Goal: Task Accomplishment & Management: Manage account settings

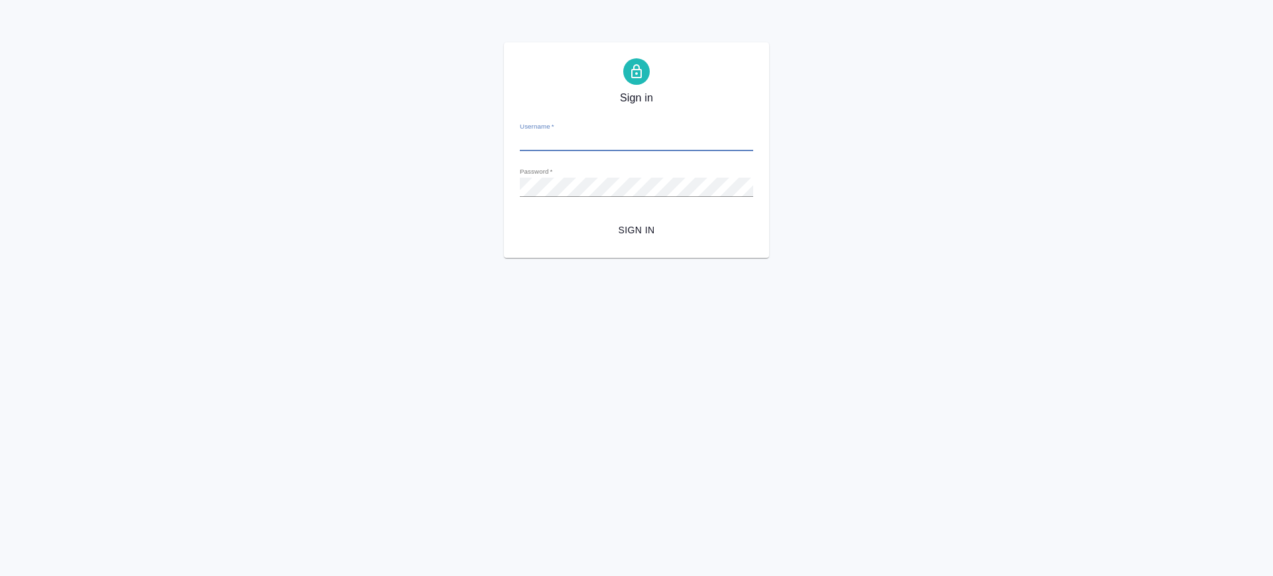
type input "v.saglam@awatera.com"
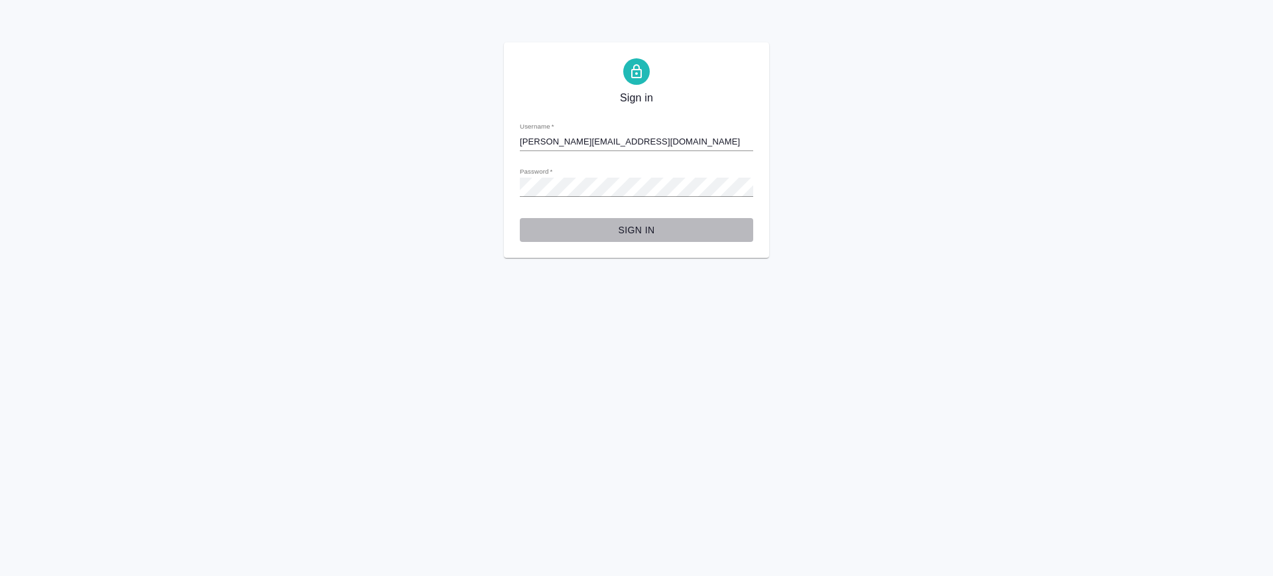
click at [644, 227] on span "Sign in" at bounding box center [636, 230] width 212 height 17
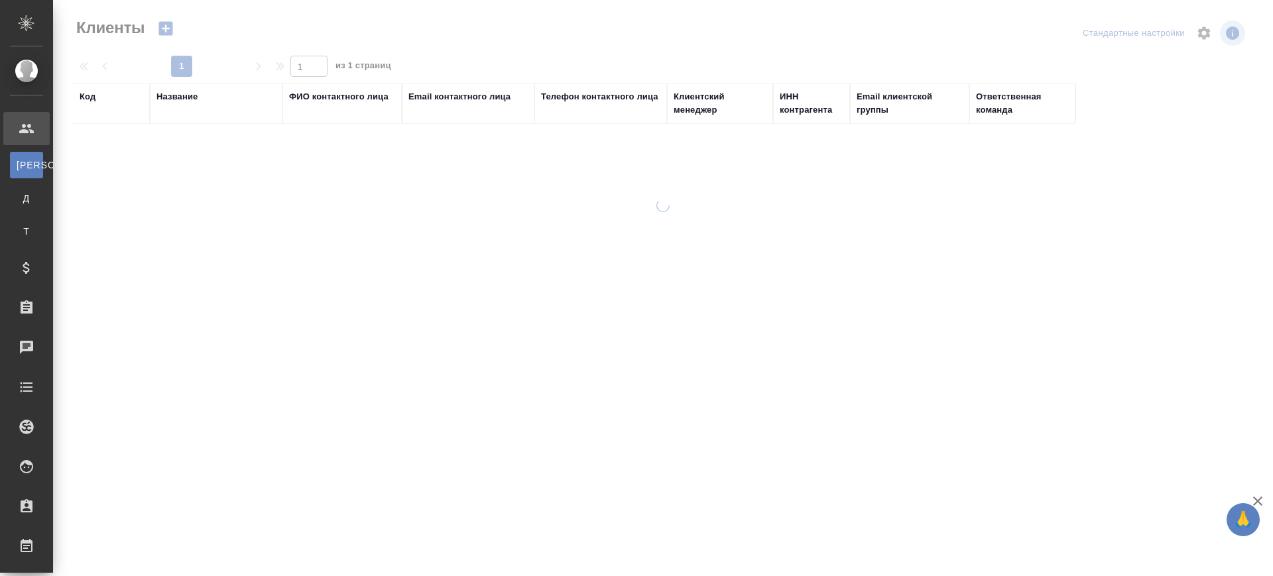
select select "RU"
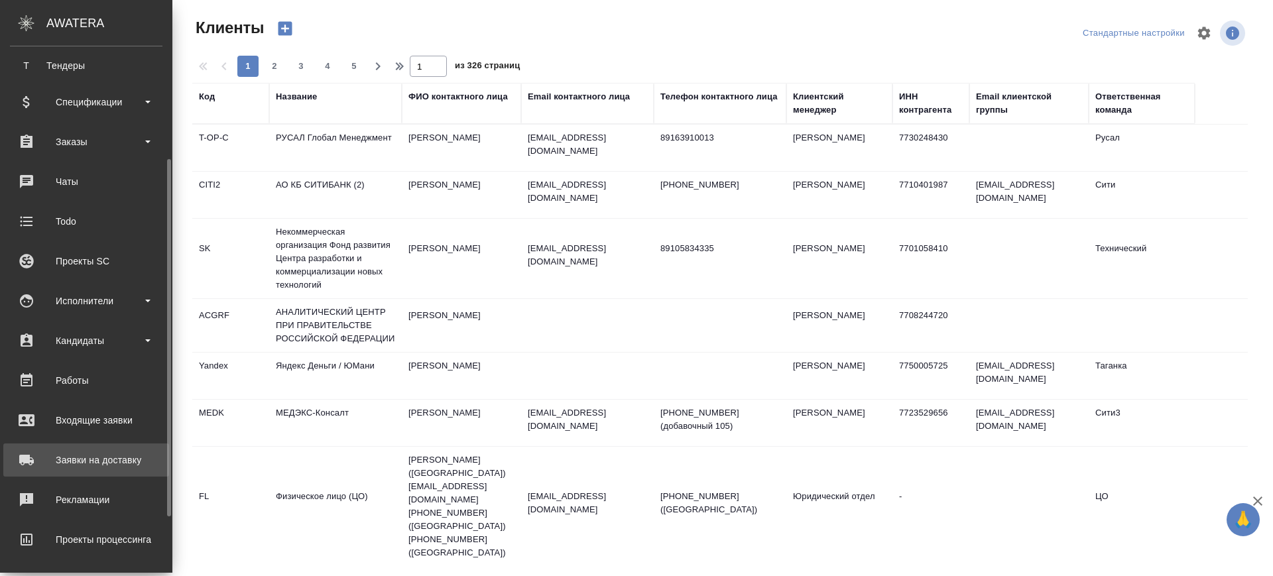
scroll to position [249, 0]
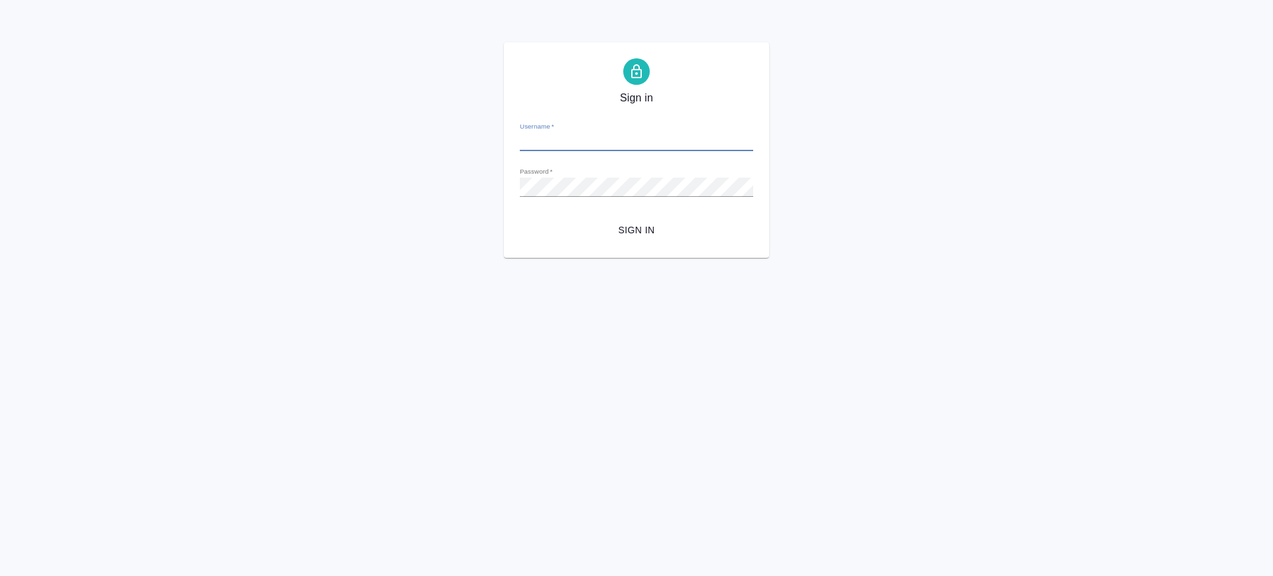
type input "v.saglam@awatera.com"
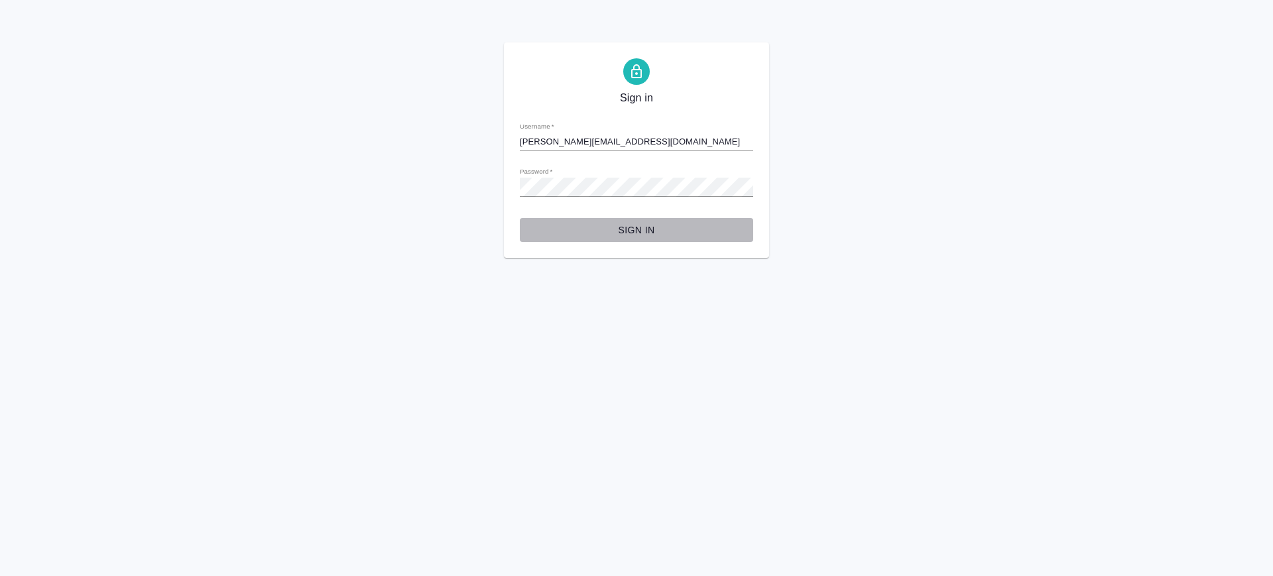
click at [636, 233] on span "Sign in" at bounding box center [636, 230] width 212 height 17
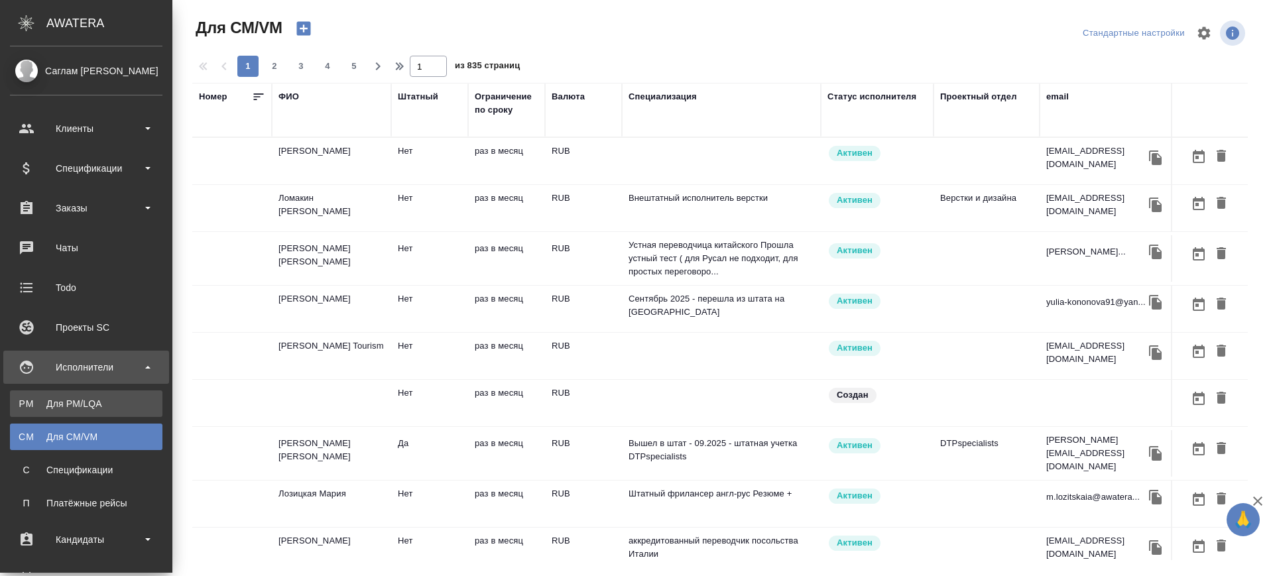
click at [28, 405] on div "Для PM/LQA" at bounding box center [86, 403] width 139 height 13
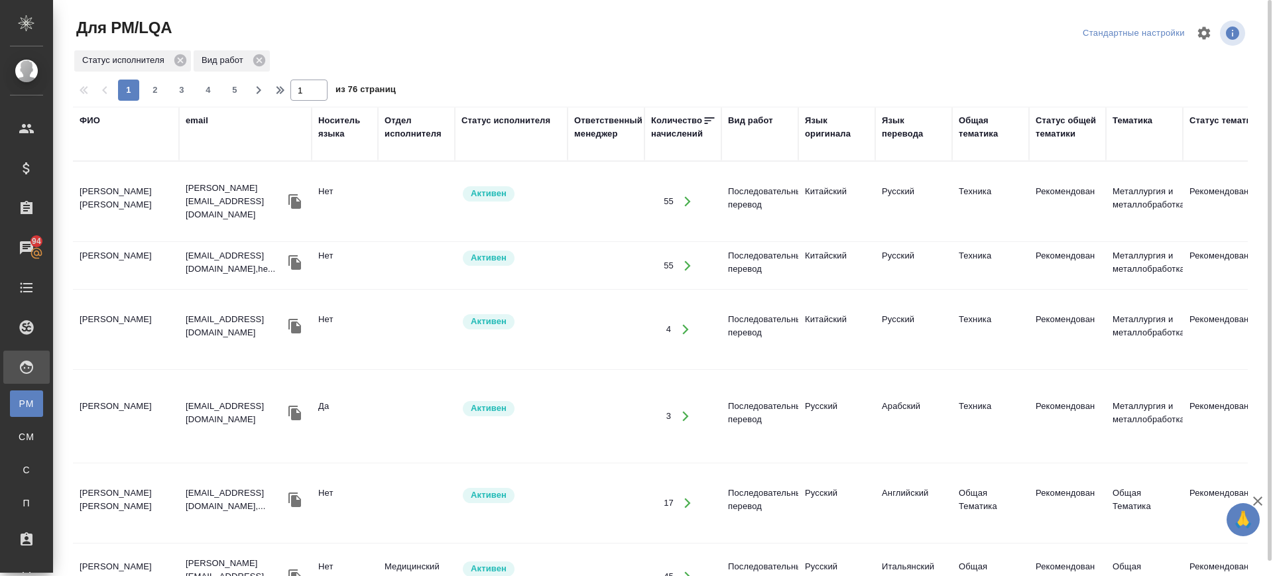
click at [522, 112] on th "Статус исполнителя" at bounding box center [511, 134] width 113 height 54
click at [492, 118] on div "Статус исполнителя" at bounding box center [505, 120] width 89 height 13
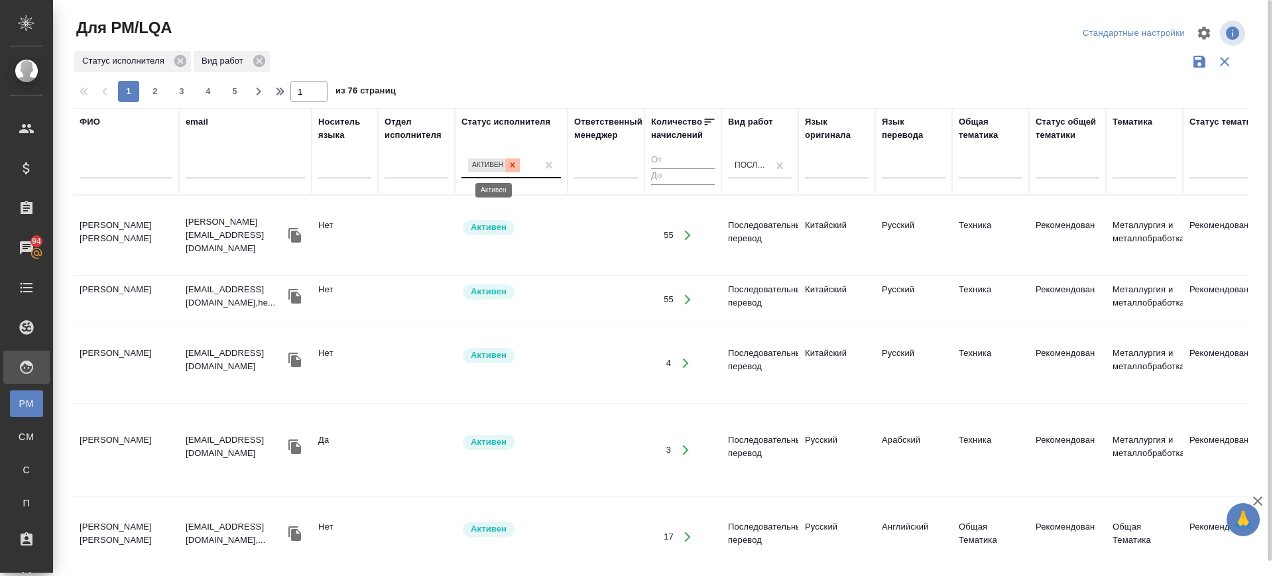
click at [514, 166] on icon at bounding box center [513, 165] width 5 height 5
click at [514, 166] on div "Активен" at bounding box center [499, 165] width 76 height 19
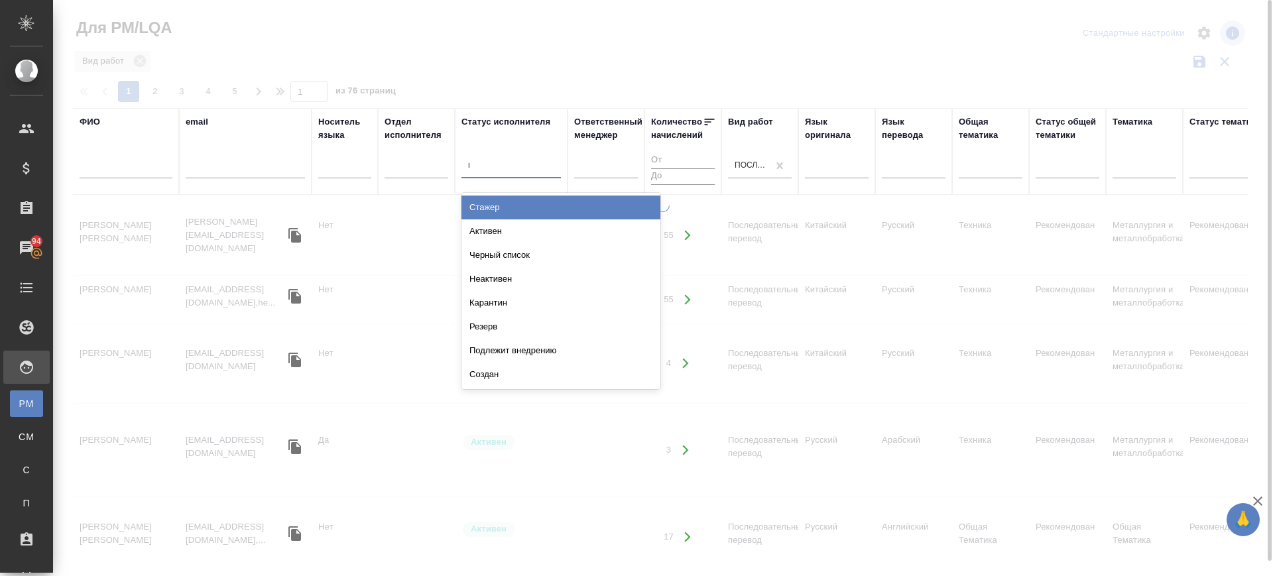
type input "под"
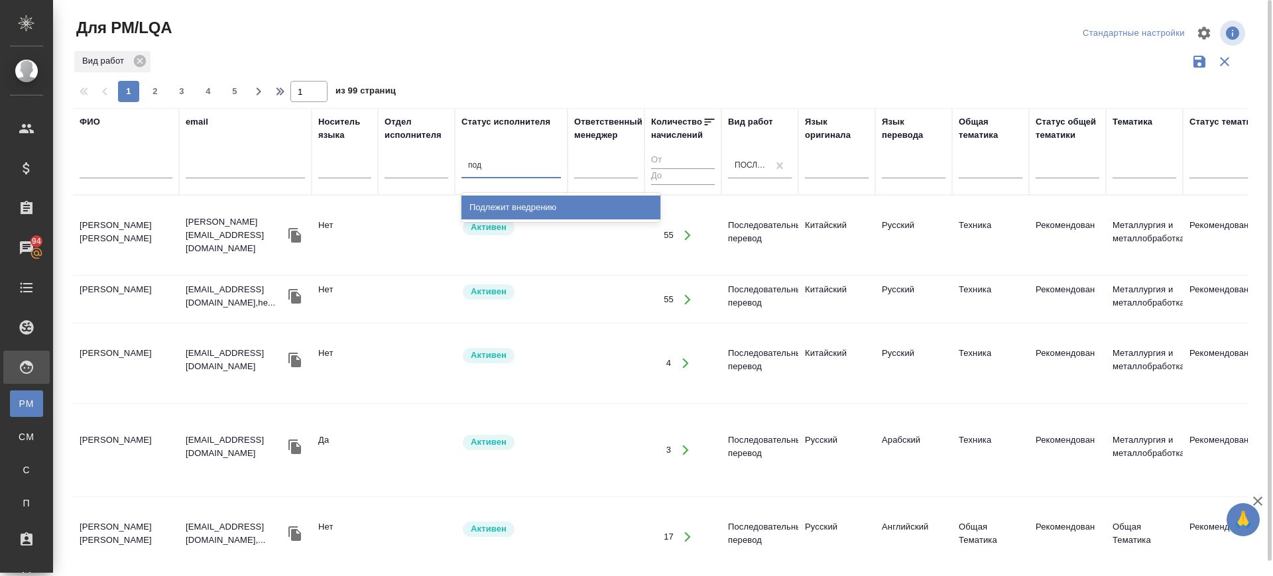
click at [503, 203] on div "Подлежит внедрению" at bounding box center [560, 208] width 199 height 24
click at [426, 170] on div at bounding box center [417, 165] width 64 height 19
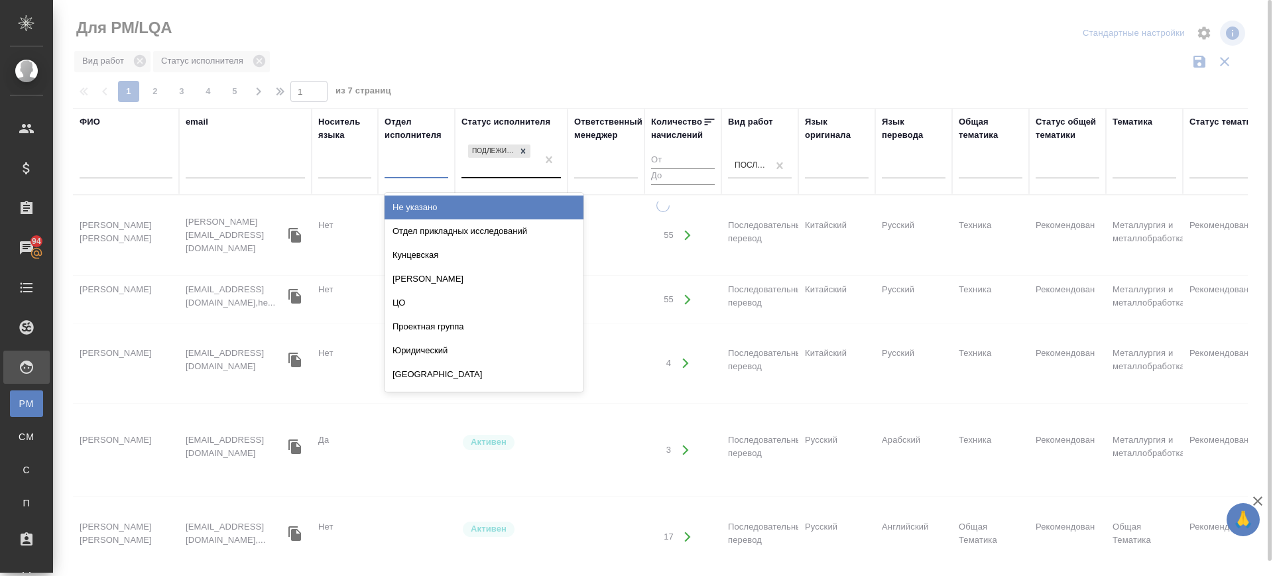
click at [429, 351] on div "Юридический" at bounding box center [484, 351] width 199 height 24
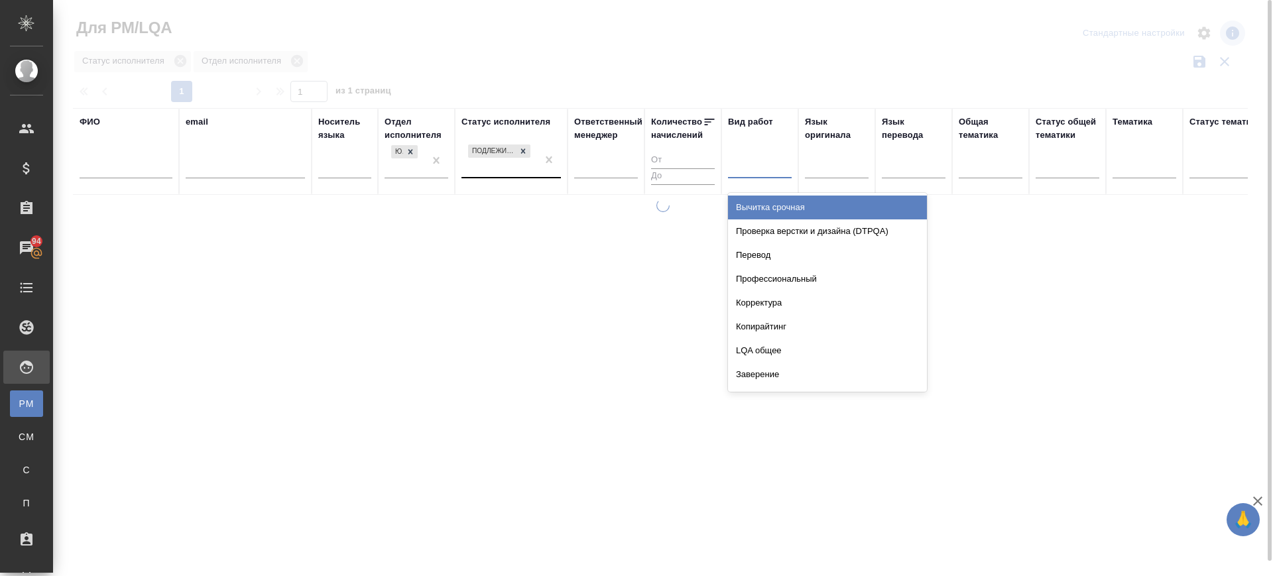
click at [751, 176] on div at bounding box center [760, 165] width 64 height 25
type input "п"
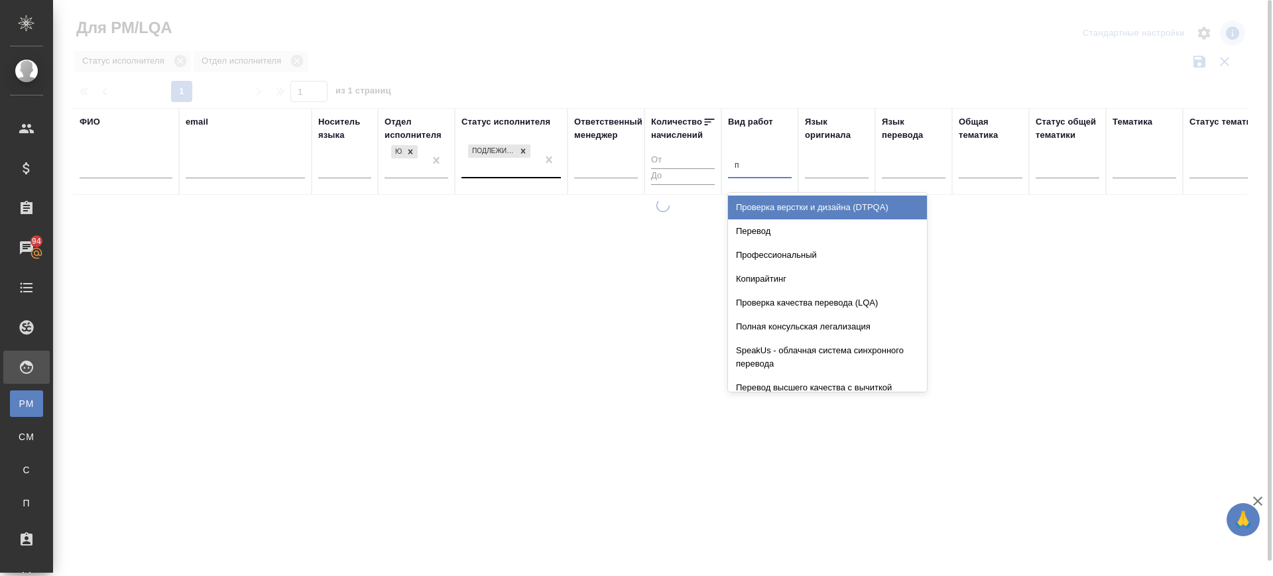
click at [743, 224] on div "Перевод" at bounding box center [827, 231] width 199 height 24
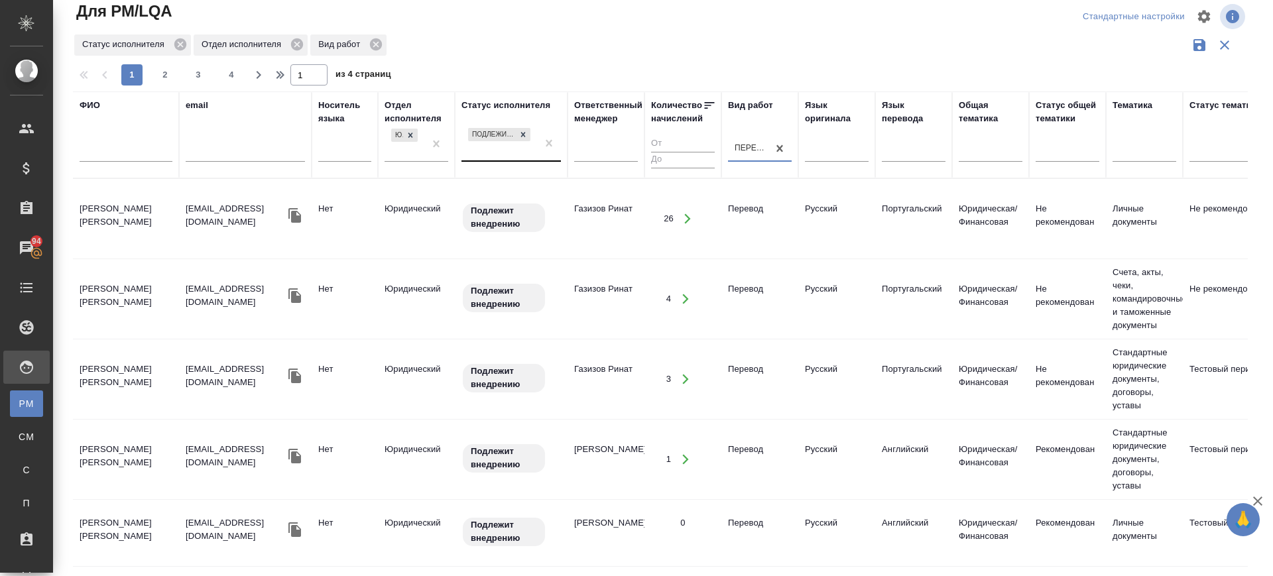
scroll to position [332, 0]
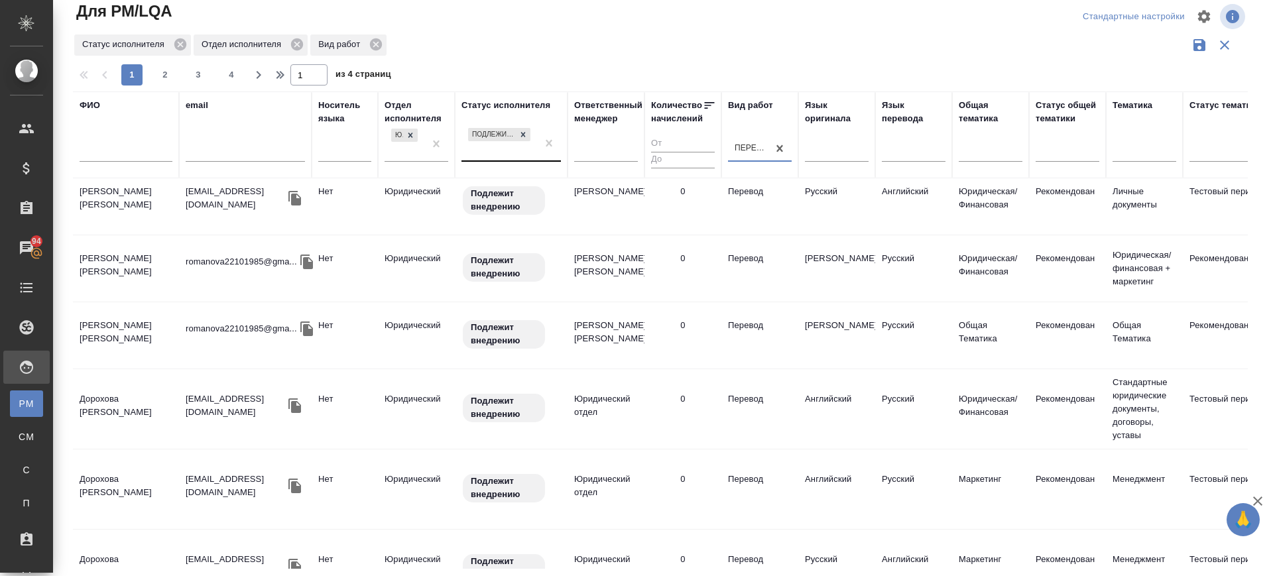
click at [124, 413] on td "Дорохова Александра" at bounding box center [126, 409] width 106 height 46
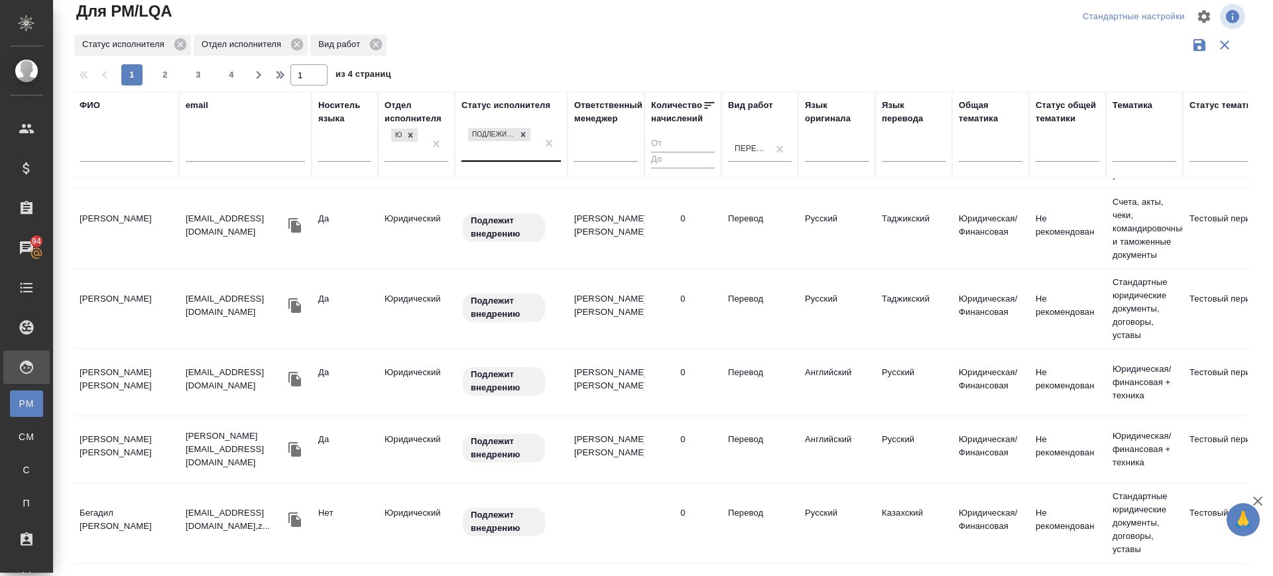
scroll to position [995, 0]
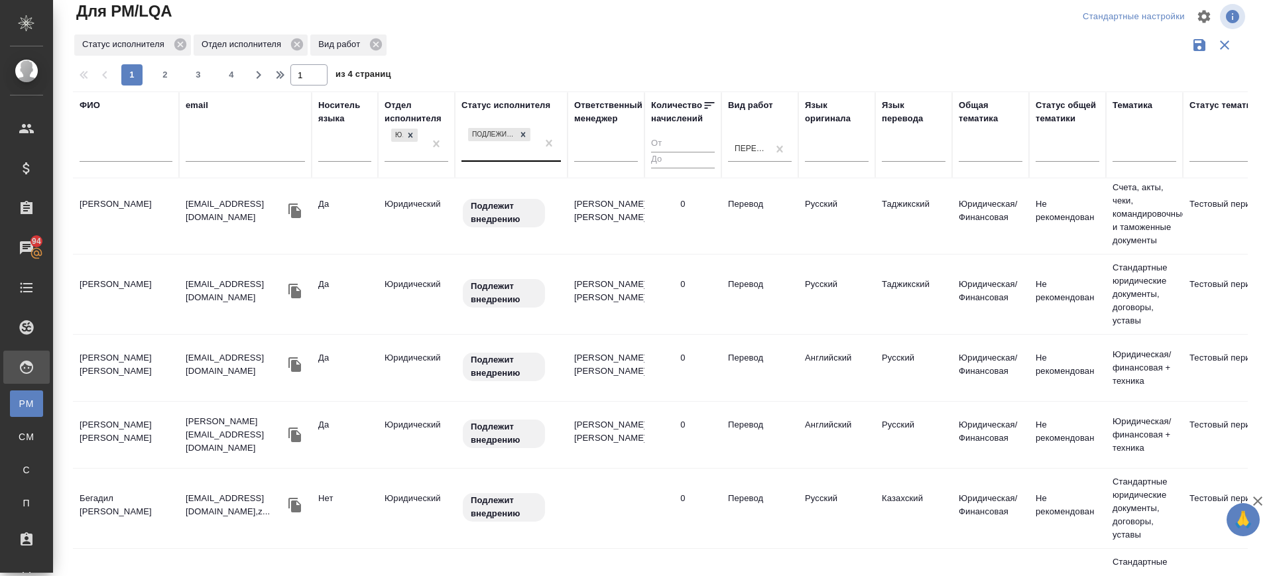
click at [112, 433] on td "Савицкий Николай Иванович" at bounding box center [126, 435] width 106 height 46
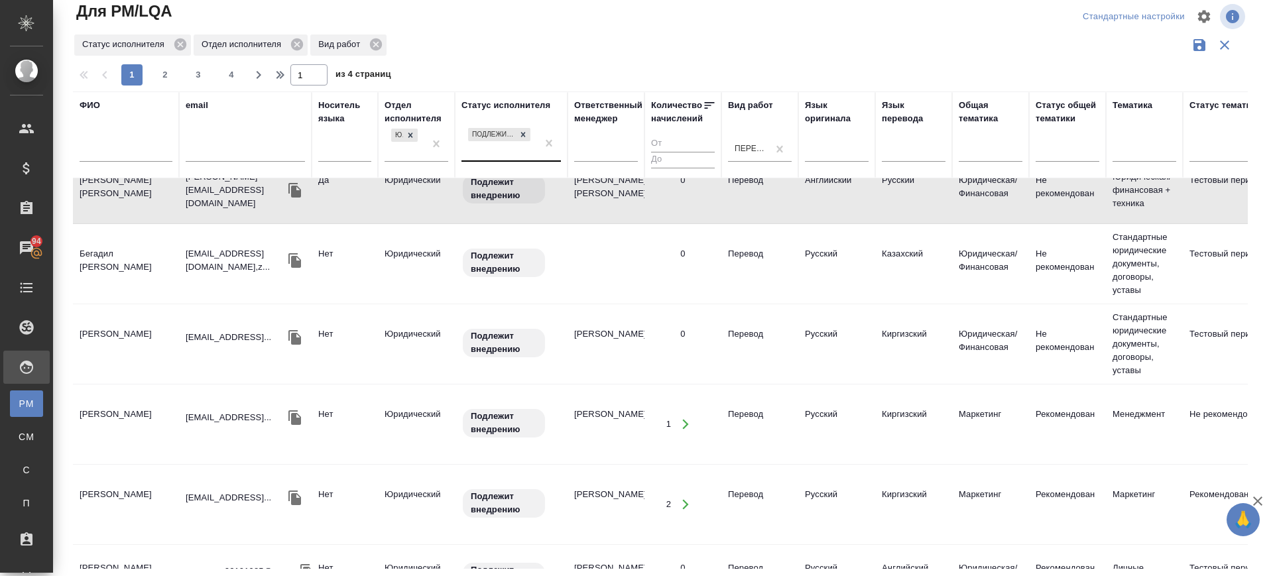
scroll to position [1243, 0]
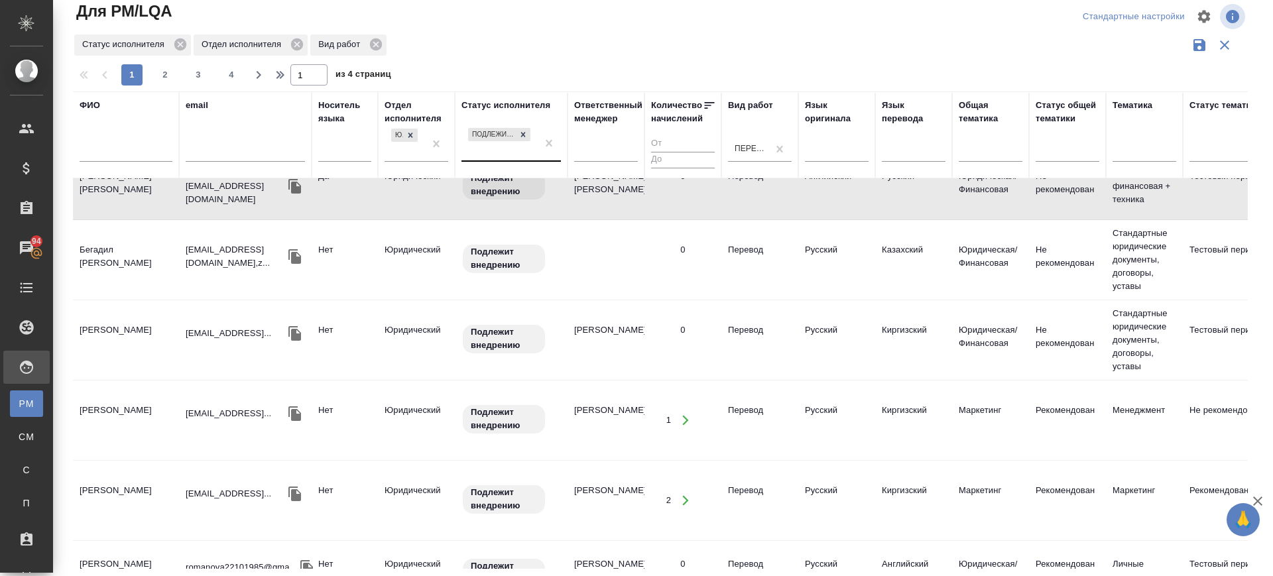
click at [133, 342] on td "Амангелди кызы Айдай" at bounding box center [126, 340] width 106 height 46
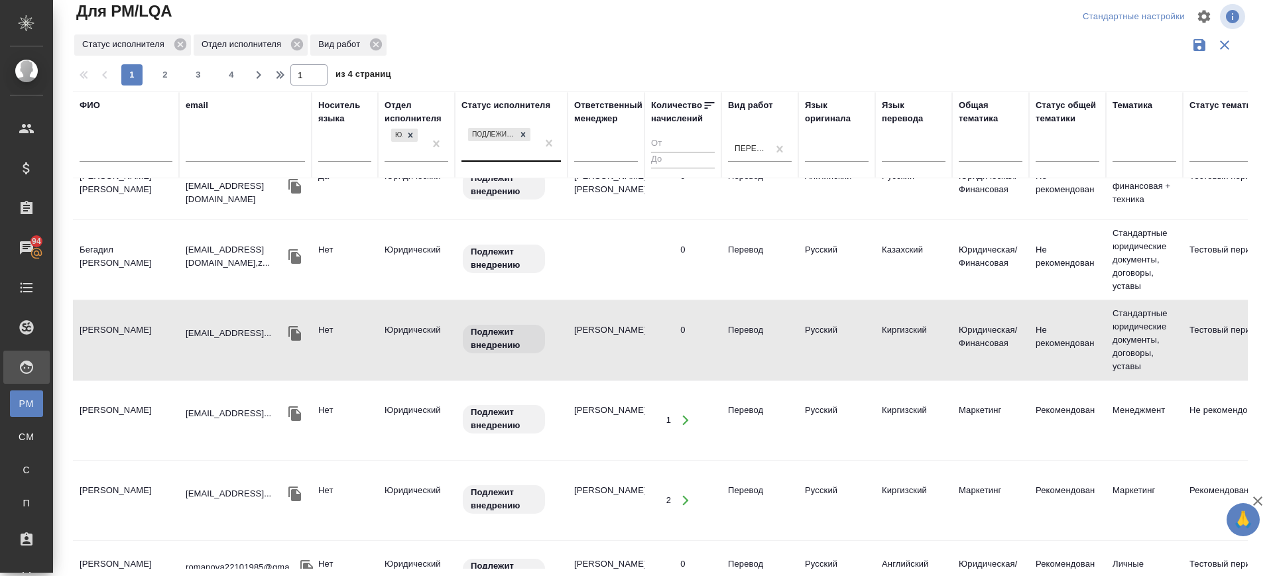
click at [111, 494] on td "Амангелди кызы Айдай" at bounding box center [126, 500] width 106 height 46
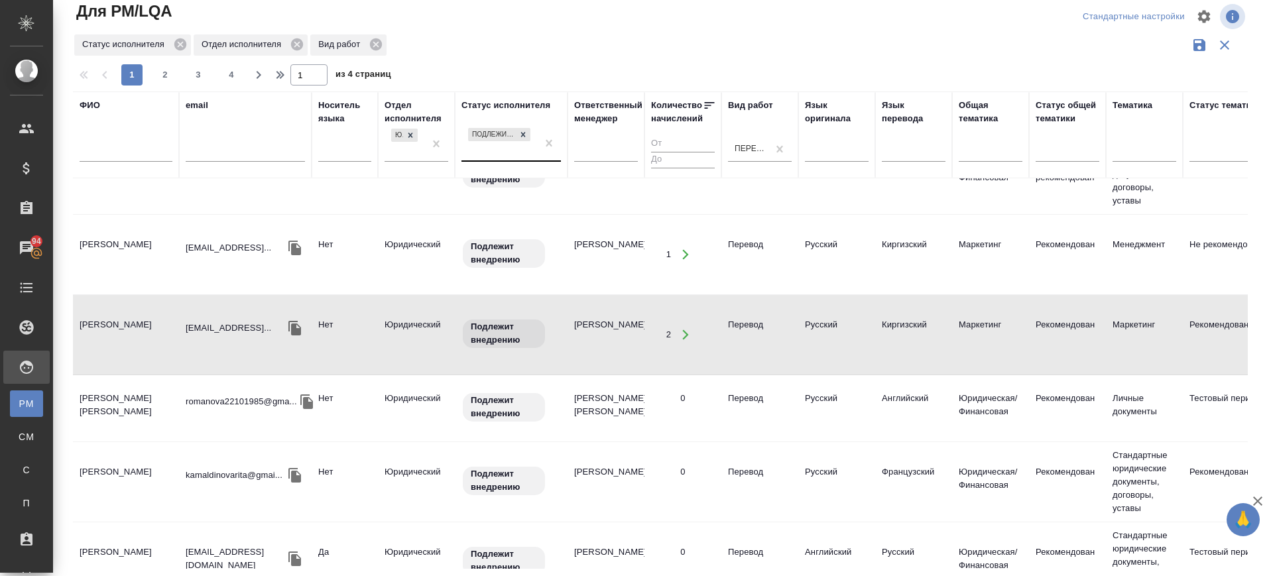
scroll to position [1492, 0]
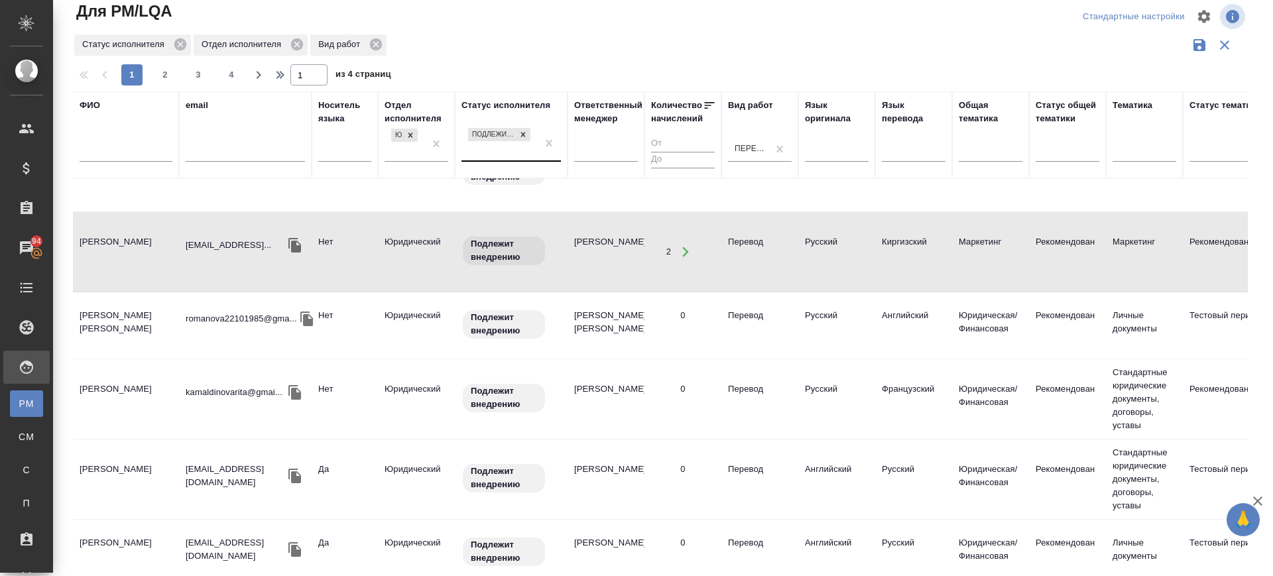
click at [120, 412] on td "Камалдинова Маргарита Феликсовна" at bounding box center [126, 399] width 106 height 46
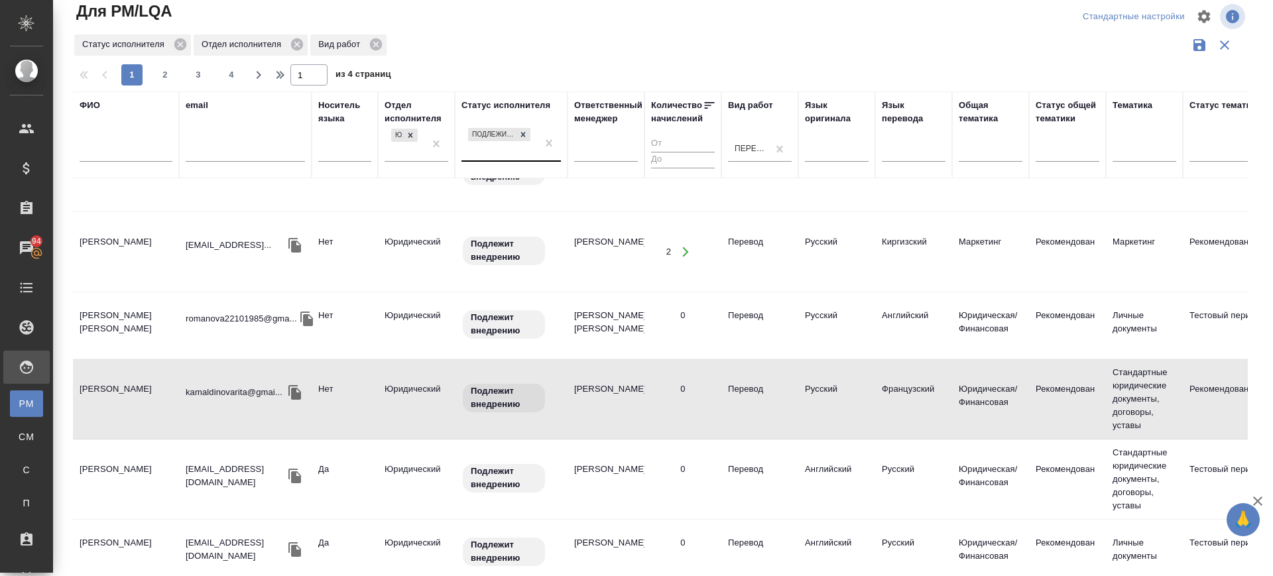
click at [134, 490] on td "Юматова Ксения Михайловна" at bounding box center [126, 479] width 106 height 46
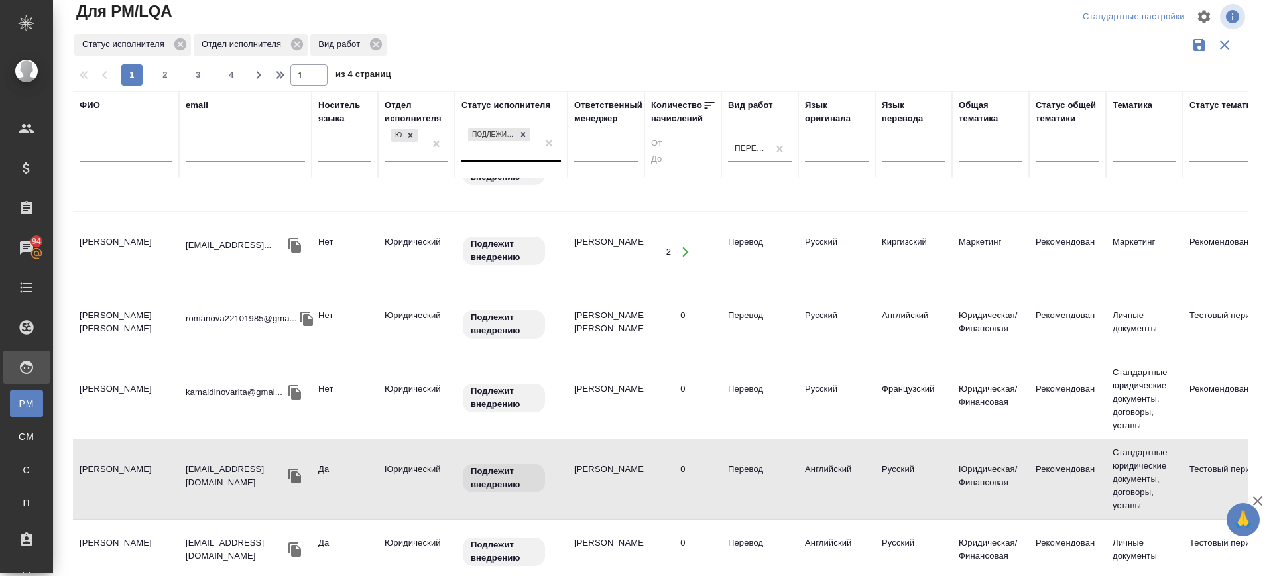
click at [128, 465] on td "Юматова Ксения Михайловна" at bounding box center [126, 479] width 106 height 46
click at [128, 464] on td "Юматова Ксения Михайловна" at bounding box center [126, 479] width 106 height 46
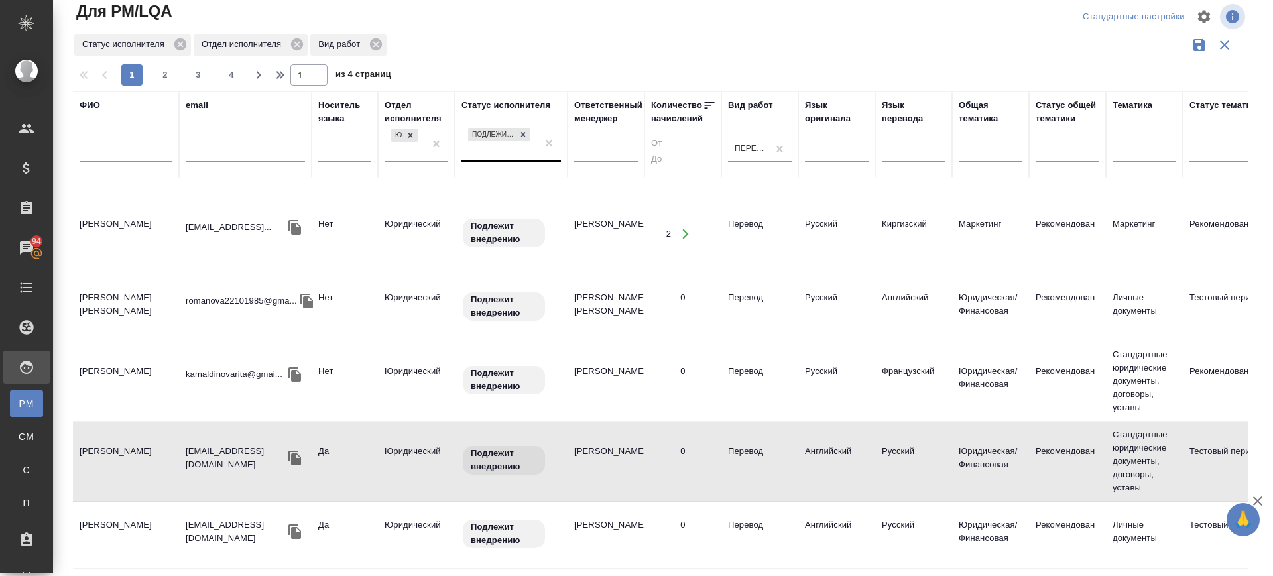
scroll to position [1522, 0]
click at [172, 68] on span "2" at bounding box center [164, 74] width 21 height 13
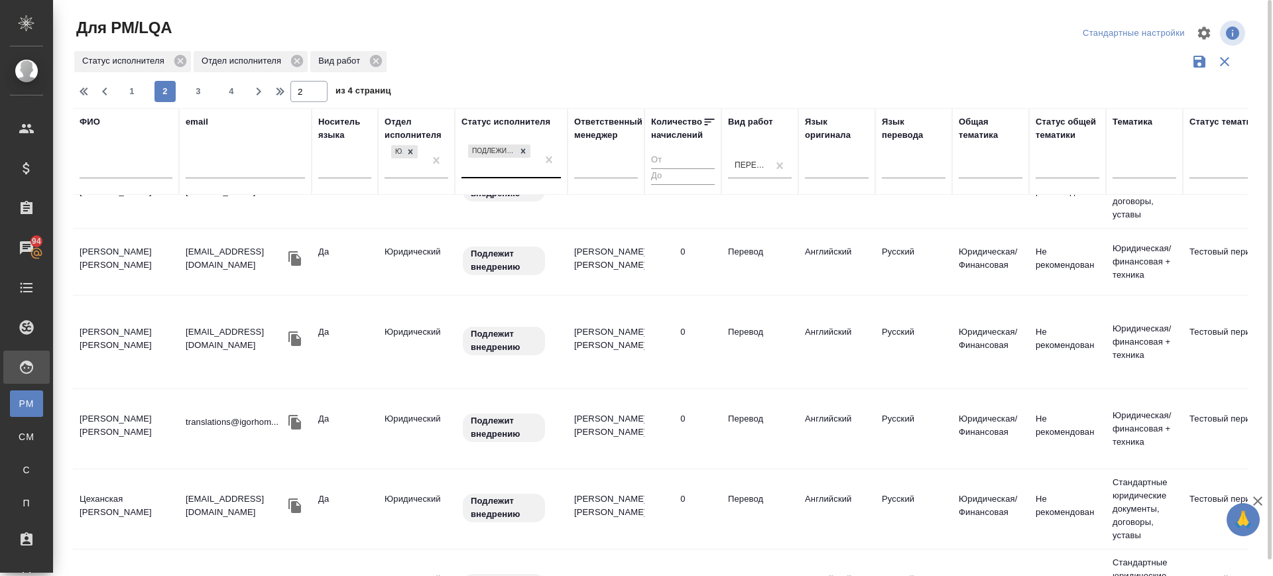
scroll to position [0, 0]
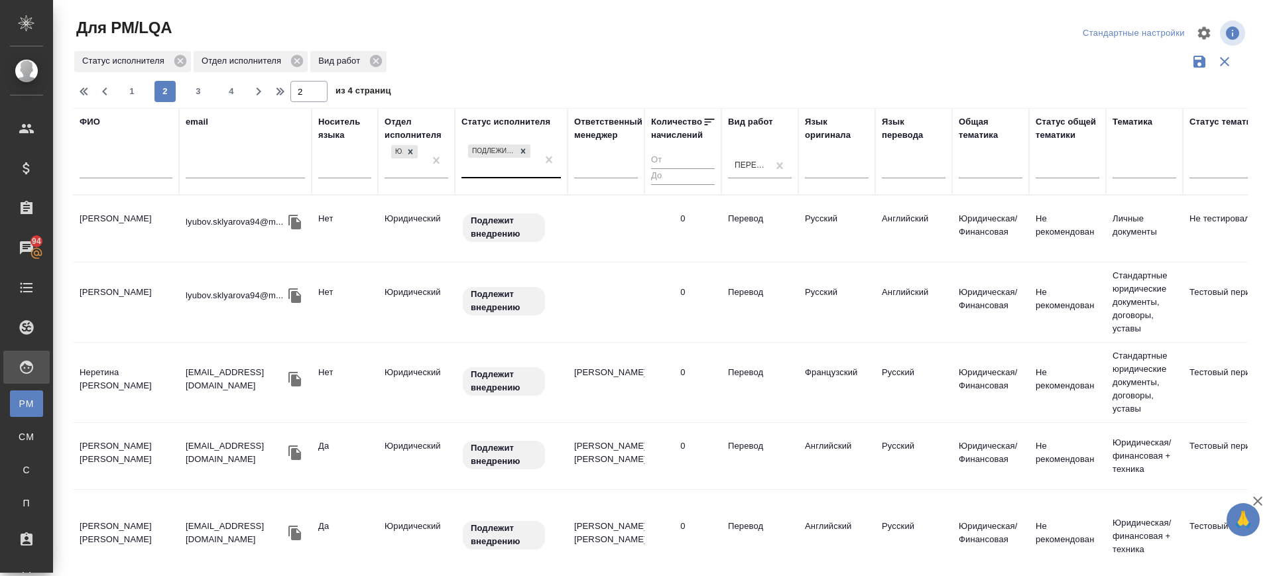
click at [131, 372] on td "Неретина Анастасия Викторовна" at bounding box center [126, 382] width 106 height 46
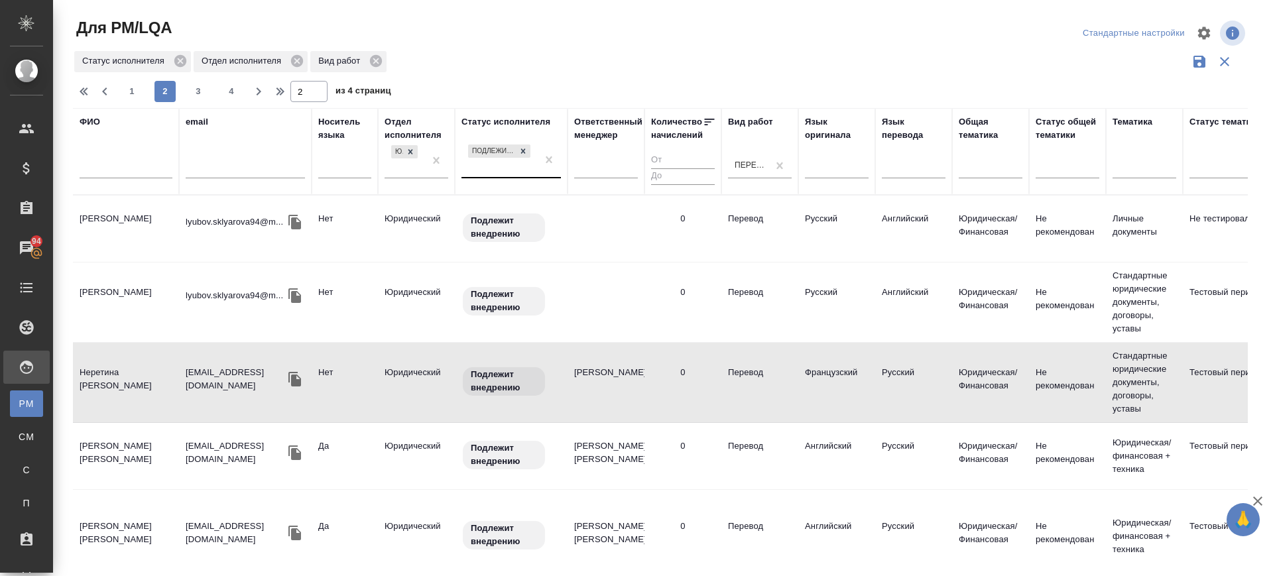
click at [135, 455] on td "Губачиков Султан Залимович" at bounding box center [126, 456] width 106 height 46
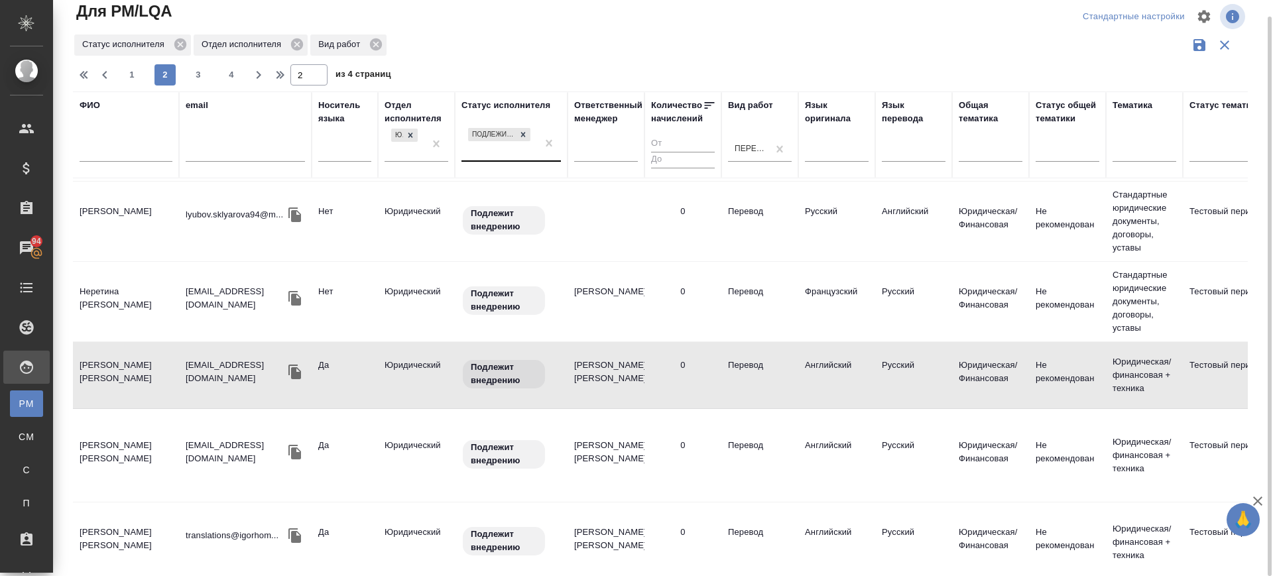
scroll to position [166, 0]
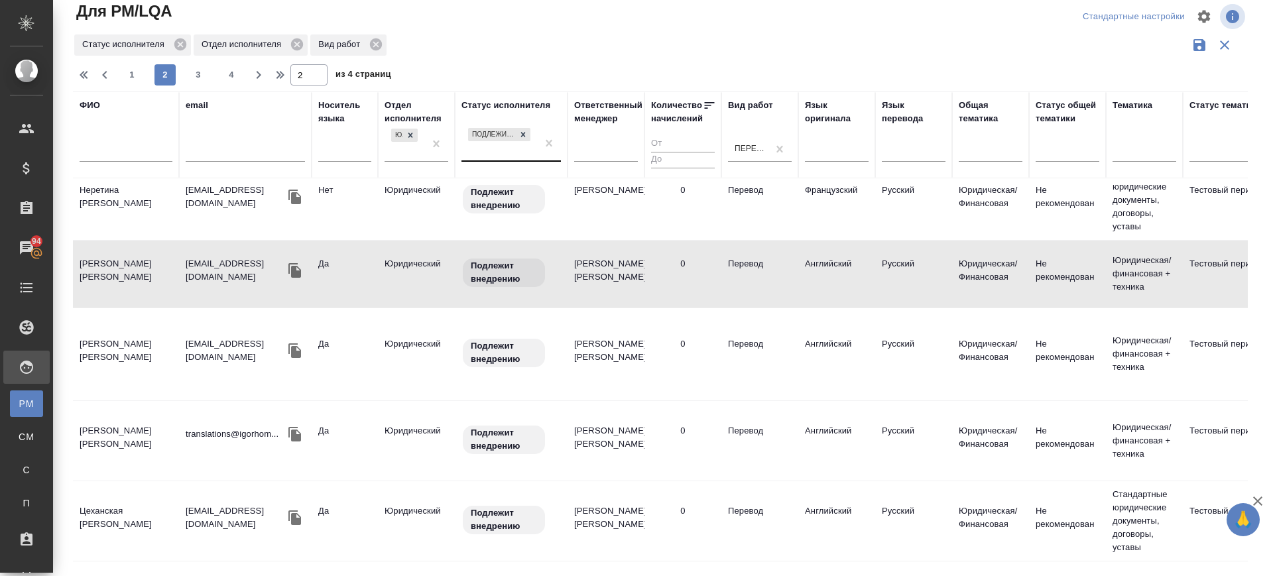
click at [115, 353] on td "Капралова Анастасия Владимировна" at bounding box center [126, 354] width 106 height 46
click at [115, 352] on td "Капралова Анастасия Владимировна" at bounding box center [126, 354] width 106 height 46
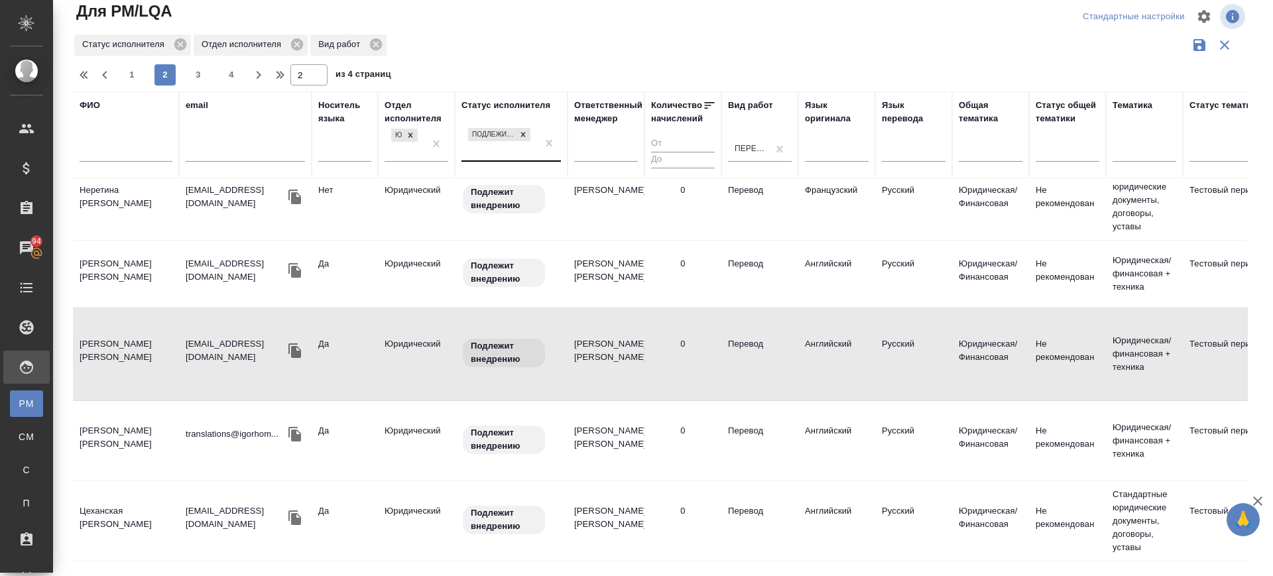
click at [110, 445] on td "Баранов Игорь Александрович" at bounding box center [126, 441] width 106 height 46
click at [110, 444] on td "Баранов Игорь Александрович" at bounding box center [126, 441] width 106 height 46
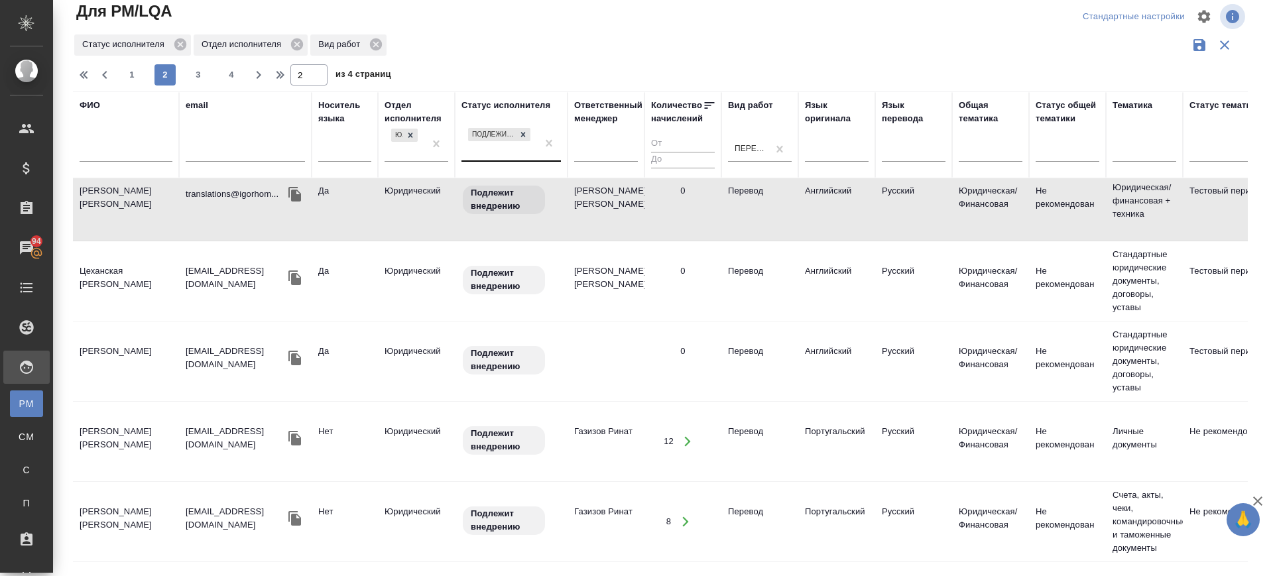
scroll to position [414, 0]
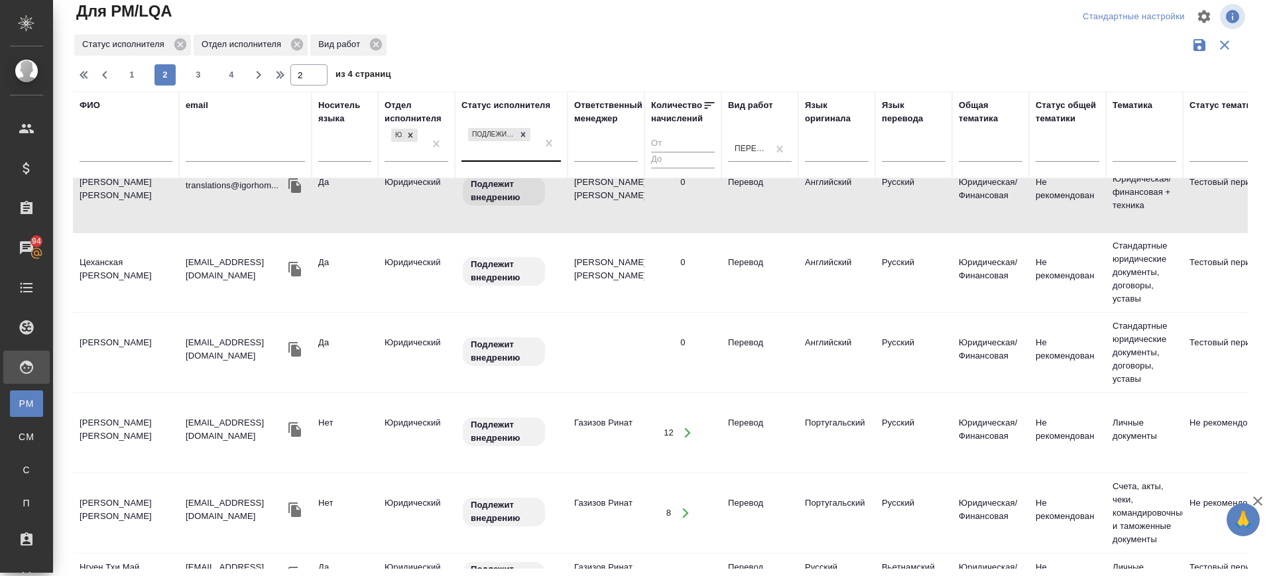
click at [129, 260] on td "Цеханская Юлия Владимировна" at bounding box center [126, 272] width 106 height 46
click at [129, 259] on td "Цеханская Юлия Владимировна" at bounding box center [126, 272] width 106 height 46
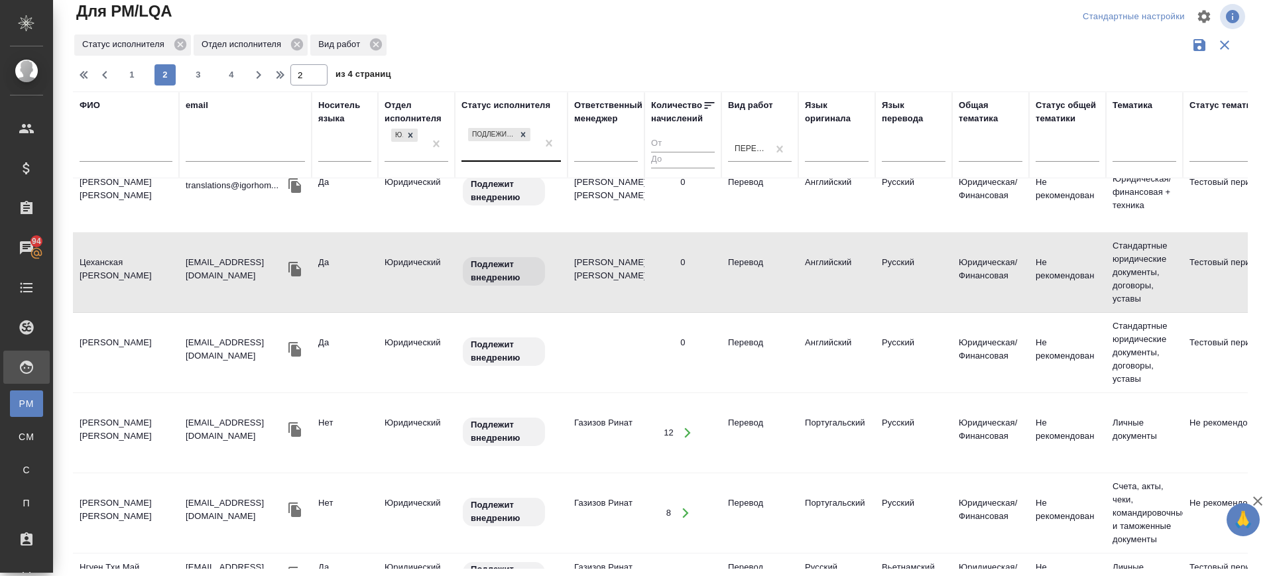
click at [129, 339] on td "Кондратьева Анастасия Юрьевна" at bounding box center [126, 353] width 106 height 46
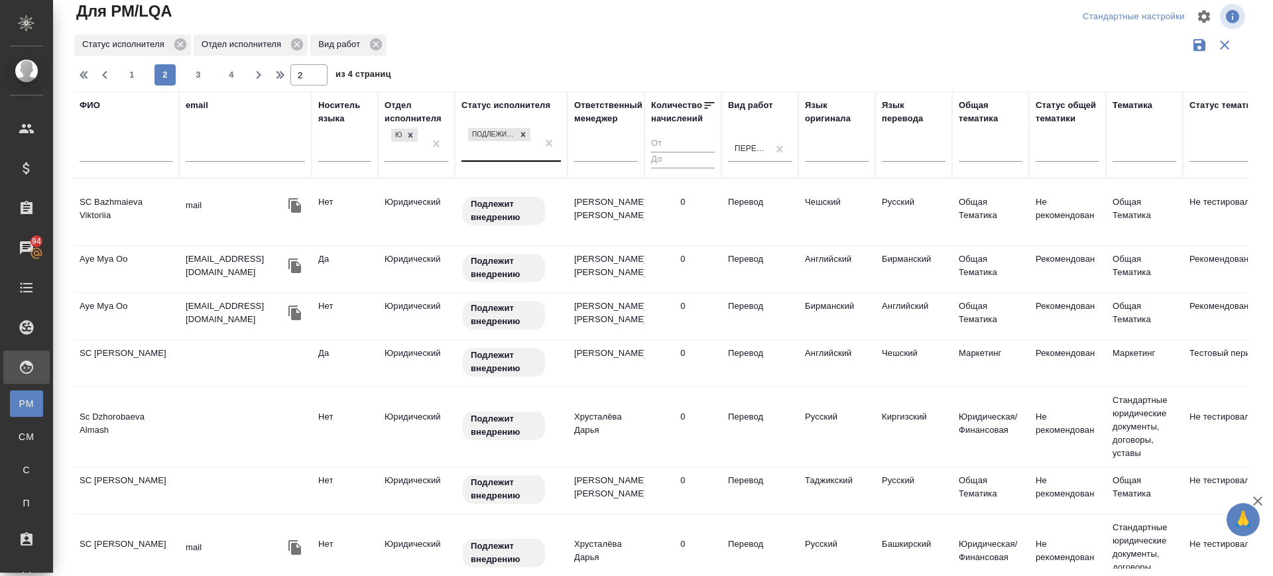
scroll to position [1160, 0]
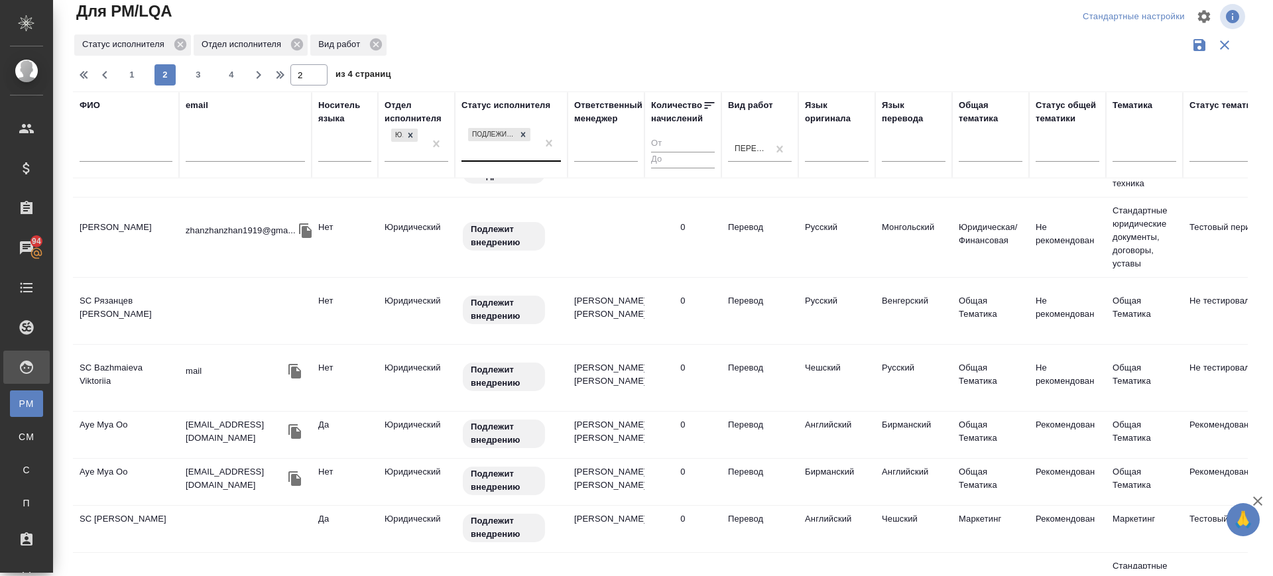
click at [117, 229] on td "Сабихан Мурат" at bounding box center [126, 237] width 106 height 46
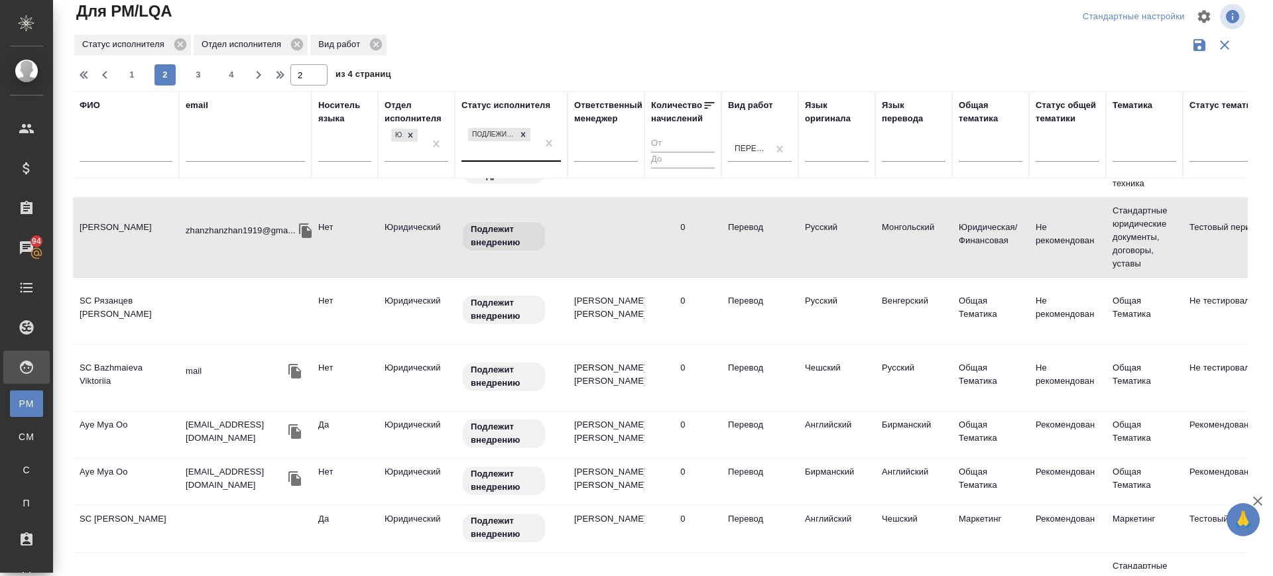
click at [95, 421] on td "Aye Mya Oo" at bounding box center [126, 435] width 106 height 46
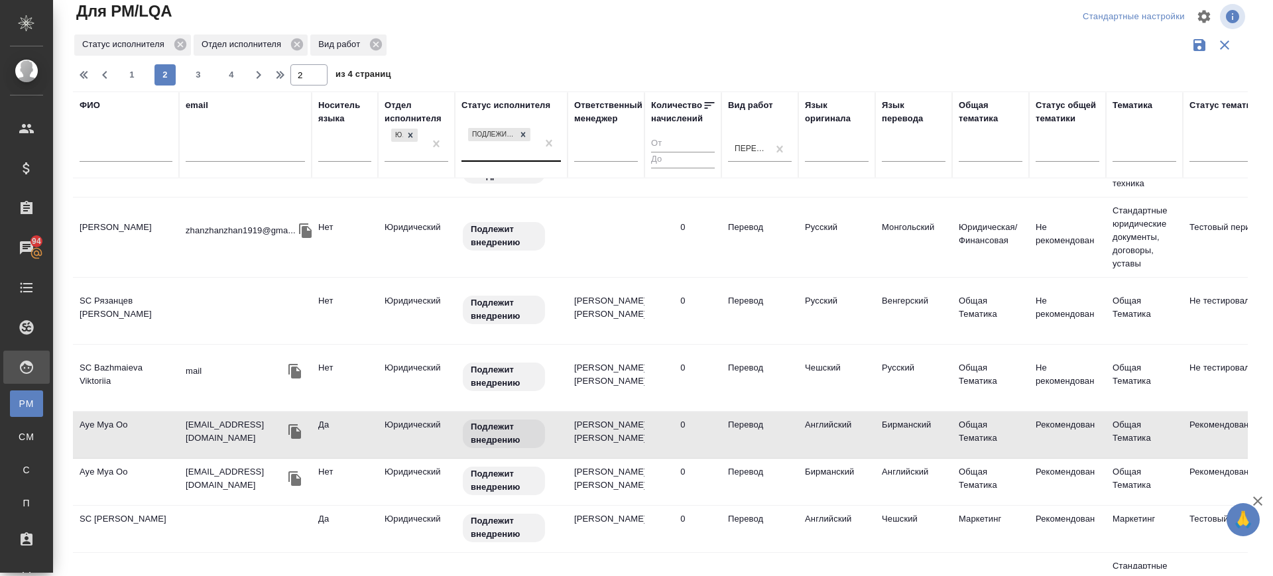
click at [105, 506] on td "SC Bajerova Petra" at bounding box center [126, 529] width 106 height 46
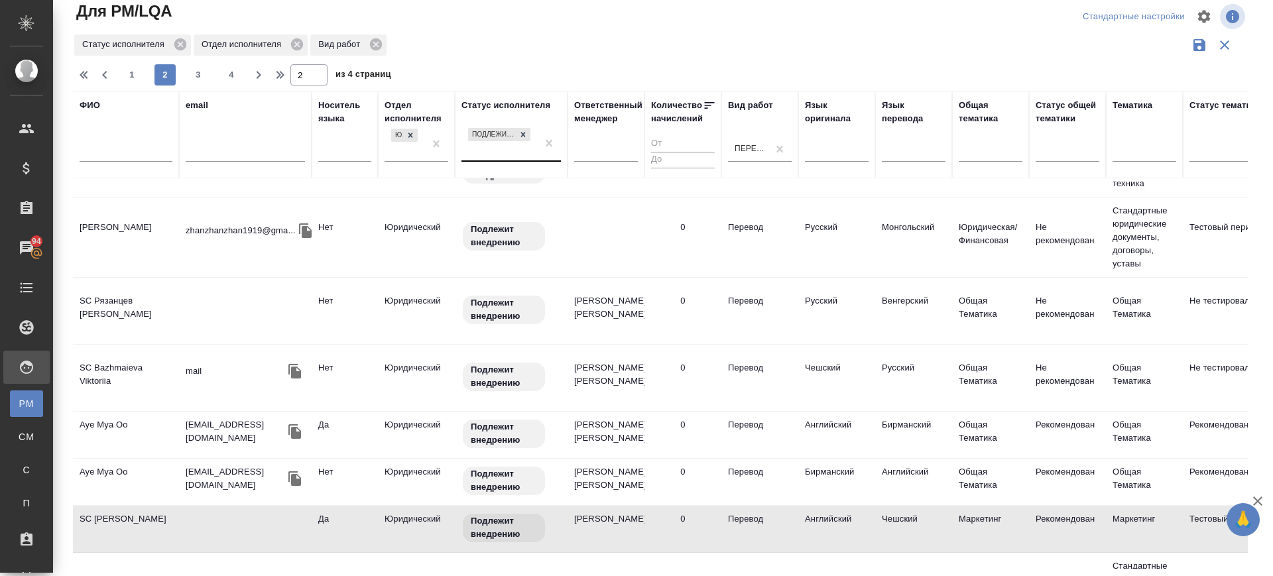
scroll to position [1351, 0]
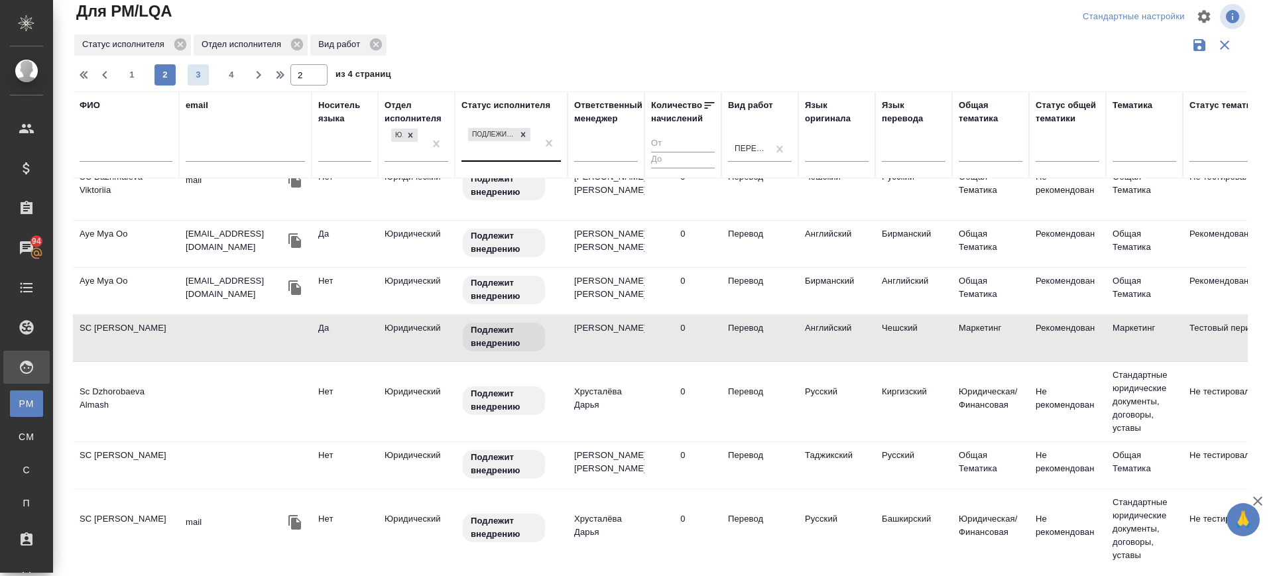
click at [203, 72] on span "3" at bounding box center [198, 74] width 21 height 13
type input "3"
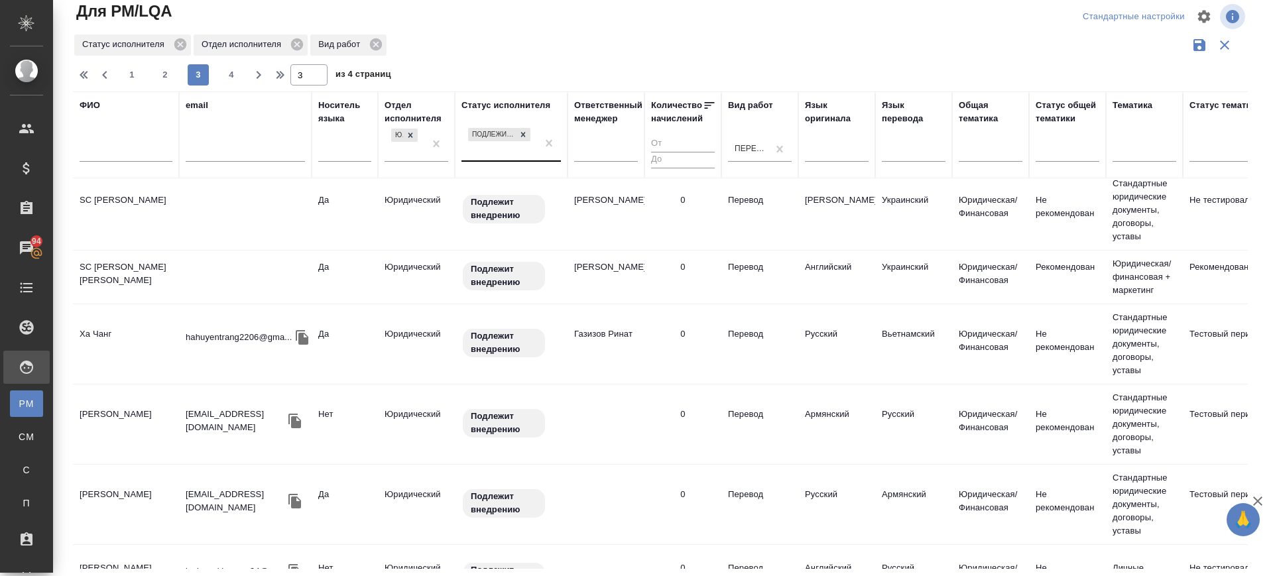
scroll to position [0, 0]
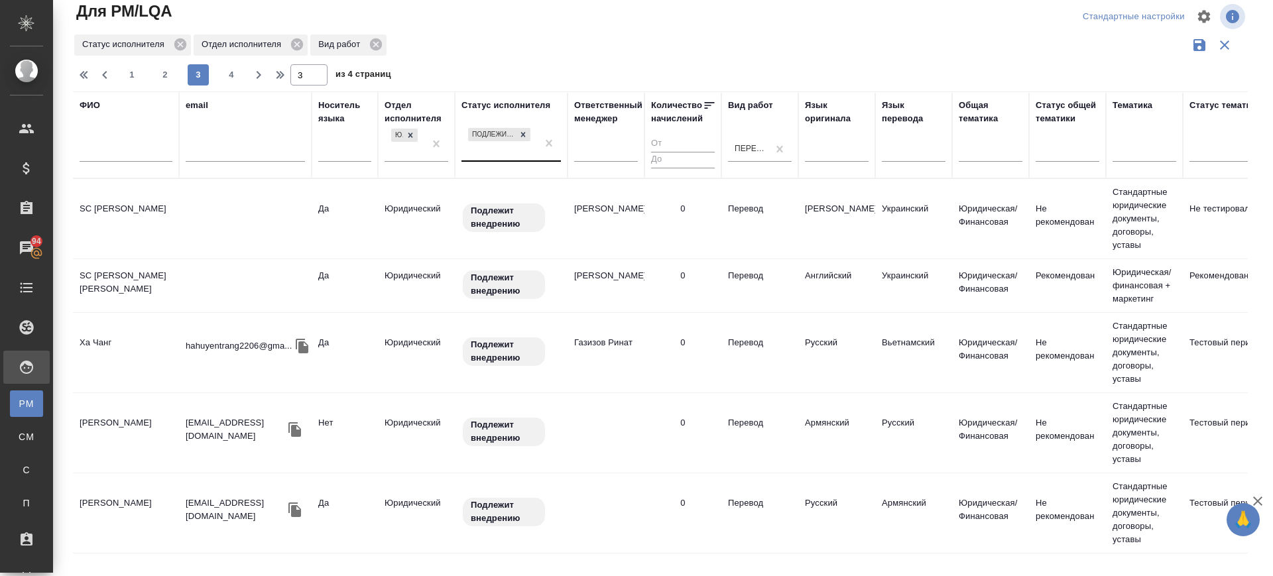
click at [115, 343] on td "Ха Чанг" at bounding box center [126, 353] width 106 height 46
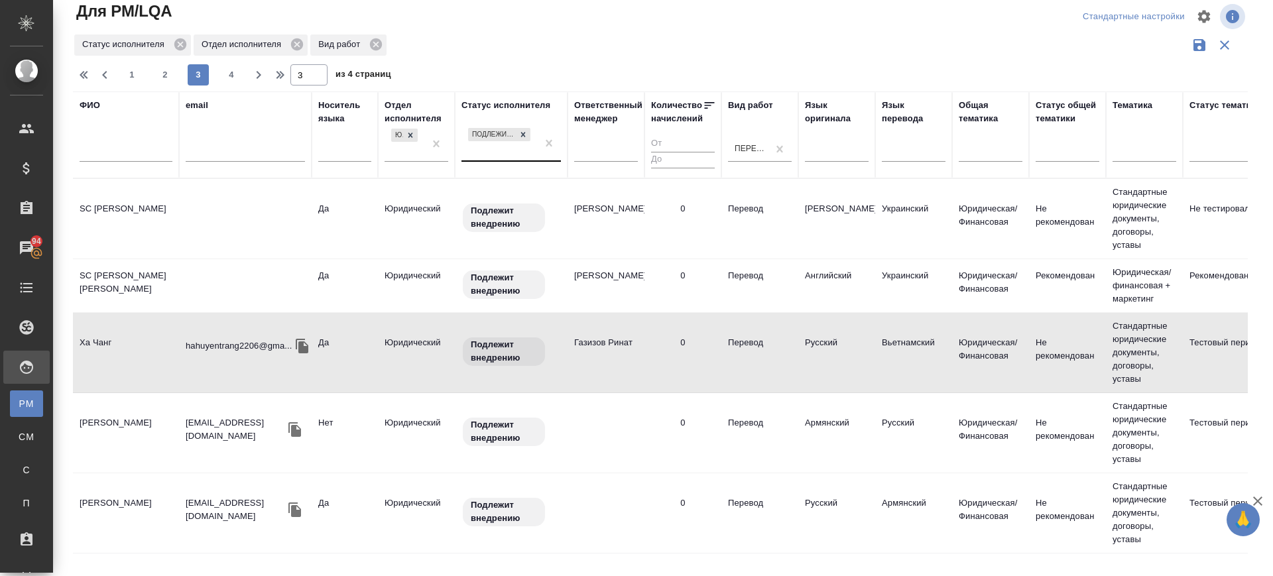
click at [115, 343] on td "Ха Чанг" at bounding box center [126, 353] width 106 height 46
click at [116, 434] on td "Манучарян Артур Дартикович" at bounding box center [126, 433] width 106 height 46
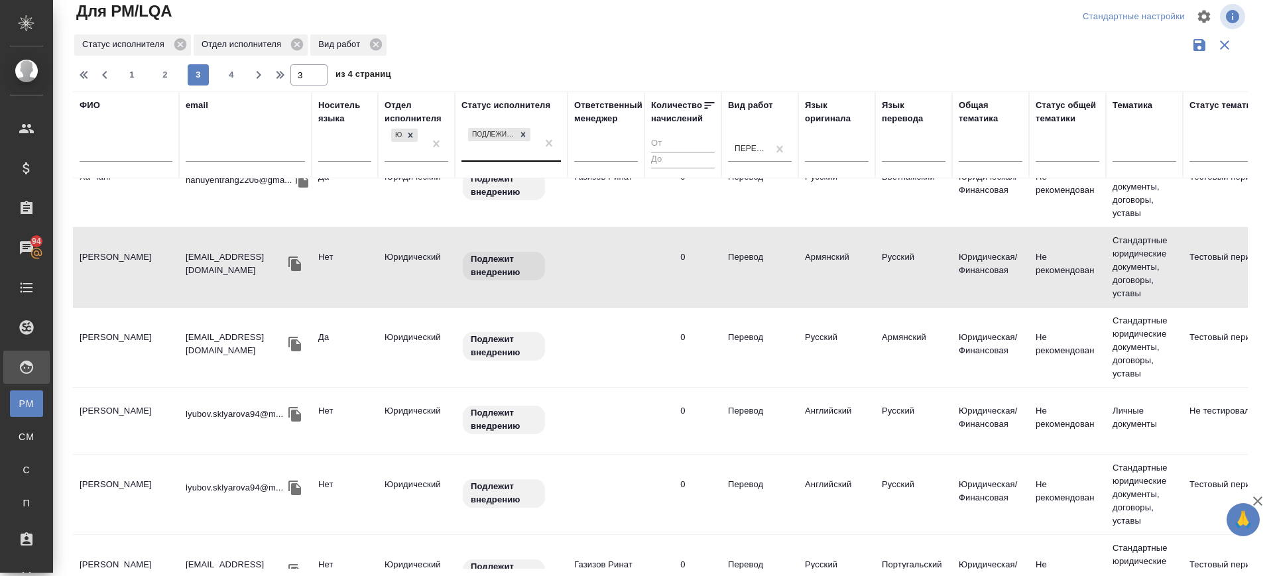
scroll to position [332, 0]
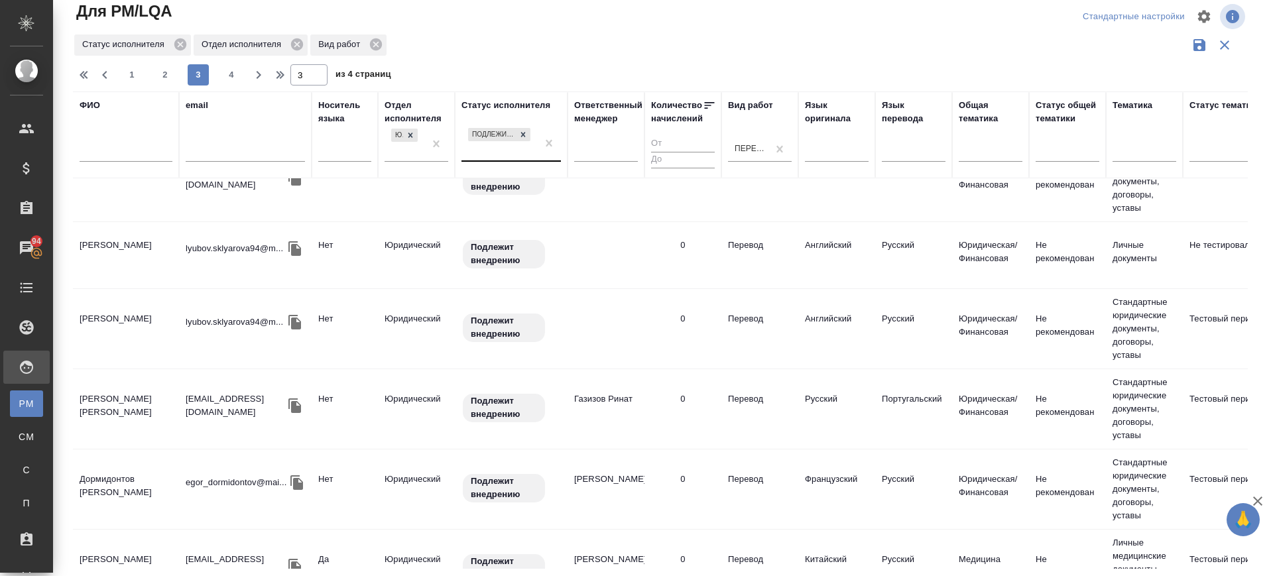
click at [123, 414] on td "Волков Василий Владимирович" at bounding box center [126, 409] width 106 height 46
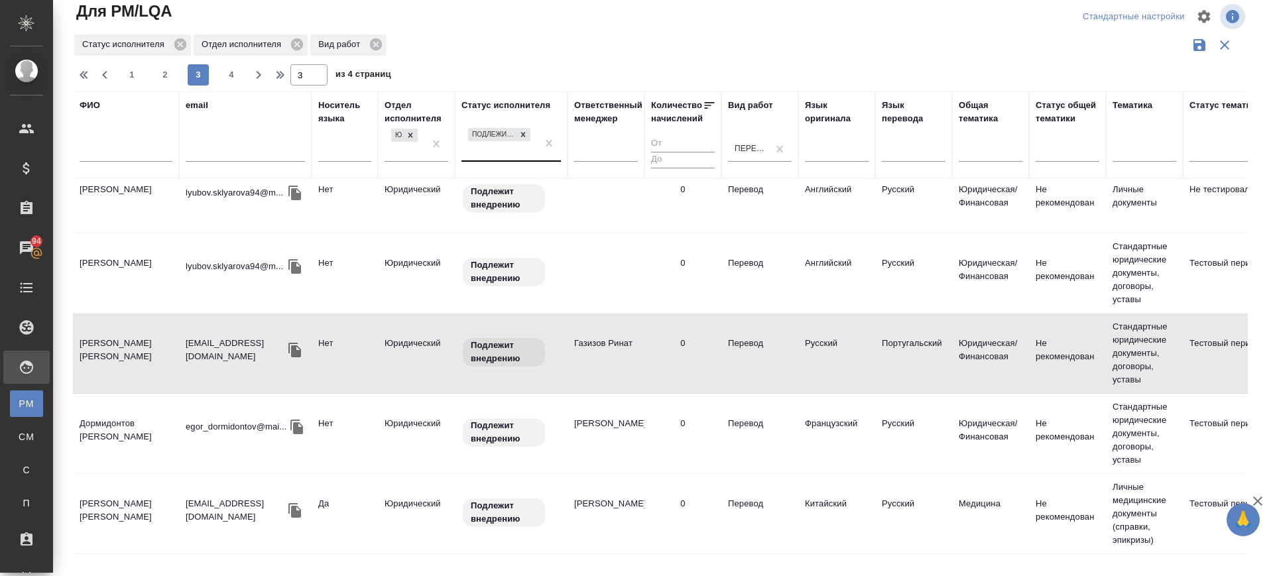
scroll to position [414, 0]
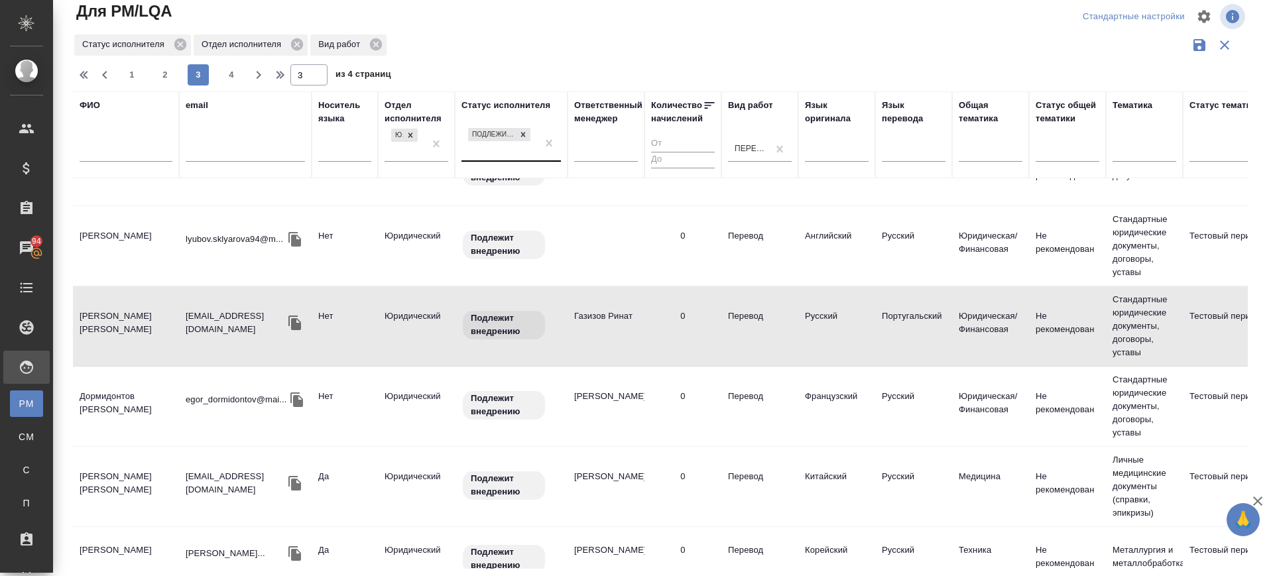
click at [121, 410] on td "Дормидонтов Егор Андреевич" at bounding box center [126, 406] width 106 height 46
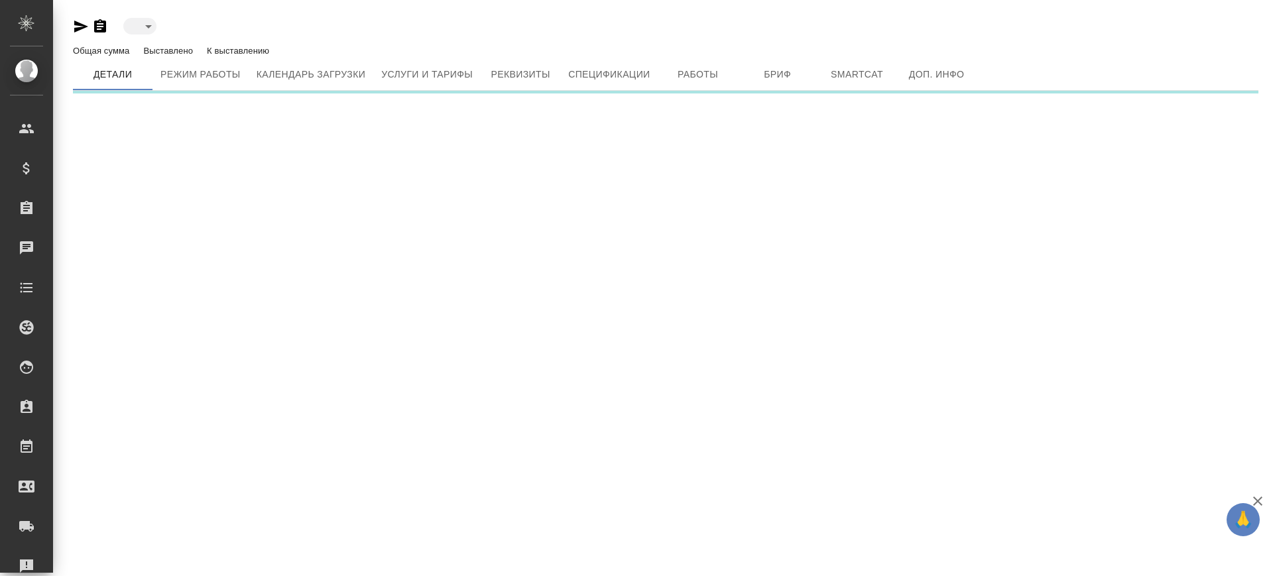
type input "toBeImplemented"
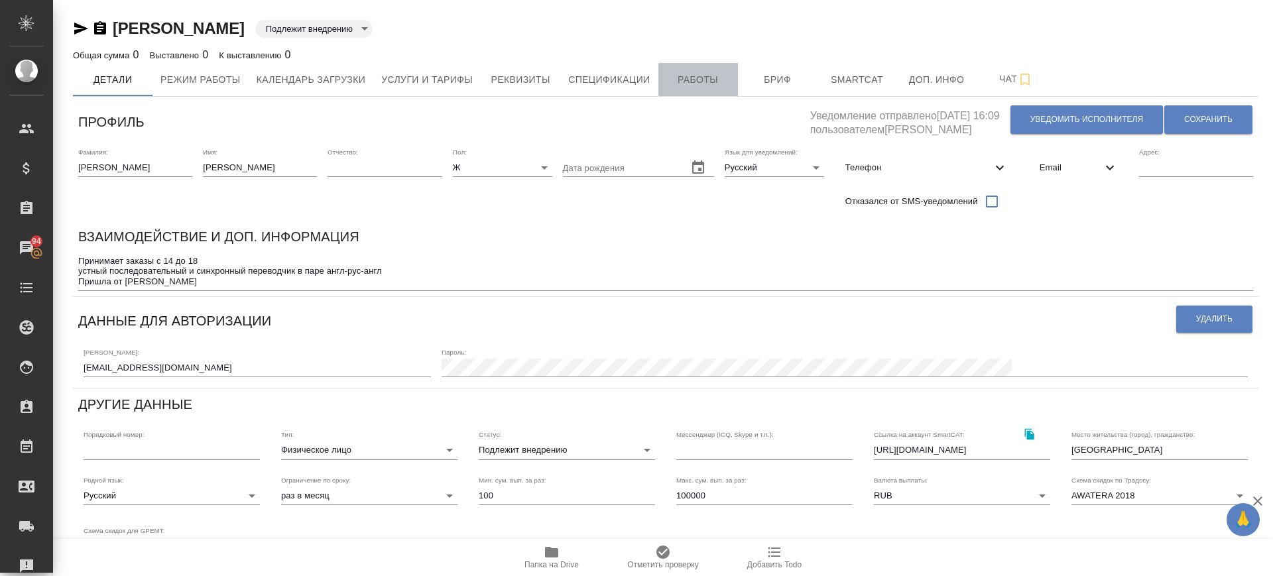
click at [699, 70] on button "Работы" at bounding box center [698, 79] width 80 height 33
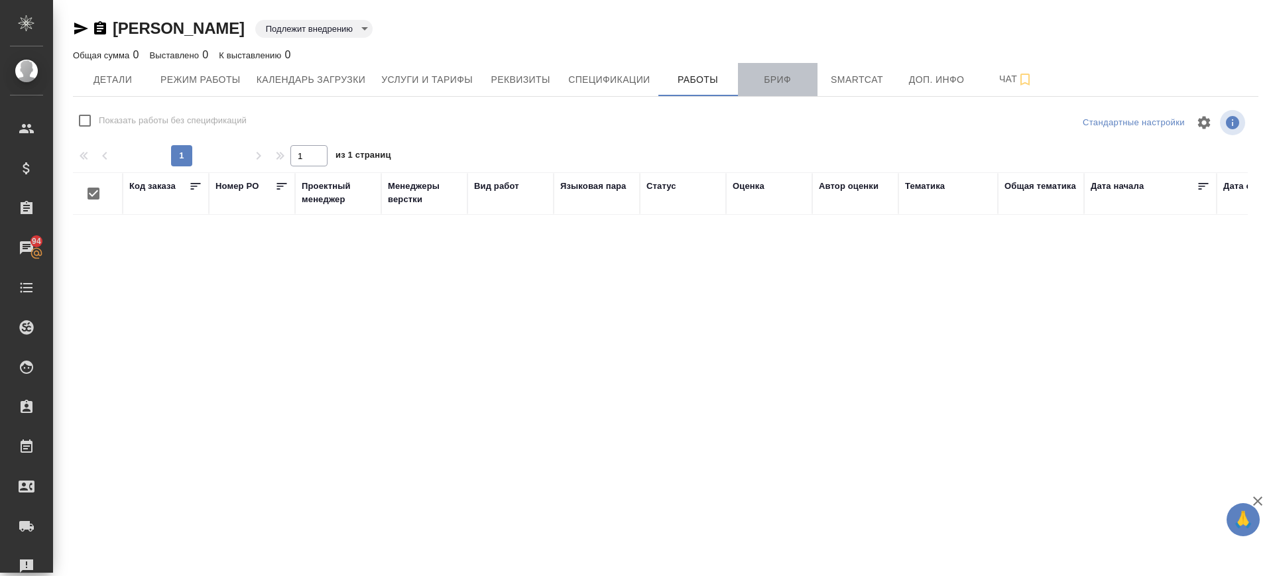
click at [782, 74] on span "Бриф" at bounding box center [778, 80] width 64 height 17
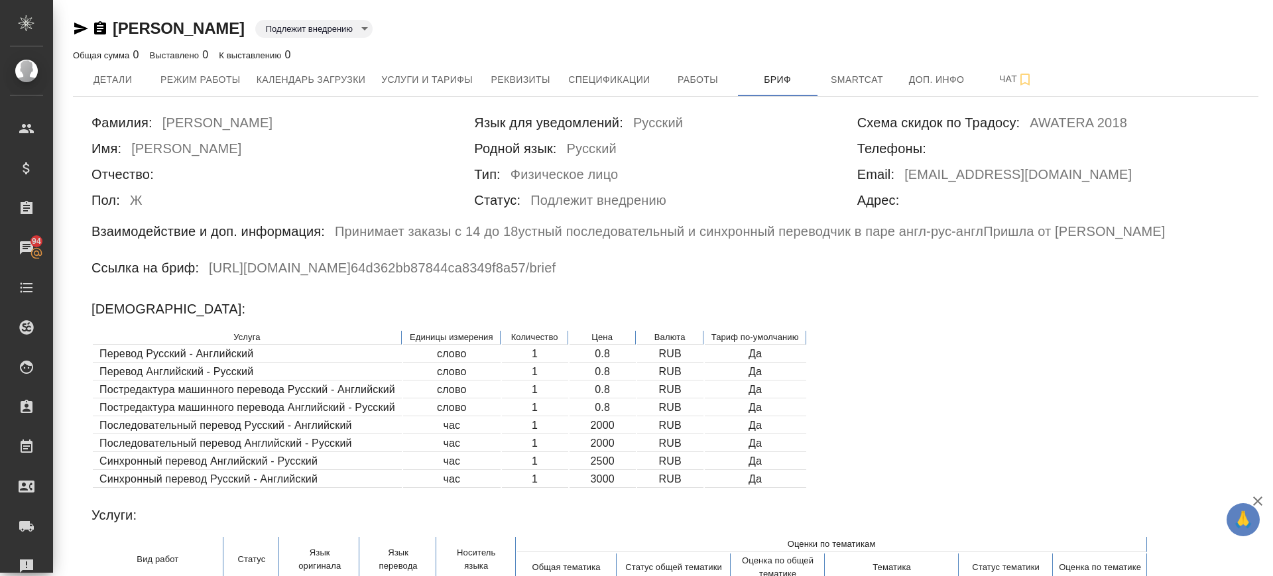
drag, startPoint x: 83, startPoint y: 30, endPoint x: 135, endPoint y: 98, distance: 86.1
click at [83, 31] on icon "button" at bounding box center [81, 29] width 16 height 16
click at [99, 31] on icon "button" at bounding box center [100, 29] width 16 height 16
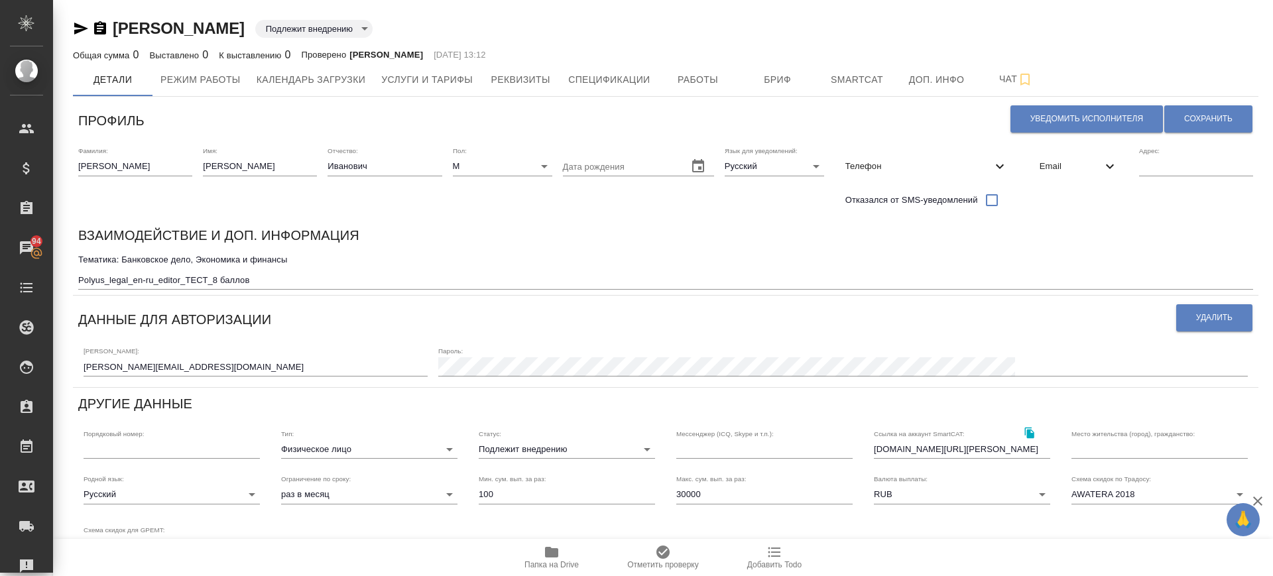
click at [104, 25] on icon "button" at bounding box center [100, 27] width 12 height 13
click at [705, 87] on span "Работы" at bounding box center [698, 80] width 64 height 17
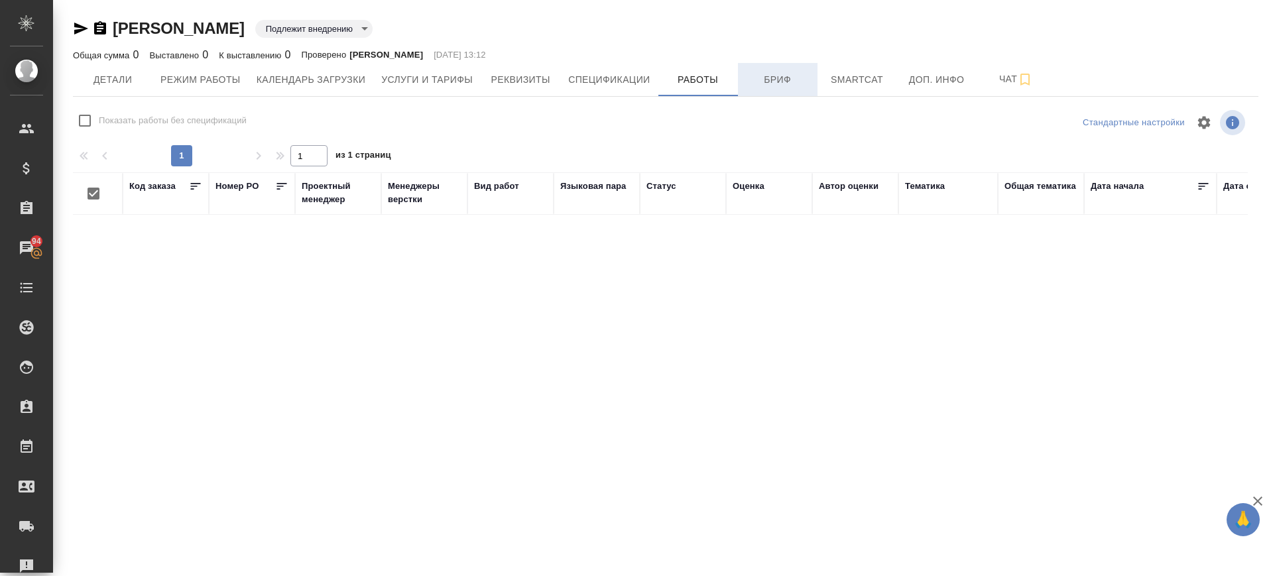
click at [788, 85] on span "Бриф" at bounding box center [778, 80] width 64 height 17
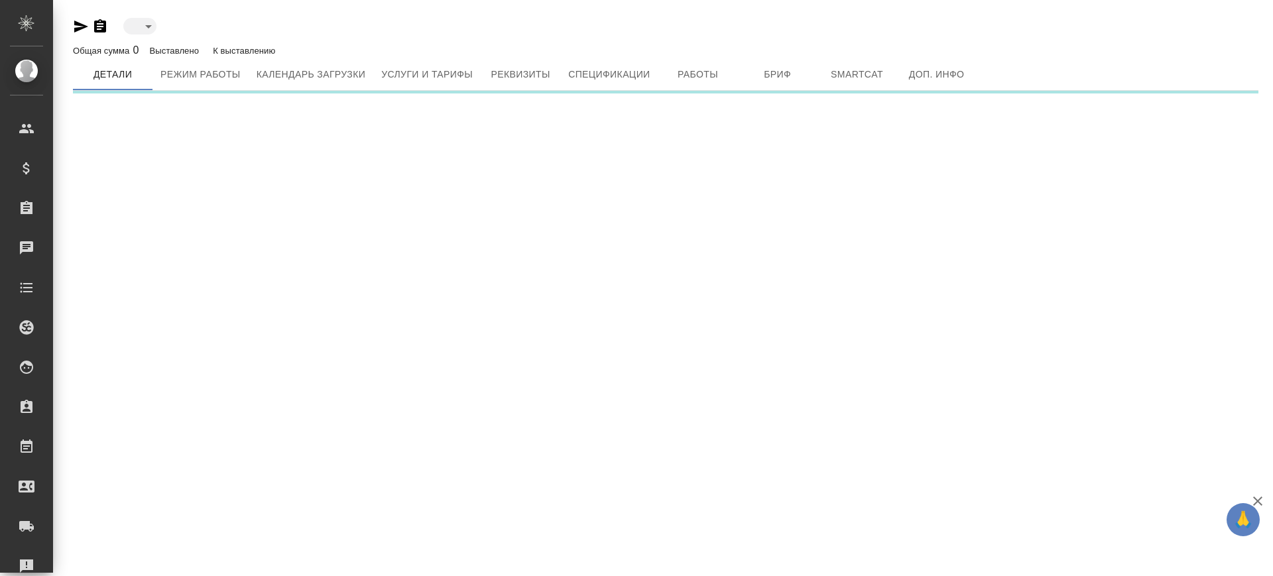
type input "toBeImplemented"
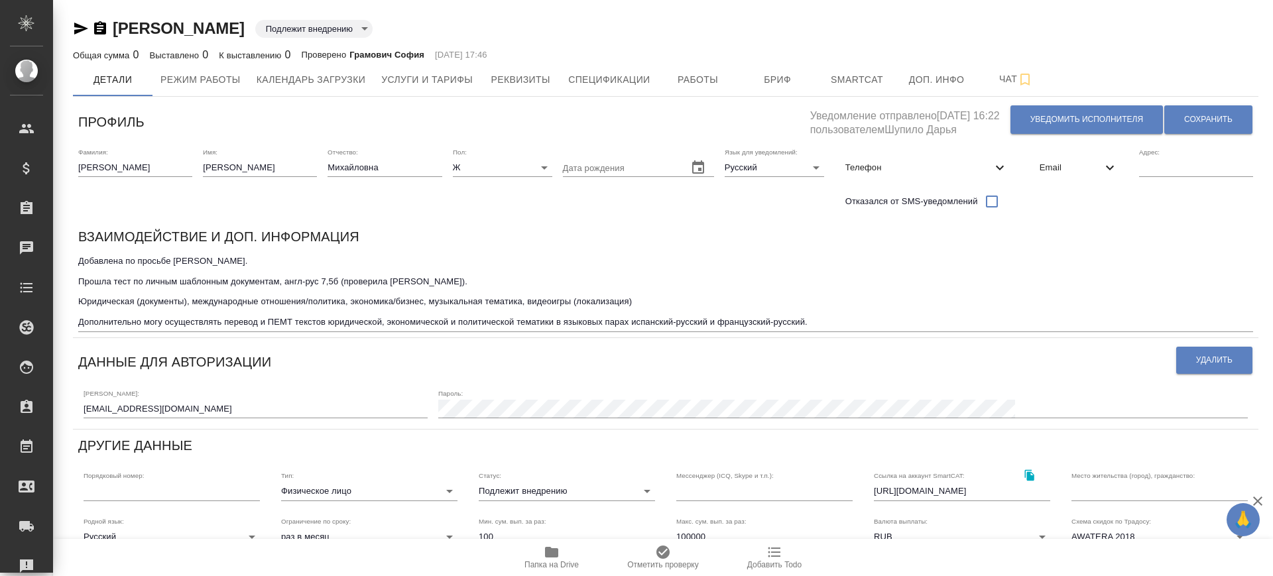
click at [102, 25] on icon "button" at bounding box center [100, 27] width 12 height 13
click at [792, 82] on span "Бриф" at bounding box center [778, 80] width 64 height 17
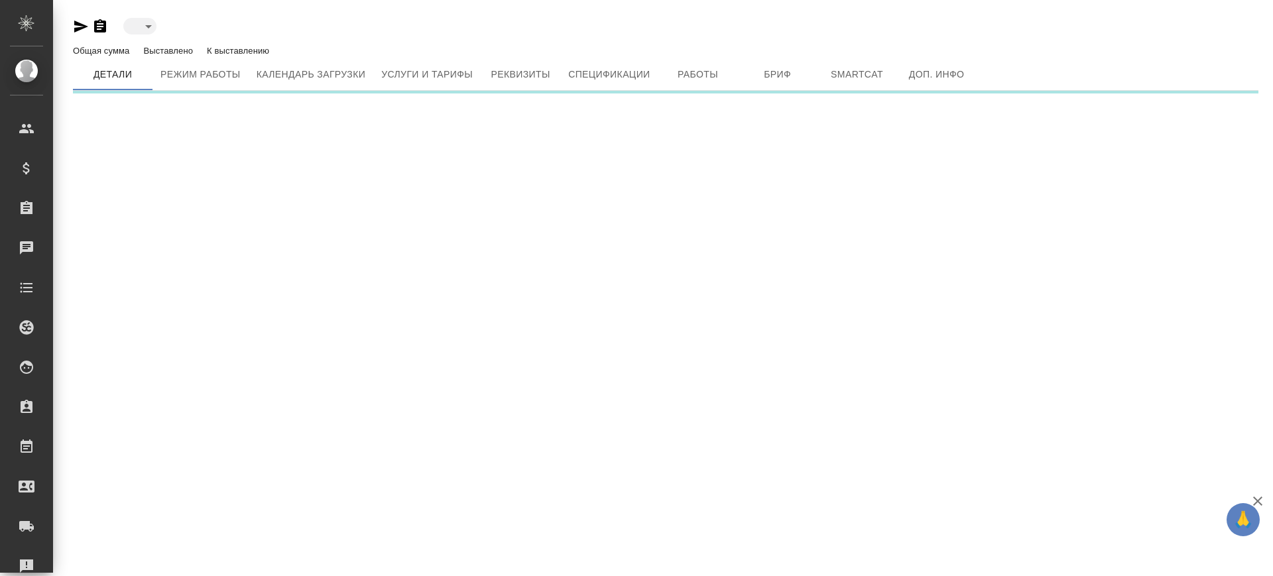
type input "toBeImplemented"
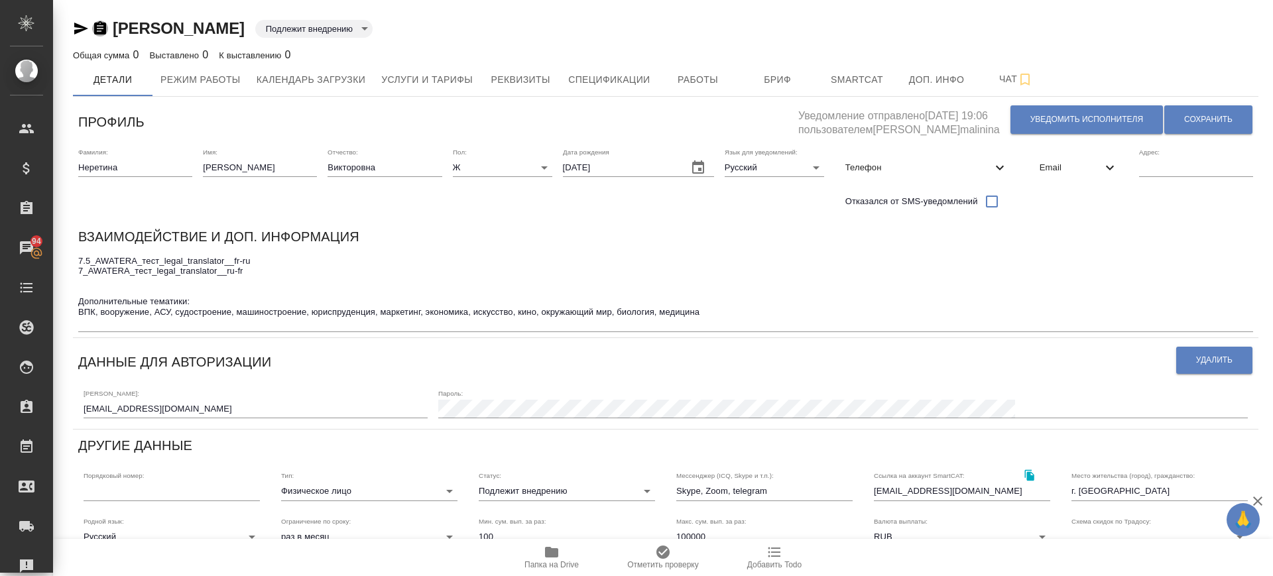
click at [97, 23] on icon "button" at bounding box center [100, 27] width 12 height 13
click at [789, 58] on div "Общая сумма 0 Выставлено 0 К выставлению 0" at bounding box center [666, 55] width 1186 height 16
click at [786, 72] on span "Бриф" at bounding box center [778, 80] width 64 height 17
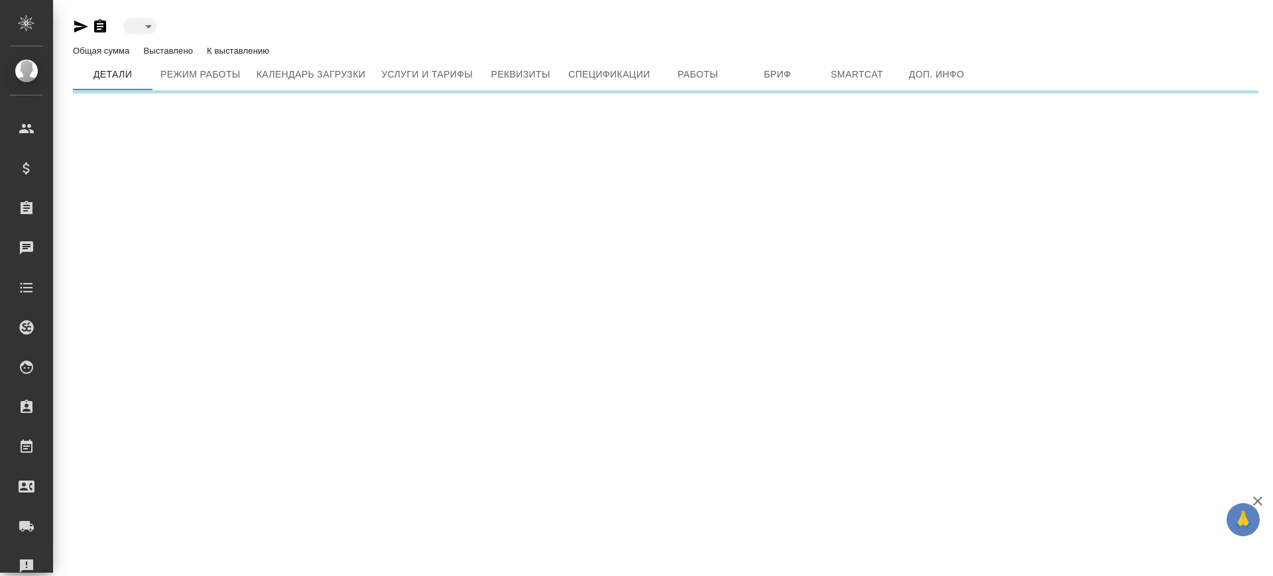
type input "toBeImplemented"
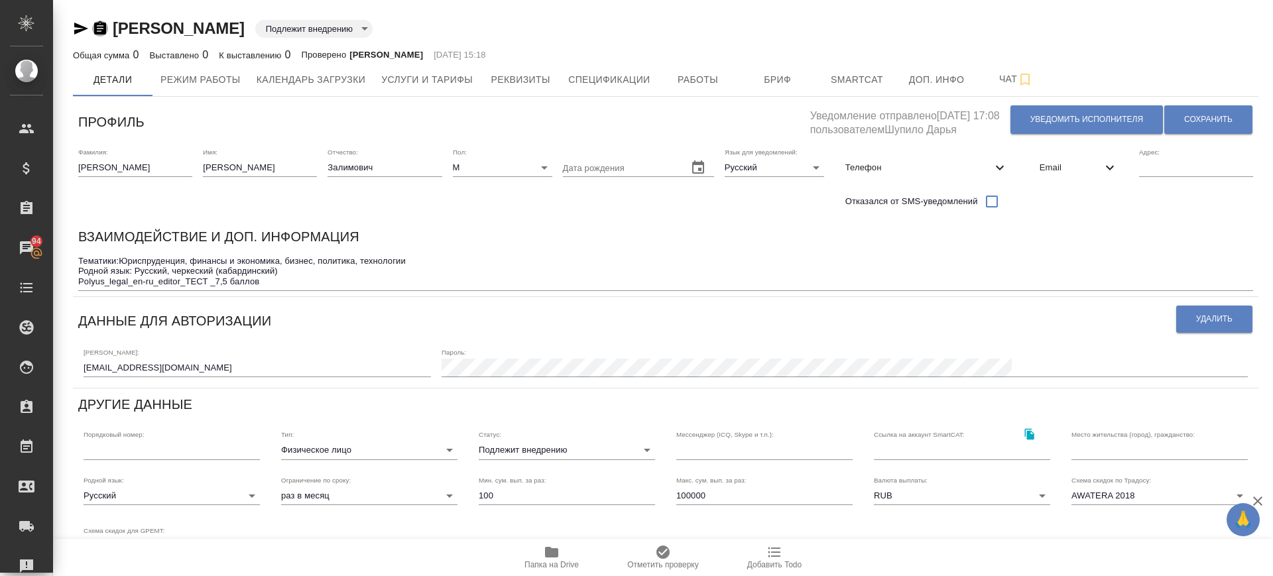
click at [97, 29] on icon "button" at bounding box center [100, 27] width 12 height 13
click at [784, 74] on span "Бриф" at bounding box center [778, 80] width 64 height 17
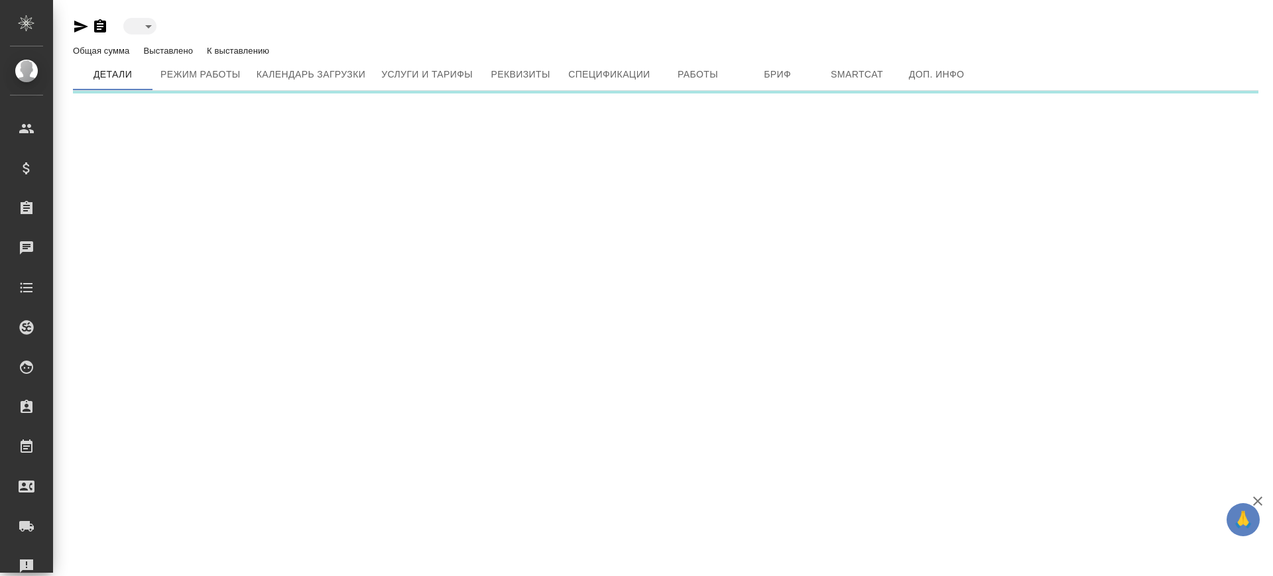
type input "toBeImplemented"
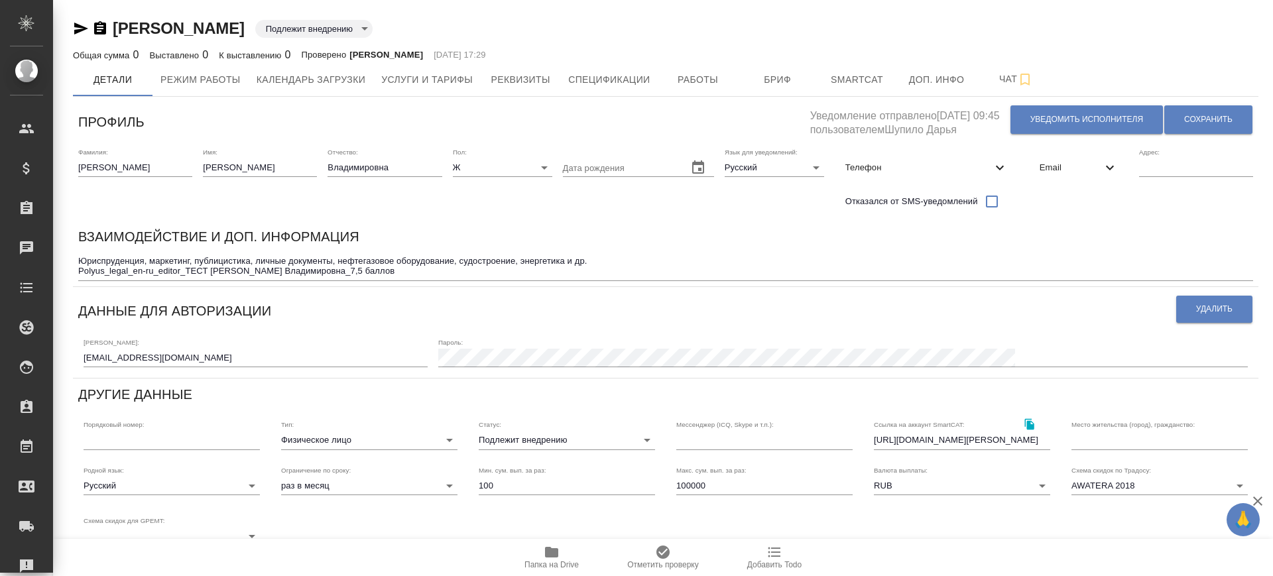
click at [103, 21] on icon "button" at bounding box center [100, 29] width 16 height 16
click at [705, 92] on button "Работы" at bounding box center [698, 79] width 80 height 33
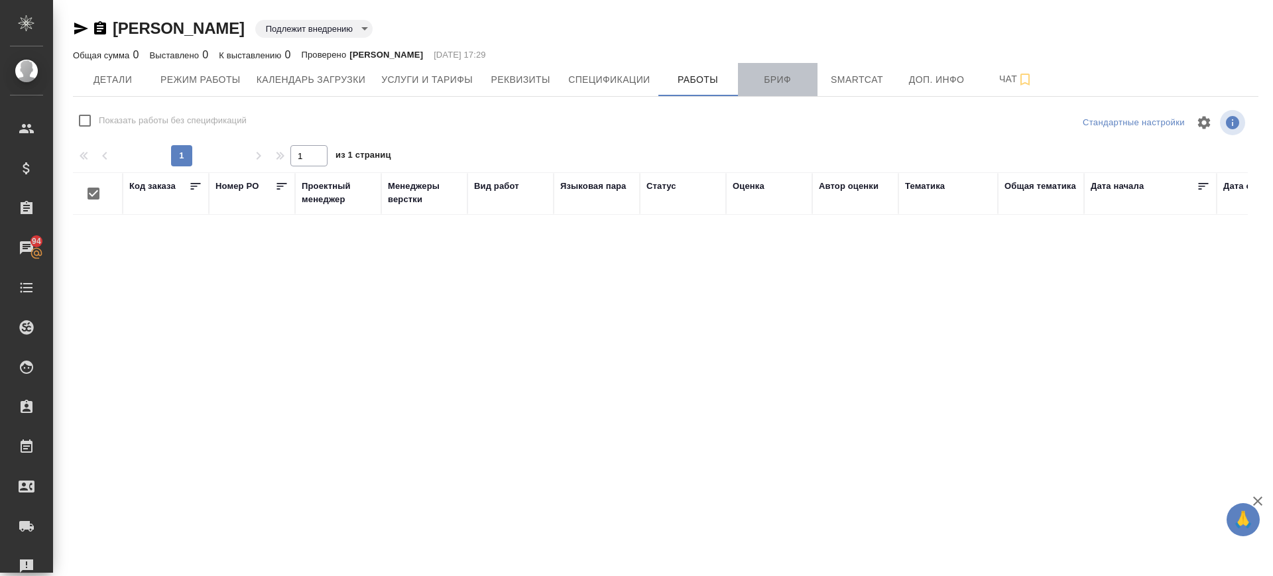
click at [768, 81] on span "Бриф" at bounding box center [778, 80] width 64 height 17
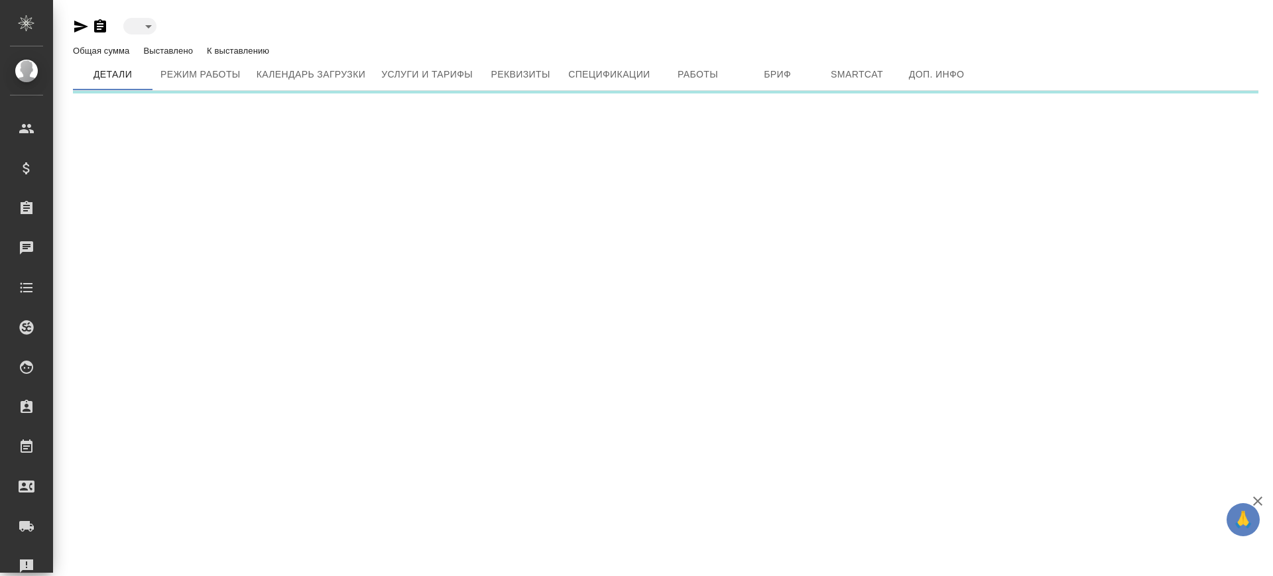
type input "toBeImplemented"
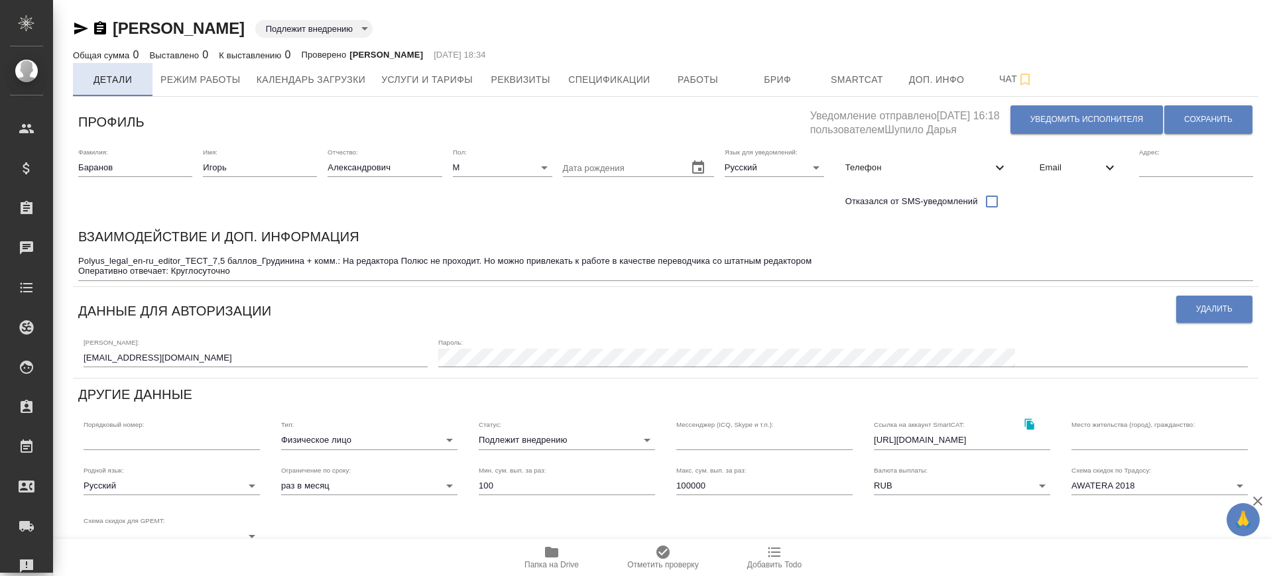
drag, startPoint x: 104, startPoint y: 26, endPoint x: 123, endPoint y: 72, distance: 49.4
click at [104, 27] on icon "button" at bounding box center [100, 27] width 12 height 13
click at [799, 74] on span "Бриф" at bounding box center [778, 80] width 64 height 17
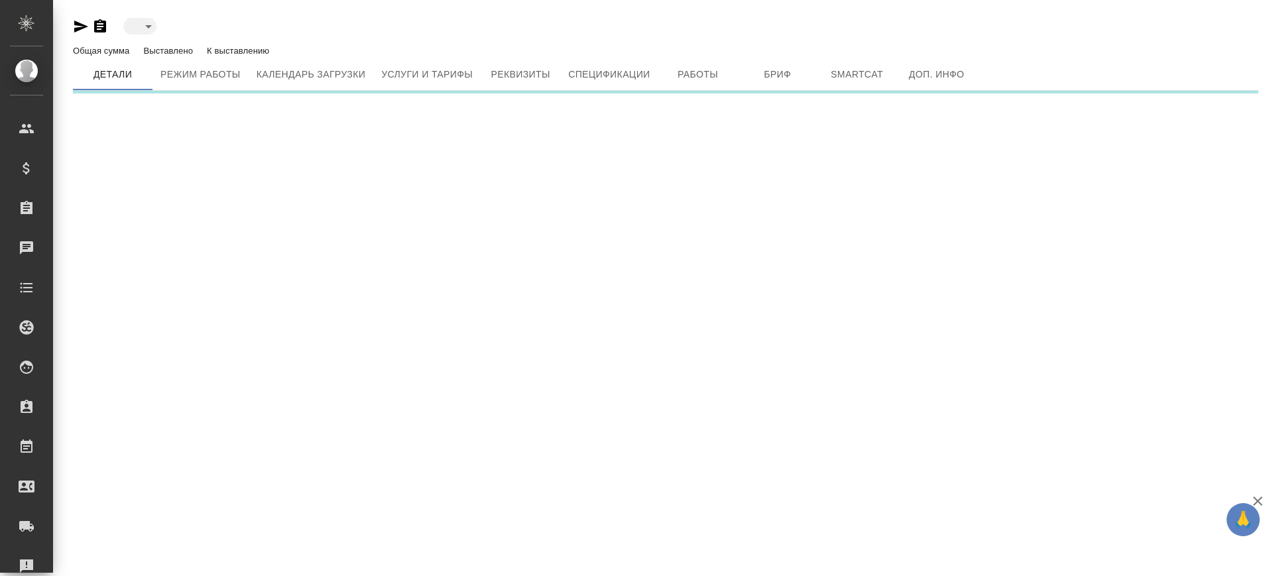
type input "toBeImplemented"
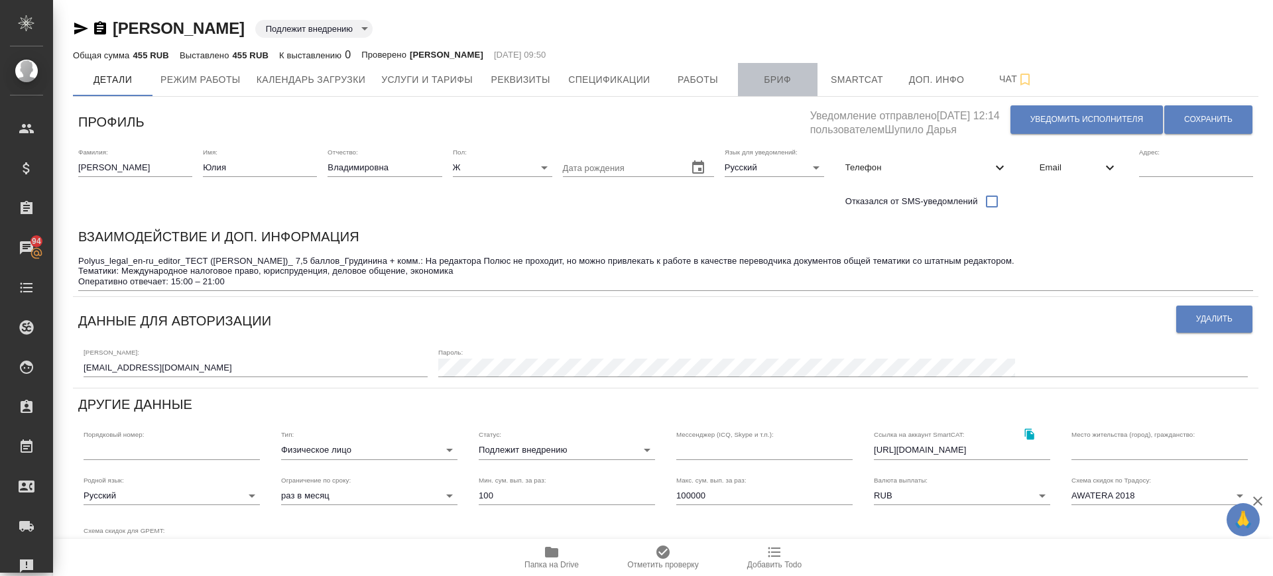
click at [770, 82] on span "Бриф" at bounding box center [778, 80] width 64 height 17
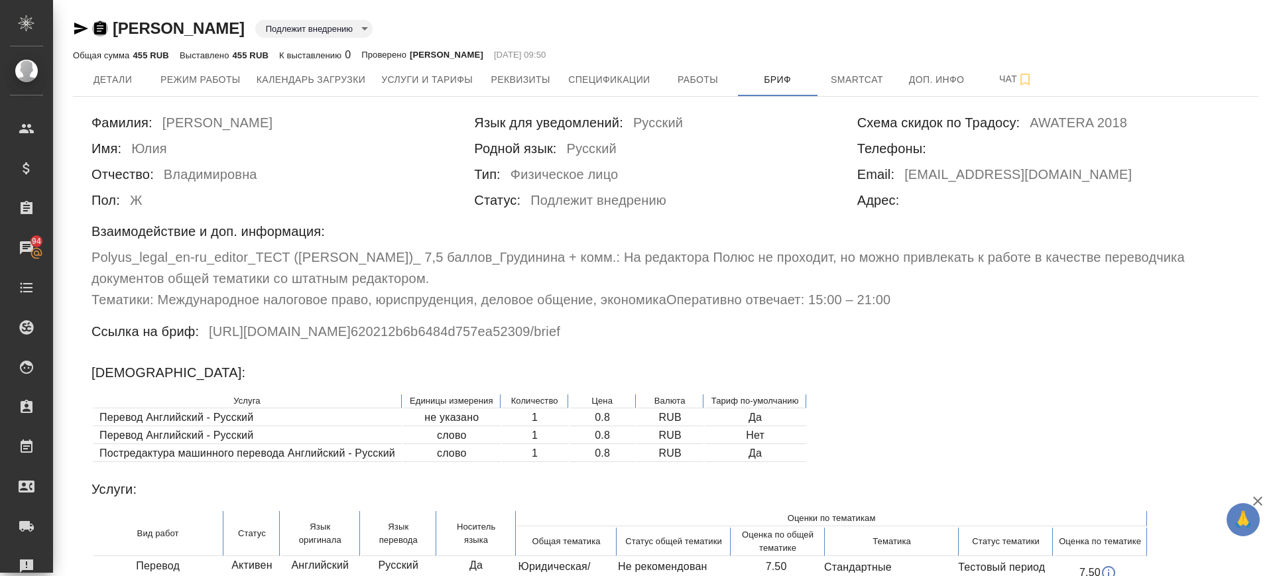
drag, startPoint x: 103, startPoint y: 25, endPoint x: 105, endPoint y: 125, distance: 100.8
click at [103, 25] on icon "button" at bounding box center [100, 27] width 12 height 13
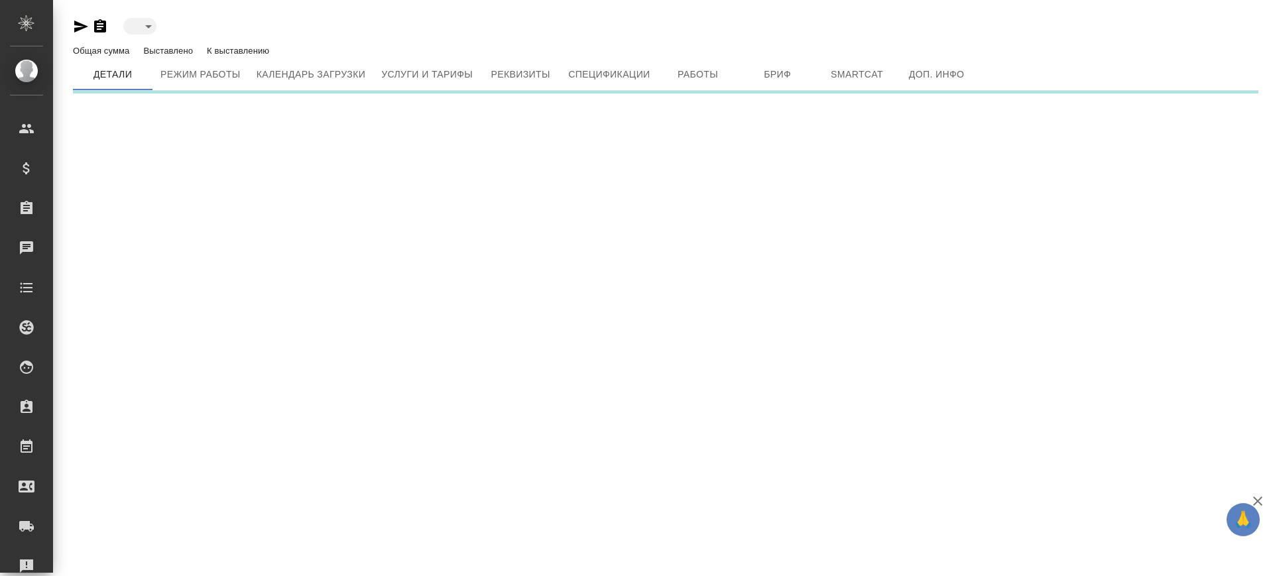
type input "toBeImplemented"
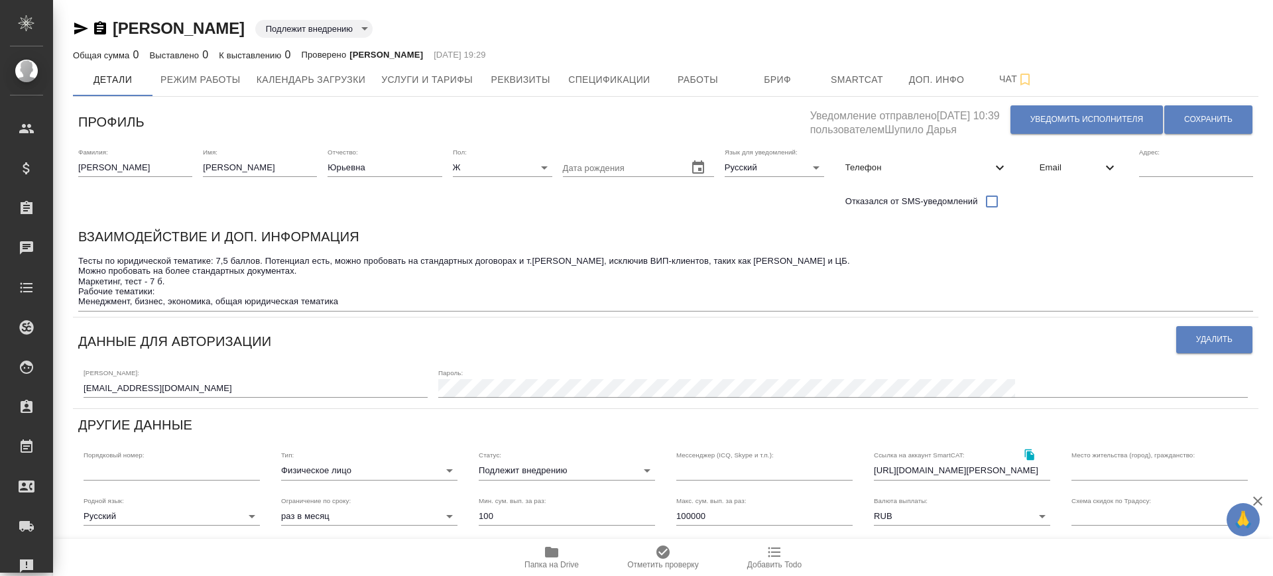
drag, startPoint x: 100, startPoint y: 28, endPoint x: 133, endPoint y: 111, distance: 89.3
click at [100, 29] on icon "button" at bounding box center [100, 29] width 16 height 16
drag, startPoint x: 78, startPoint y: 281, endPoint x: 208, endPoint y: 297, distance: 130.9
click at [136, 282] on div "Взаимодействие и доп. информация Тесты по юридической тематике: 7,5 баллов. Пот…" at bounding box center [666, 269] width 1186 height 96
click at [773, 82] on span "Бриф" at bounding box center [778, 80] width 64 height 17
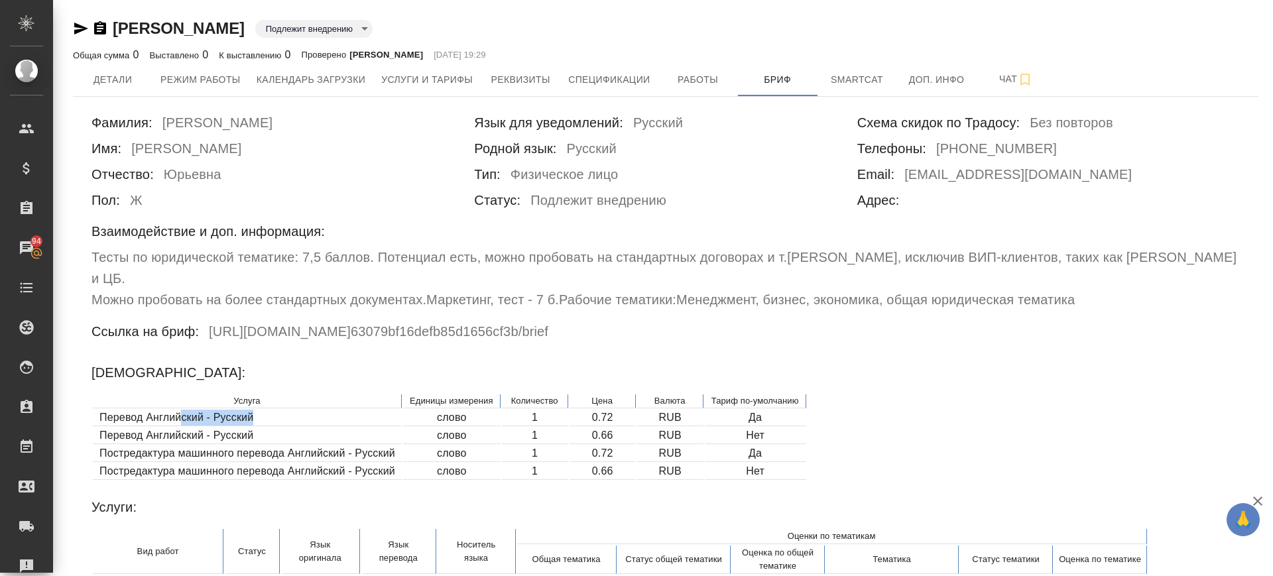
drag, startPoint x: 183, startPoint y: 393, endPoint x: 294, endPoint y: 404, distance: 111.3
click at [294, 410] on td "Перевод Английский - Русский" at bounding box center [247, 418] width 309 height 17
drag, startPoint x: 578, startPoint y: 395, endPoint x: 624, endPoint y: 394, distance: 46.4
click at [624, 410] on td "0.72" at bounding box center [603, 418] width 66 height 17
drag, startPoint x: 624, startPoint y: 426, endPoint x: 596, endPoint y: 433, distance: 28.6
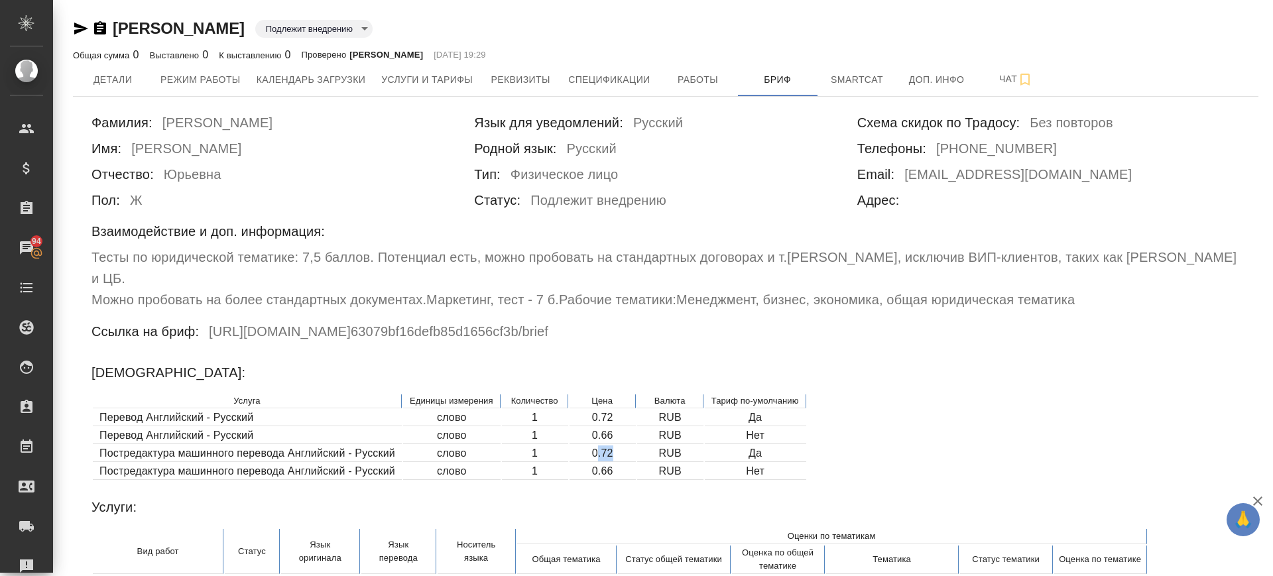
click at [596, 446] on td "0.72" at bounding box center [603, 454] width 66 height 17
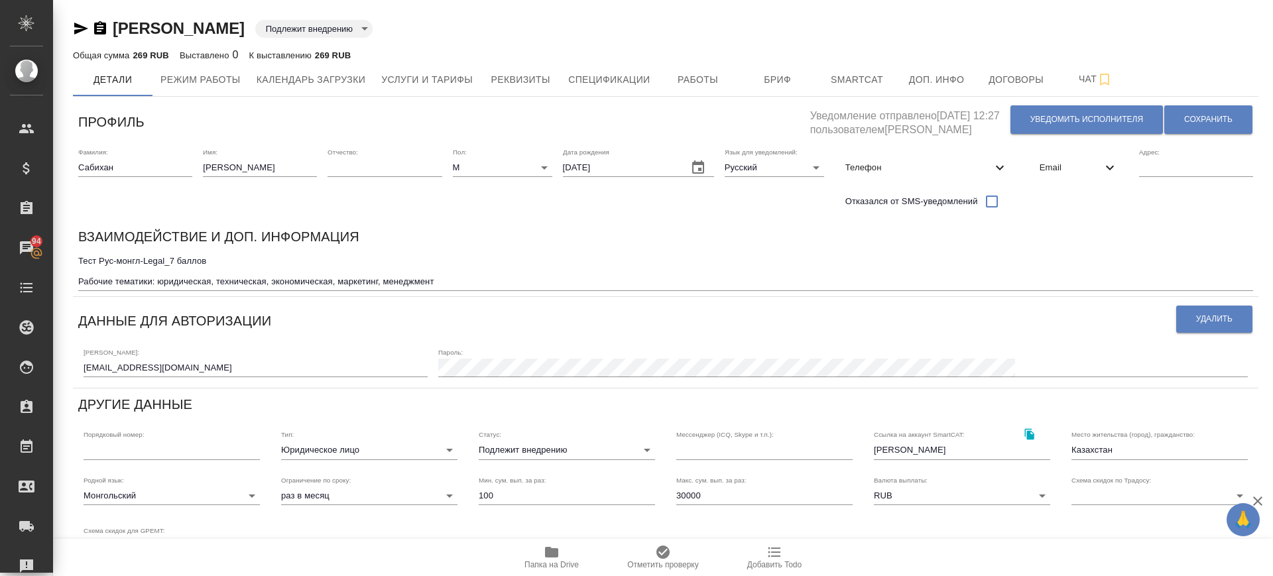
click at [103, 24] on icon "button" at bounding box center [100, 27] width 12 height 13
click at [790, 73] on span "Бриф" at bounding box center [778, 80] width 64 height 17
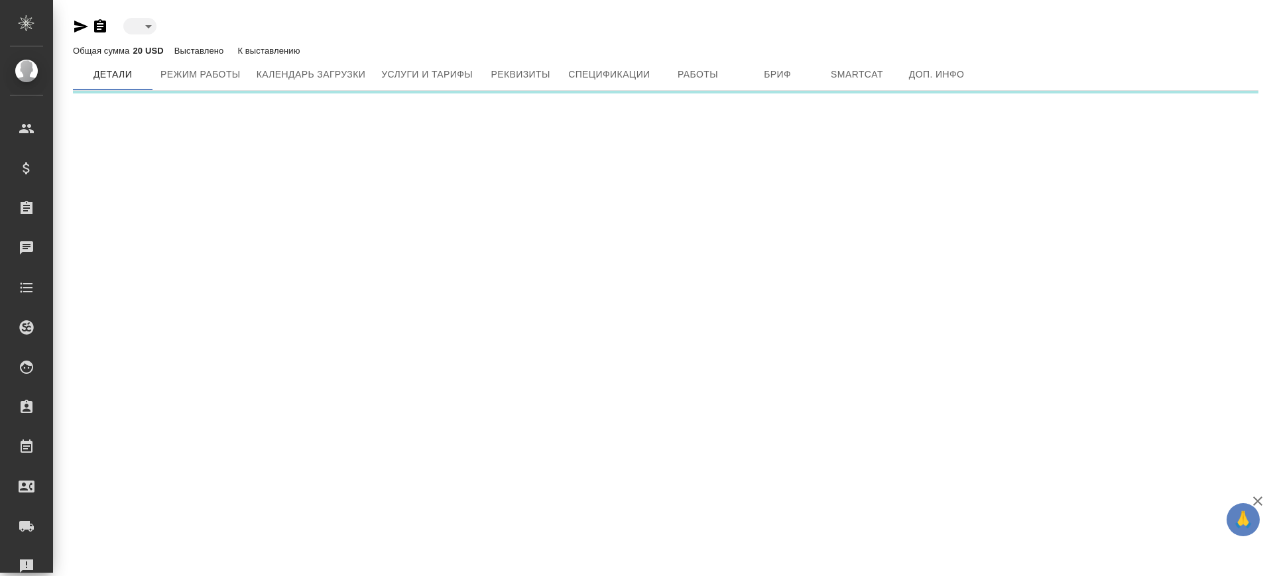
type input "toBeImplemented"
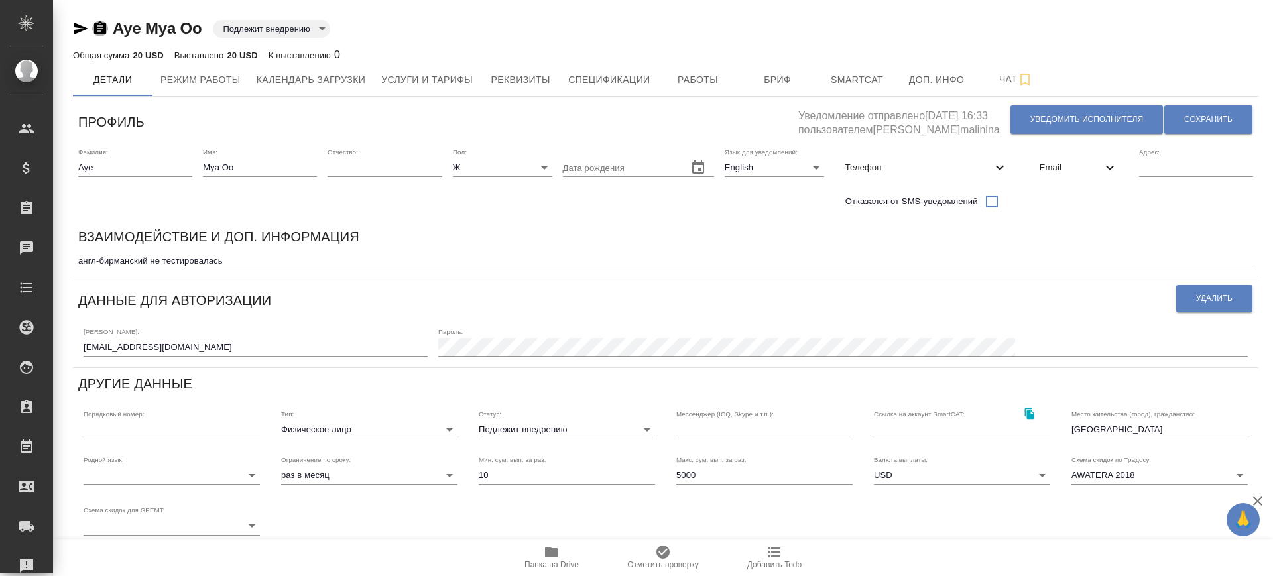
click at [101, 28] on icon "button" at bounding box center [100, 29] width 16 height 16
click at [724, 90] on button "Работы" at bounding box center [698, 79] width 80 height 33
click at [770, 80] on span "Бриф" at bounding box center [778, 80] width 64 height 17
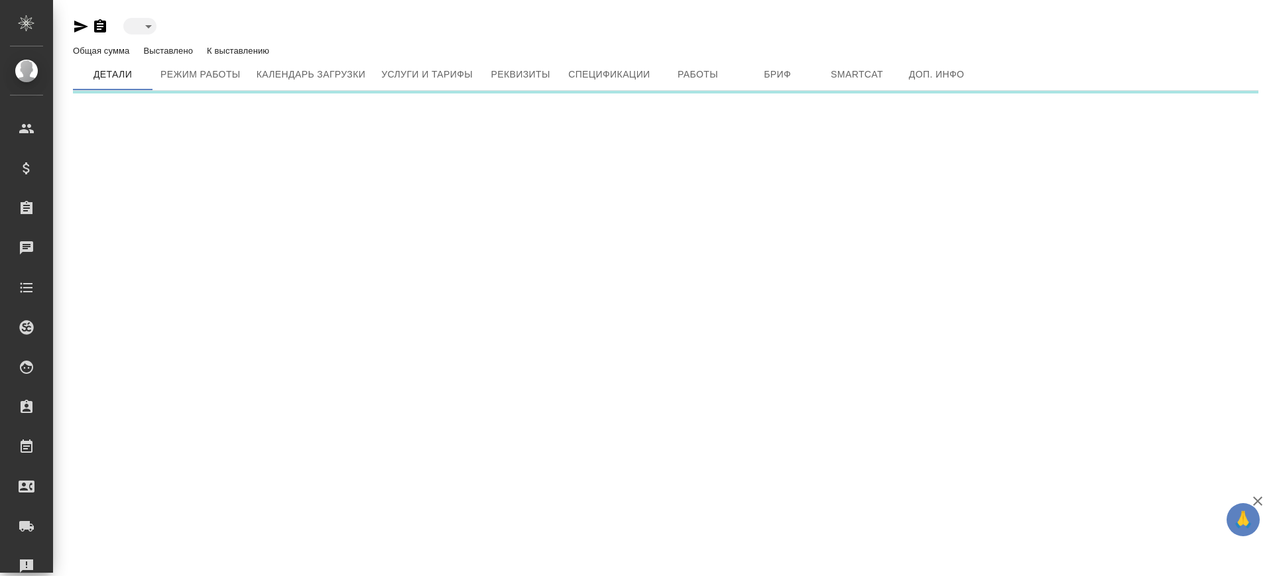
type input "toBeImplemented"
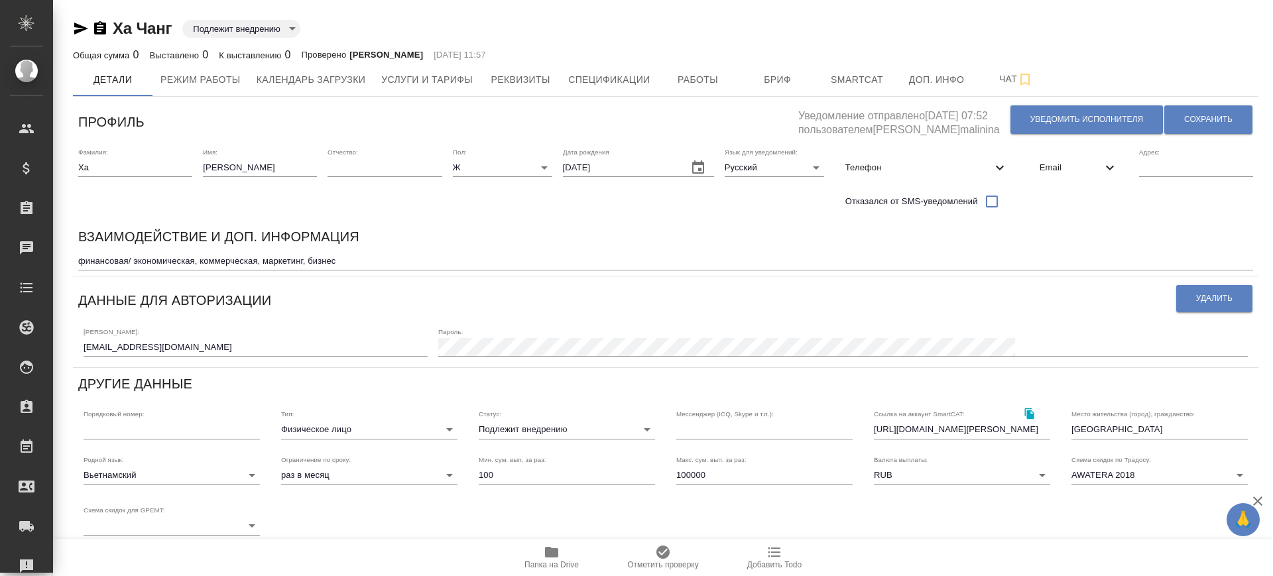
click at [102, 29] on icon "button" at bounding box center [100, 29] width 16 height 16
click at [747, 68] on button "Бриф" at bounding box center [778, 79] width 80 height 33
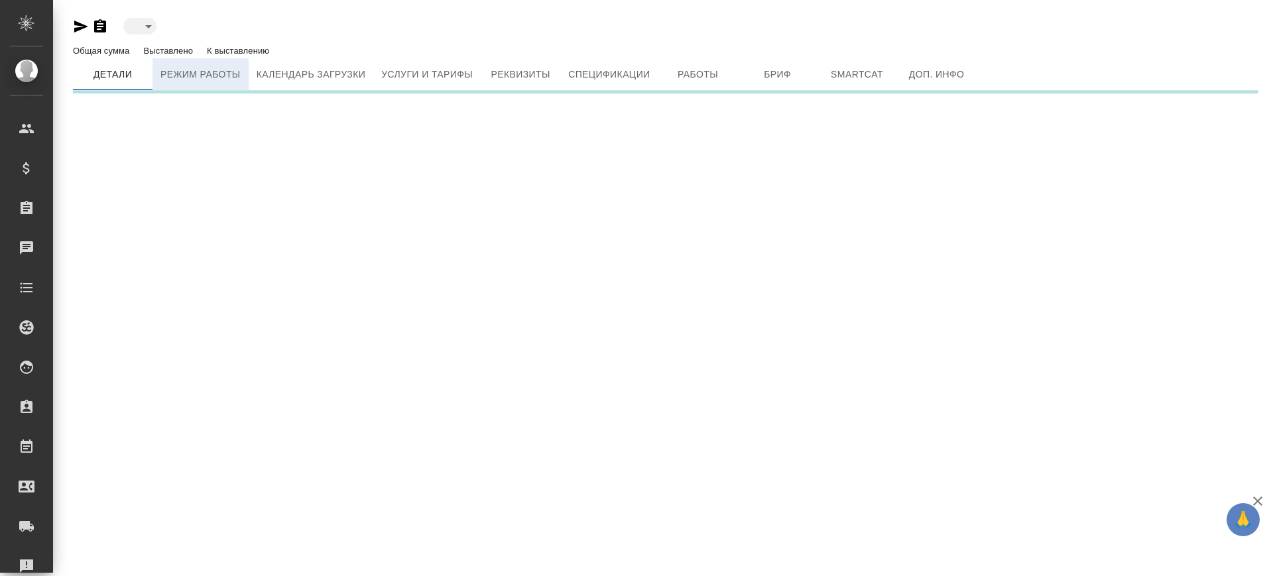
type input "toBeImplemented"
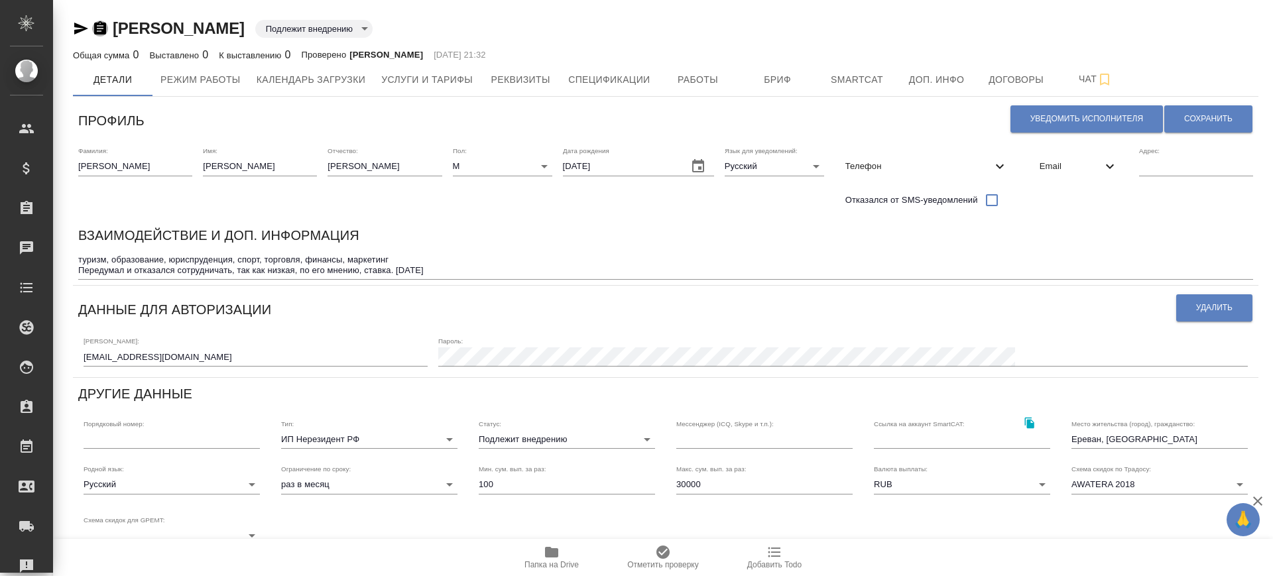
click at [93, 32] on icon "button" at bounding box center [100, 29] width 16 height 16
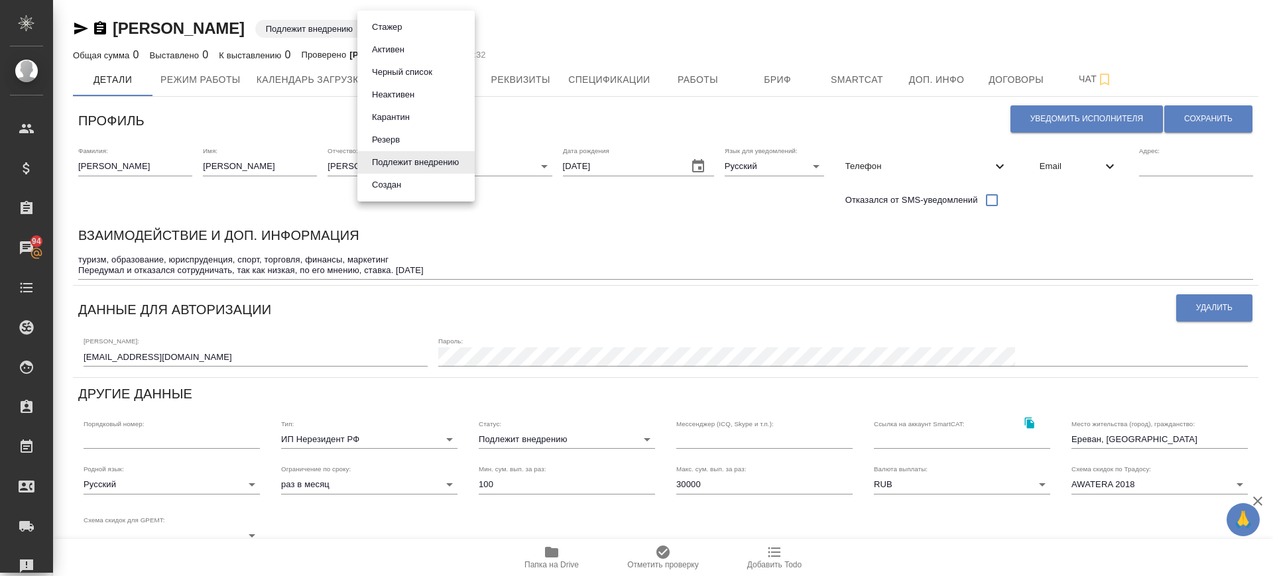
click at [410, 36] on body "🙏 .cls-1 fill:#fff; AWATERA [PERSON_NAME].saglam Клиенты Спецификации Заказы 94…" at bounding box center [636, 288] width 1273 height 576
click at [418, 94] on button "Неактивен" at bounding box center [393, 95] width 50 height 15
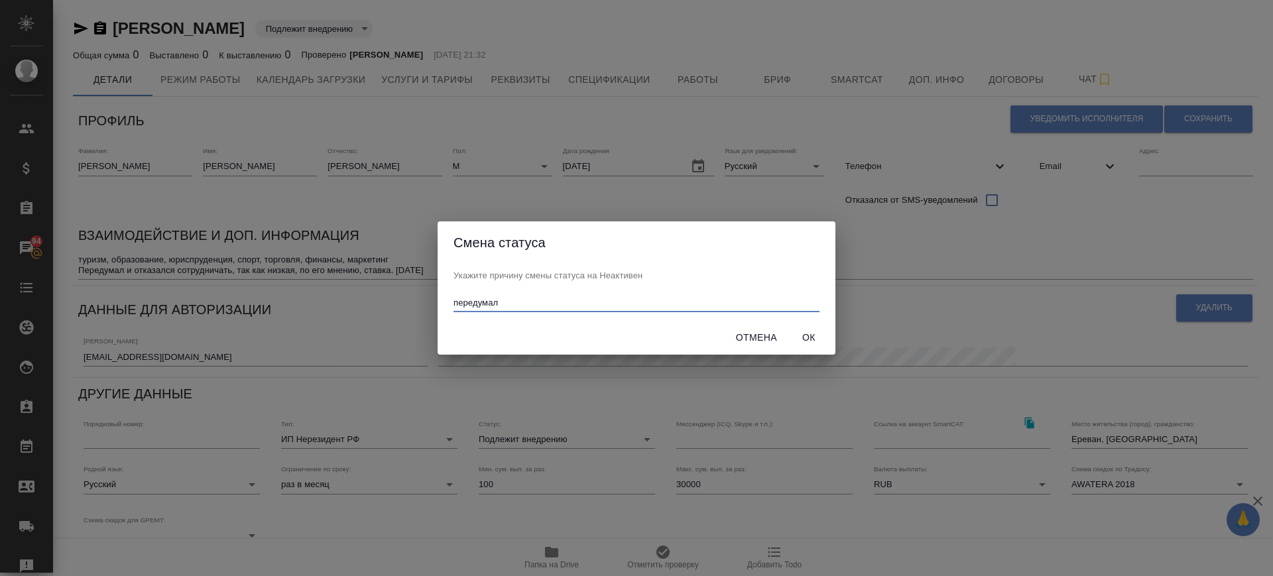
type input "передумал"
click at [808, 338] on span "Ок" at bounding box center [809, 338] width 32 height 17
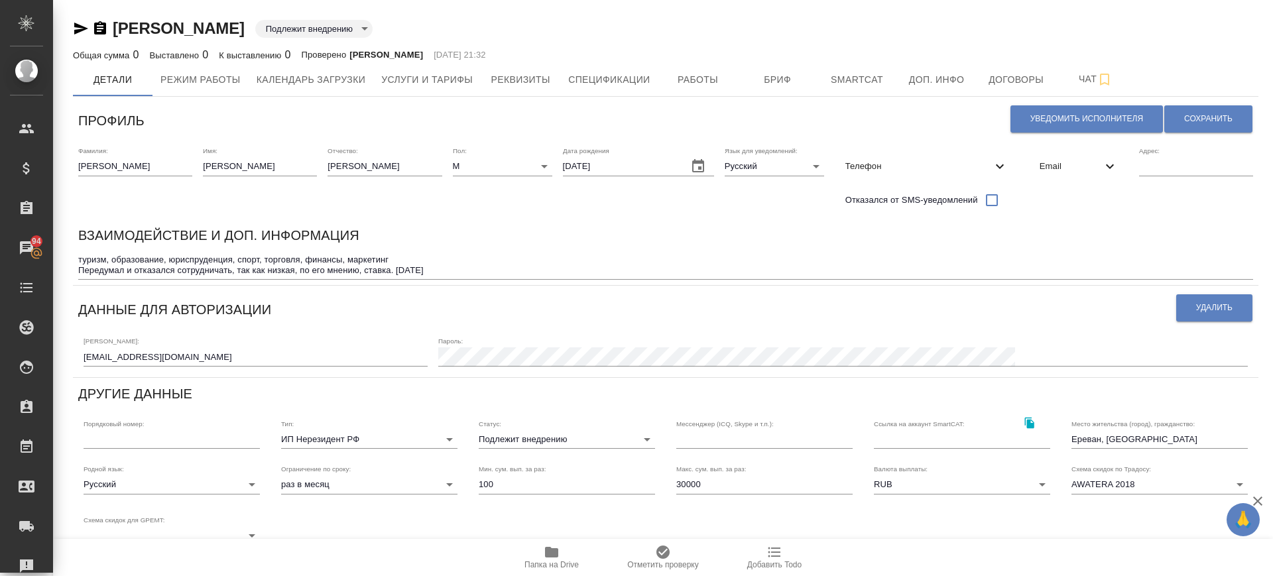
type input "inactive"
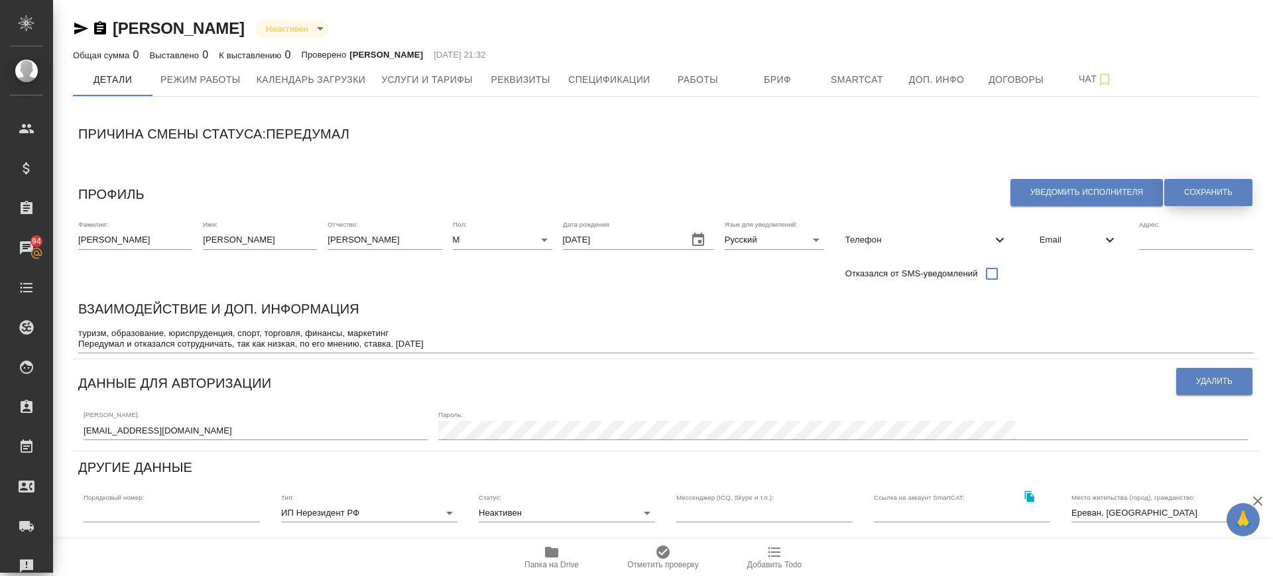
drag, startPoint x: 1196, startPoint y: 184, endPoint x: 1137, endPoint y: 92, distance: 110.0
click at [1196, 185] on button "Сохранить" at bounding box center [1208, 192] width 88 height 27
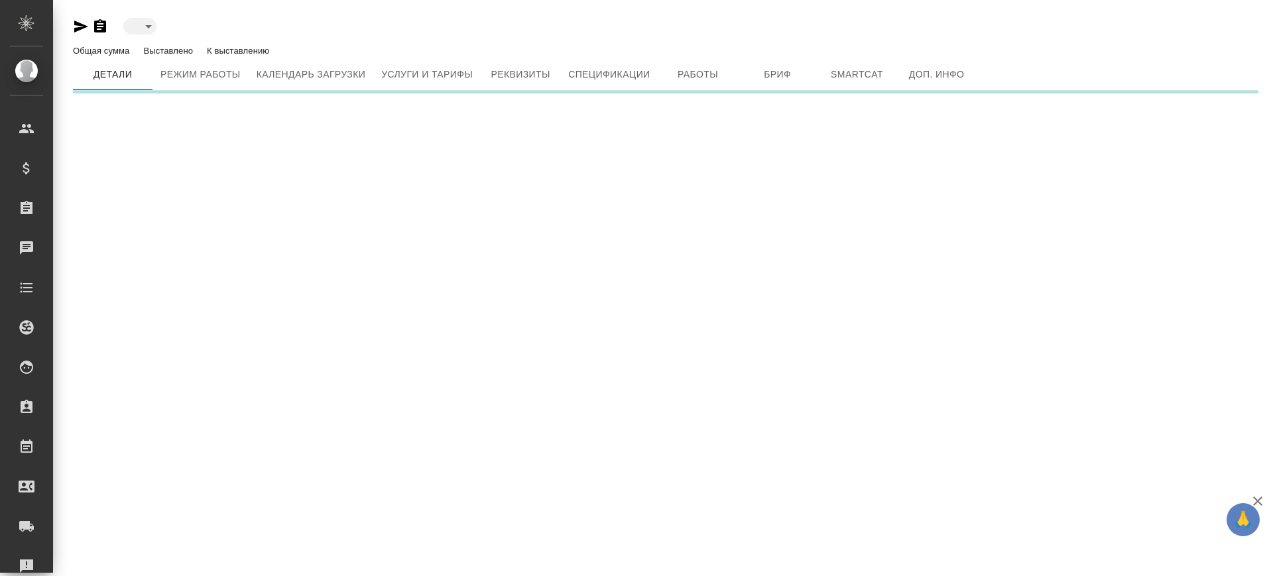
type input "toBeImplemented"
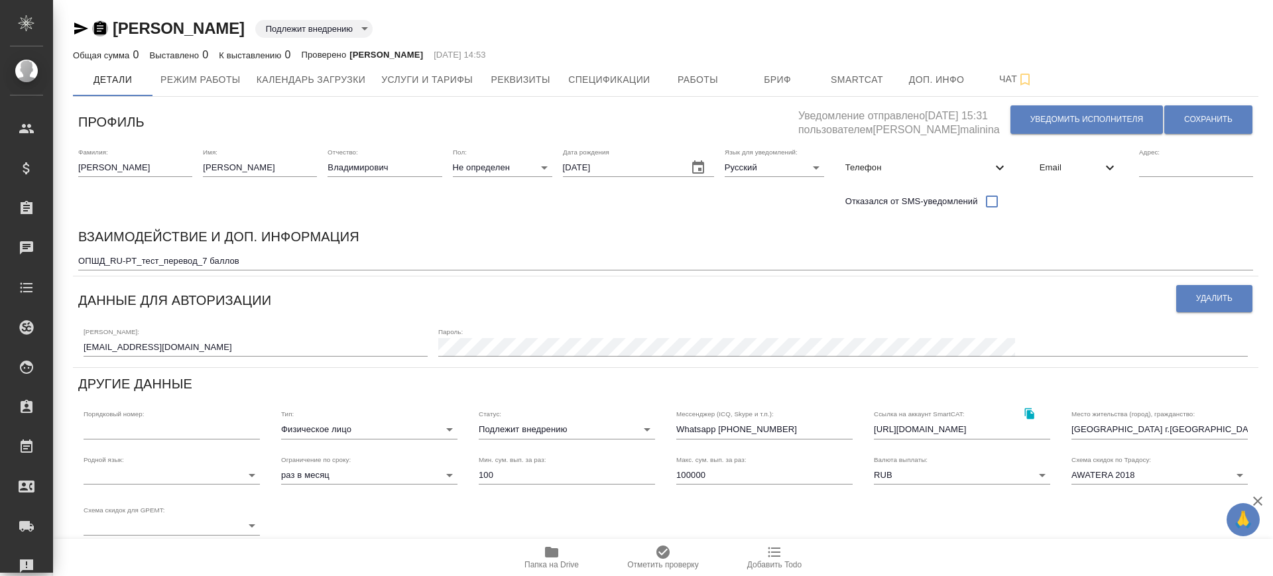
click at [101, 27] on icon "button" at bounding box center [100, 29] width 16 height 16
click at [796, 86] on span "Бриф" at bounding box center [778, 80] width 64 height 17
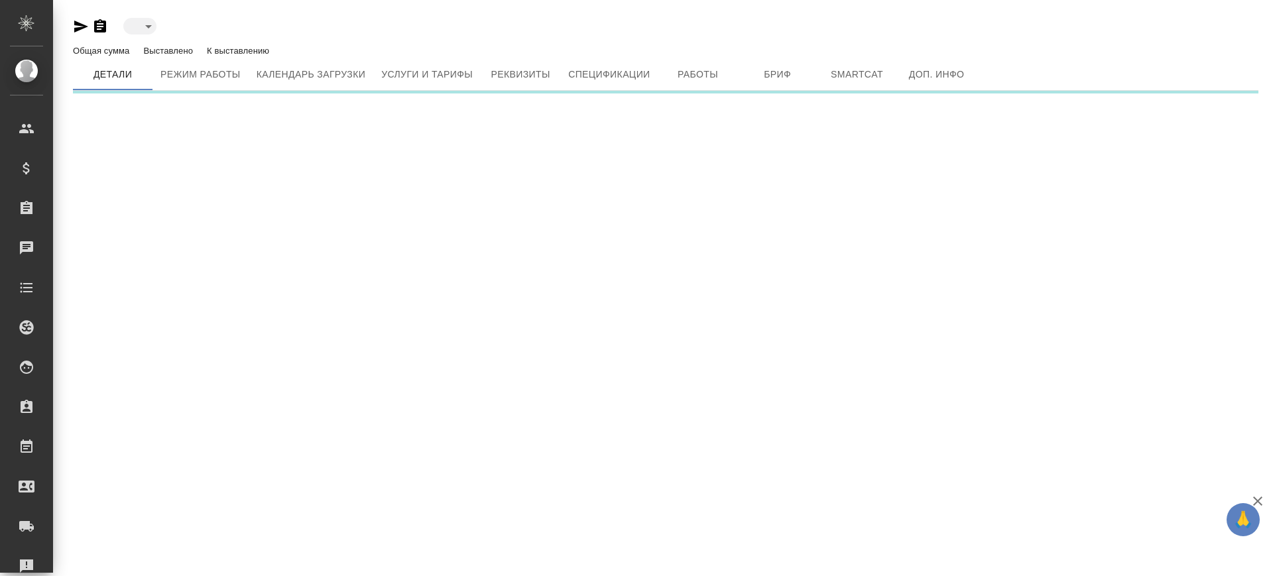
type input "toBeImplemented"
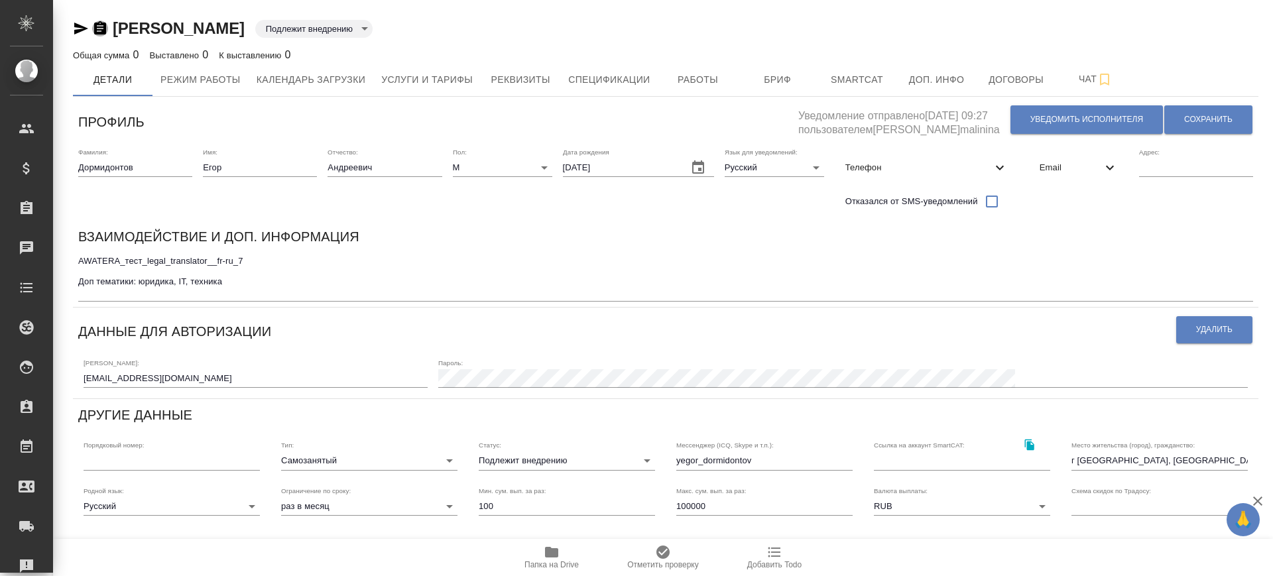
click at [97, 30] on icon "button" at bounding box center [100, 29] width 16 height 16
click at [768, 86] on span "Бриф" at bounding box center [778, 80] width 64 height 17
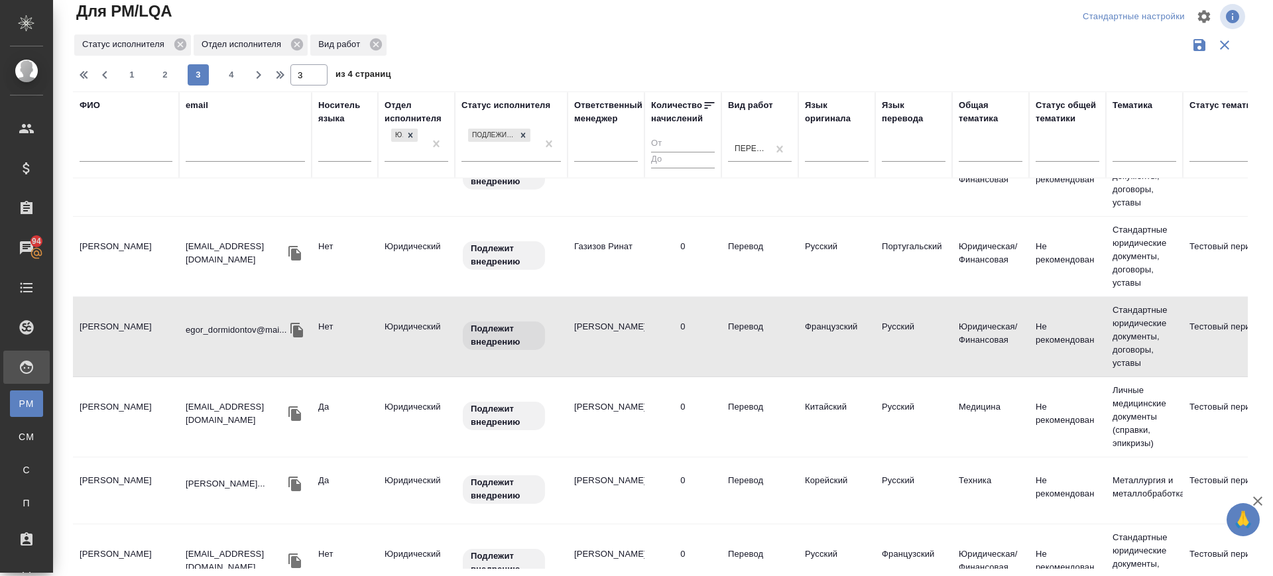
scroll to position [497, 0]
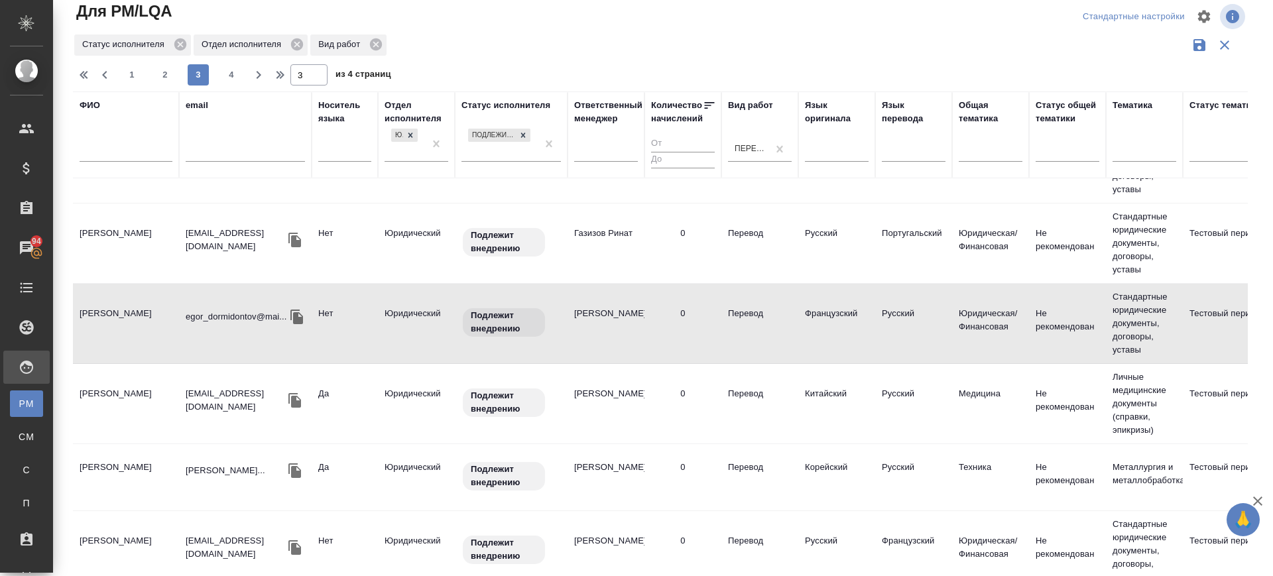
click at [117, 418] on td "[PERSON_NAME]" at bounding box center [126, 404] width 106 height 46
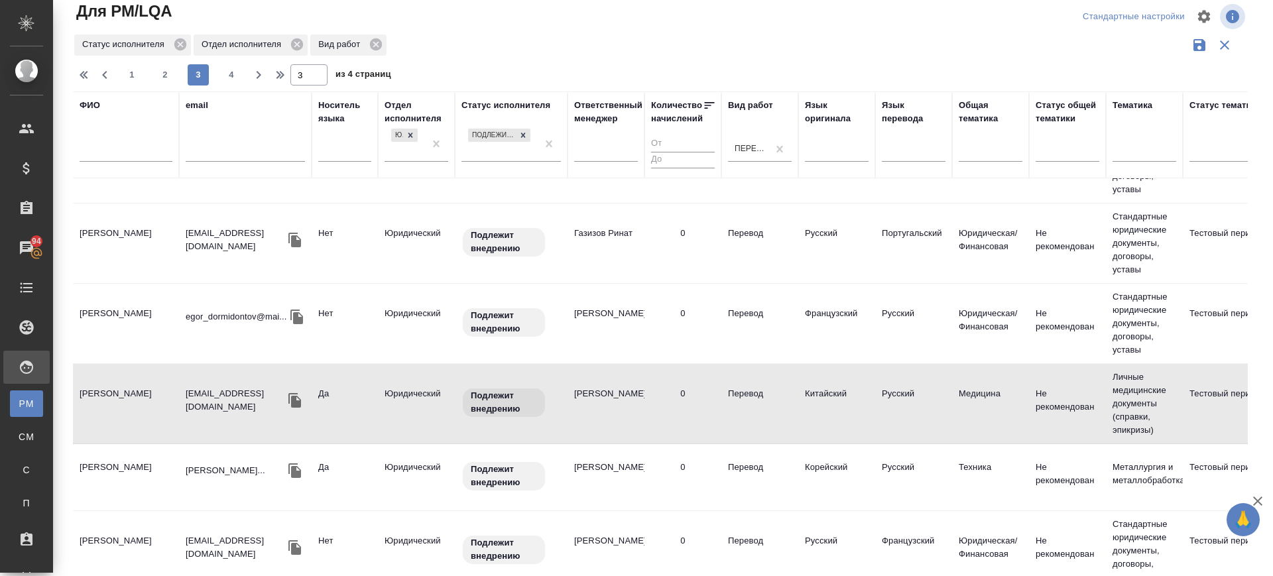
click at [117, 475] on td "[PERSON_NAME]" at bounding box center [126, 477] width 106 height 46
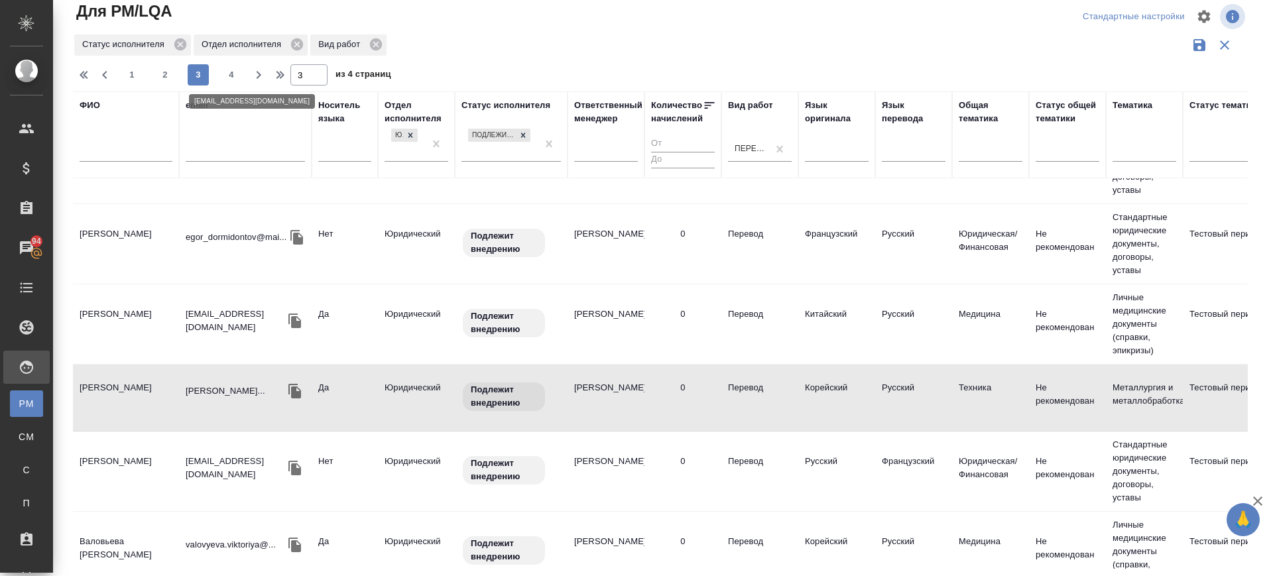
scroll to position [746, 0]
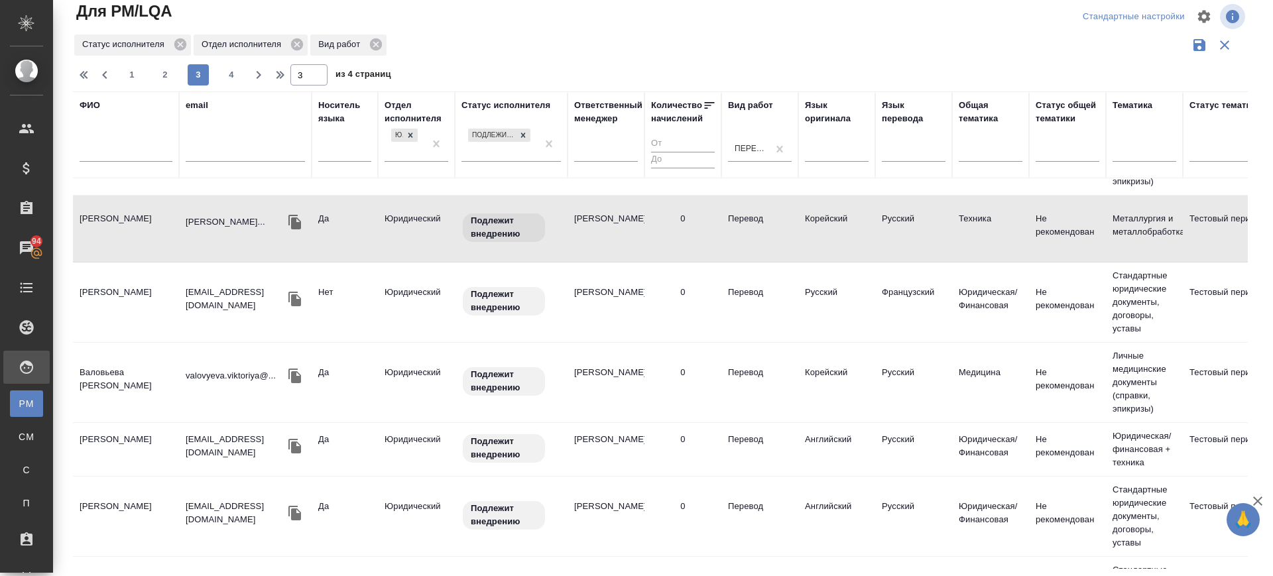
click at [103, 381] on td "Валовьева [PERSON_NAME]" at bounding box center [126, 382] width 106 height 46
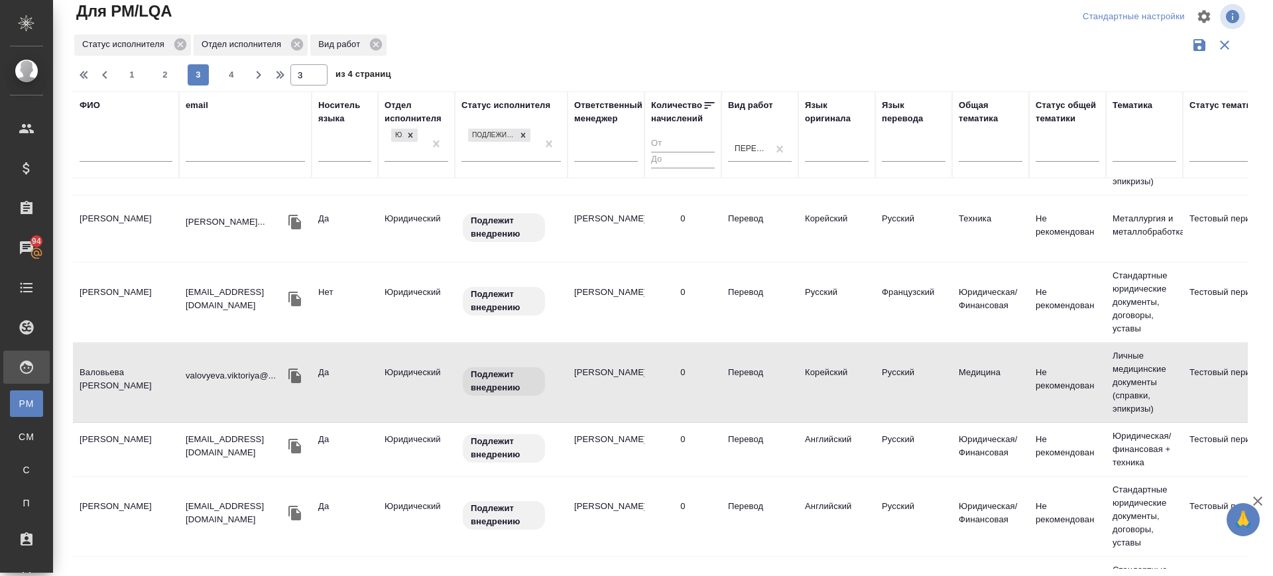
click at [102, 365] on td "Валовьева [PERSON_NAME]" at bounding box center [126, 382] width 106 height 46
click at [99, 366] on td "Валовьева [PERSON_NAME]" at bounding box center [126, 382] width 106 height 46
click at [131, 451] on td "[PERSON_NAME]" at bounding box center [126, 449] width 106 height 46
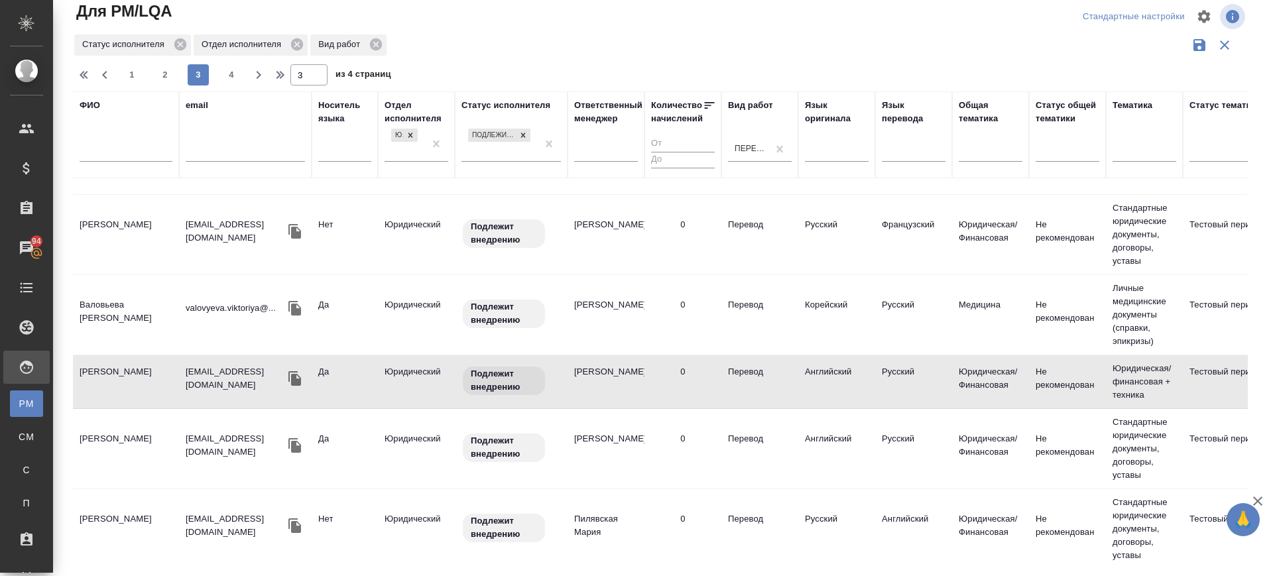
scroll to position [912, 0]
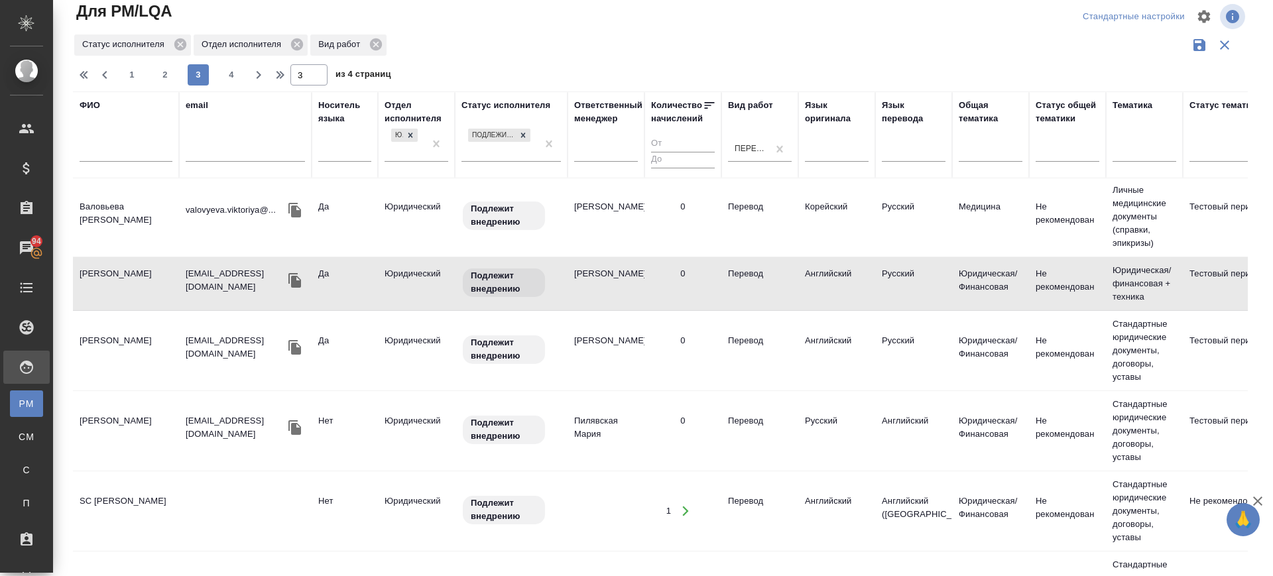
click at [109, 343] on td "Крохмаль Егор Валерьевич" at bounding box center [126, 351] width 106 height 46
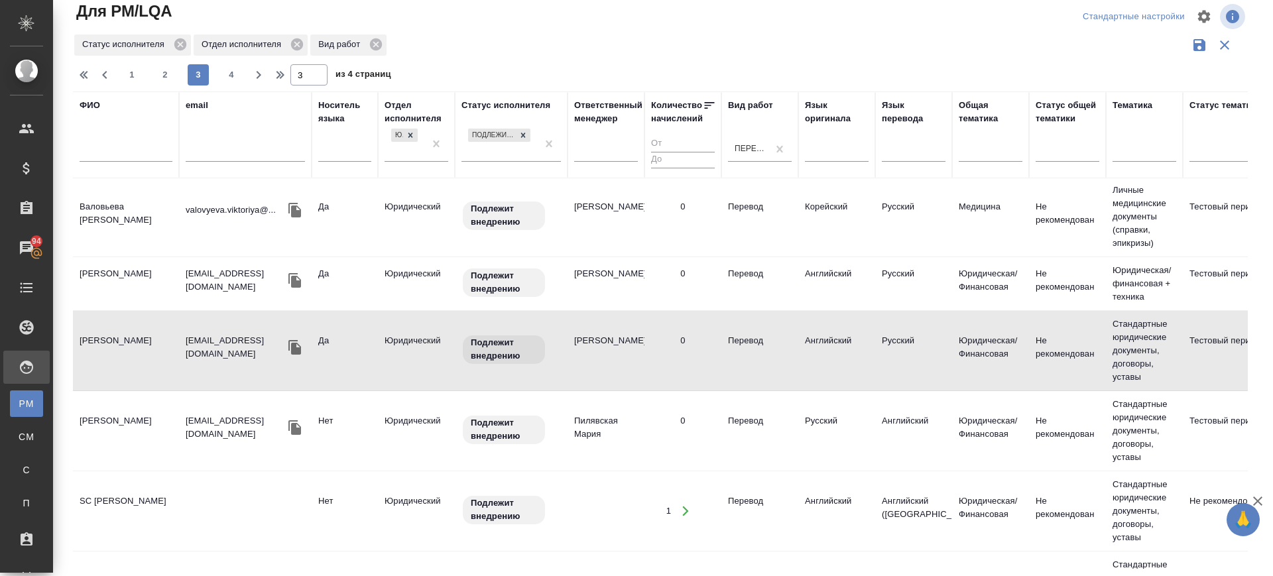
click at [138, 438] on td "Тимофеева Нарине Александровна" at bounding box center [126, 431] width 106 height 46
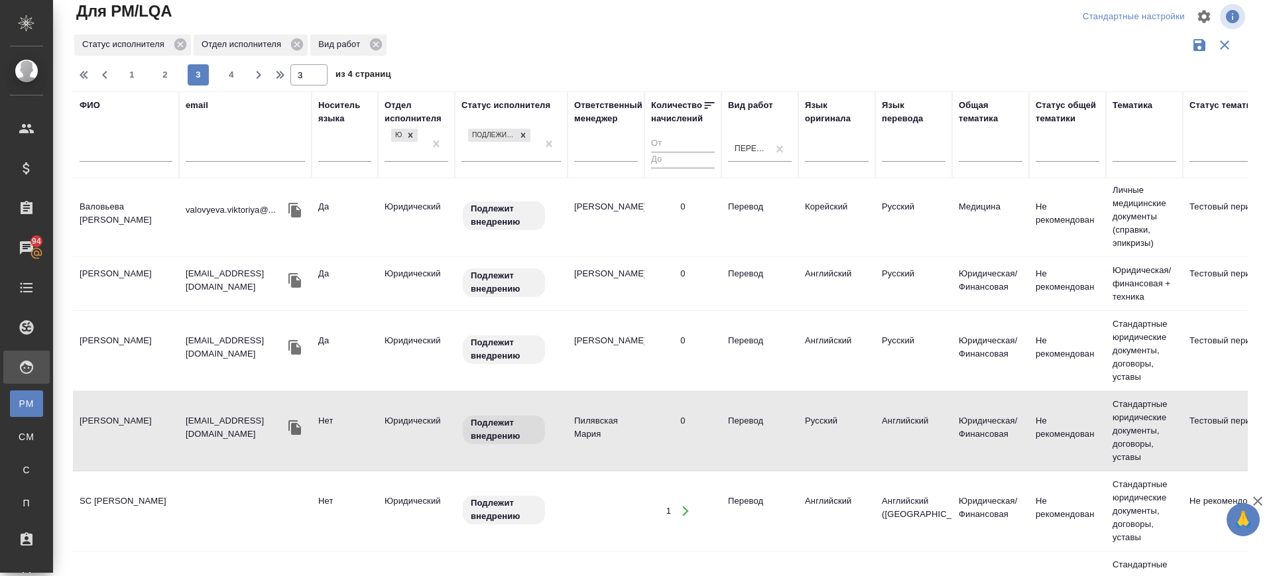
click at [145, 499] on td "SC Zehreh Mohamadi" at bounding box center [126, 511] width 106 height 46
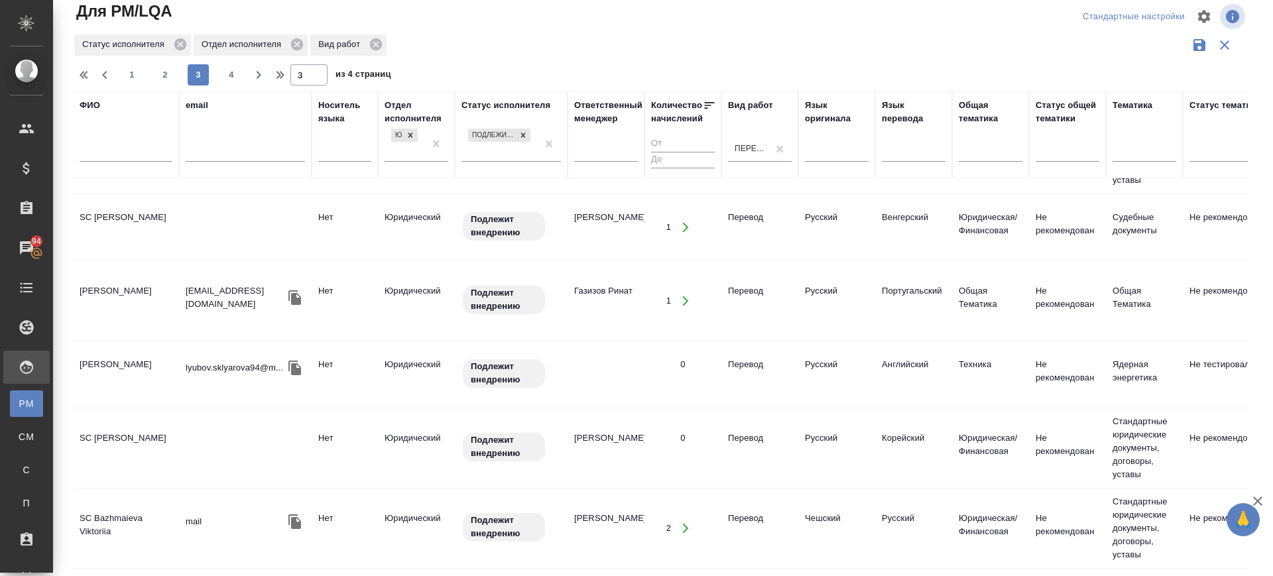
scroll to position [1522, 0]
click at [233, 76] on span "4" at bounding box center [231, 74] width 21 height 13
type input "4"
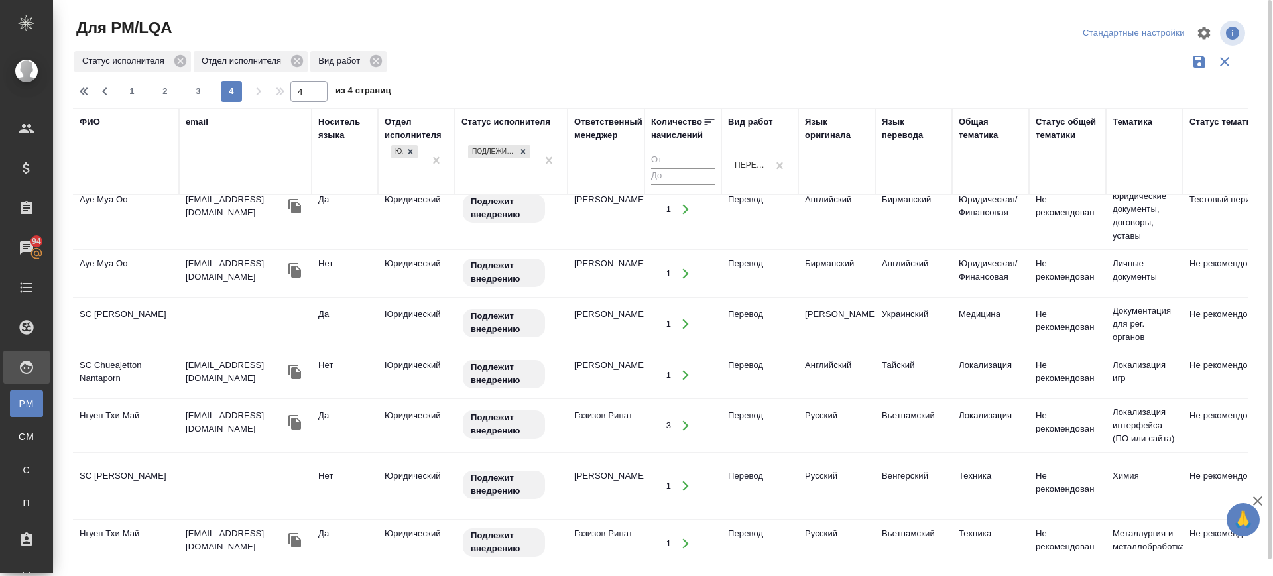
scroll to position [0, 0]
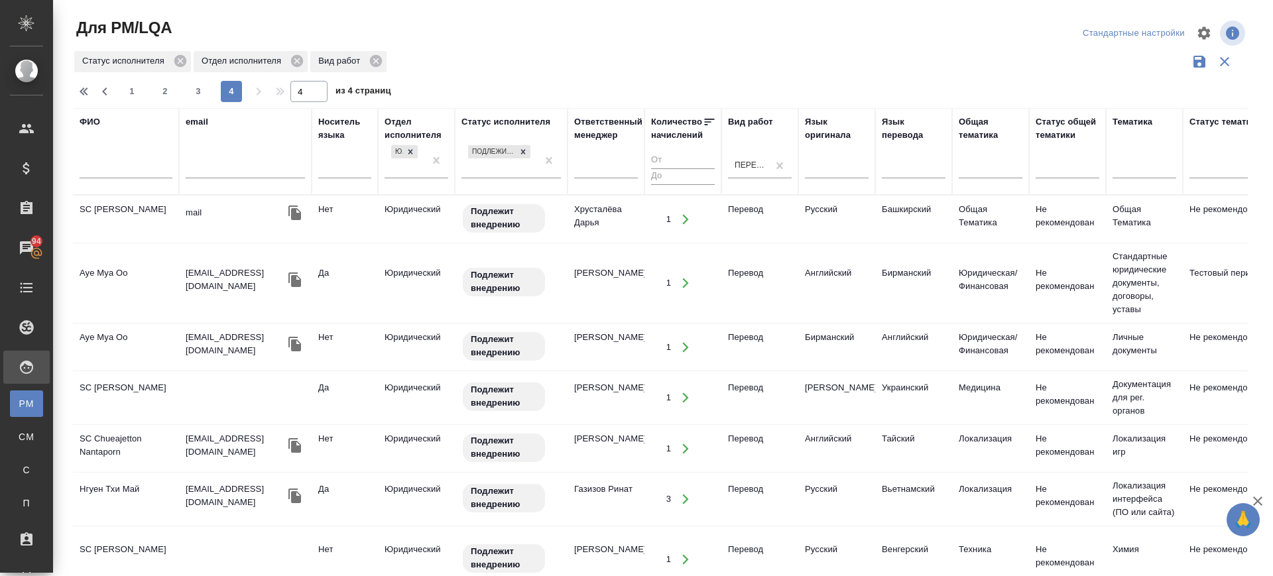
click at [113, 280] on td "Aye Mya Oo" at bounding box center [126, 283] width 106 height 46
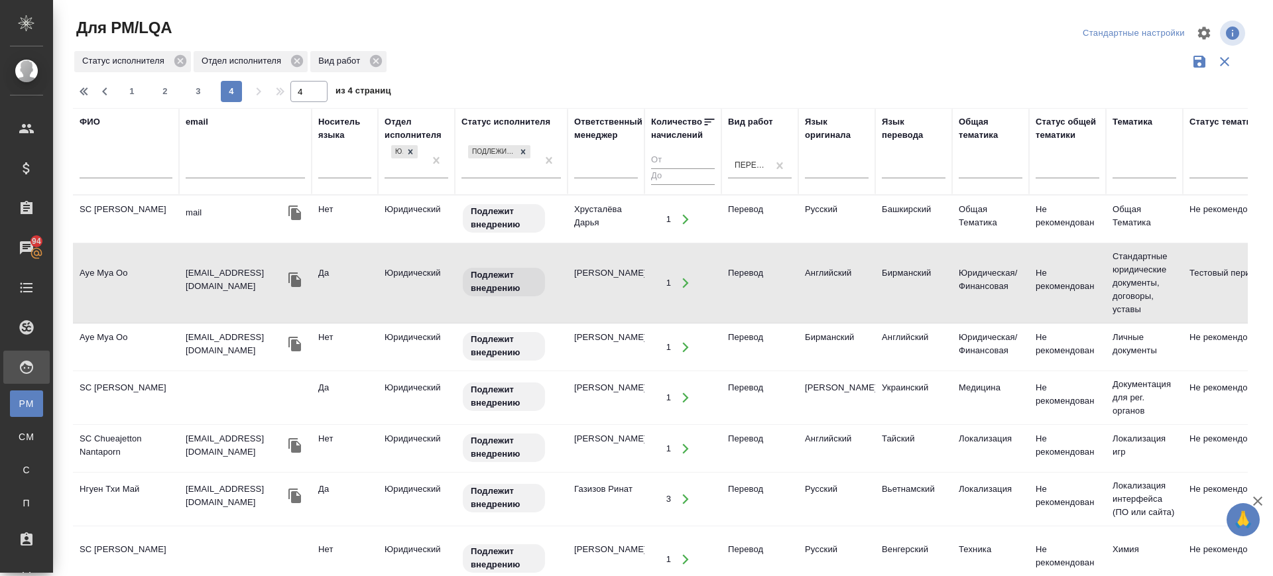
click at [95, 494] on td "Нгуен Тхи Май" at bounding box center [126, 499] width 106 height 46
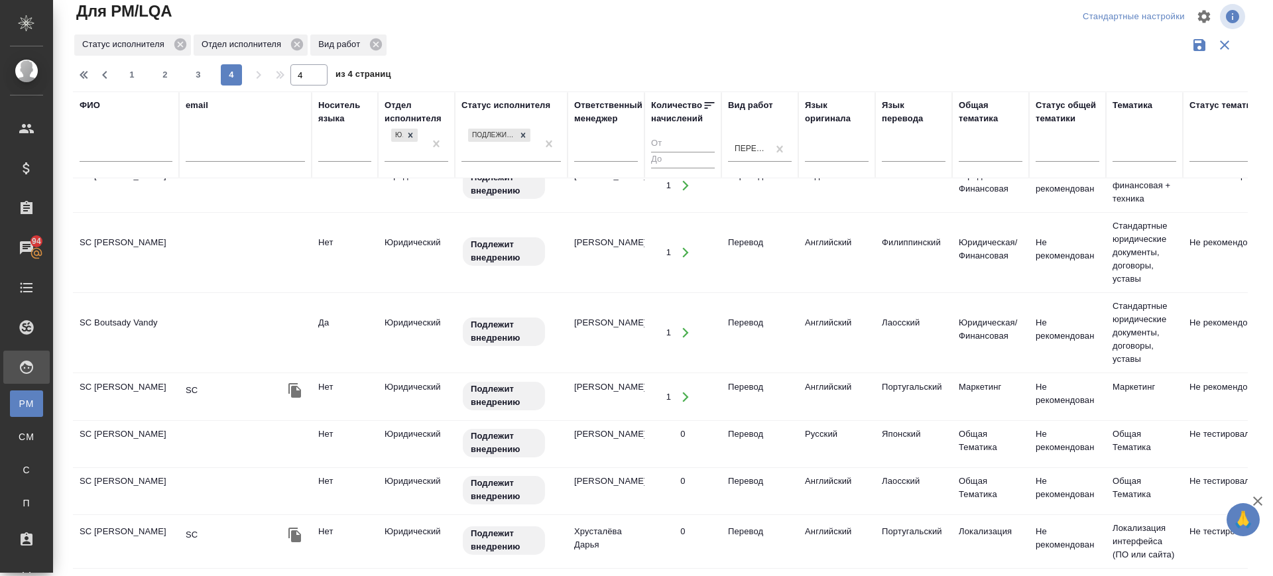
scroll to position [841, 0]
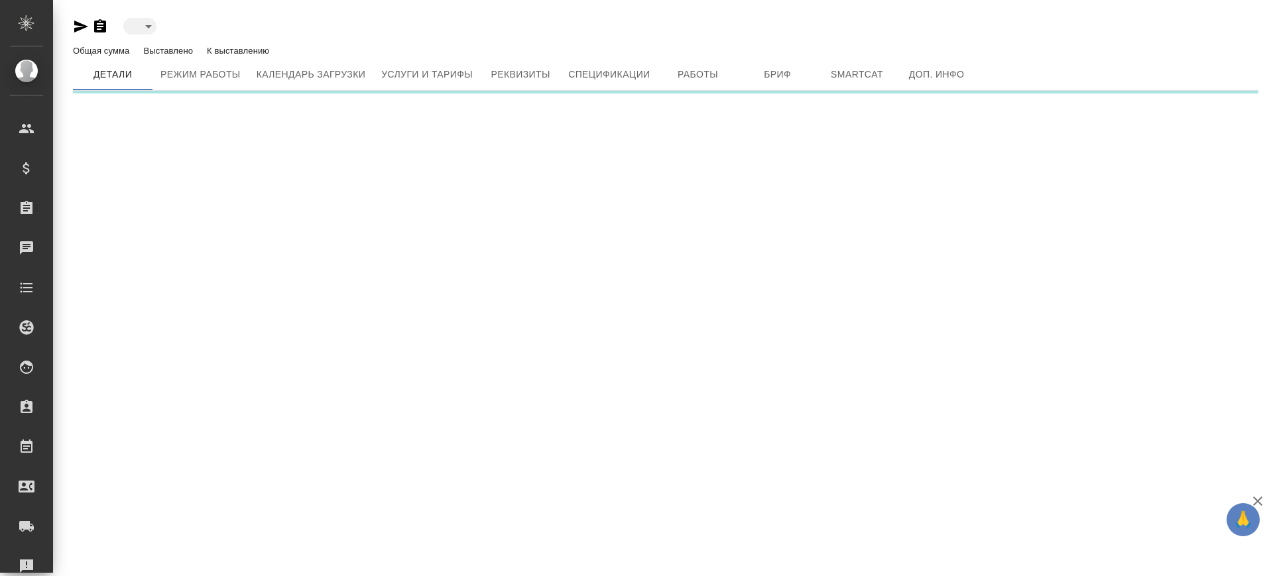
type input "toBeImplemented"
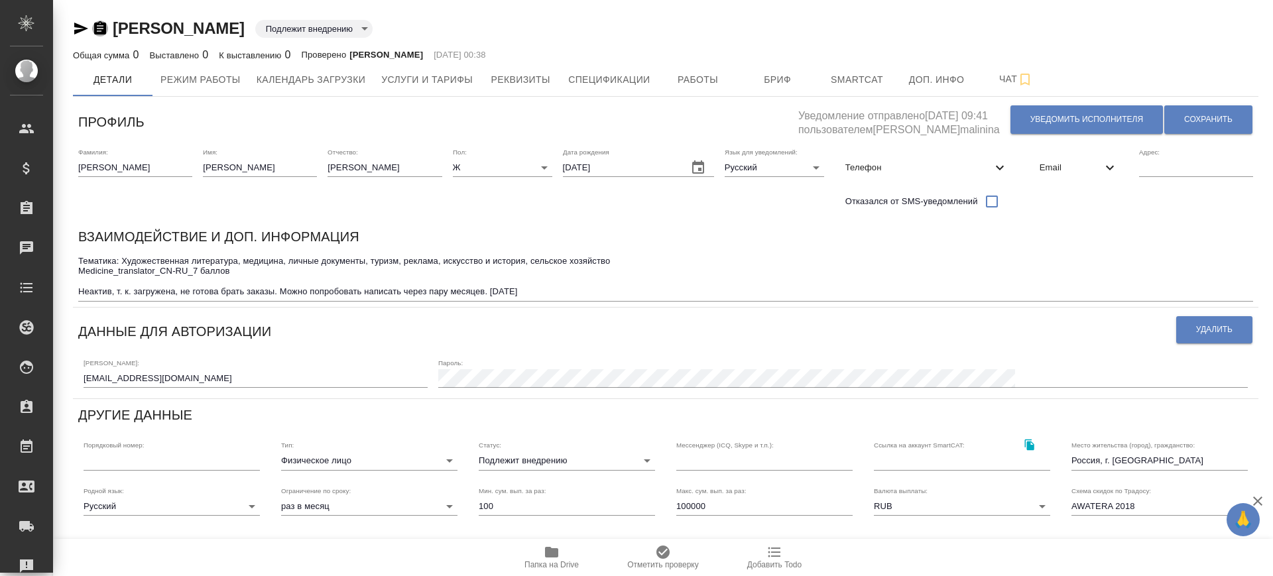
click at [104, 30] on icon "button" at bounding box center [100, 27] width 12 height 13
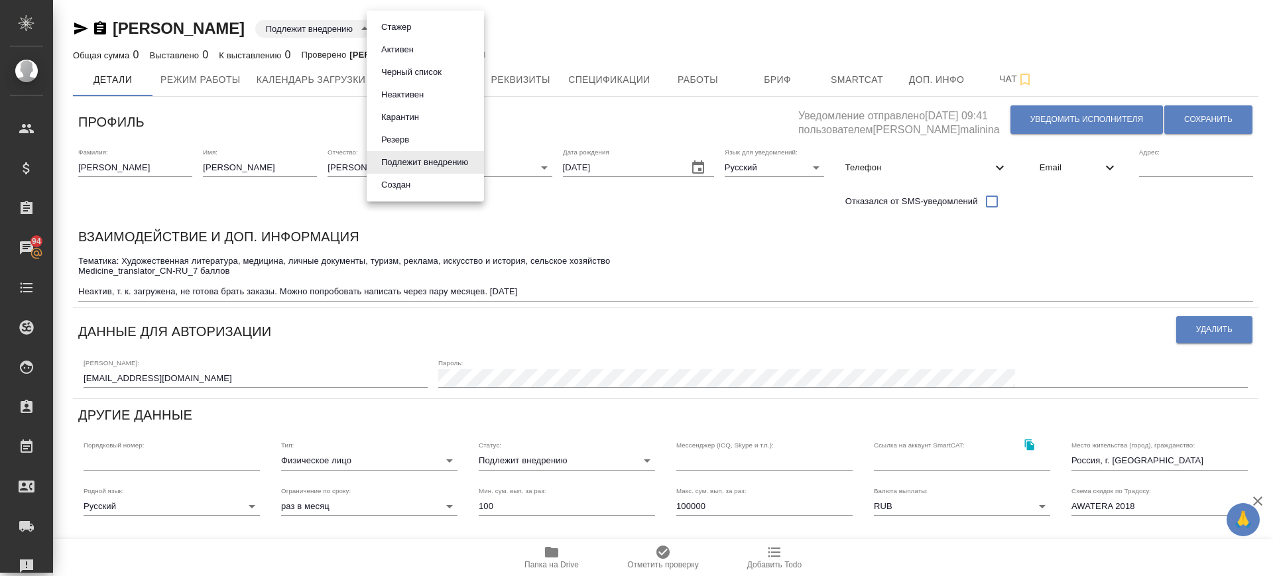
click at [461, 27] on body "🙏 .cls-1 fill:#fff; AWATERA Саглам Виктория v.saglam Клиенты Спецификации Заказ…" at bounding box center [636, 288] width 1273 height 576
click at [99, 28] on div at bounding box center [636, 288] width 1273 height 576
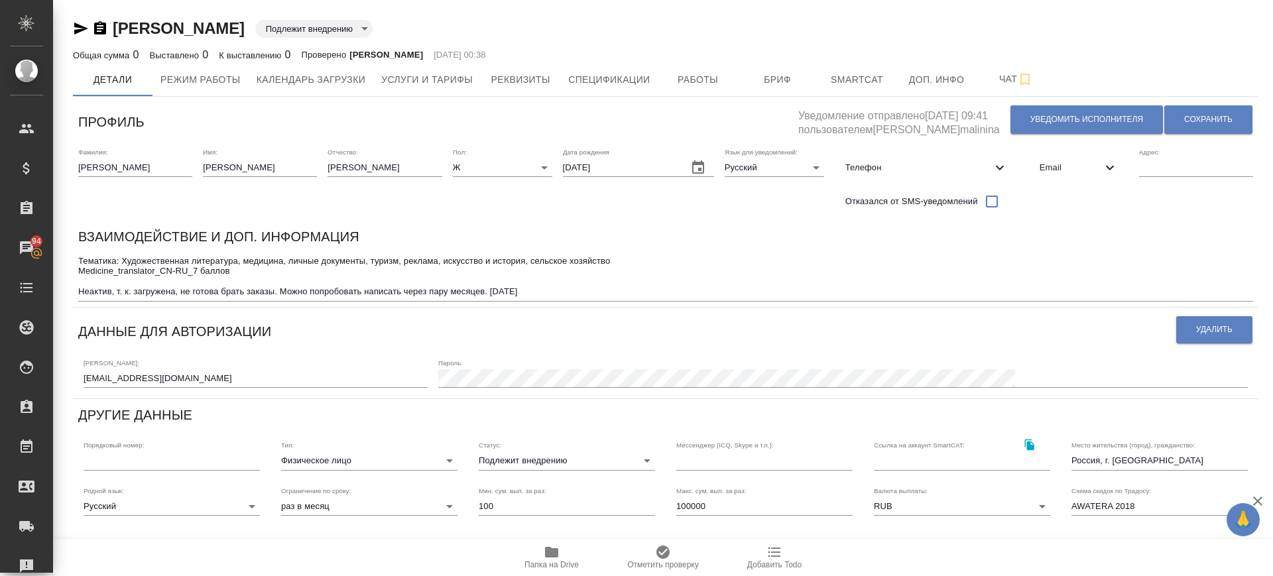
click at [101, 29] on icon "button" at bounding box center [100, 27] width 12 height 13
click at [705, 76] on span "Работы" at bounding box center [698, 80] width 64 height 17
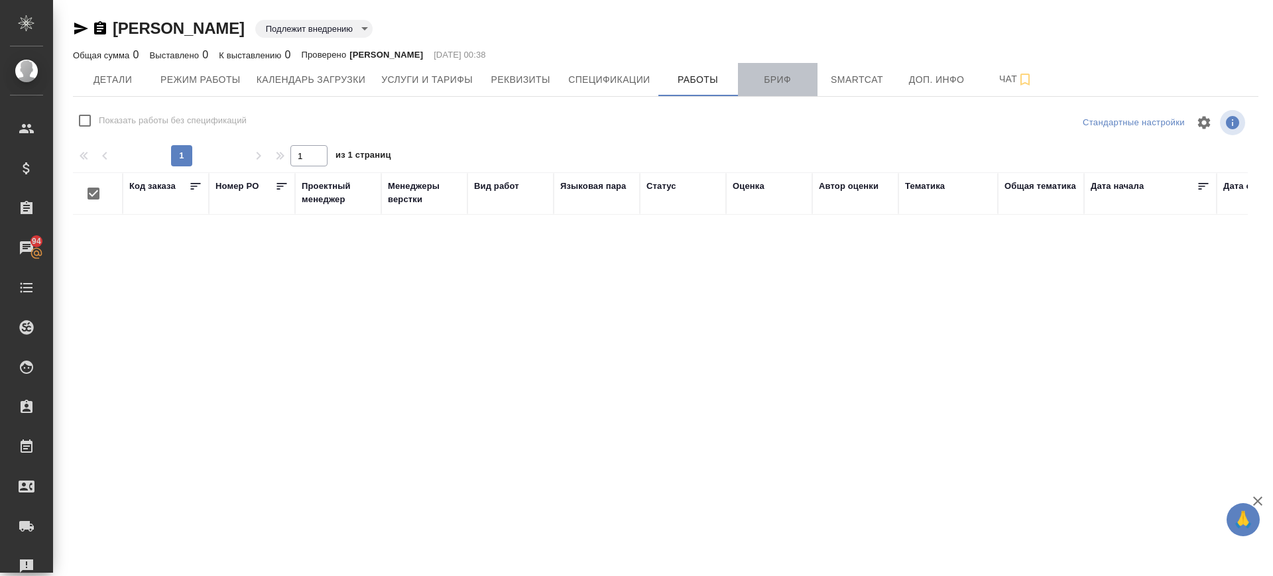
click at [777, 73] on span "Бриф" at bounding box center [778, 80] width 64 height 17
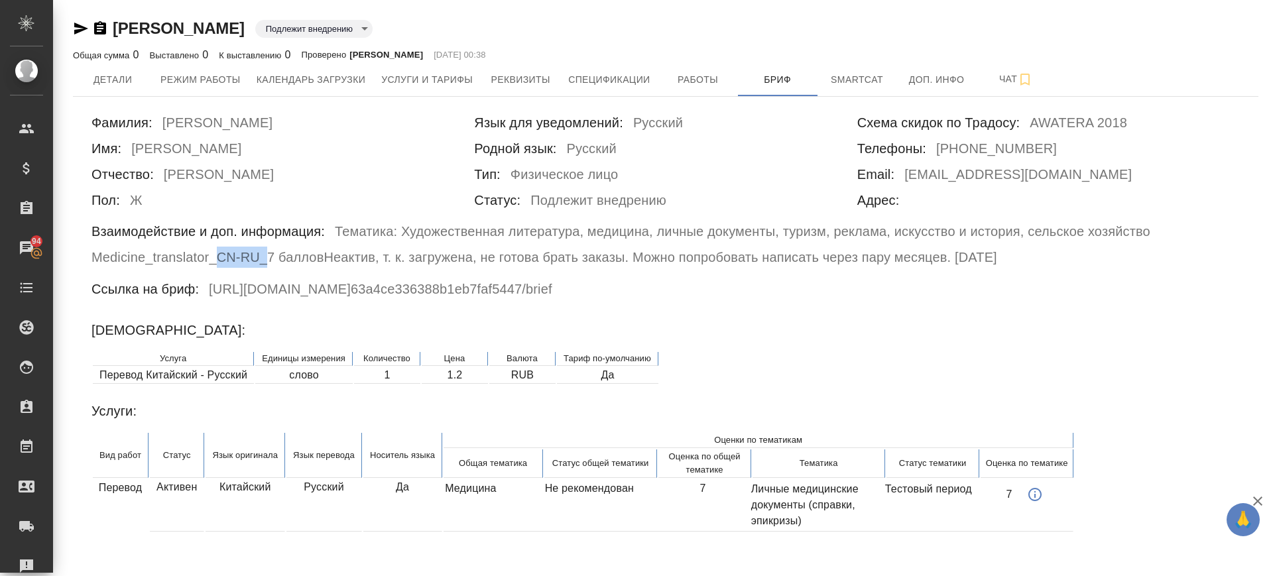
drag, startPoint x: 219, startPoint y: 258, endPoint x: 353, endPoint y: 275, distance: 135.6
click at [268, 261] on h6 "Medicine_translator_CN-RU_7 баллов" at bounding box center [208, 257] width 232 height 21
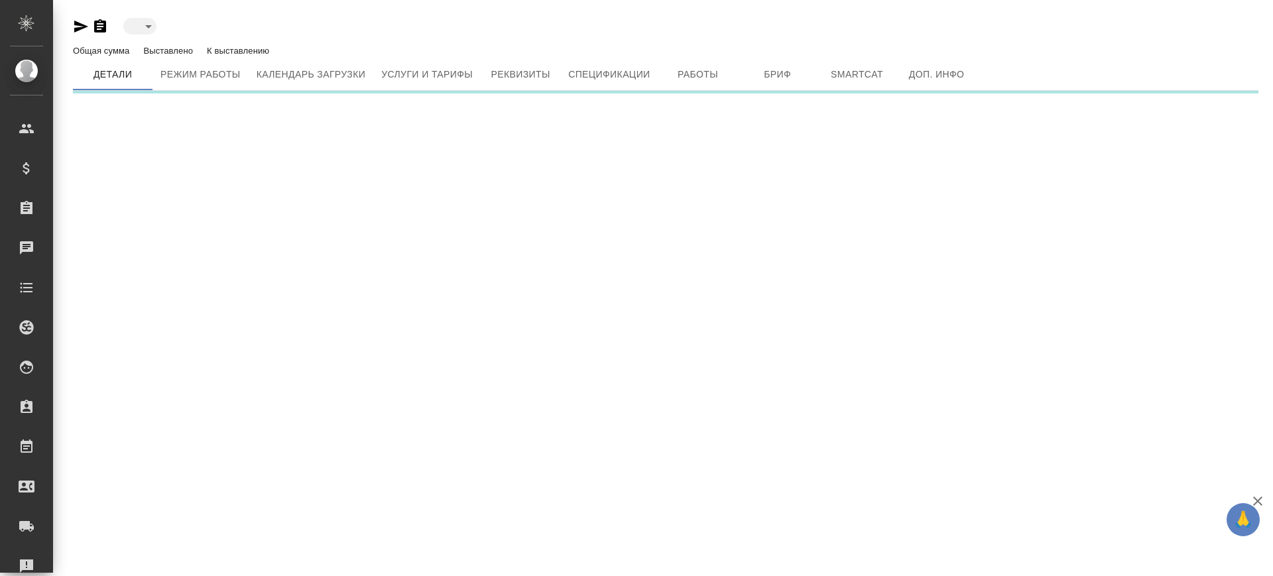
type input "toBeImplemented"
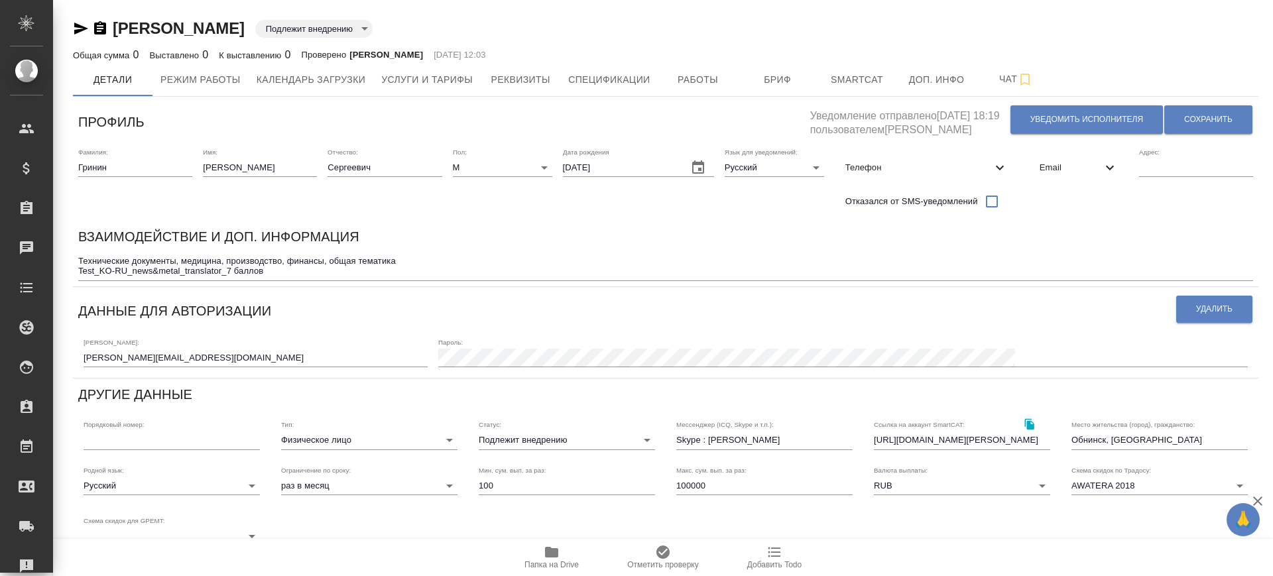
click at [101, 22] on icon "button" at bounding box center [100, 27] width 12 height 13
click at [792, 68] on button "Бриф" at bounding box center [778, 79] width 80 height 33
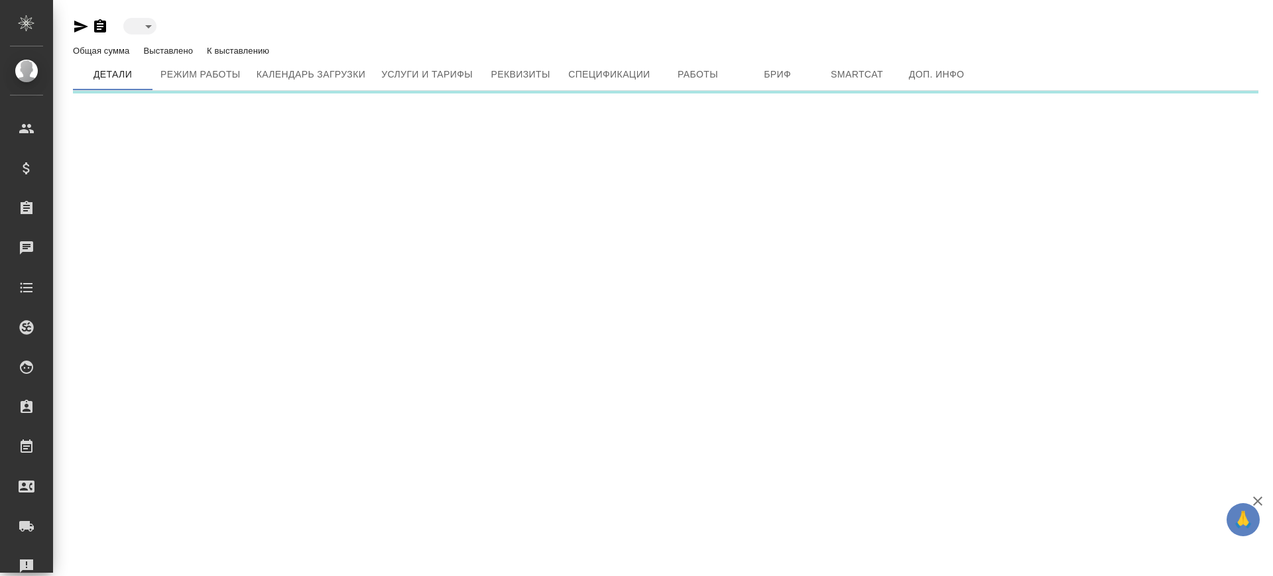
type input "toBeImplemented"
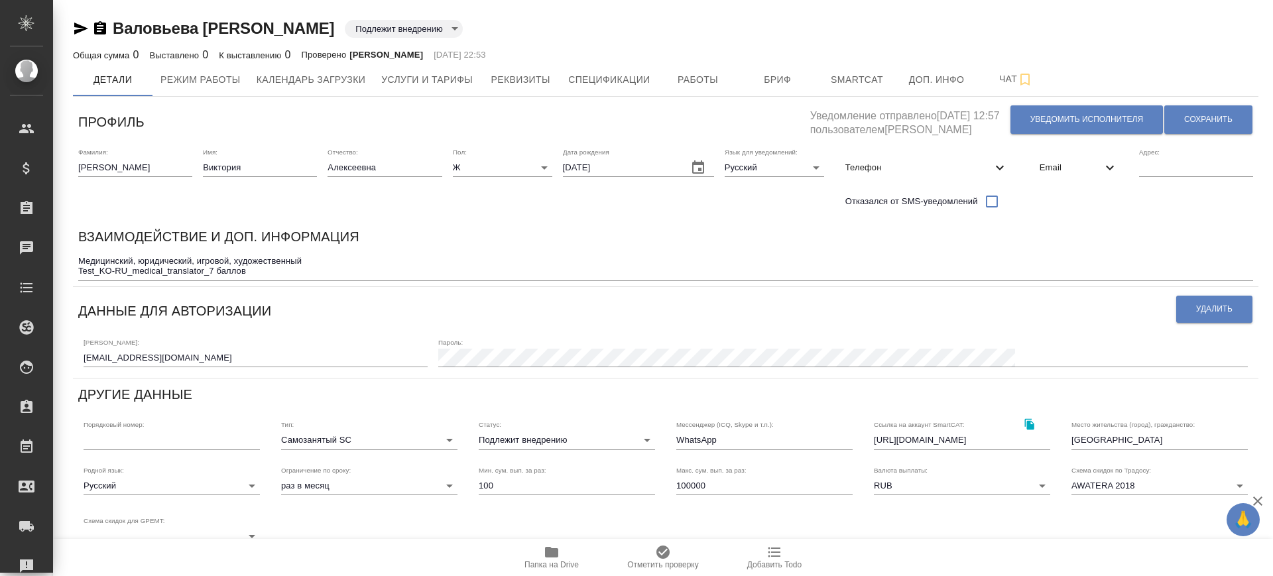
click at [100, 30] on icon "button" at bounding box center [100, 27] width 12 height 13
click at [761, 74] on span "Бриф" at bounding box center [778, 80] width 64 height 17
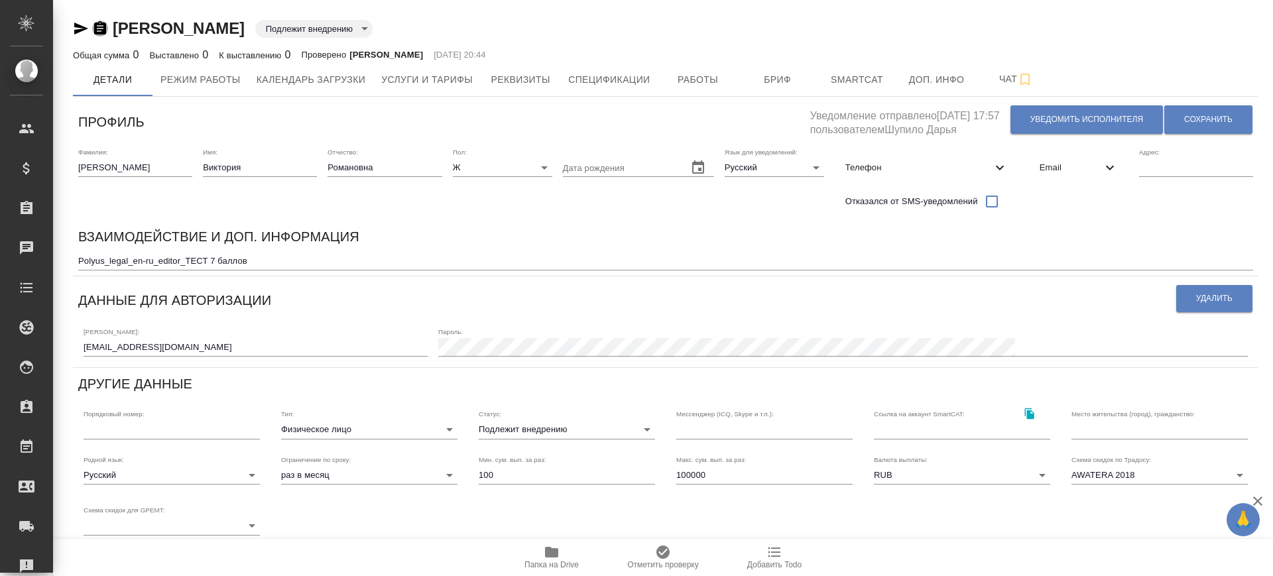
click at [104, 31] on icon "button" at bounding box center [100, 27] width 12 height 13
click at [755, 82] on span "Бриф" at bounding box center [778, 80] width 64 height 17
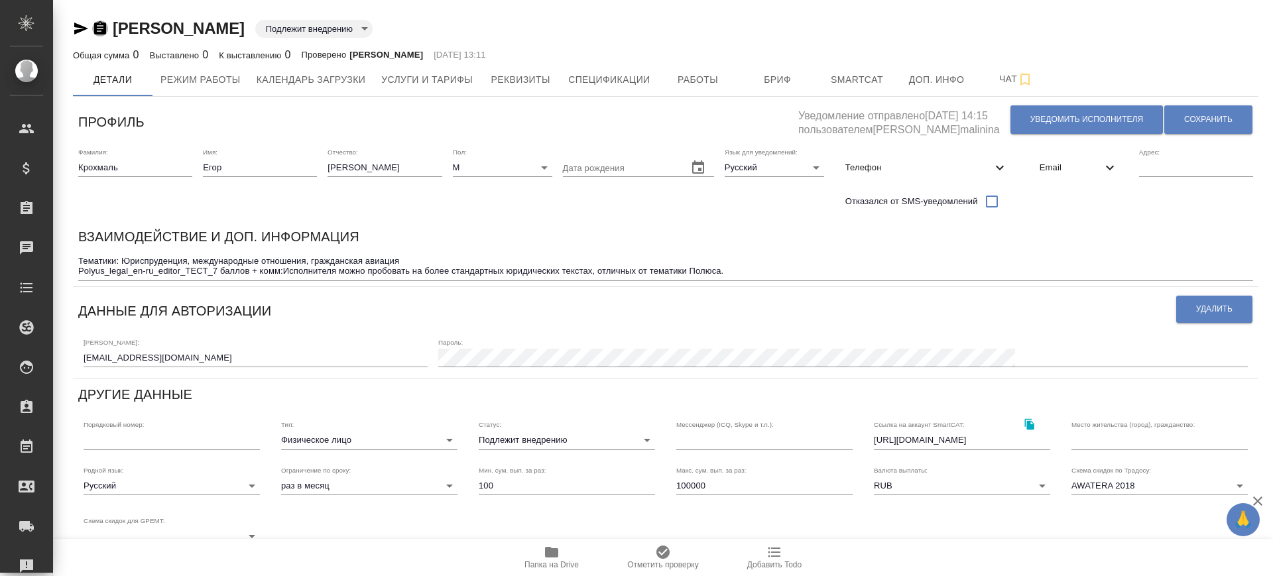
click at [99, 29] on icon "button" at bounding box center [100, 29] width 16 height 16
click at [771, 78] on span "Бриф" at bounding box center [778, 80] width 64 height 17
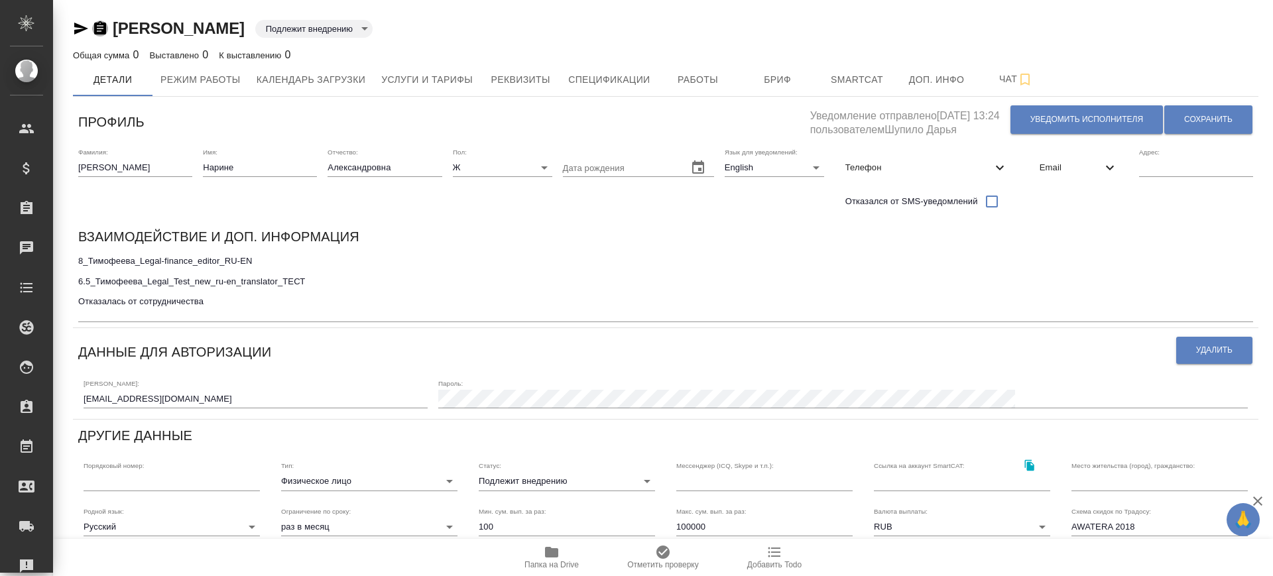
click at [106, 21] on icon "button" at bounding box center [100, 29] width 16 height 16
click at [489, 34] on body "🙏 .cls-1 fill:#fff; AWATERA Саглам Виктория v.saglam Клиенты Спецификации Заказ…" at bounding box center [636, 288] width 1273 height 576
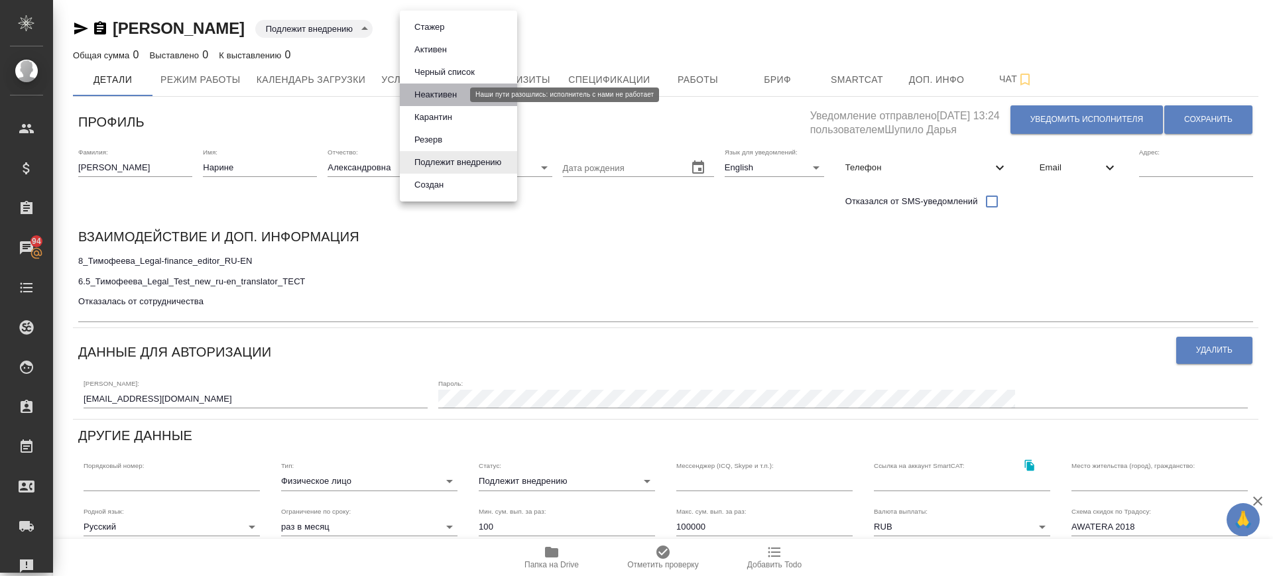
click at [452, 96] on button "Неактивен" at bounding box center [435, 95] width 50 height 15
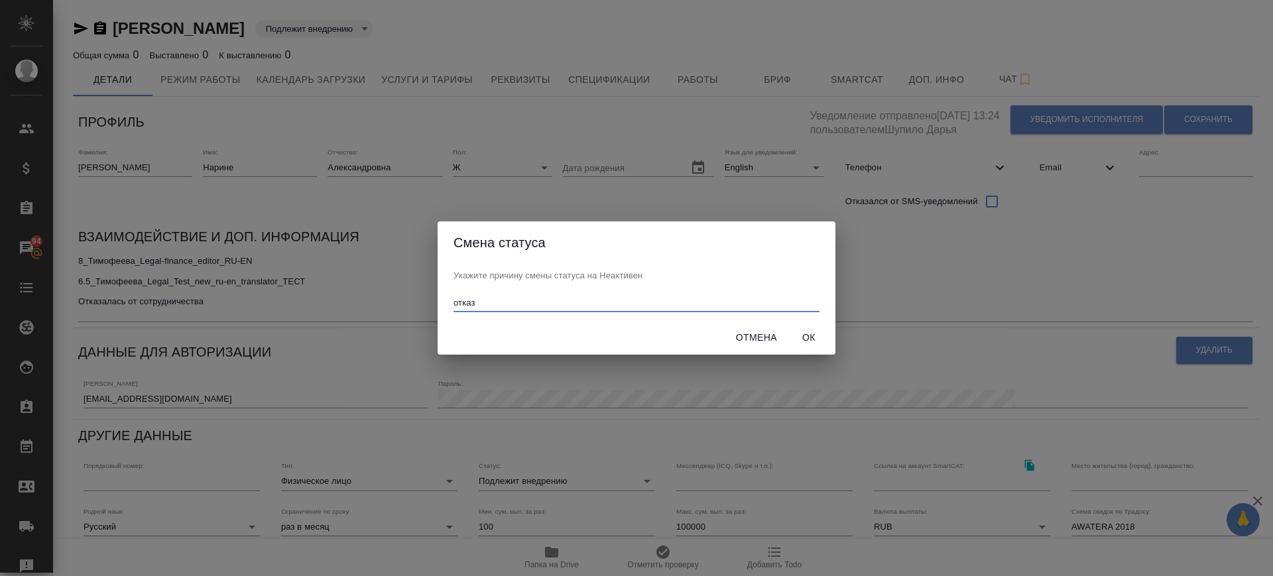
type input "отказ"
drag, startPoint x: 829, startPoint y: 332, endPoint x: 800, endPoint y: 343, distance: 31.5
click at [825, 335] on button "Ок" at bounding box center [809, 338] width 42 height 25
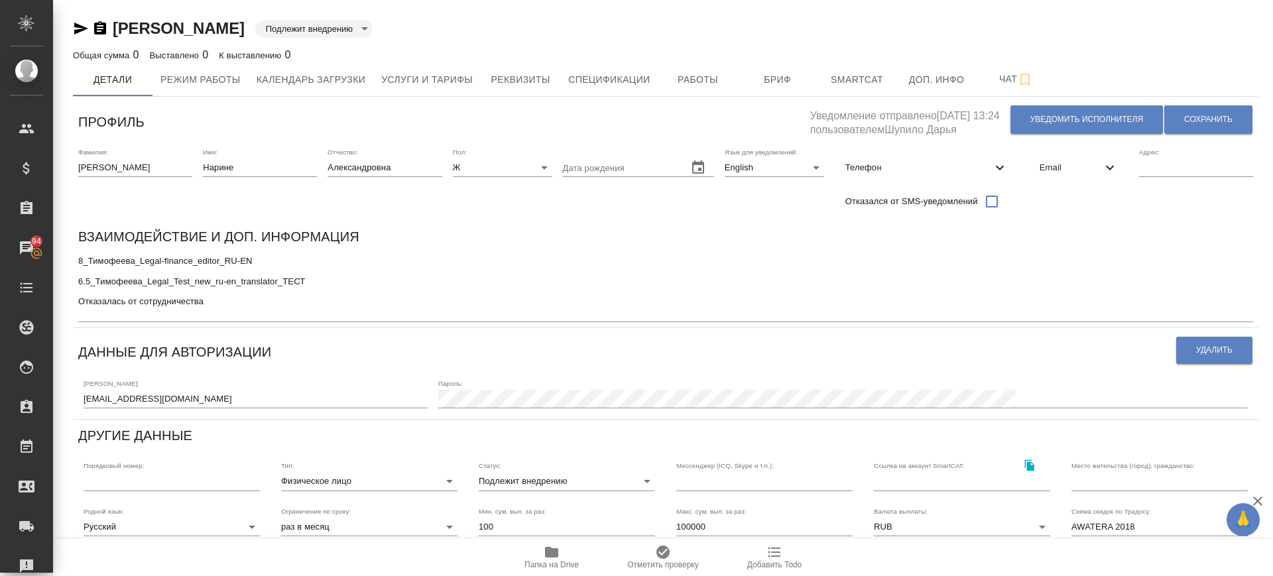
type input "inactive"
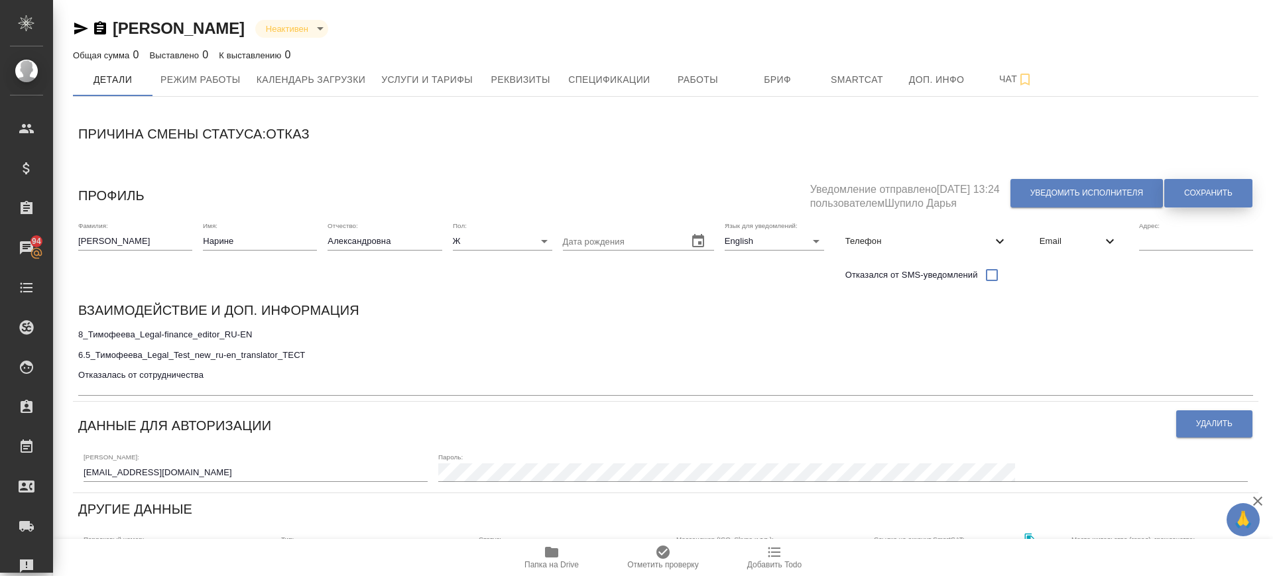
click at [1179, 190] on button "Сохранить" at bounding box center [1208, 193] width 88 height 29
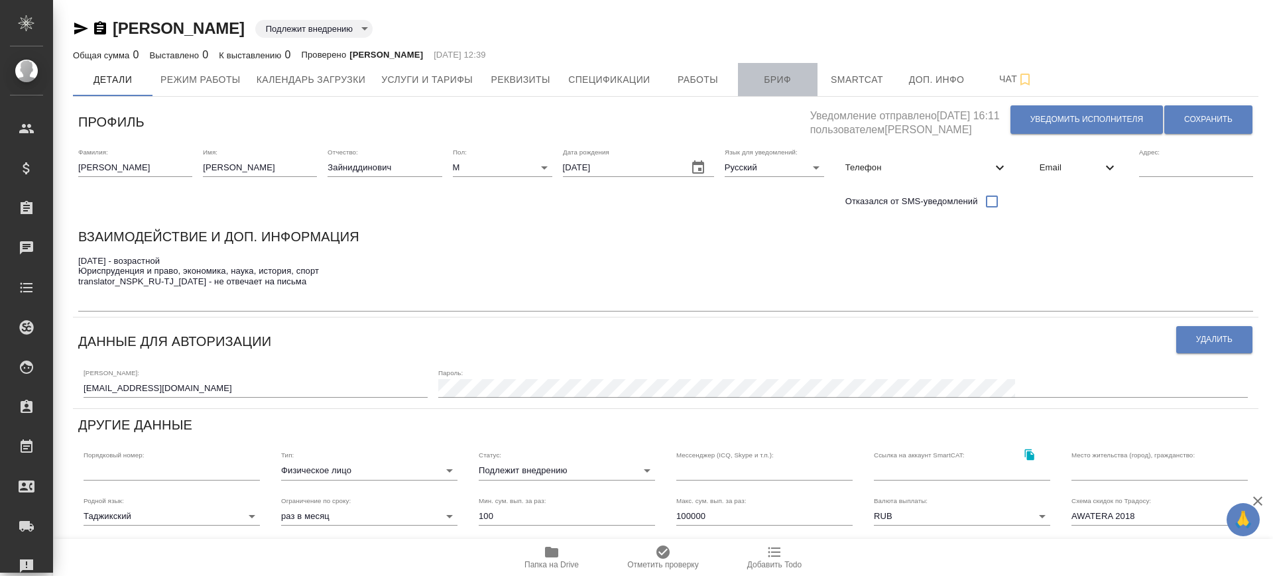
click at [777, 72] on span "Бриф" at bounding box center [778, 80] width 64 height 17
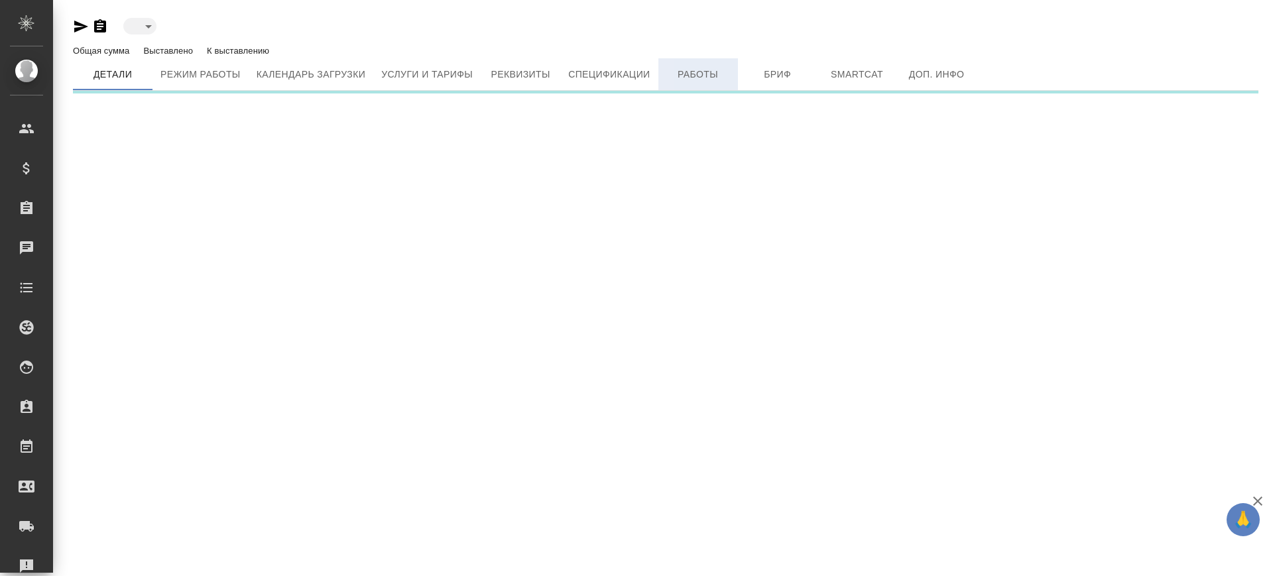
type input "toBeImplemented"
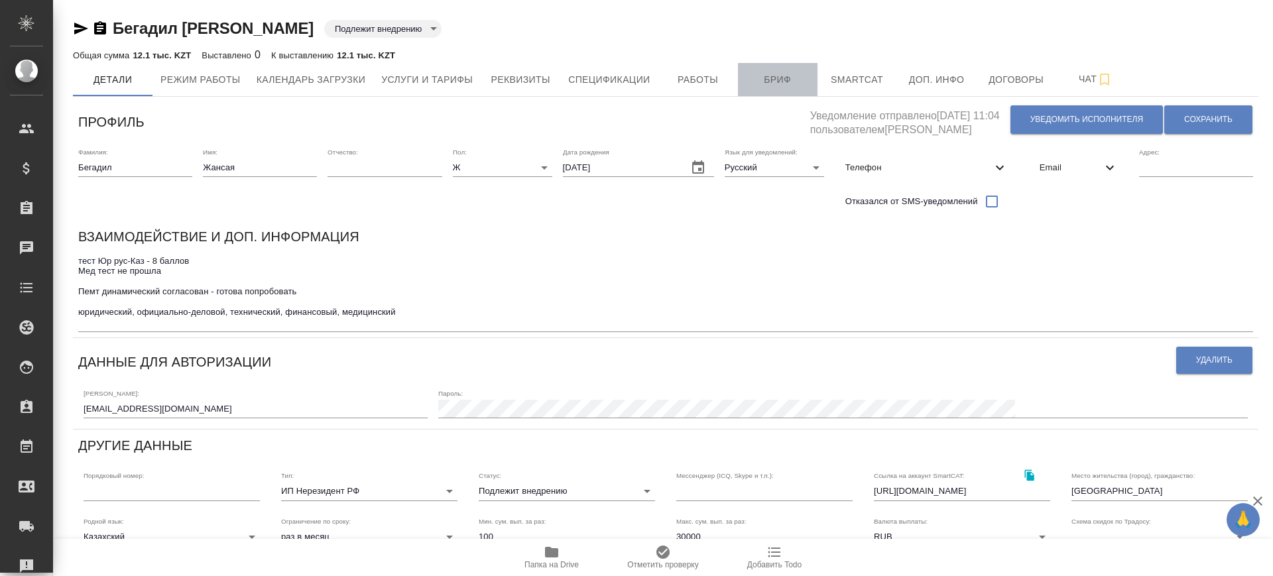
click at [766, 72] on span "Бриф" at bounding box center [778, 80] width 64 height 17
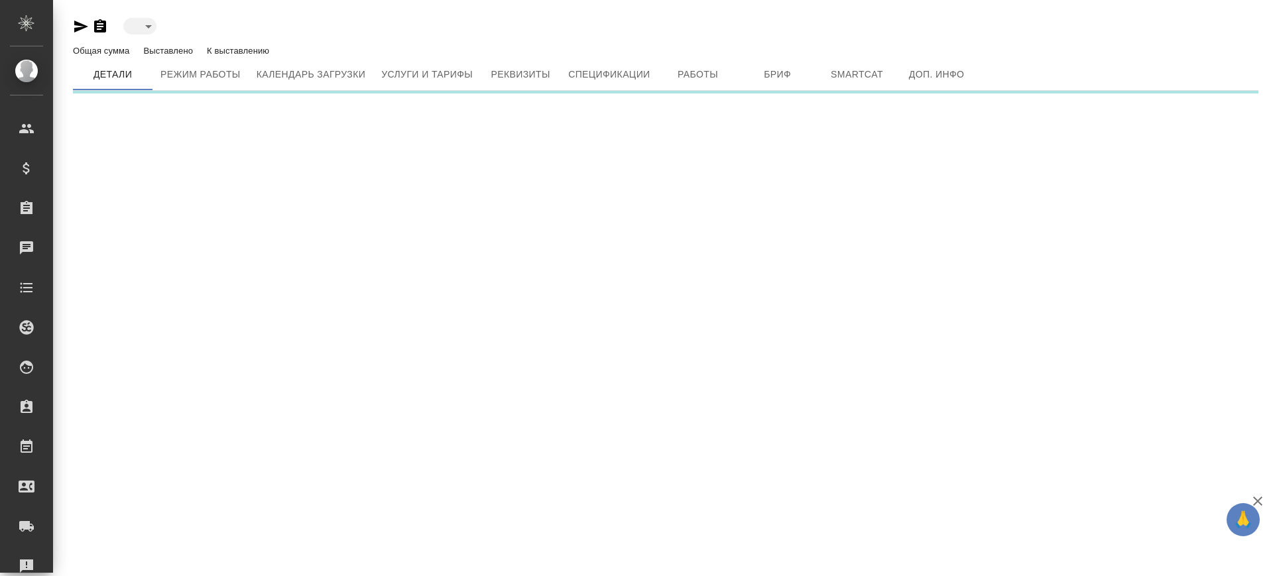
type input "toBeImplemented"
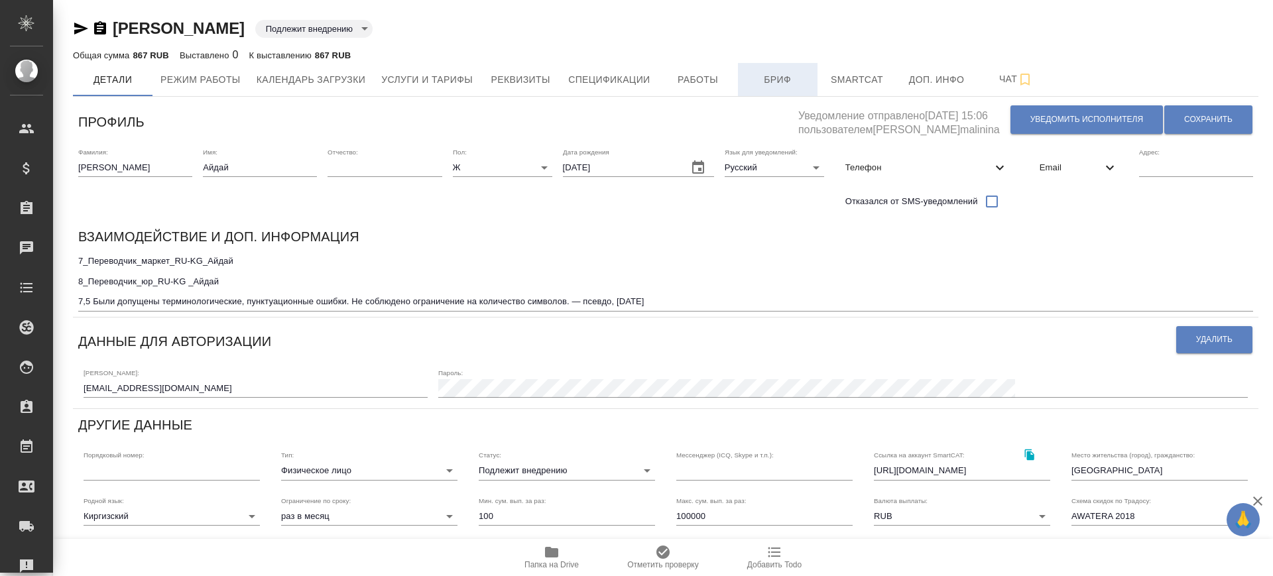
click at [768, 76] on span "Бриф" at bounding box center [778, 80] width 64 height 17
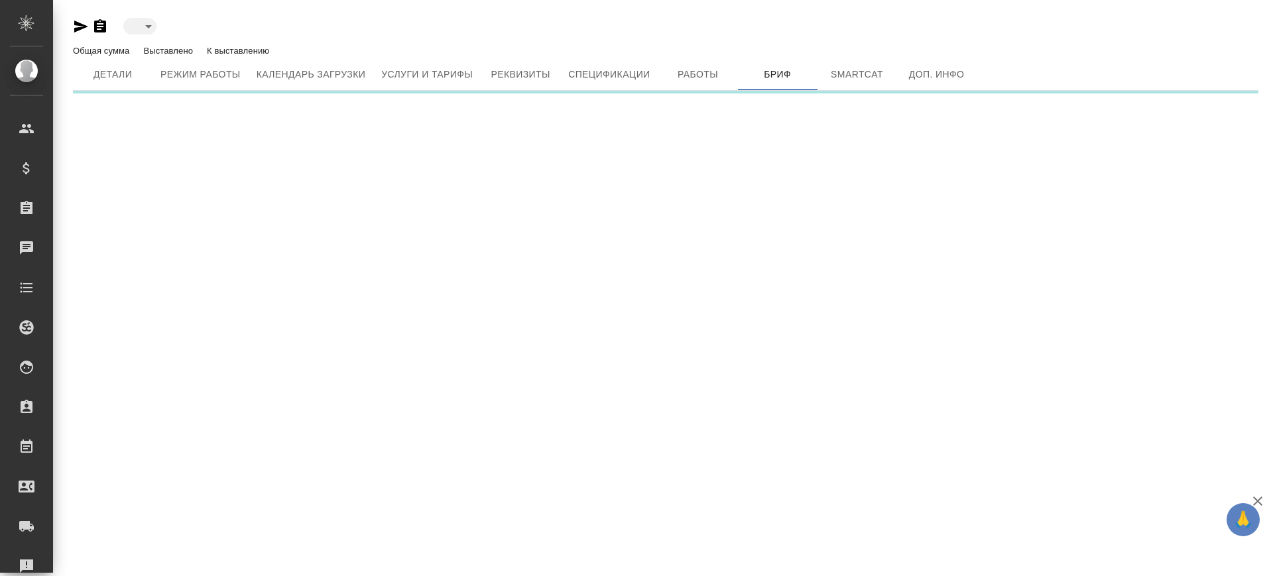
type input "toBeImplemented"
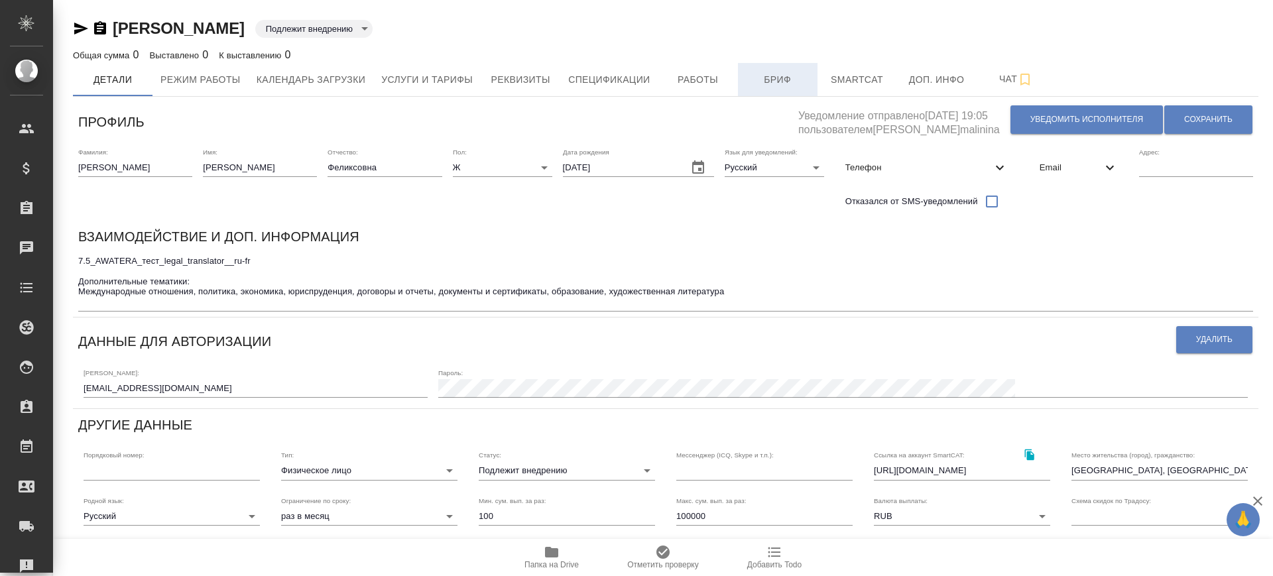
click at [783, 72] on span "Бриф" at bounding box center [778, 80] width 64 height 17
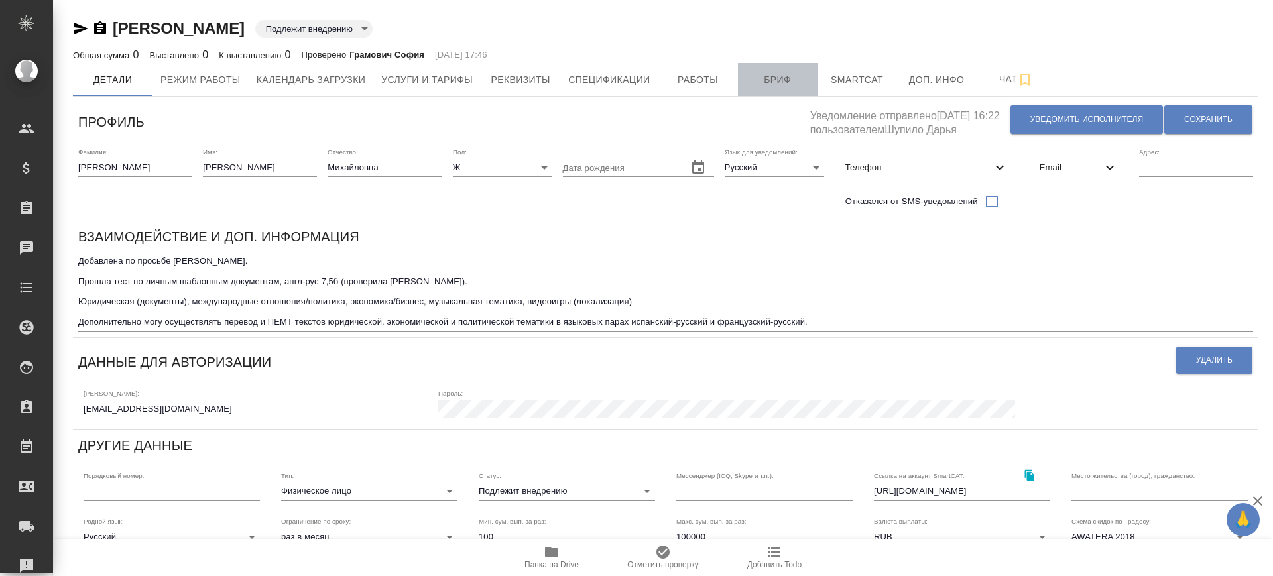
click at [766, 66] on button "Бриф" at bounding box center [778, 79] width 80 height 33
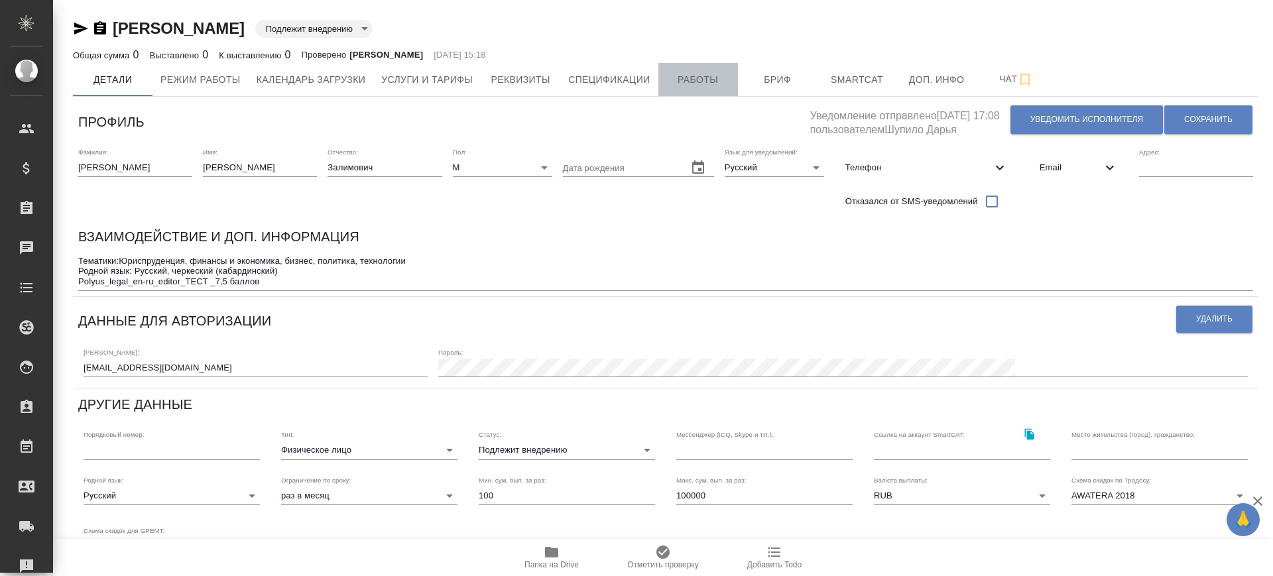
click at [682, 72] on span "Работы" at bounding box center [698, 80] width 64 height 17
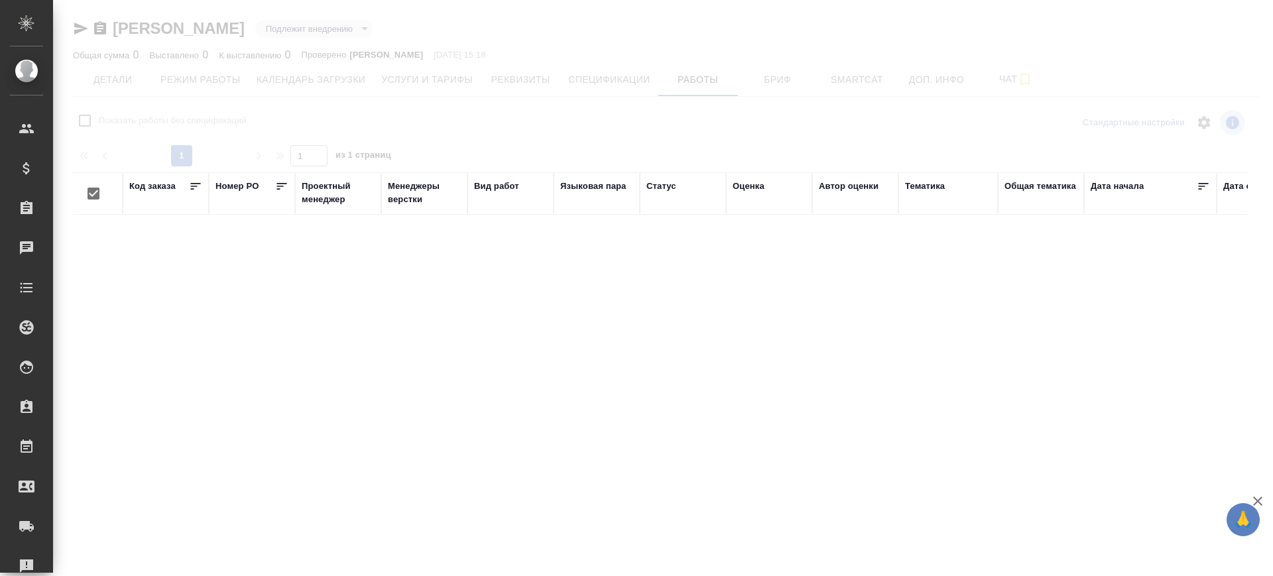
click at [774, 78] on div at bounding box center [663, 262] width 1220 height 524
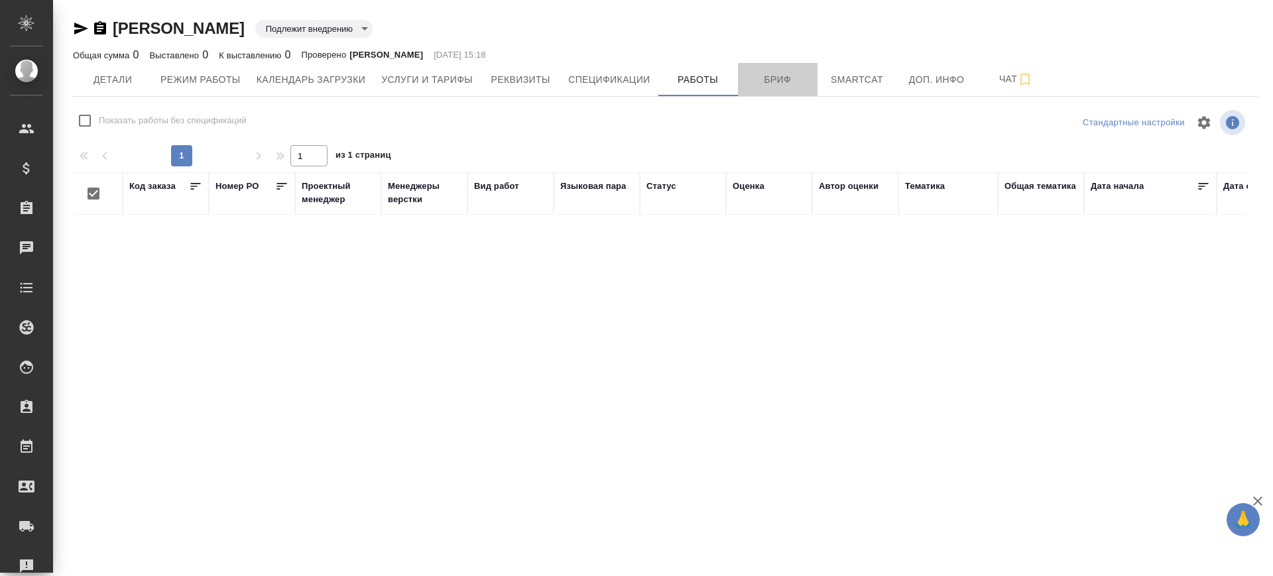
click at [774, 78] on span "Бриф" at bounding box center [778, 80] width 64 height 17
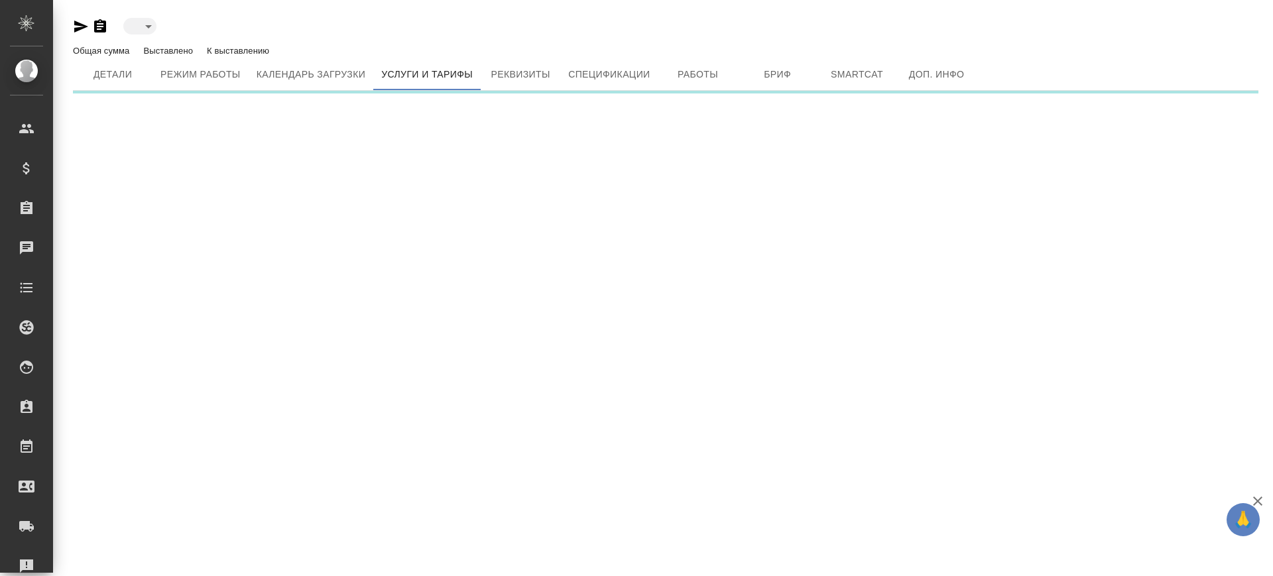
type input "active"
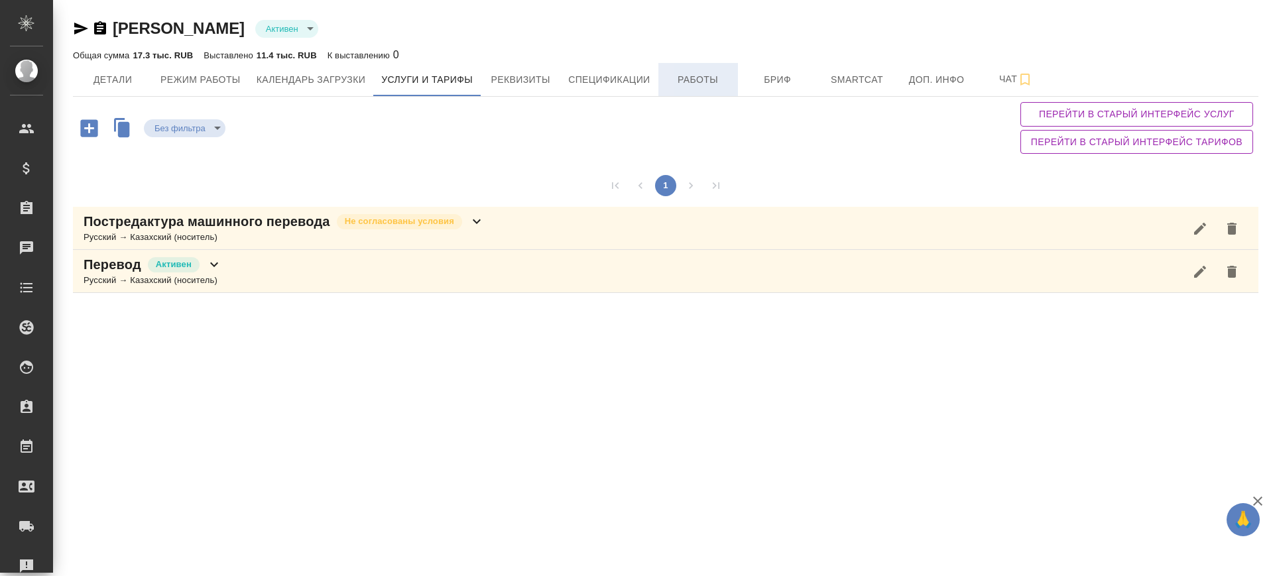
click at [703, 81] on span "Работы" at bounding box center [698, 80] width 64 height 17
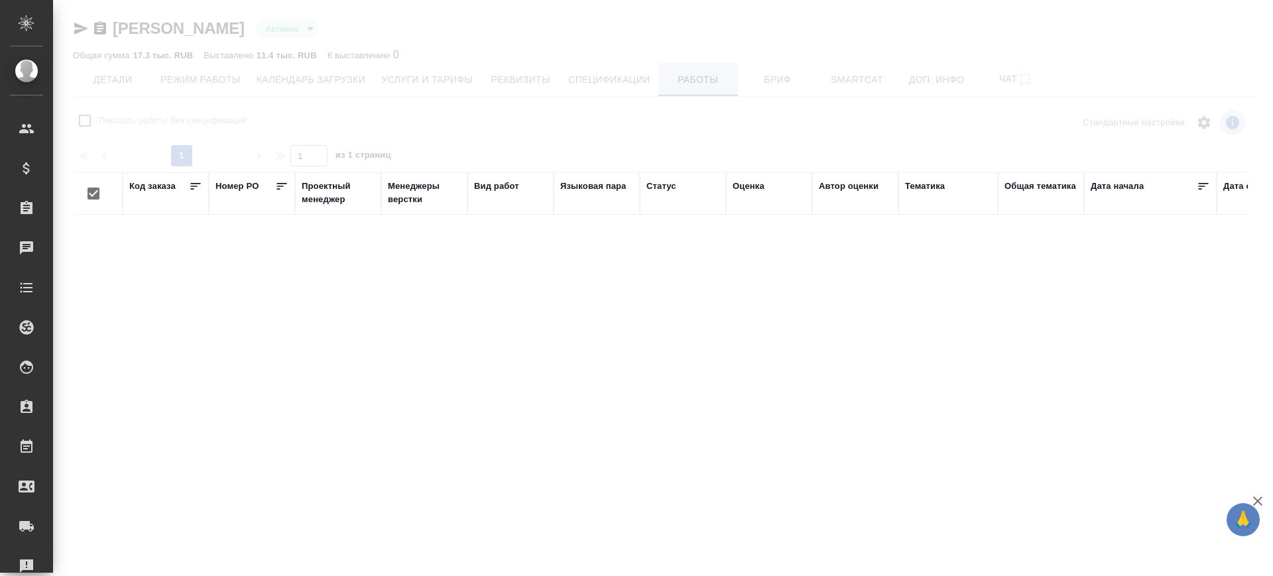
checkbox input "false"
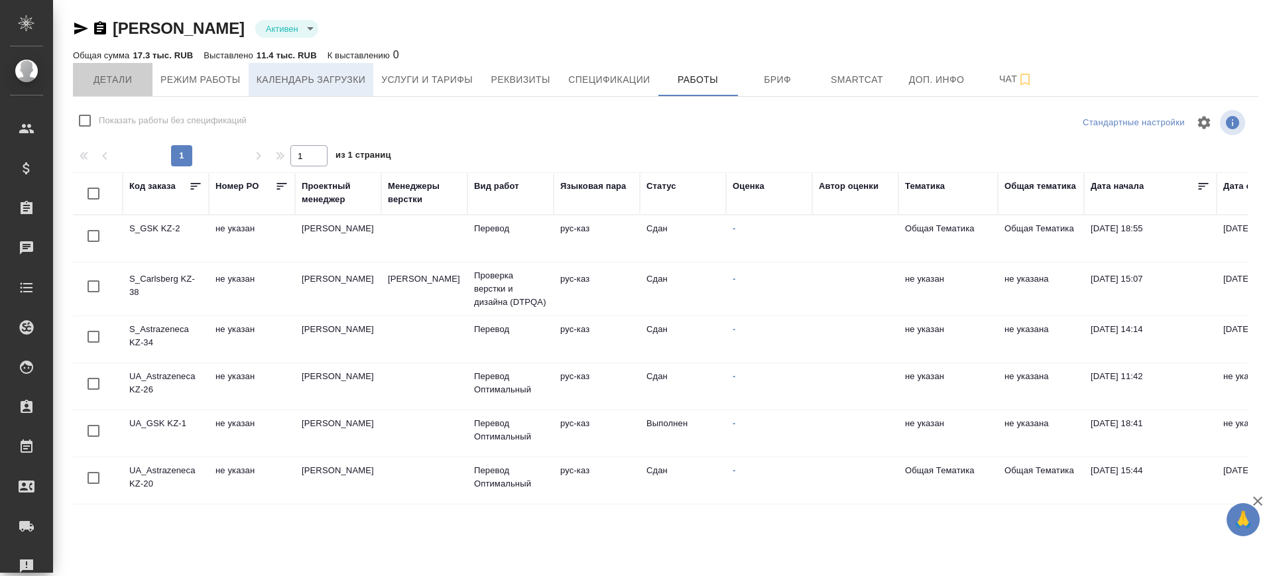
drag, startPoint x: 121, startPoint y: 79, endPoint x: 325, endPoint y: 95, distance: 204.8
click at [121, 80] on span "Детали" at bounding box center [113, 80] width 64 height 17
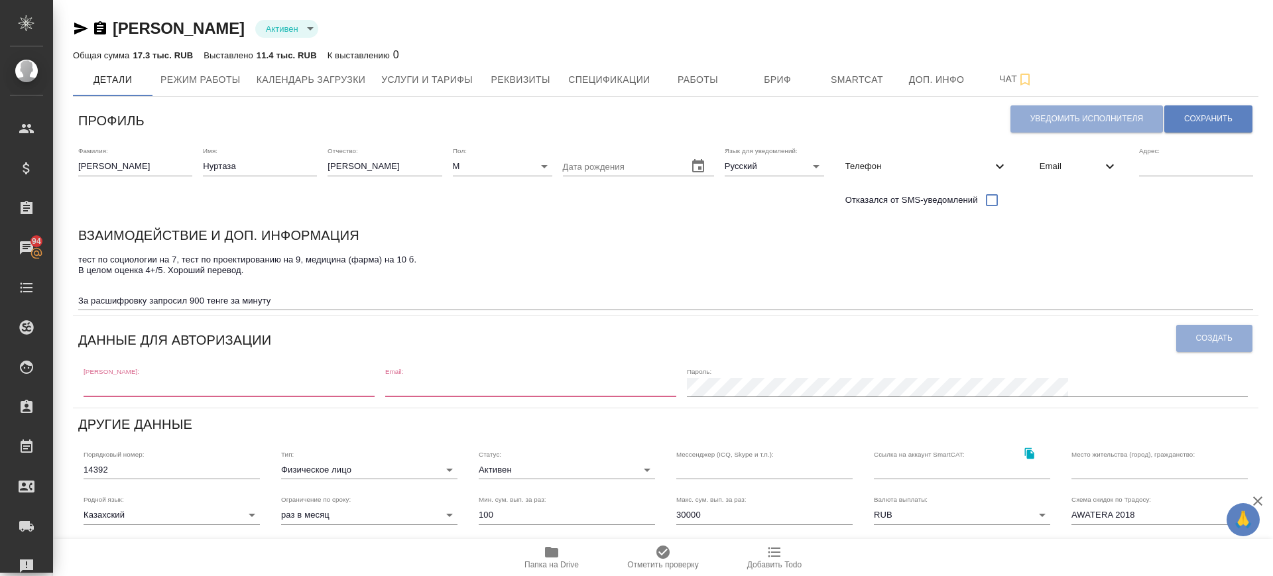
click at [992, 168] on icon at bounding box center [1000, 166] width 16 height 16
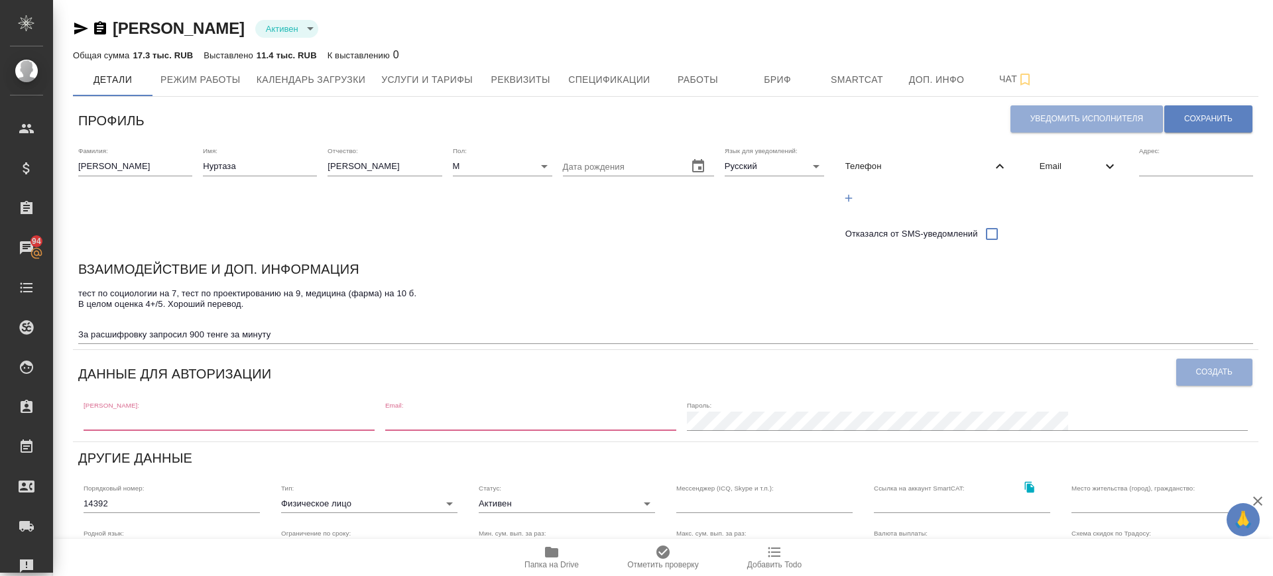
click at [1081, 169] on span "Email" at bounding box center [1071, 166] width 62 height 13
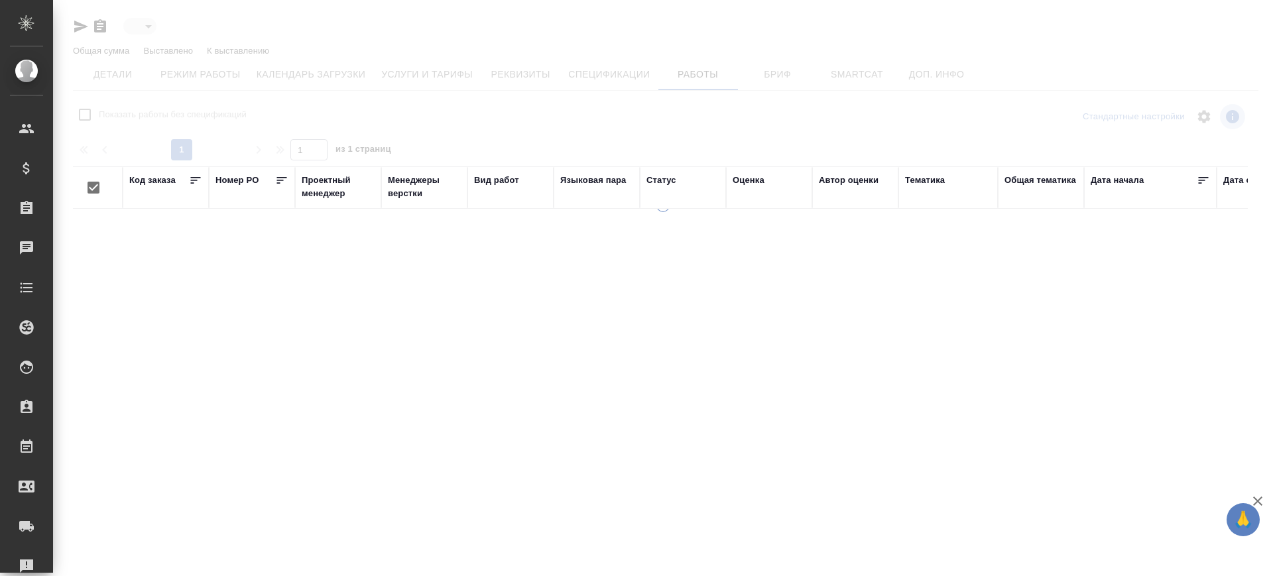
type input "active"
checkbox input "false"
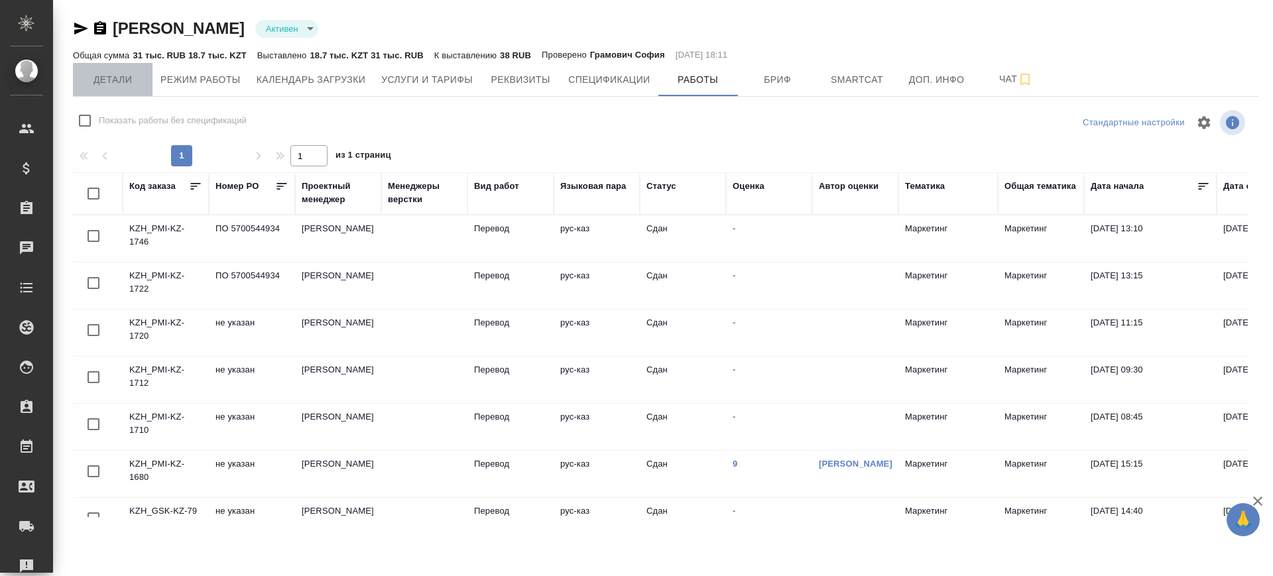
click at [113, 72] on span "Детали" at bounding box center [113, 80] width 64 height 17
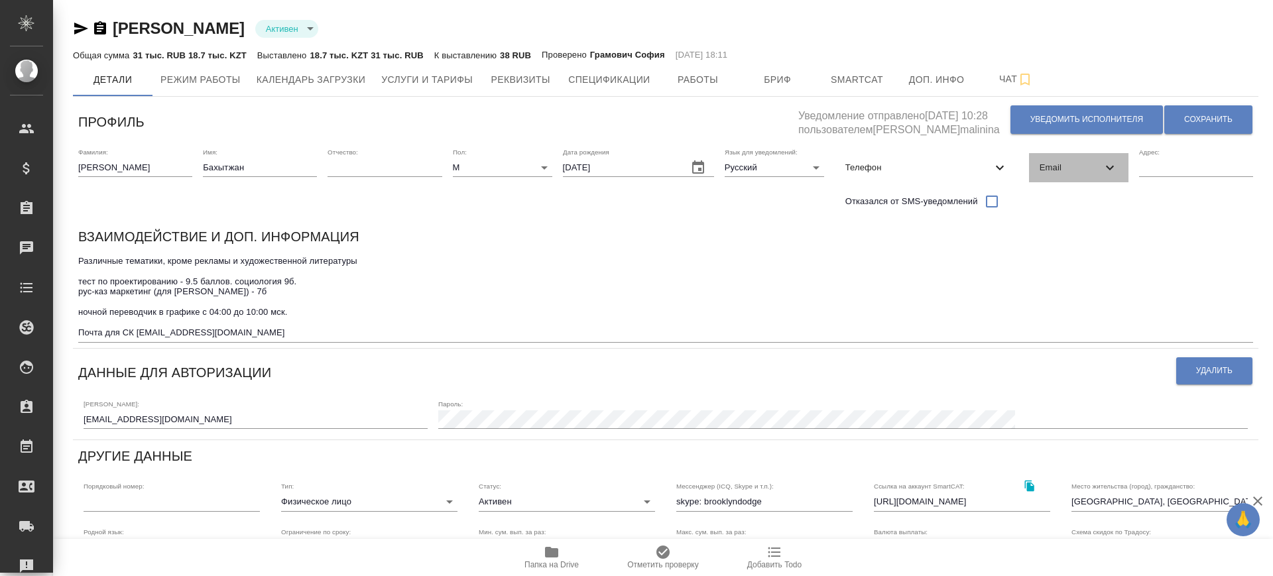
click at [1105, 166] on icon at bounding box center [1110, 168] width 16 height 16
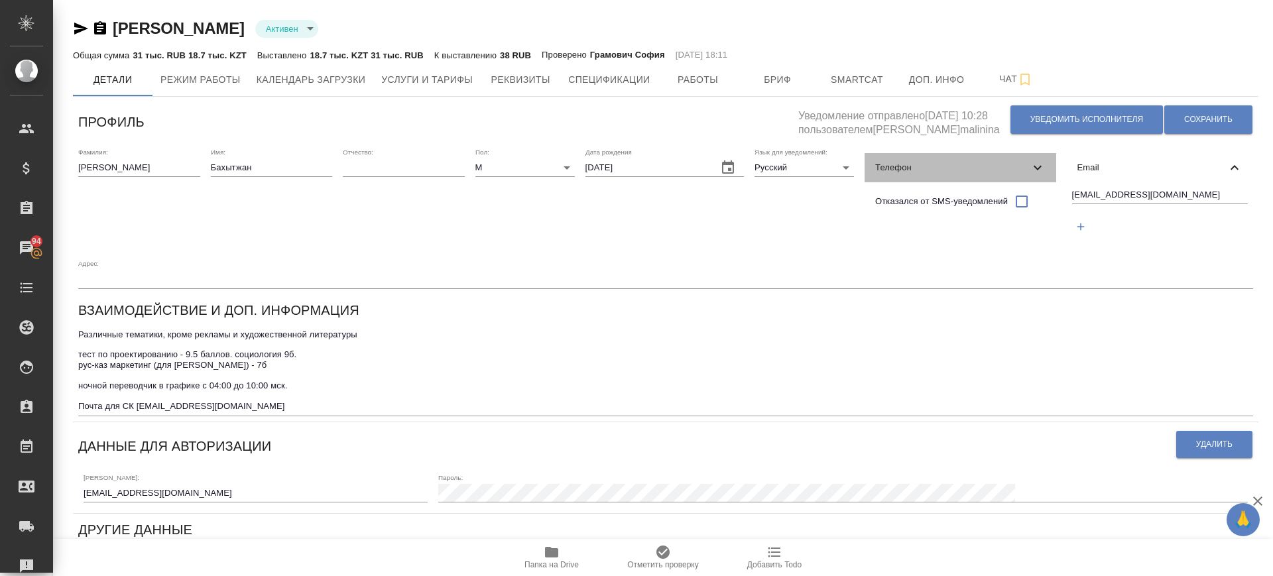
click at [973, 175] on div "Телефон" at bounding box center [960, 167] width 191 height 29
select select "KZ"
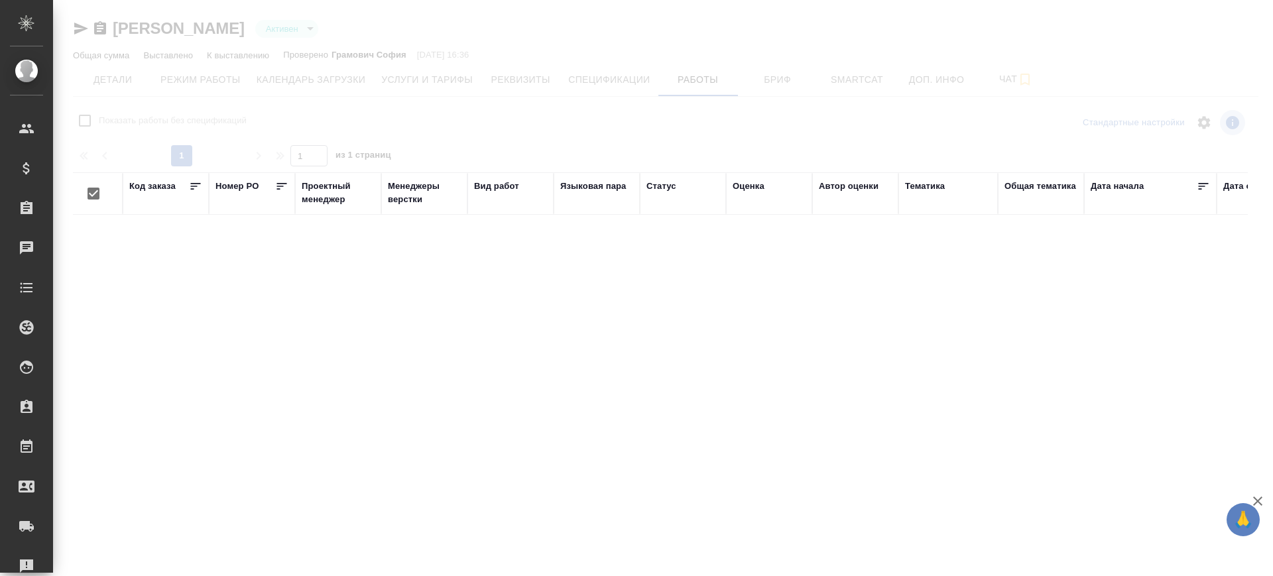
checkbox input "false"
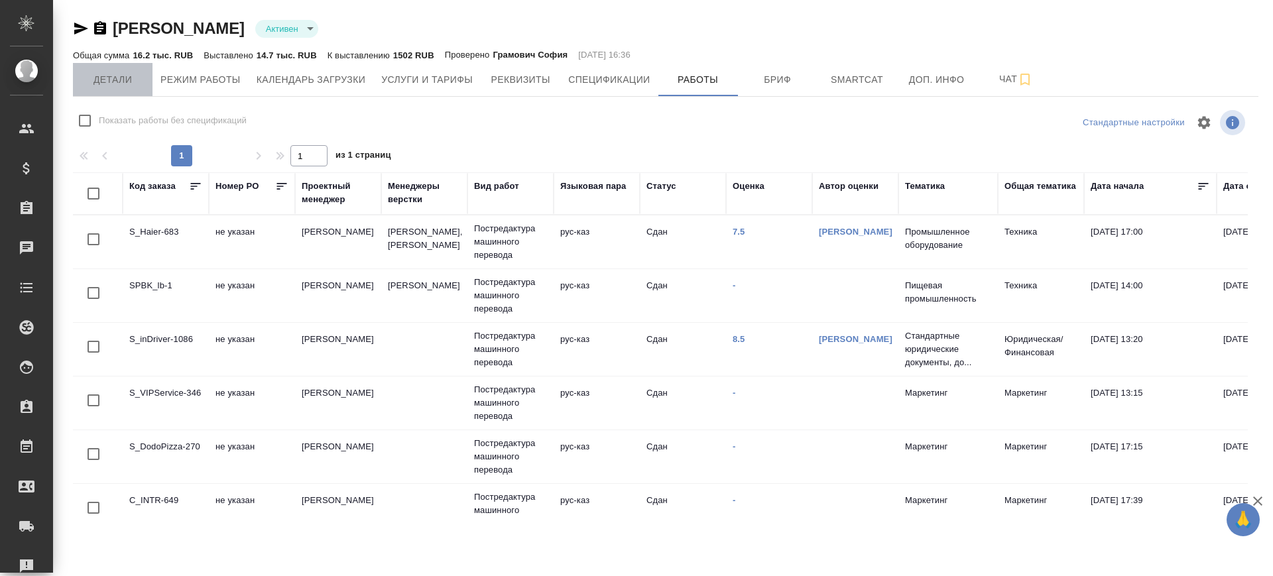
click at [85, 90] on button "Детали" at bounding box center [113, 79] width 80 height 33
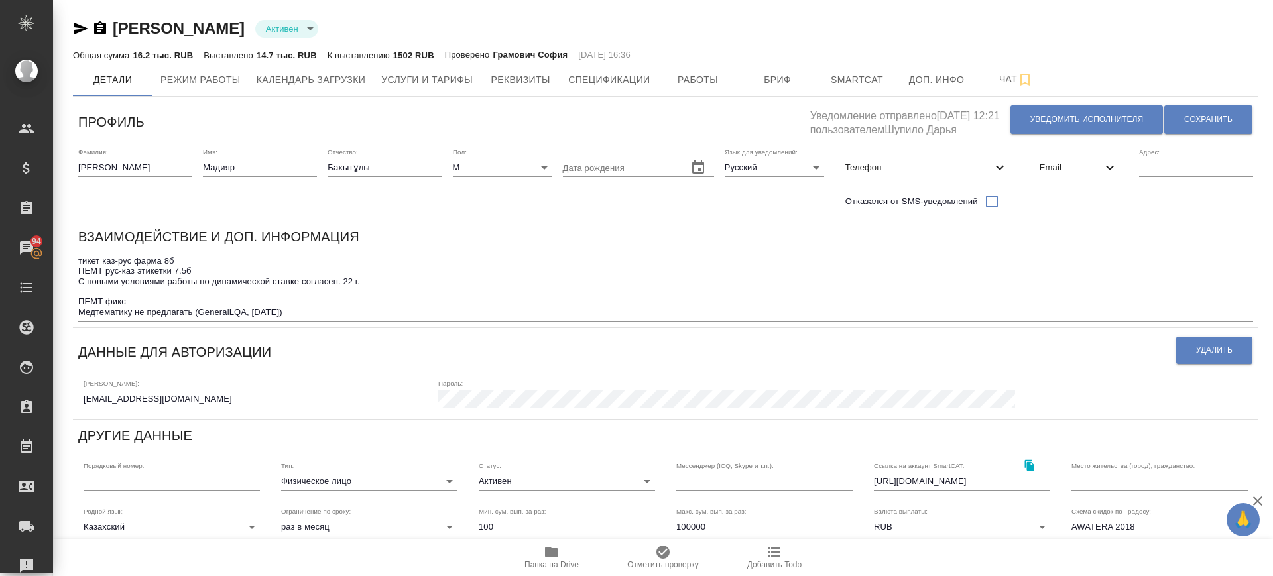
click at [988, 169] on span "Телефон" at bounding box center [918, 167] width 147 height 13
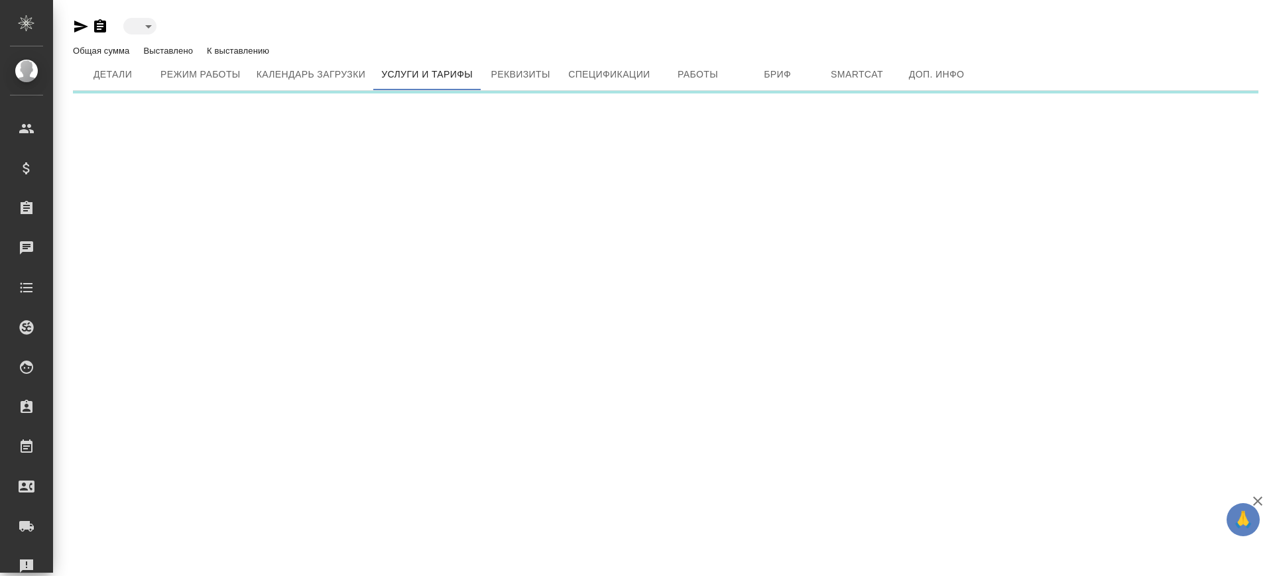
type input "active"
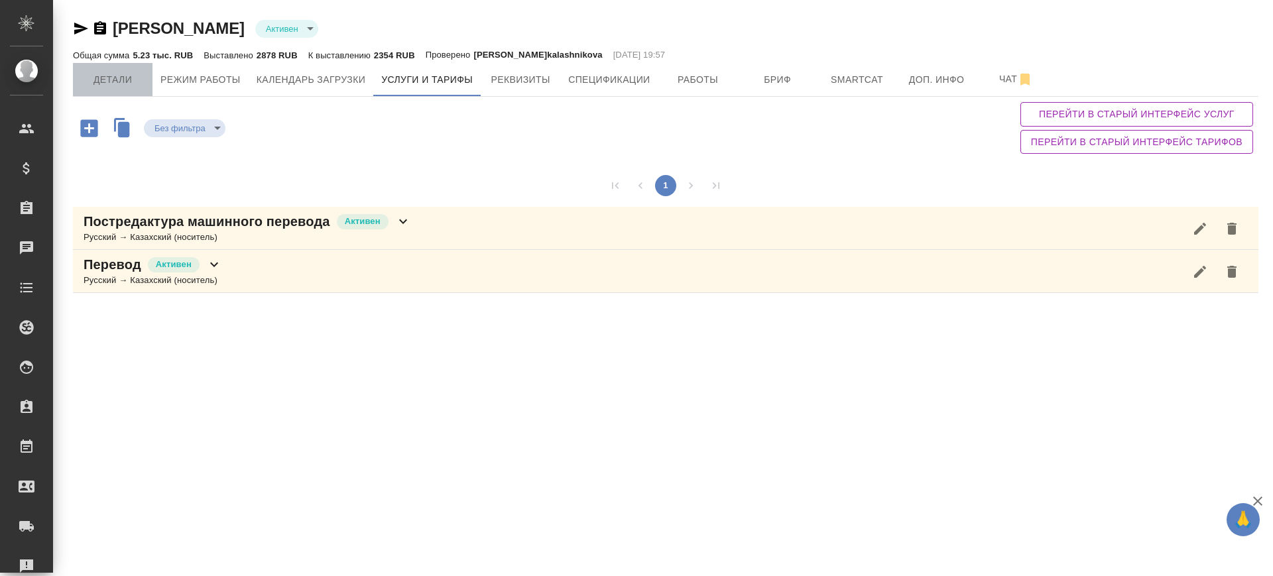
click at [126, 73] on span "Детали" at bounding box center [113, 80] width 64 height 17
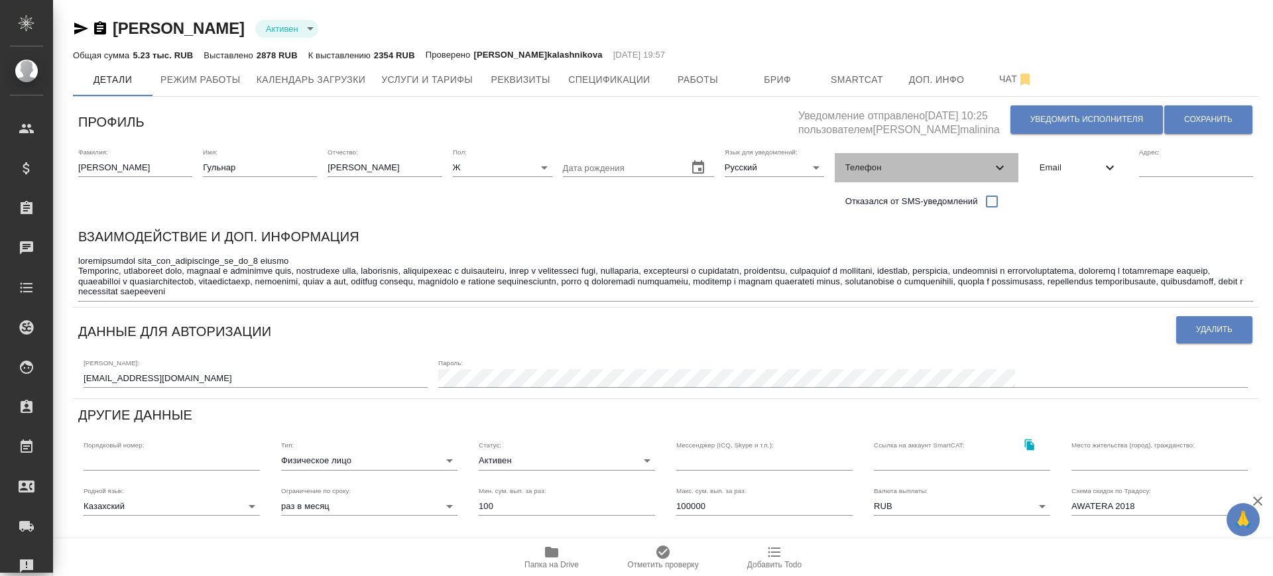
click at [959, 171] on span "Телефон" at bounding box center [918, 167] width 147 height 13
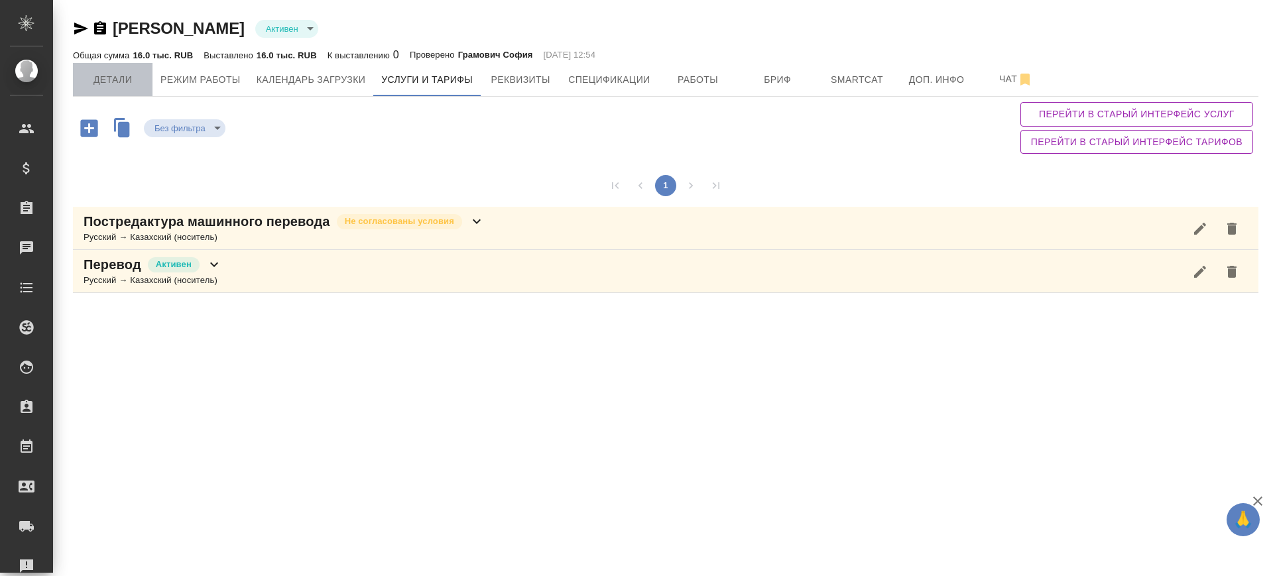
click at [113, 80] on span "Детали" at bounding box center [113, 80] width 64 height 17
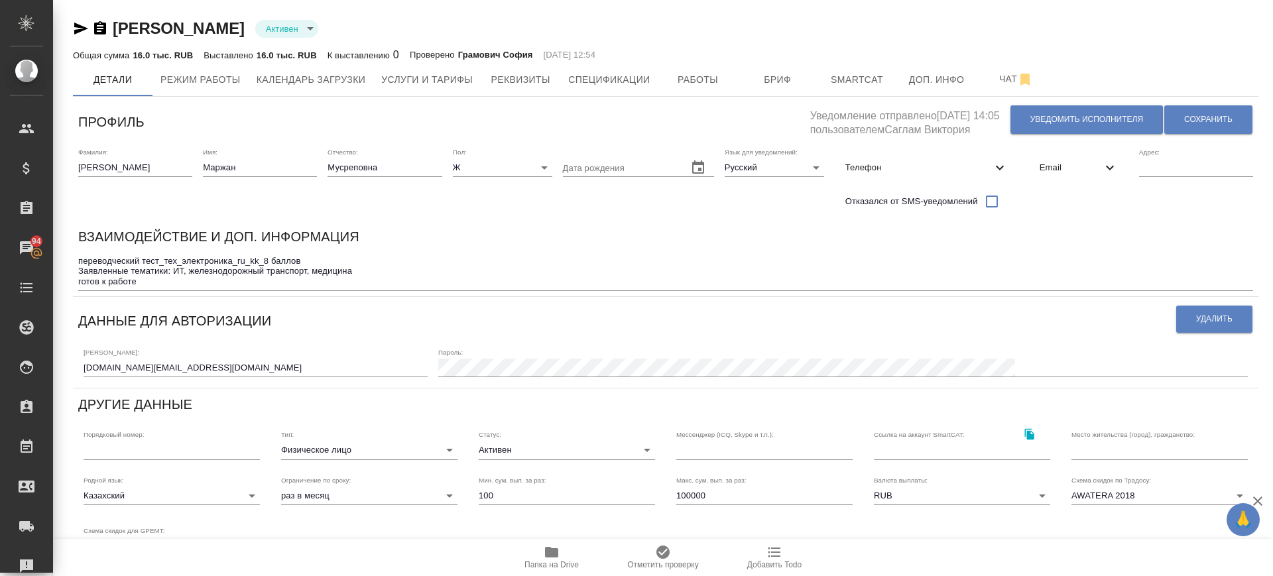
click at [930, 168] on span "Телефон" at bounding box center [918, 167] width 147 height 13
select select "KZ"
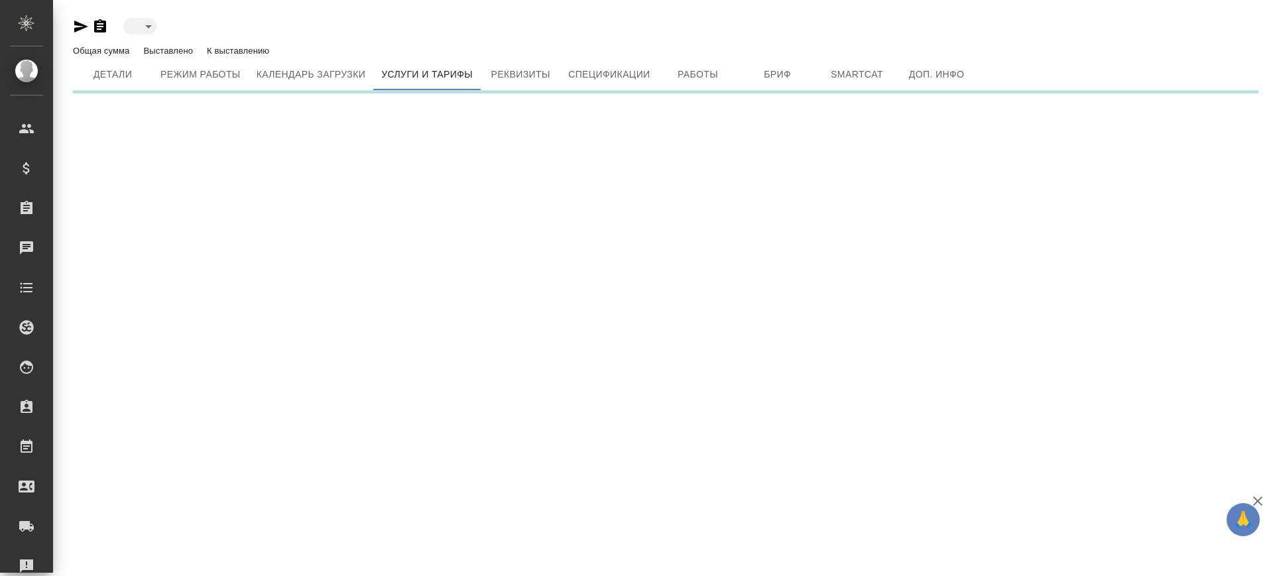
type input "active"
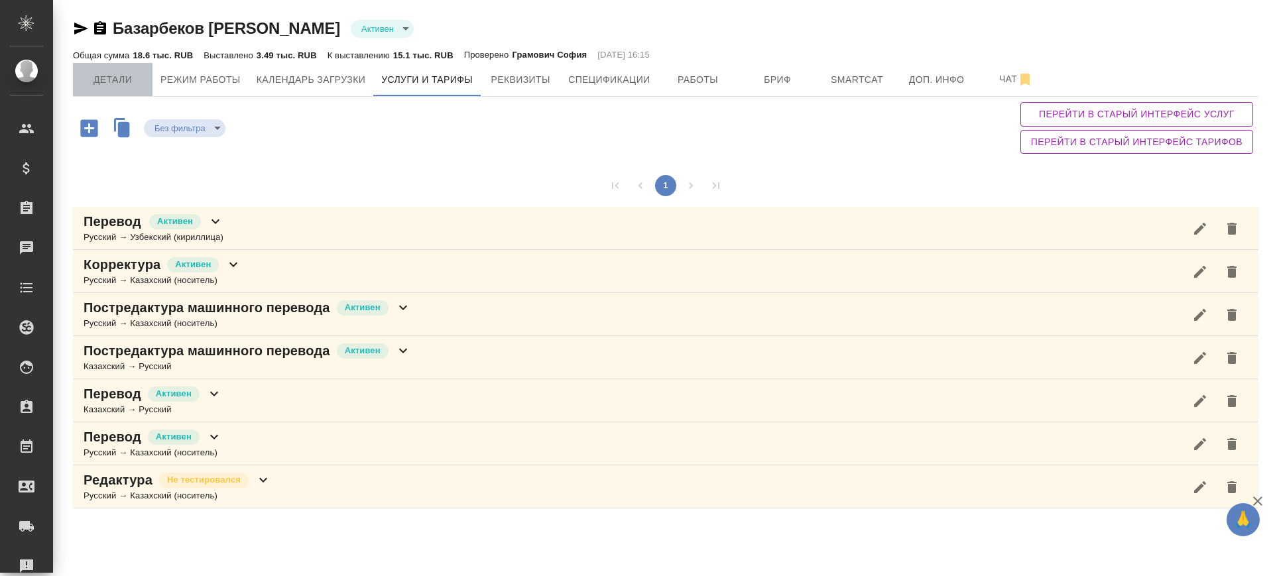
click at [129, 66] on button "Детали" at bounding box center [113, 79] width 80 height 33
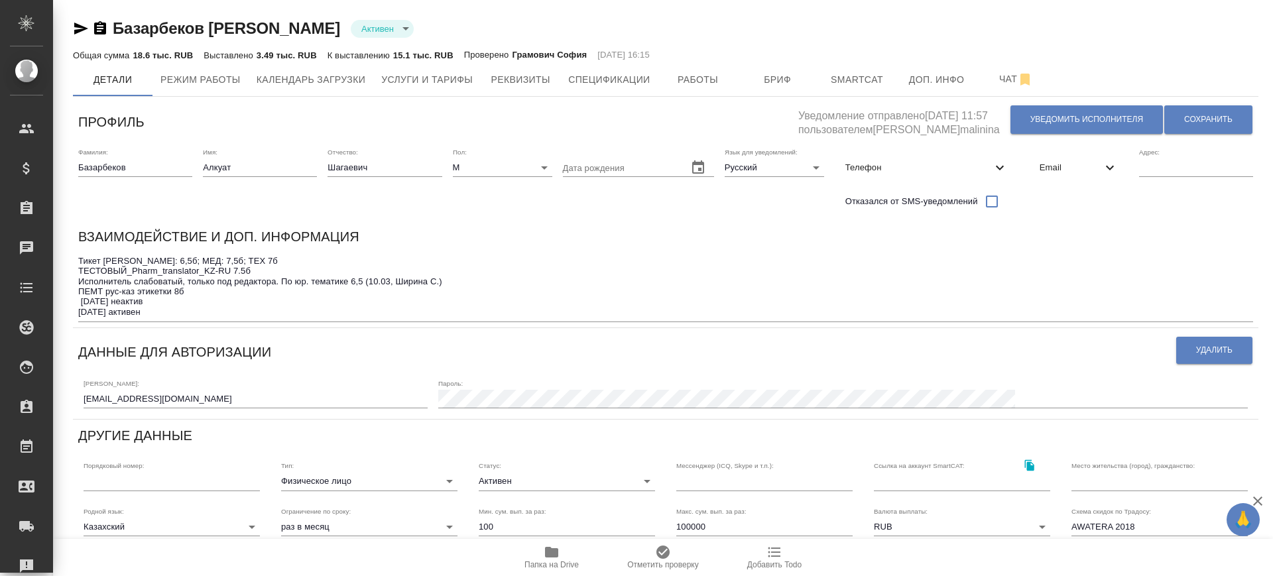
click at [916, 163] on span "Телефон" at bounding box center [918, 167] width 147 height 13
select select "KZ"
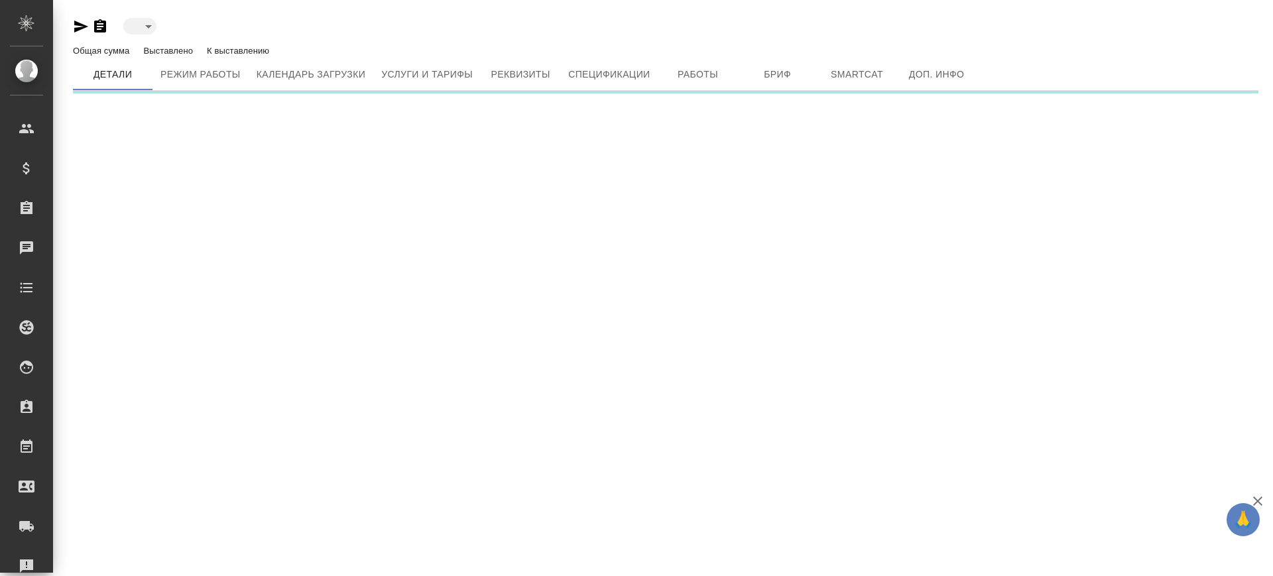
type input "created"
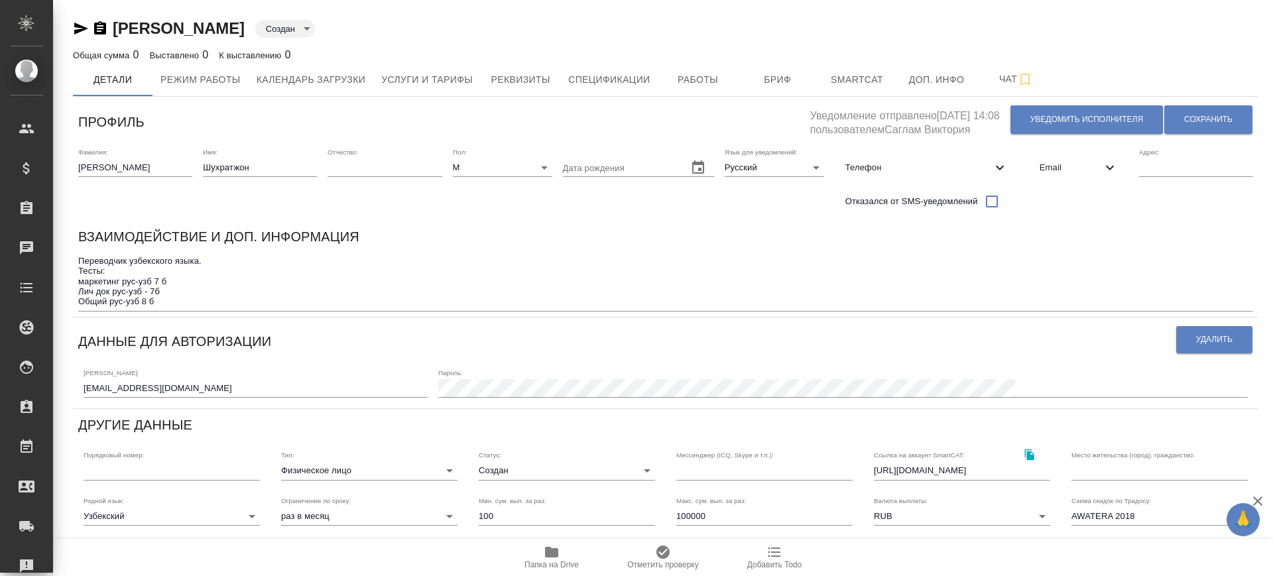
click at [920, 168] on span "Телефон" at bounding box center [918, 167] width 147 height 13
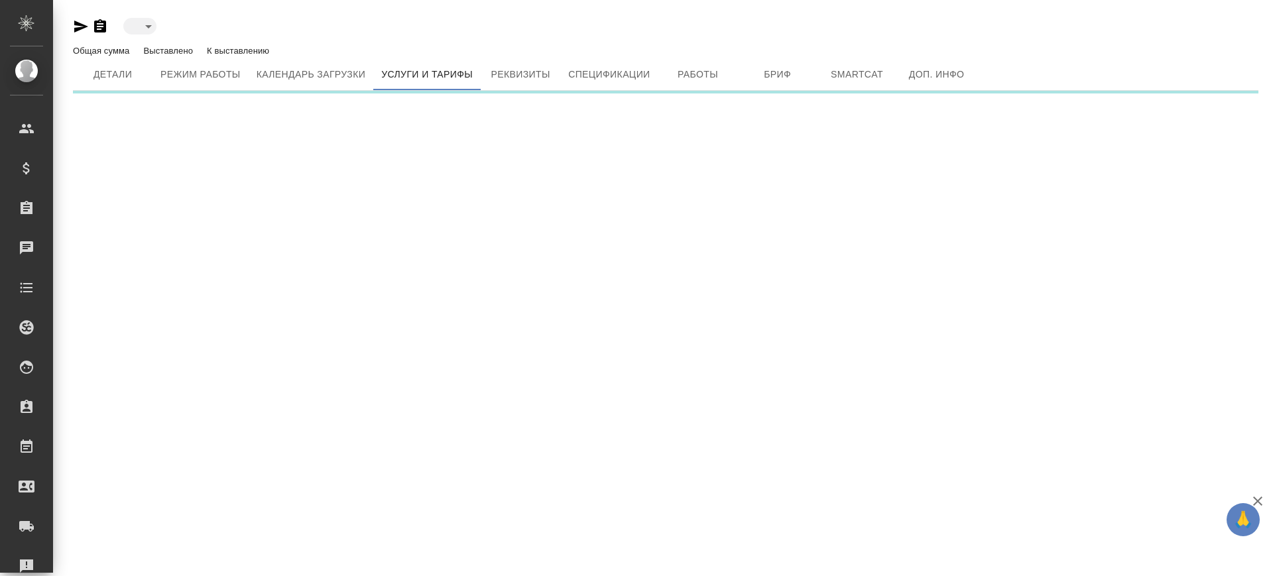
type input "active"
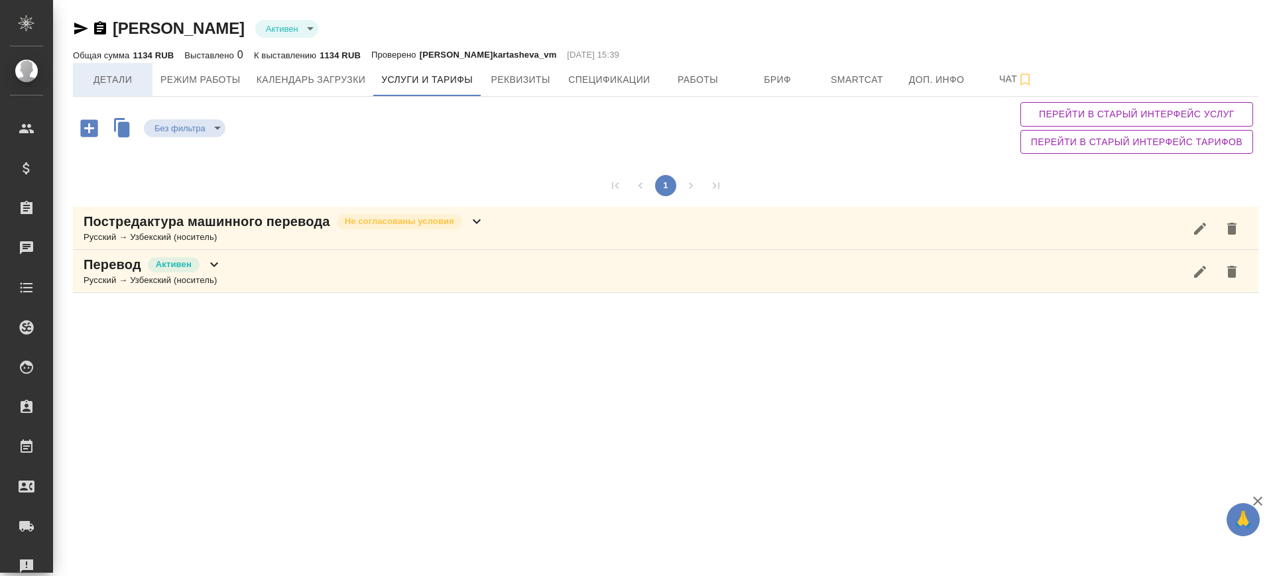
click at [129, 72] on span "Детали" at bounding box center [113, 80] width 64 height 17
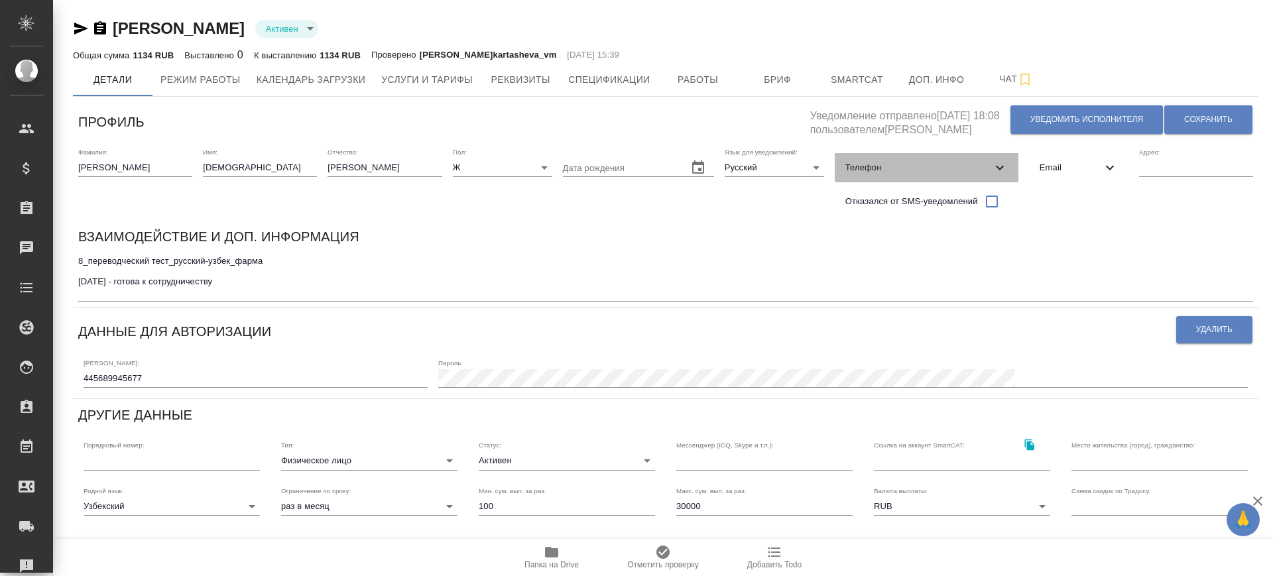
click at [949, 162] on span "Телефон" at bounding box center [918, 167] width 147 height 13
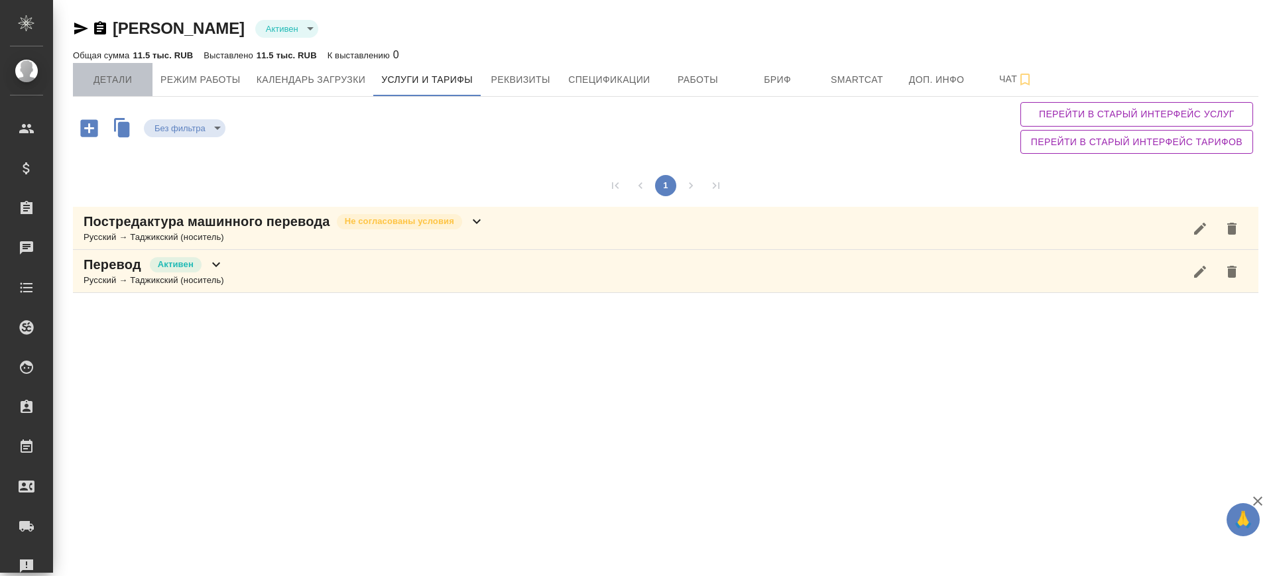
click at [110, 77] on span "Детали" at bounding box center [113, 80] width 64 height 17
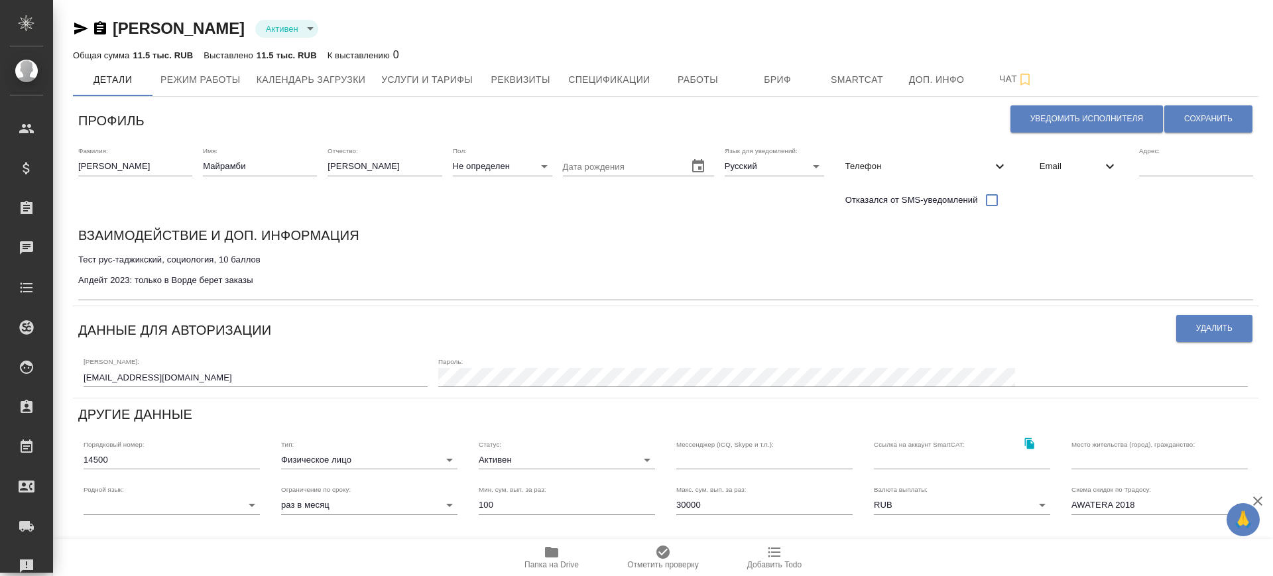
click at [998, 166] on icon at bounding box center [1000, 166] width 8 height 5
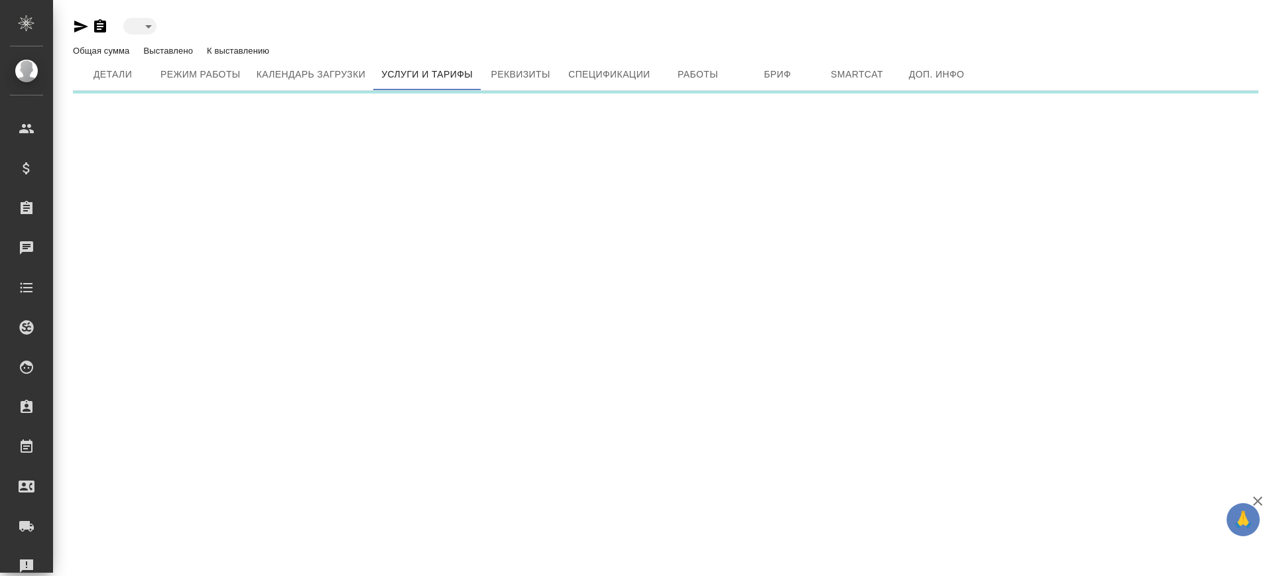
type input "active"
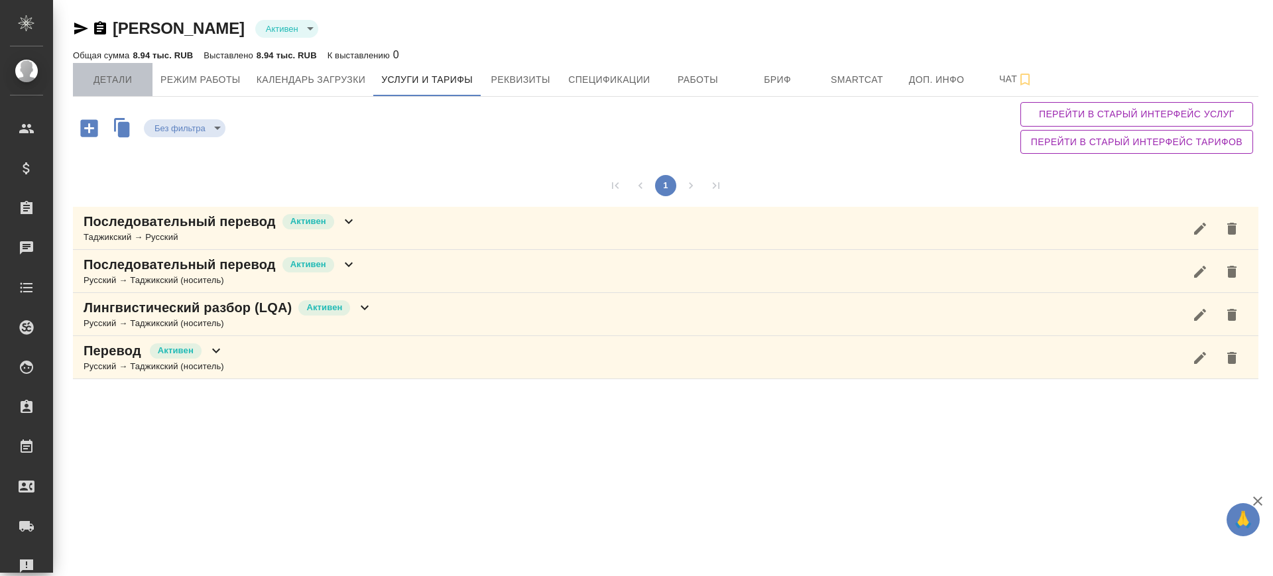
click at [117, 78] on span "Детали" at bounding box center [113, 80] width 64 height 17
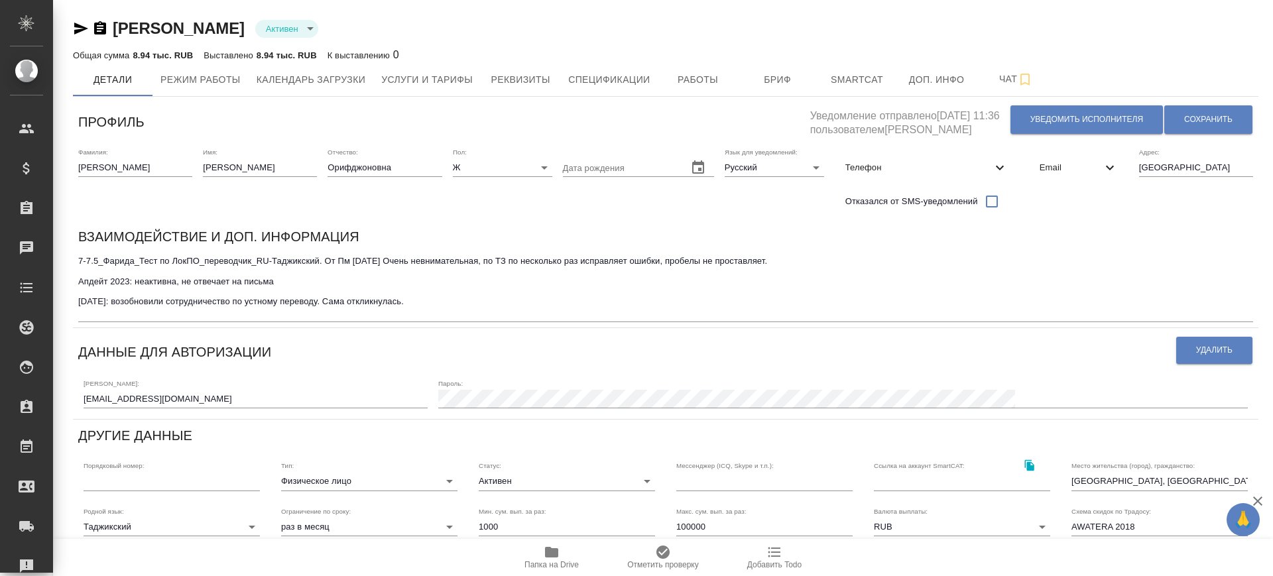
click at [963, 166] on span "Телефон" at bounding box center [918, 167] width 147 height 13
select select "RU"
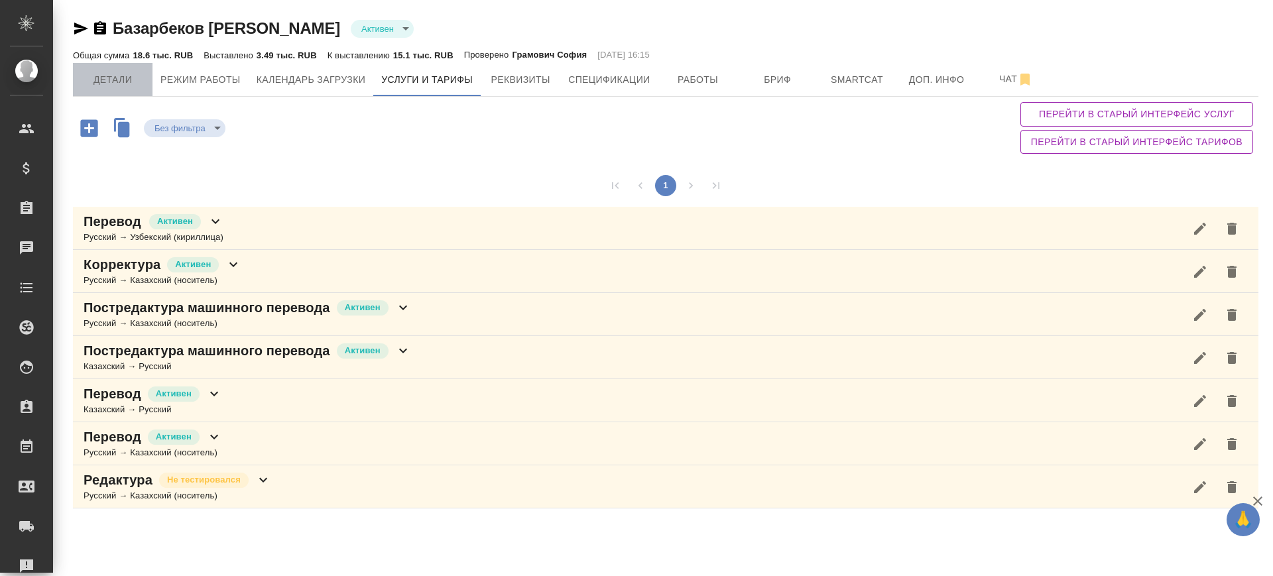
click at [111, 90] on button "Детали" at bounding box center [113, 79] width 80 height 33
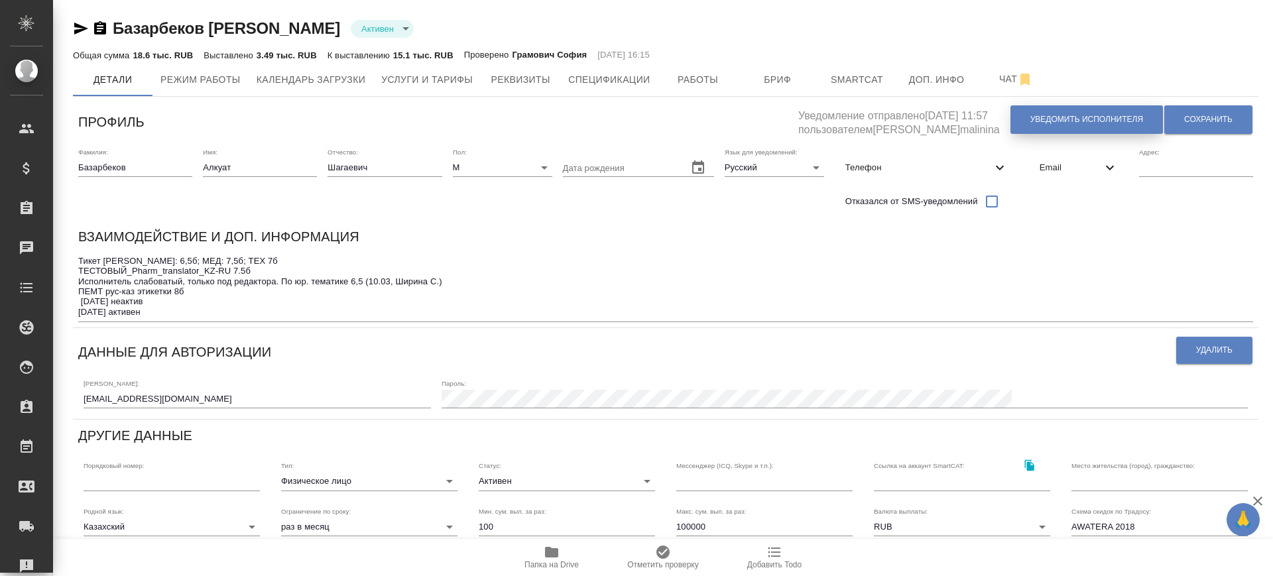
click at [1044, 116] on span "Уведомить исполнителя" at bounding box center [1086, 119] width 113 height 11
type textarea "Добрый день, Алкуат! Ознакомиться с подробной информацией по выполненным работа…"
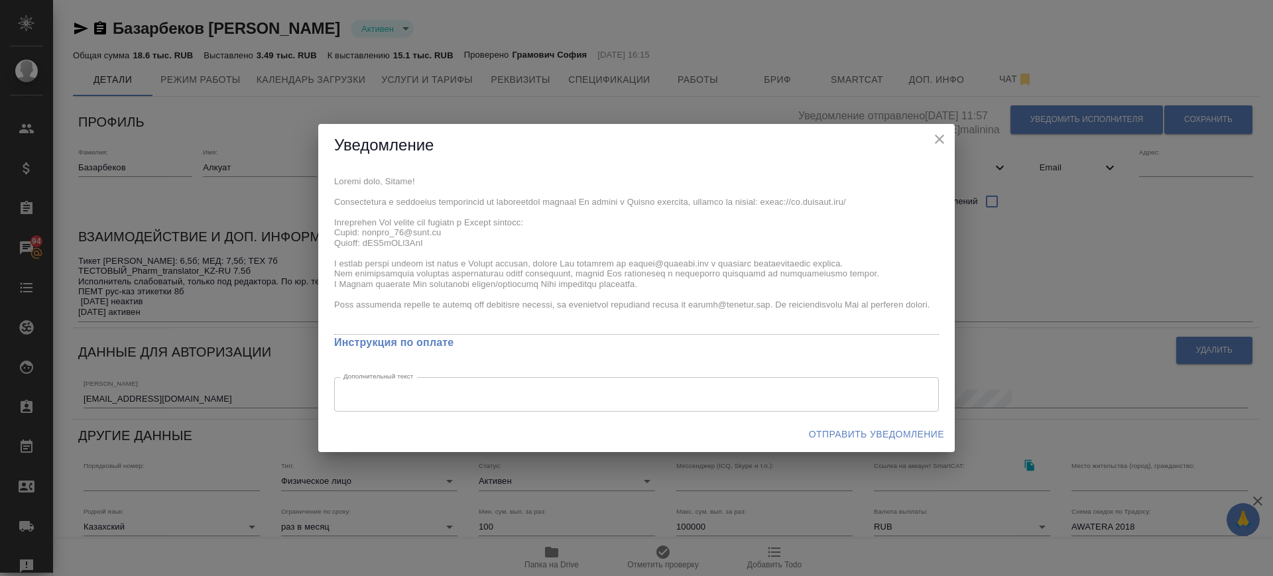
click at [459, 314] on div "x Инструкция по оплате Дополнительный текст x Дополнительный текст" at bounding box center [636, 292] width 637 height 250
drag, startPoint x: 334, startPoint y: 180, endPoint x: 322, endPoint y: 184, distance: 11.7
click at [322, 184] on div "x Инструкция по оплате Дополнительный текст x Дополнительный текст" at bounding box center [636, 292] width 637 height 250
click at [898, 432] on span "Отправить уведомление" at bounding box center [876, 434] width 135 height 17
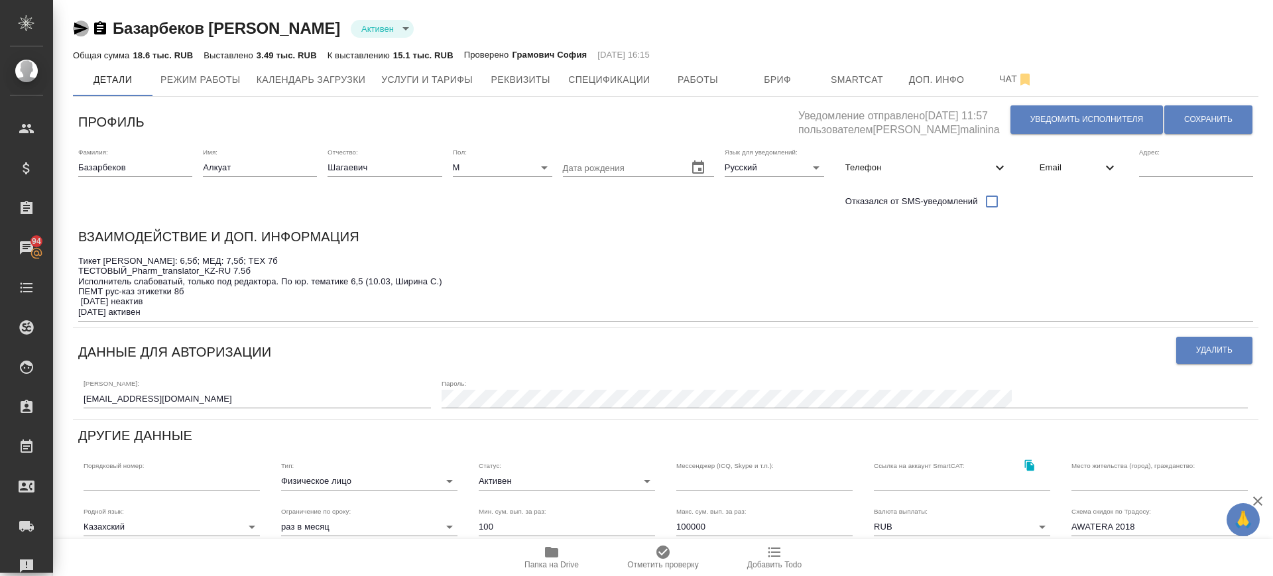
click at [84, 23] on icon "button" at bounding box center [81, 29] width 16 height 16
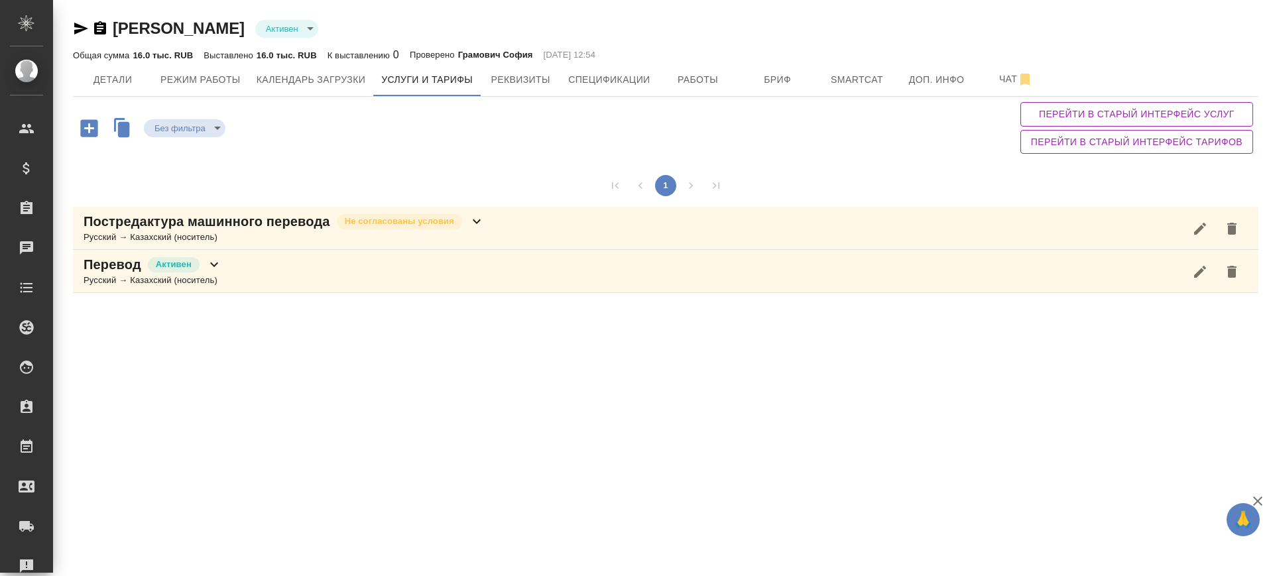
click at [82, 126] on icon "button" at bounding box center [88, 127] width 17 height 17
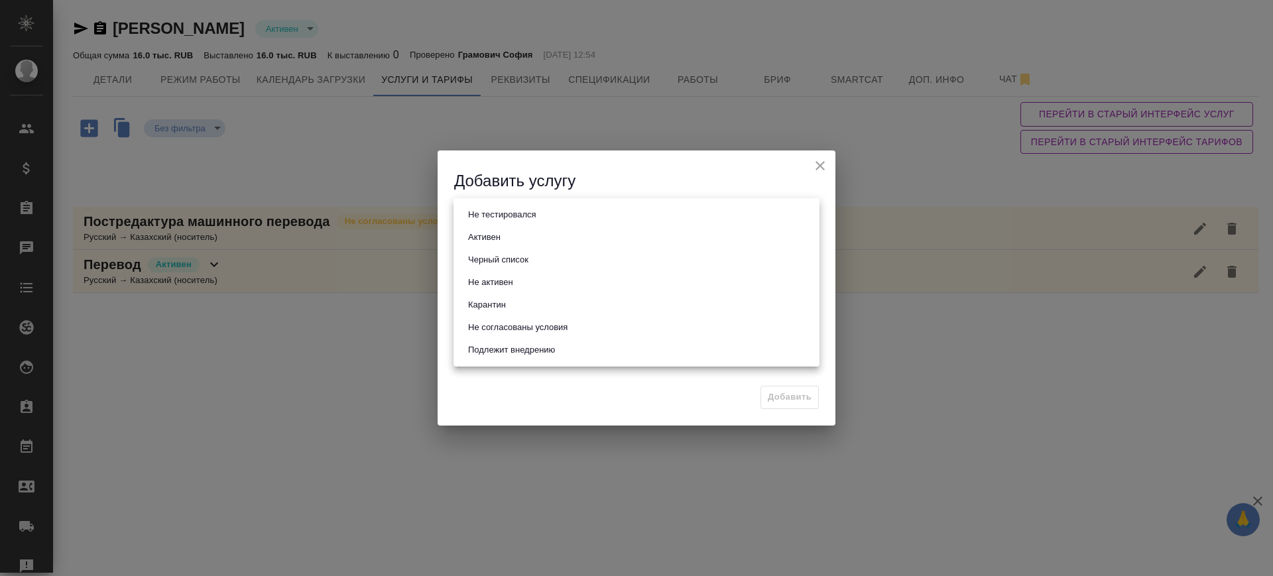
click at [549, 215] on body "🙏 .cls-1 fill:#fff; AWATERA Саглам Виктория v.saglam Клиенты Спецификации Заказ…" at bounding box center [636, 288] width 1273 height 576
drag, startPoint x: 538, startPoint y: 237, endPoint x: 534, endPoint y: 255, distance: 18.3
click at [538, 238] on li "Активен" at bounding box center [637, 237] width 366 height 23
type input "active"
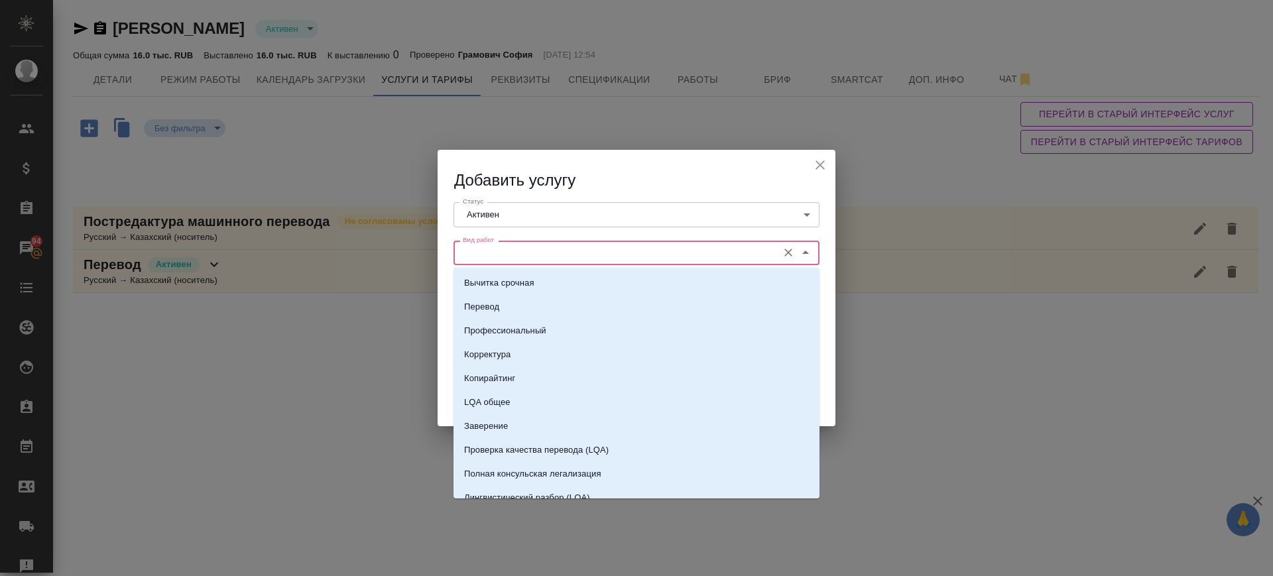
drag, startPoint x: 532, startPoint y: 255, endPoint x: 528, endPoint y: 261, distance: 7.4
click at [532, 255] on input "Вид работ" at bounding box center [615, 253] width 314 height 16
click at [528, 300] on li "Перевод" at bounding box center [637, 307] width 366 height 24
type input "Перевод"
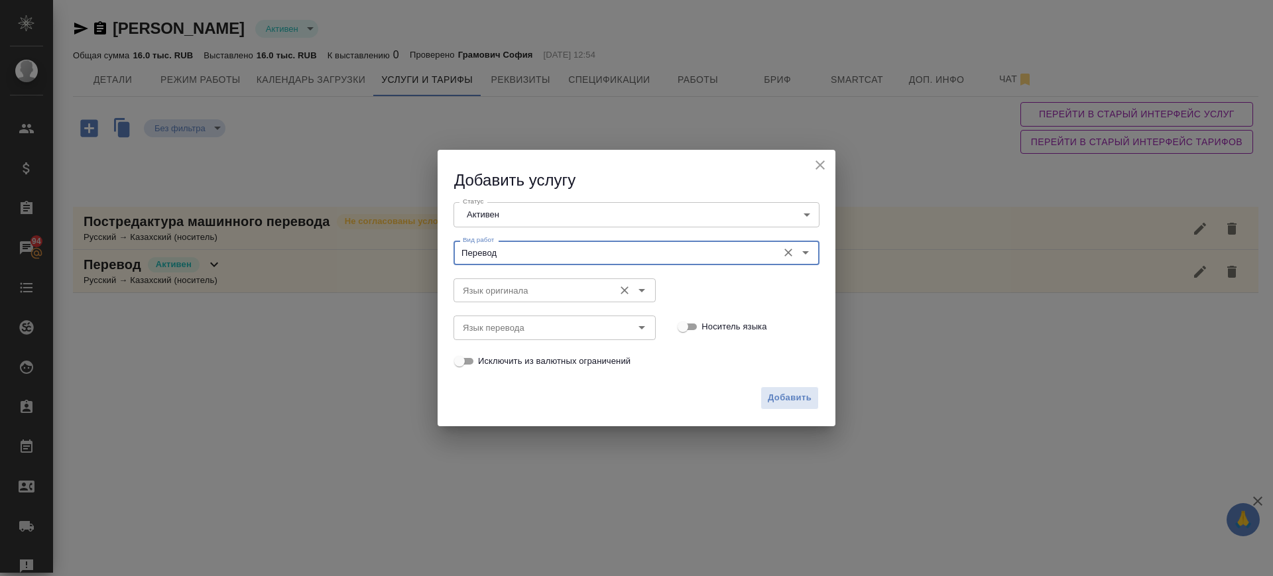
click at [513, 289] on input "Язык оригинала" at bounding box center [533, 290] width 150 height 16
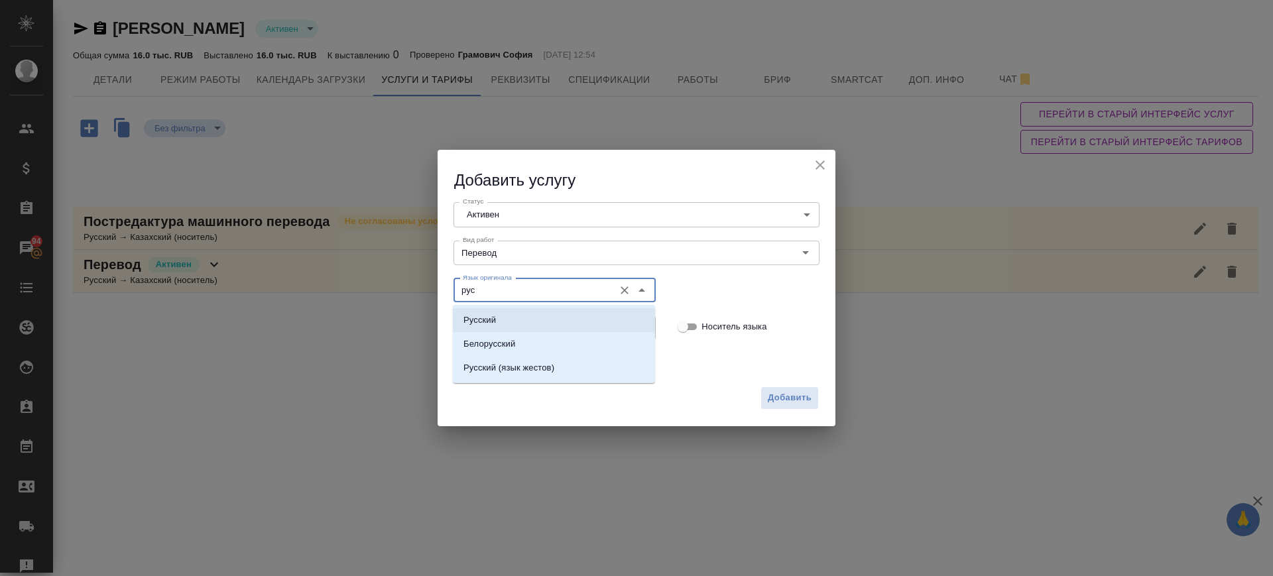
click at [504, 308] on li "Русский" at bounding box center [554, 320] width 202 height 24
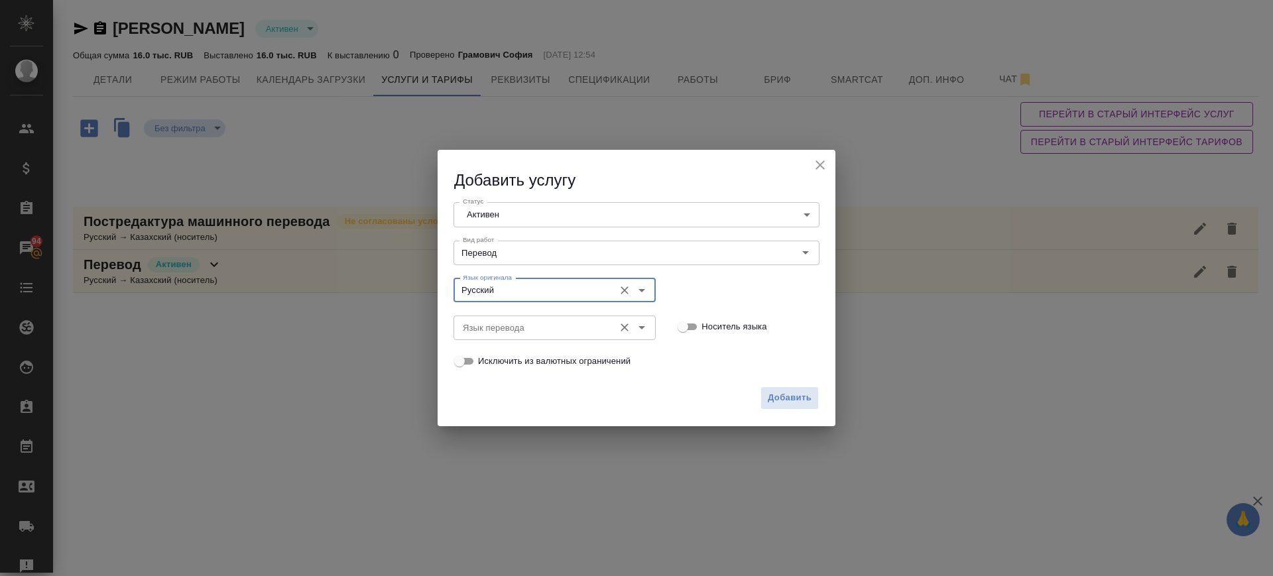
type input "Русский"
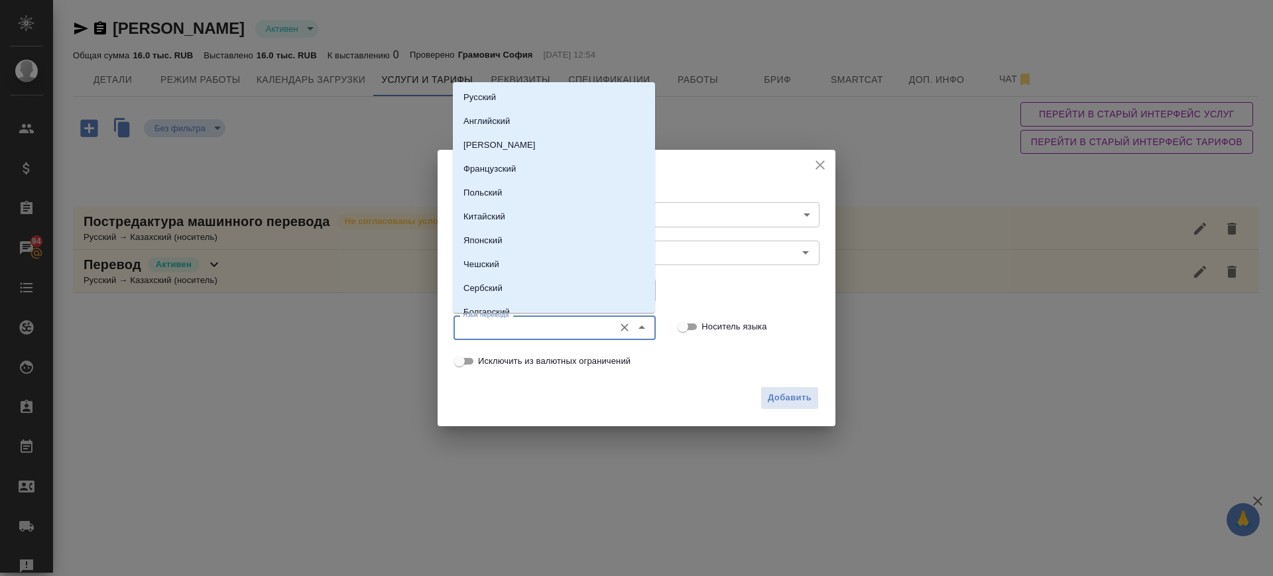
click at [511, 326] on input "Язык перевода" at bounding box center [533, 328] width 150 height 16
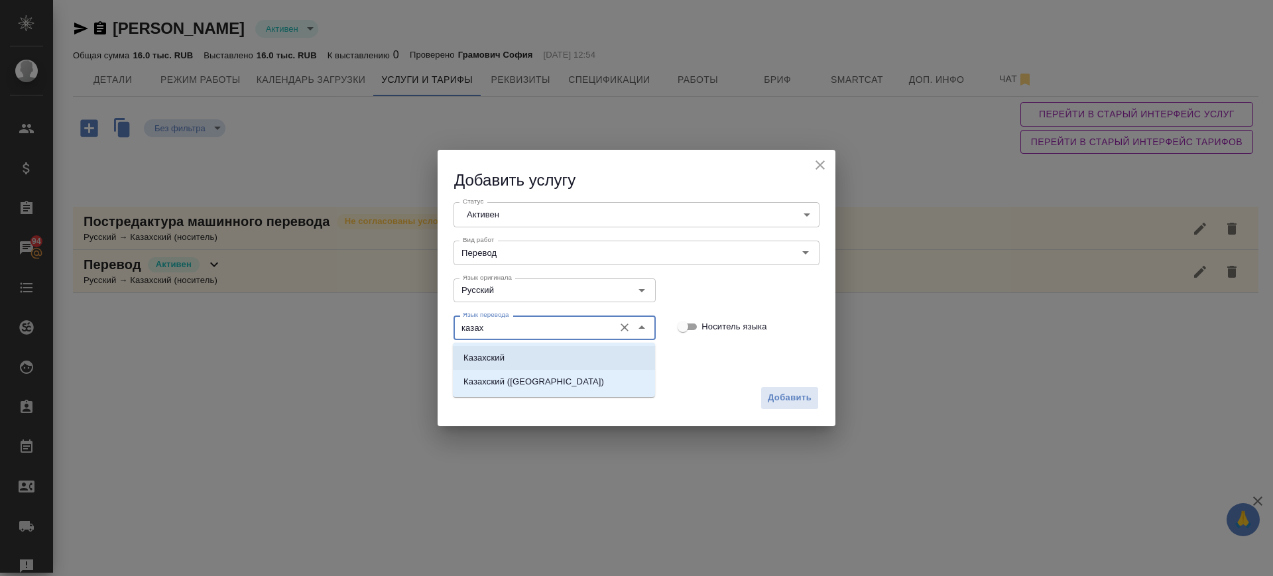
drag, startPoint x: 524, startPoint y: 356, endPoint x: 543, endPoint y: 361, distance: 19.3
click at [528, 356] on li "Казахский" at bounding box center [554, 358] width 202 height 24
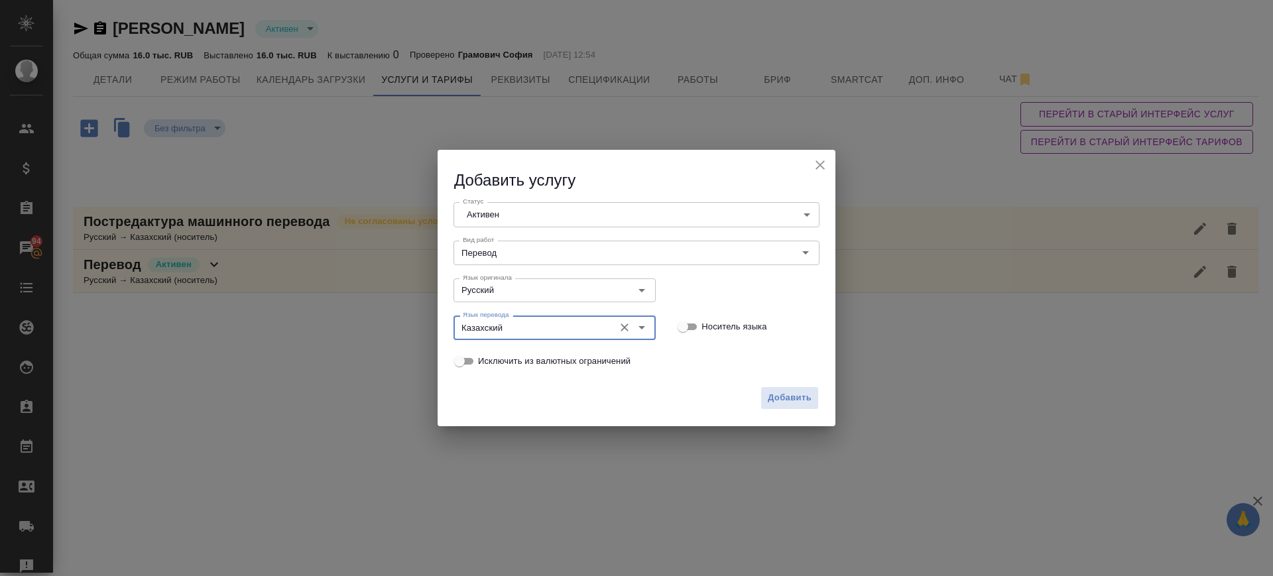
type input "Казахский"
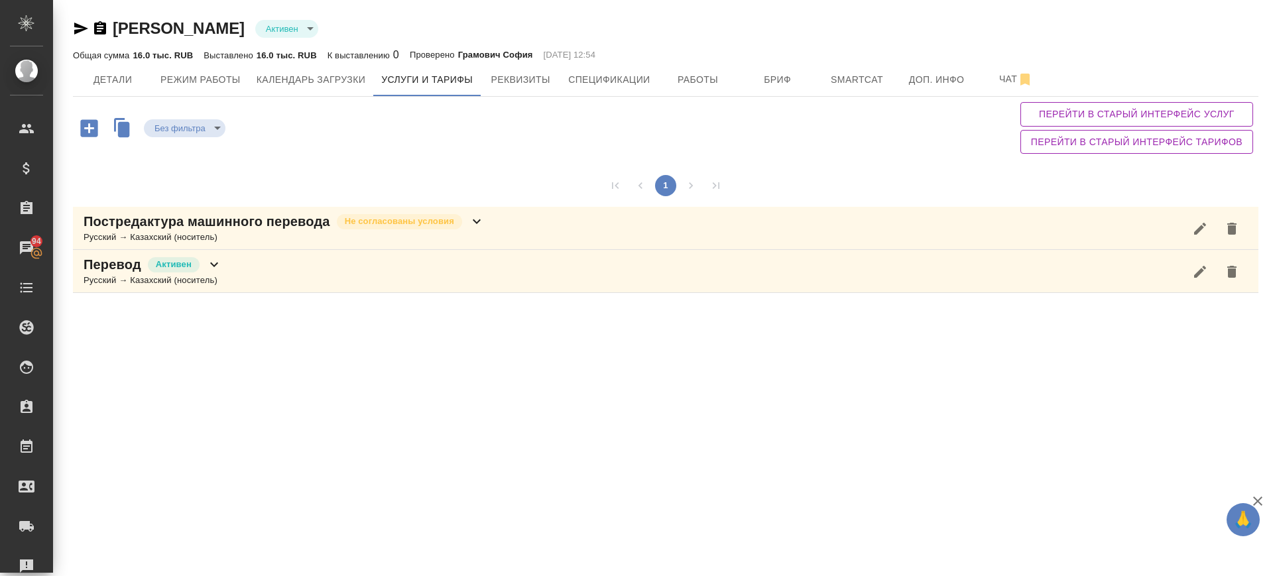
click at [88, 123] on icon "button" at bounding box center [88, 127] width 17 height 17
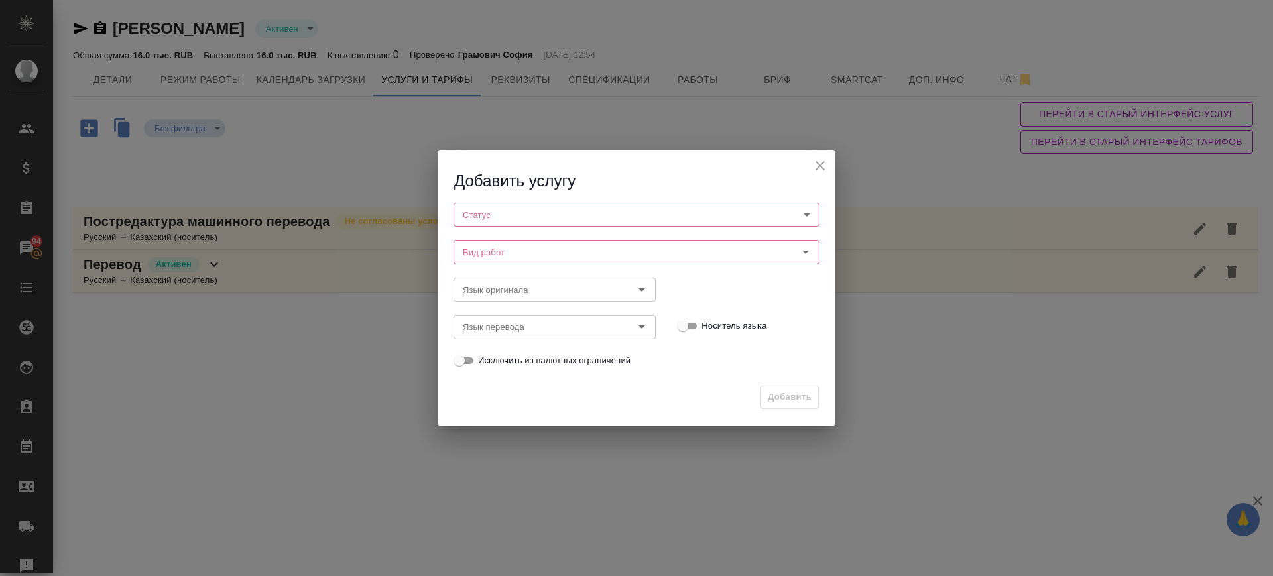
click at [517, 212] on body "🙏 .cls-1 fill:#fff; AWATERA Саглам Виктория v.saglam Клиенты Спецификации Заказ…" at bounding box center [636, 288] width 1273 height 576
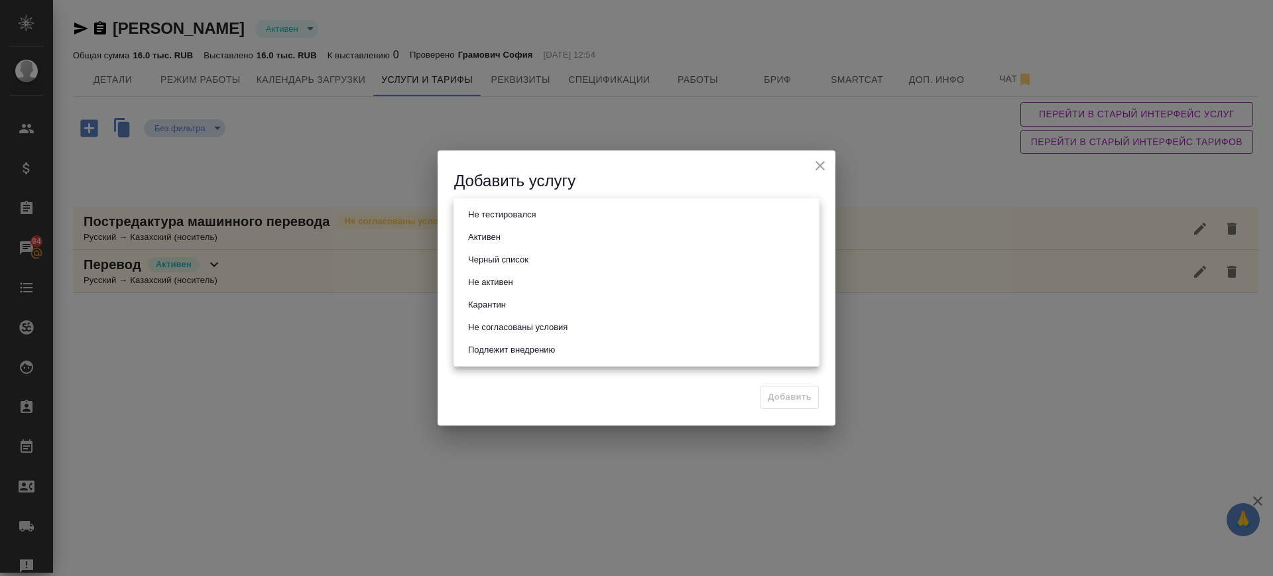
drag, startPoint x: 508, startPoint y: 235, endPoint x: 510, endPoint y: 245, distance: 10.1
click at [507, 237] on li "Активен" at bounding box center [637, 237] width 366 height 23
type input "active"
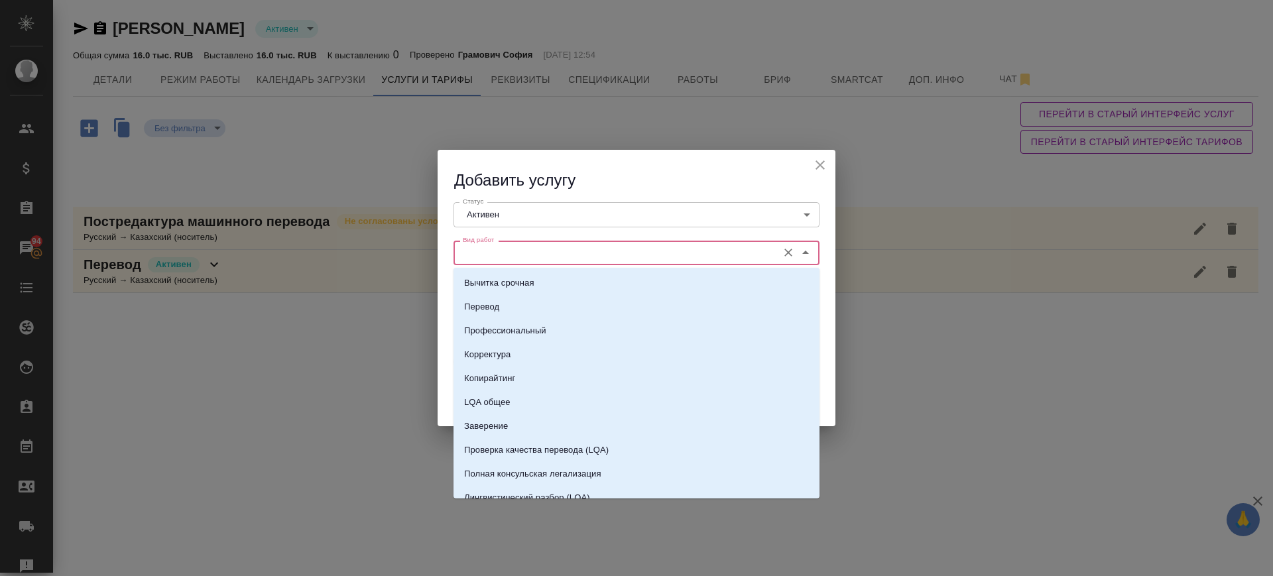
click at [516, 249] on input "Вид работ" at bounding box center [615, 253] width 314 height 16
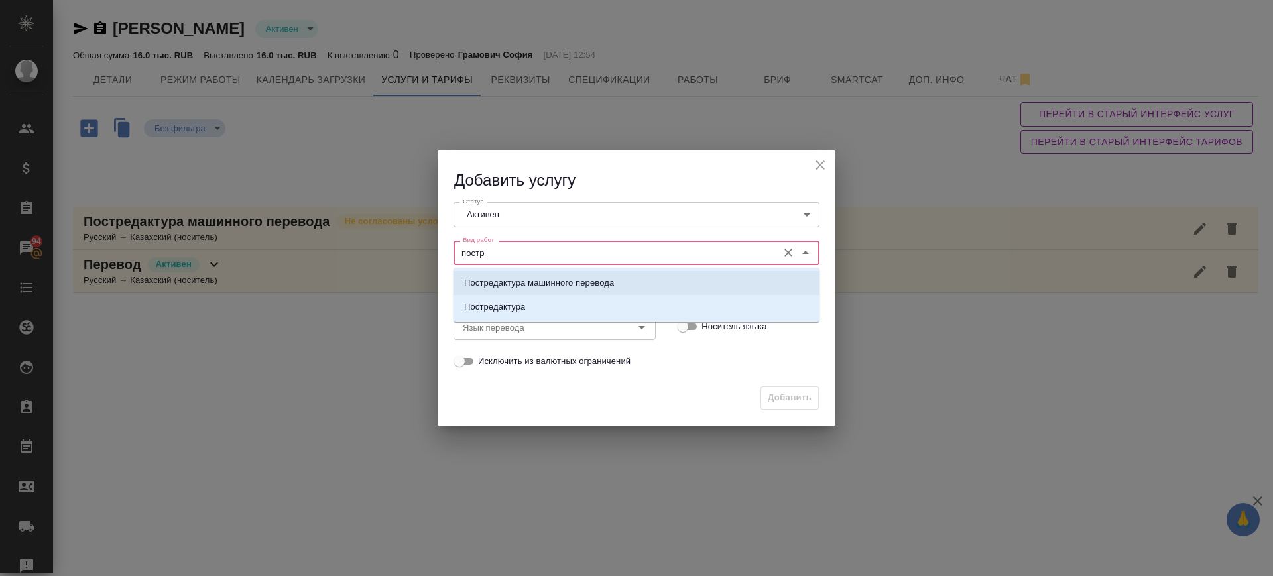
drag, startPoint x: 537, startPoint y: 281, endPoint x: 533, endPoint y: 290, distance: 9.5
click at [537, 282] on p "Постредактура машинного перевода" at bounding box center [539, 282] width 150 height 13
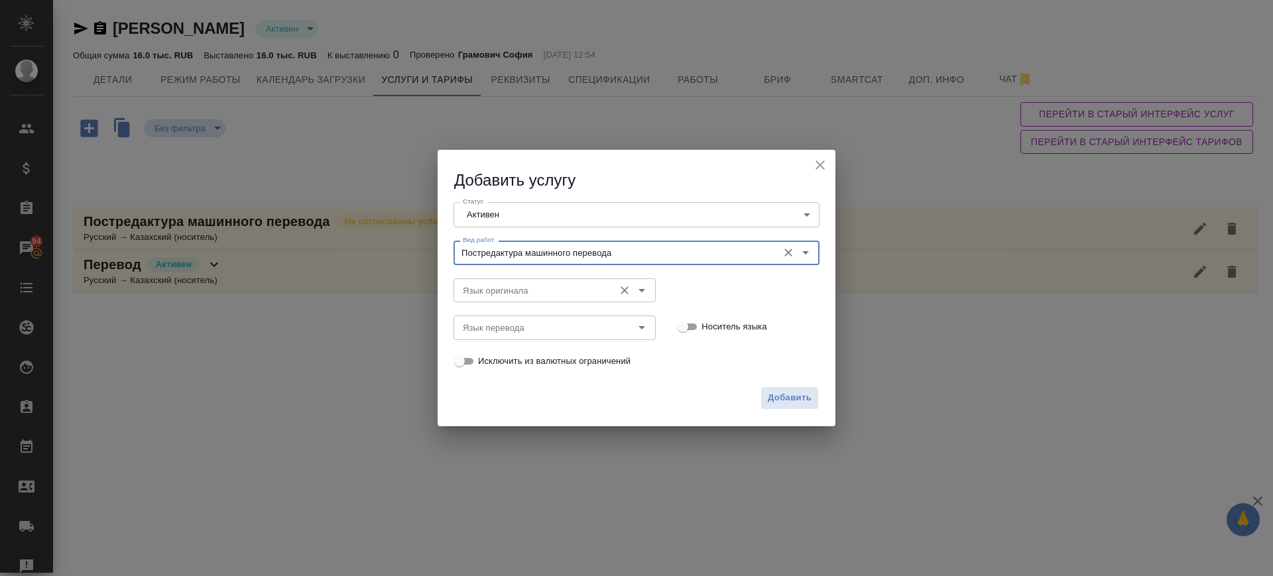
type input "Постредактура машинного перевода"
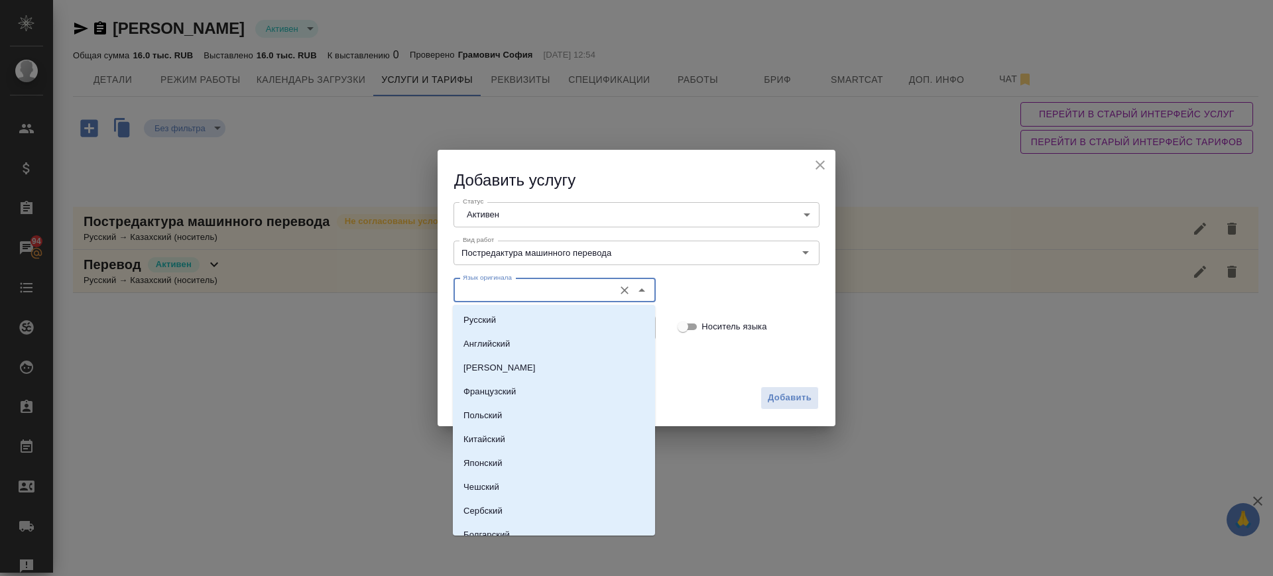
click at [533, 289] on input "Язык оригинала" at bounding box center [533, 290] width 150 height 16
drag, startPoint x: 520, startPoint y: 314, endPoint x: 522, endPoint y: 322, distance: 8.8
click at [520, 316] on li "Русский" at bounding box center [554, 320] width 202 height 24
type input "Русский"
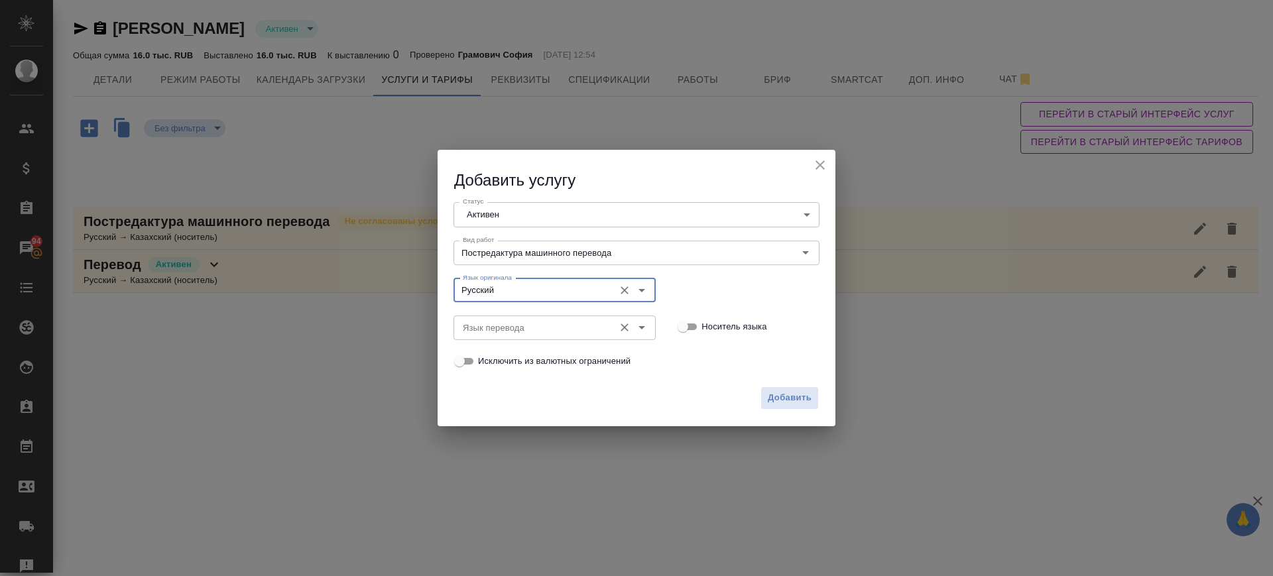
click at [522, 322] on input "Язык перевода" at bounding box center [533, 328] width 150 height 16
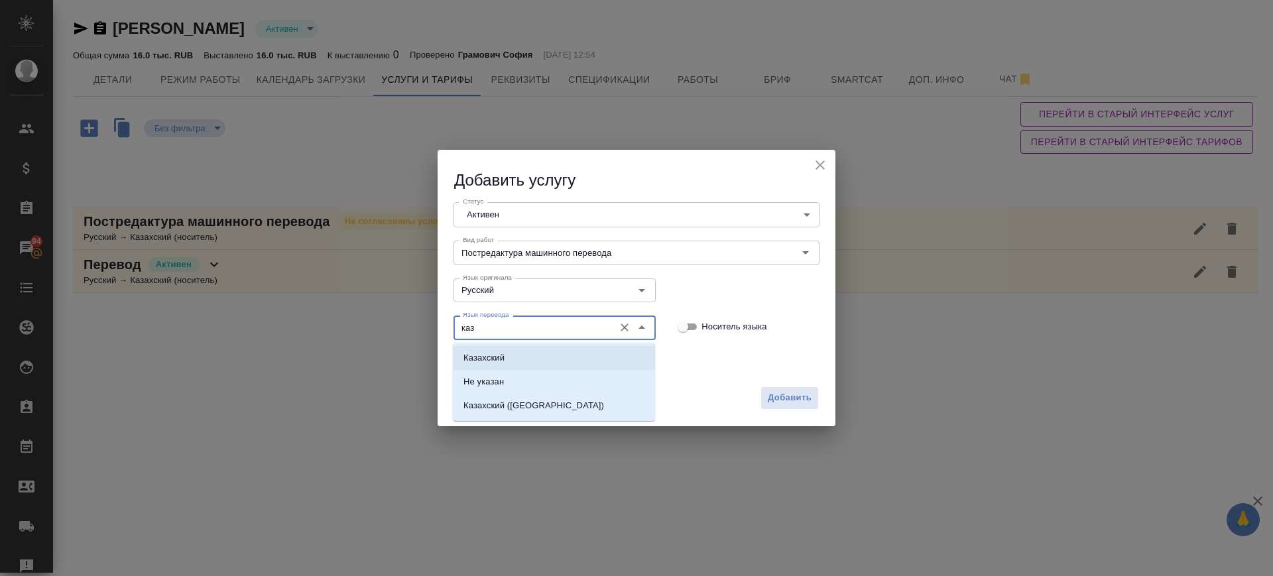
click at [531, 351] on li "Казахский" at bounding box center [554, 358] width 202 height 24
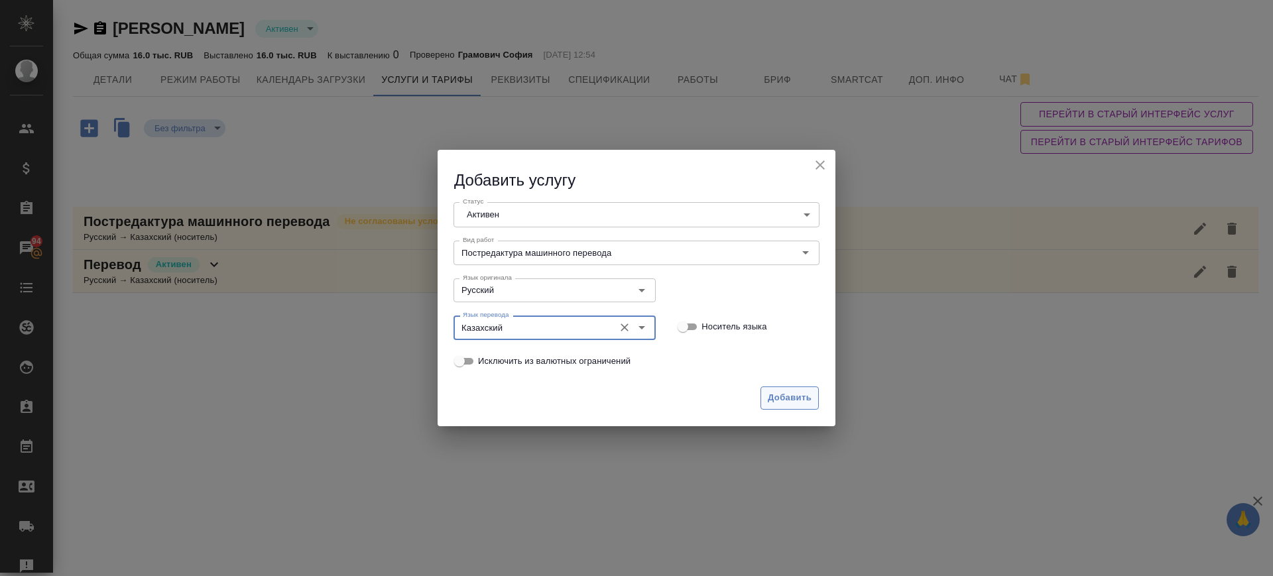
type input "Казахский"
drag, startPoint x: 792, startPoint y: 400, endPoint x: 453, endPoint y: 389, distance: 339.0
click at [786, 400] on span "Добавить" at bounding box center [790, 398] width 44 height 15
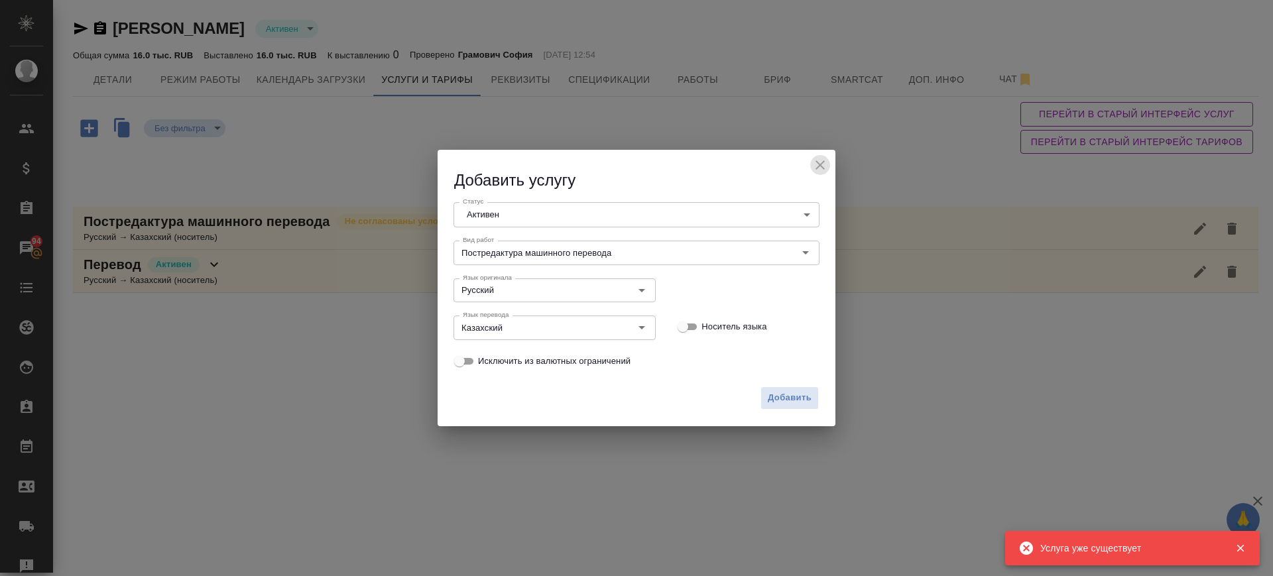
drag, startPoint x: 823, startPoint y: 166, endPoint x: 753, endPoint y: 103, distance: 93.9
click at [823, 166] on icon "close" at bounding box center [820, 164] width 9 height 9
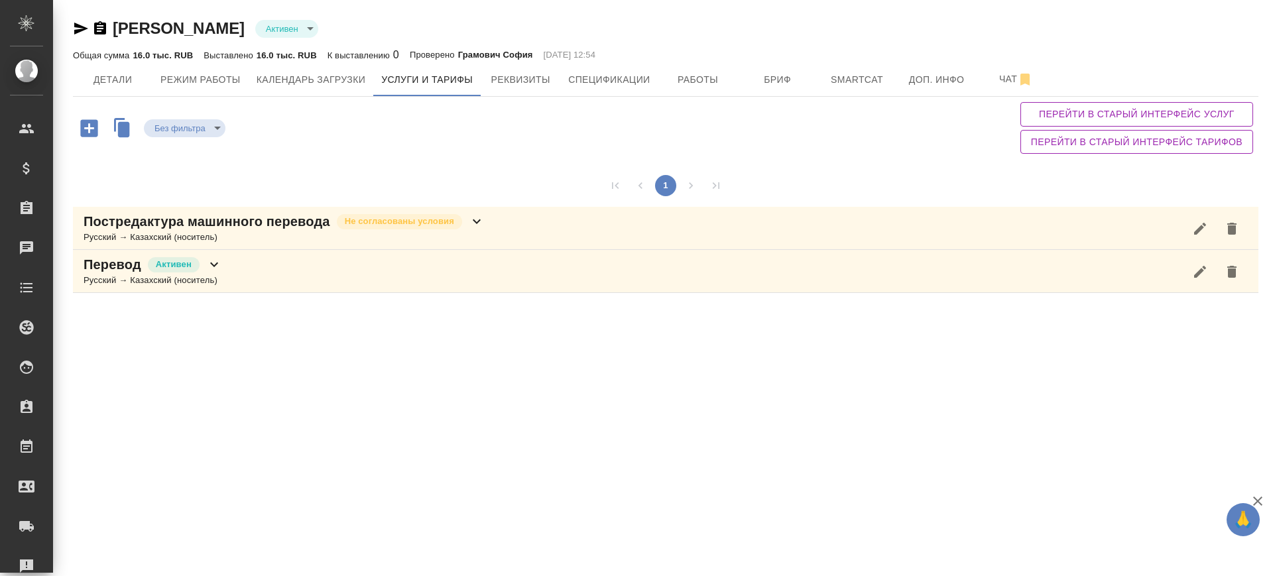
click at [322, 269] on div "Перевод Активен Русский → Казахский (носитель)" at bounding box center [666, 271] width 1186 height 43
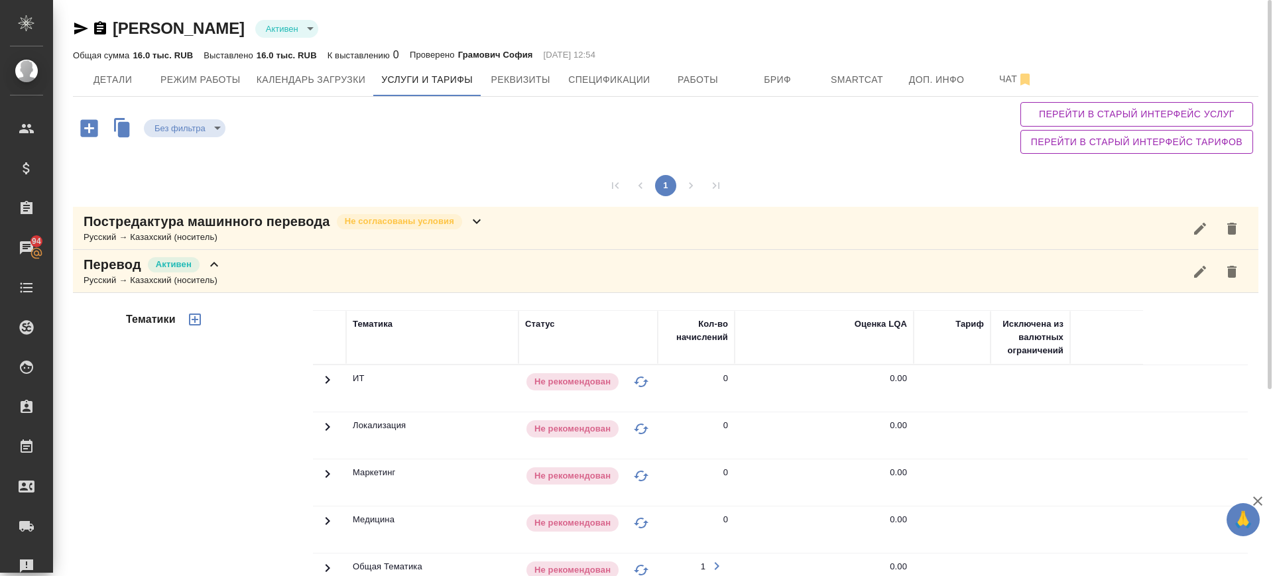
scroll to position [276, 0]
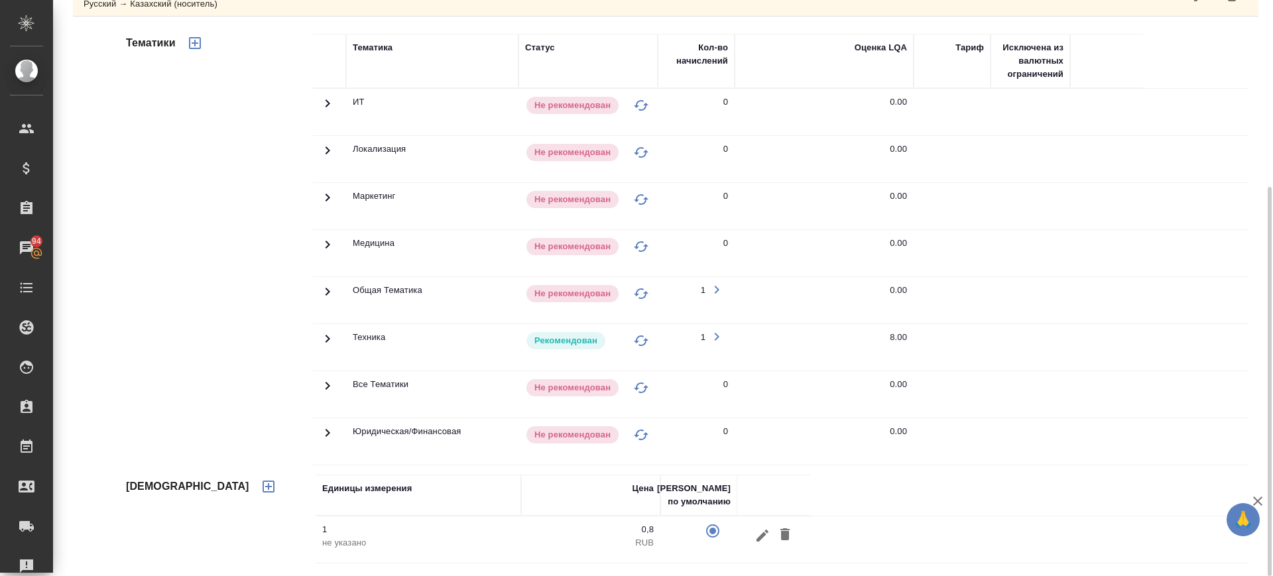
click at [757, 542] on icon "button" at bounding box center [763, 536] width 16 height 16
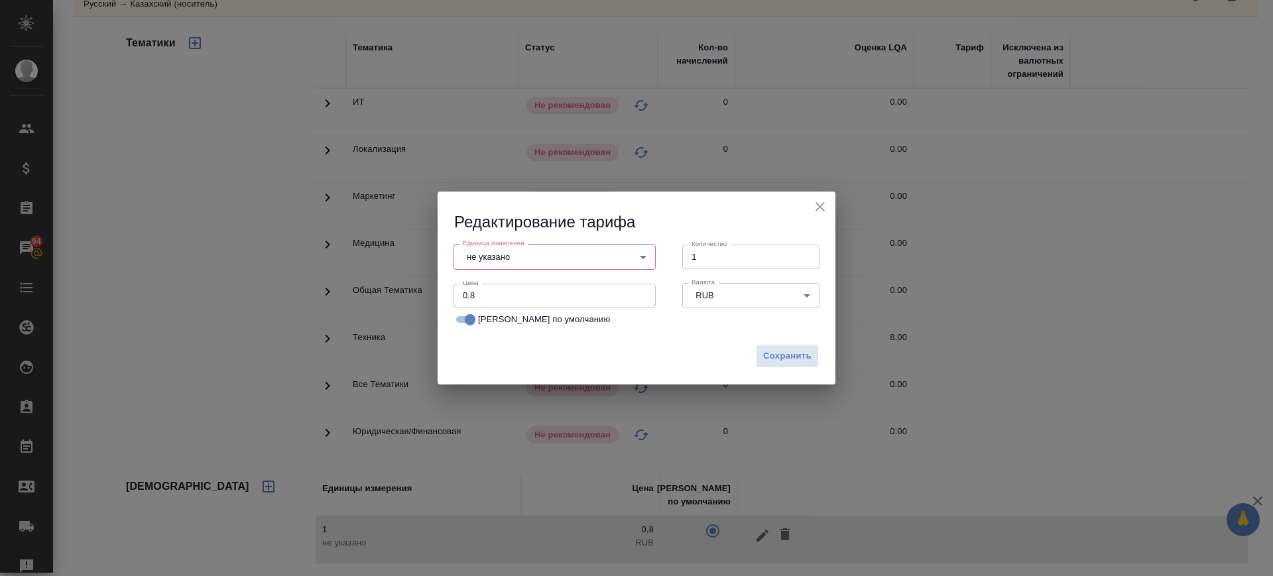
click at [520, 265] on body "🙏 .cls-1 fill:#fff; AWATERA Саглам Виктория v.saglam Клиенты Спецификации Заказ…" at bounding box center [636, 288] width 1273 height 576
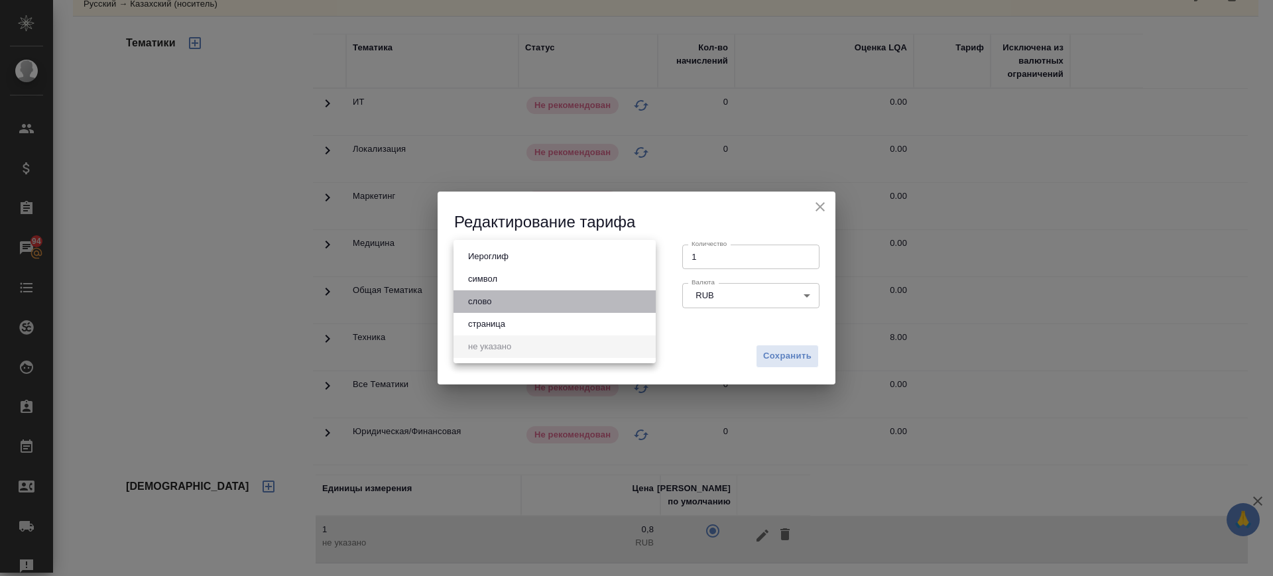
drag, startPoint x: 522, startPoint y: 299, endPoint x: 779, endPoint y: 384, distance: 270.3
click at [528, 302] on li "слово" at bounding box center [555, 301] width 202 height 23
type input "5a8b1489cc6b4906c91bfd90"
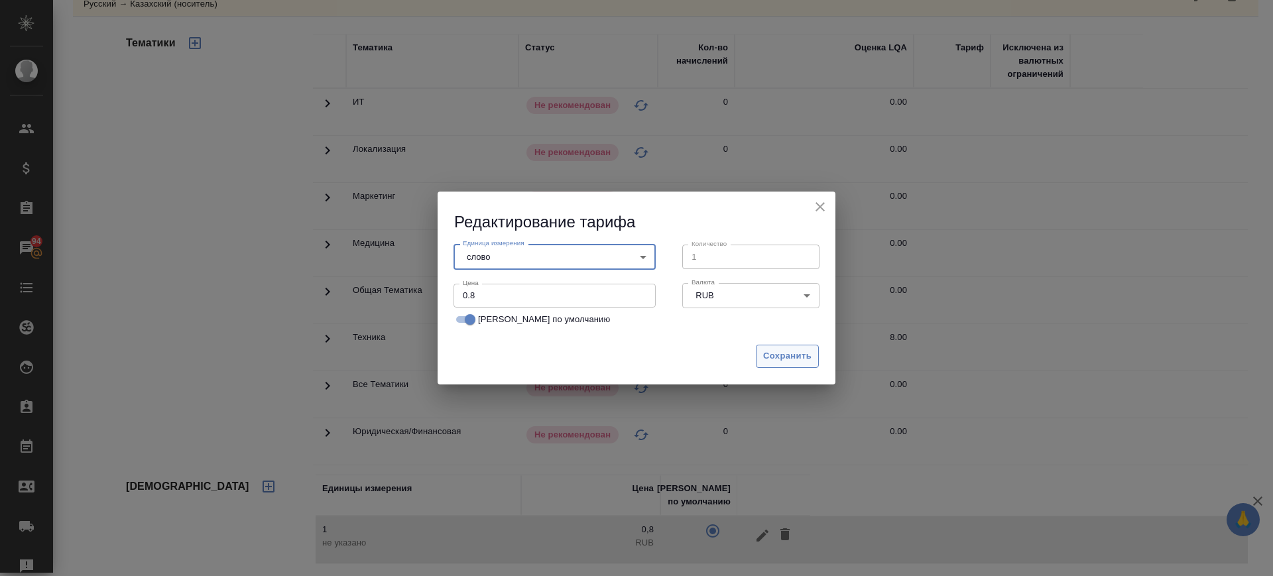
click at [800, 355] on span "Сохранить" at bounding box center [787, 356] width 48 height 15
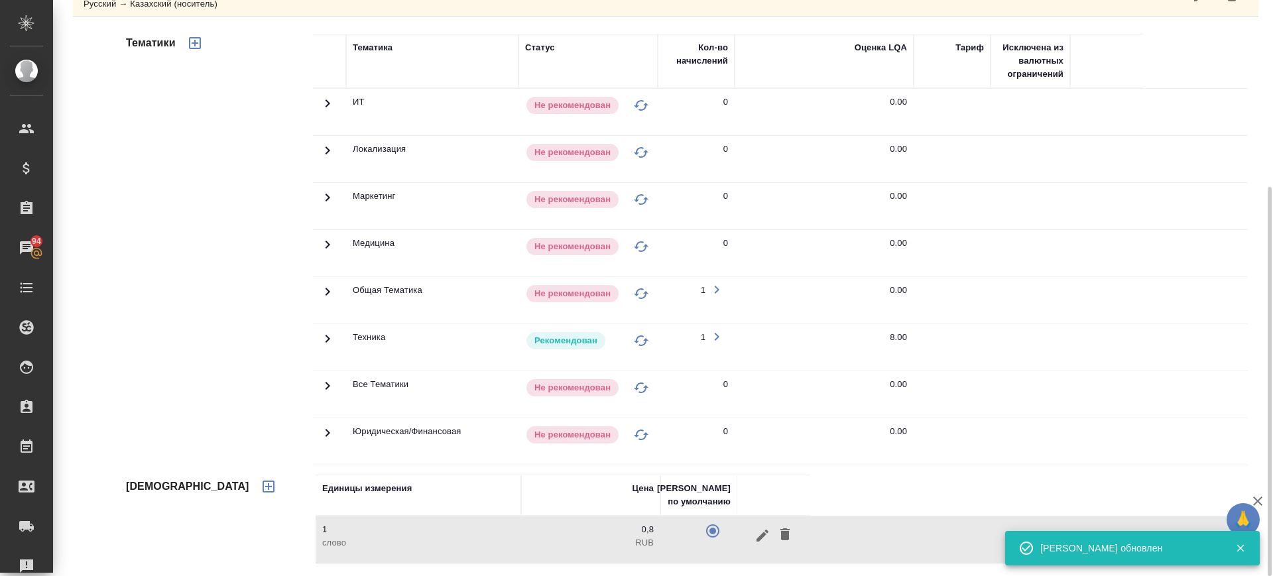
click at [335, 334] on icon at bounding box center [328, 339] width 16 height 16
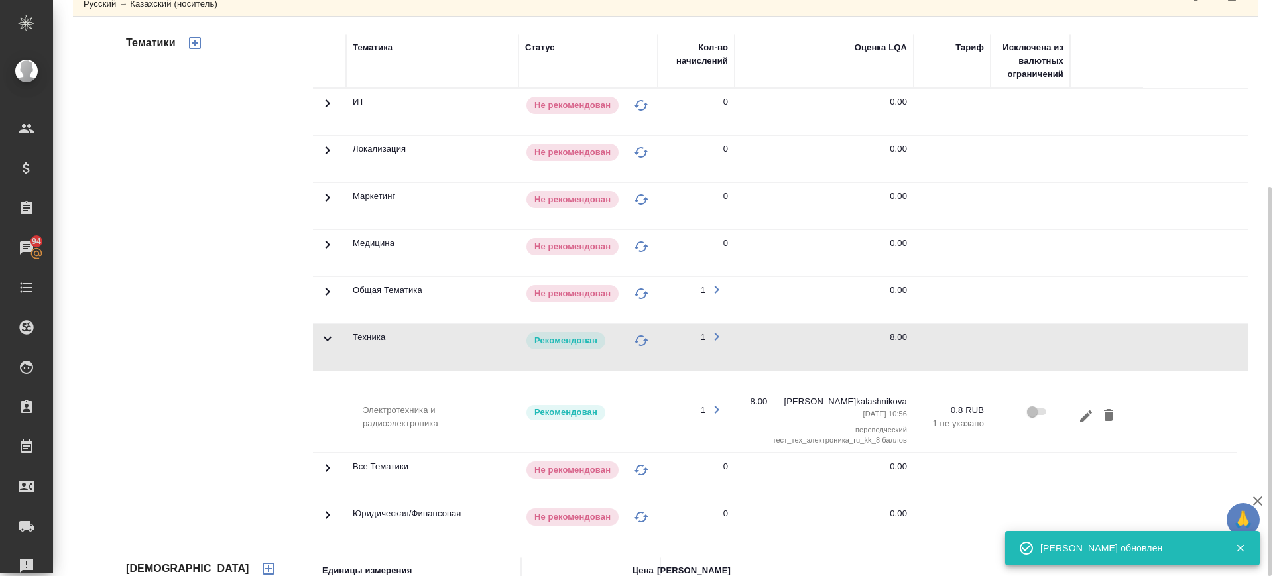
click at [266, 195] on div "Тематики" at bounding box center [218, 288] width 190 height 526
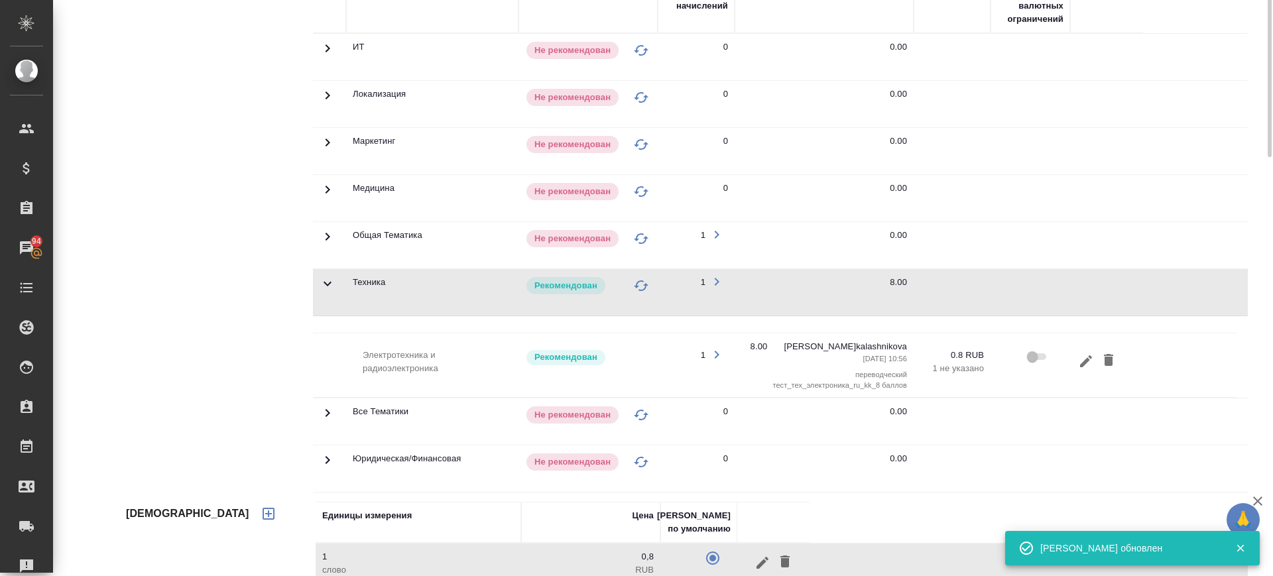
scroll to position [0, 0]
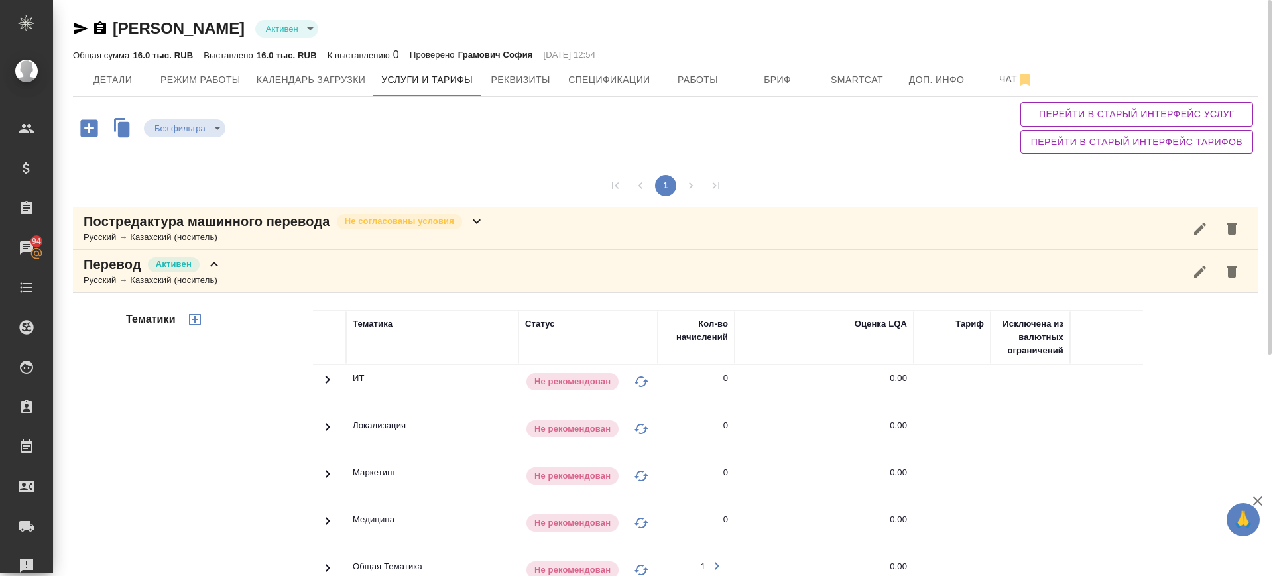
click at [546, 229] on div "Постредактура машинного перевода Не согласованы условия Русский → Казахский (но…" at bounding box center [666, 228] width 1186 height 43
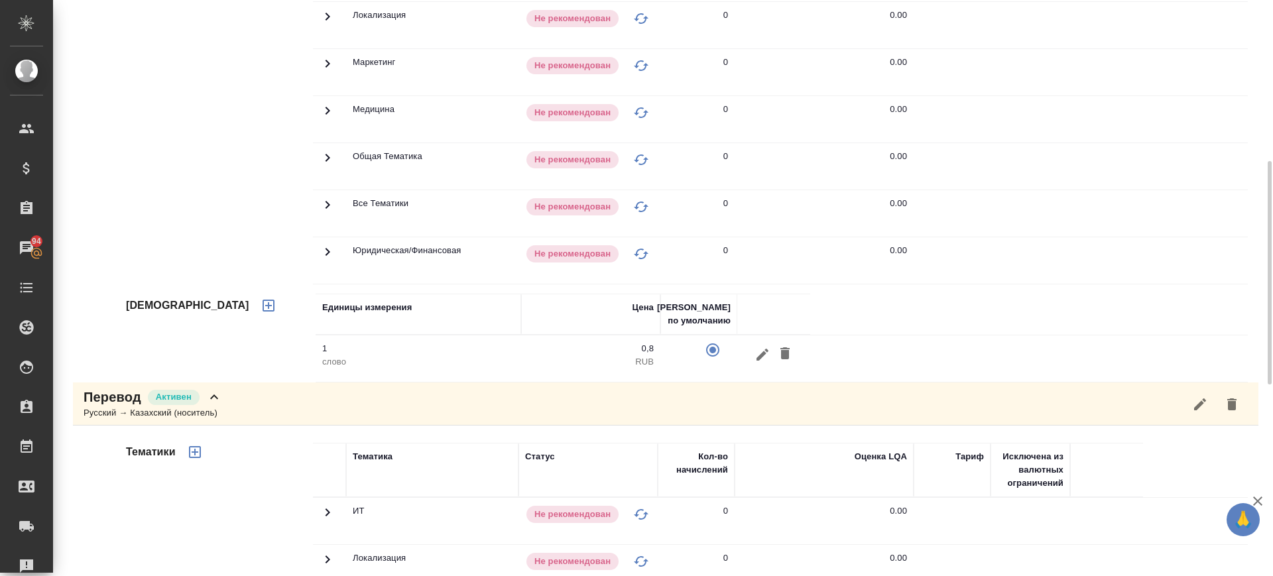
scroll to position [83, 0]
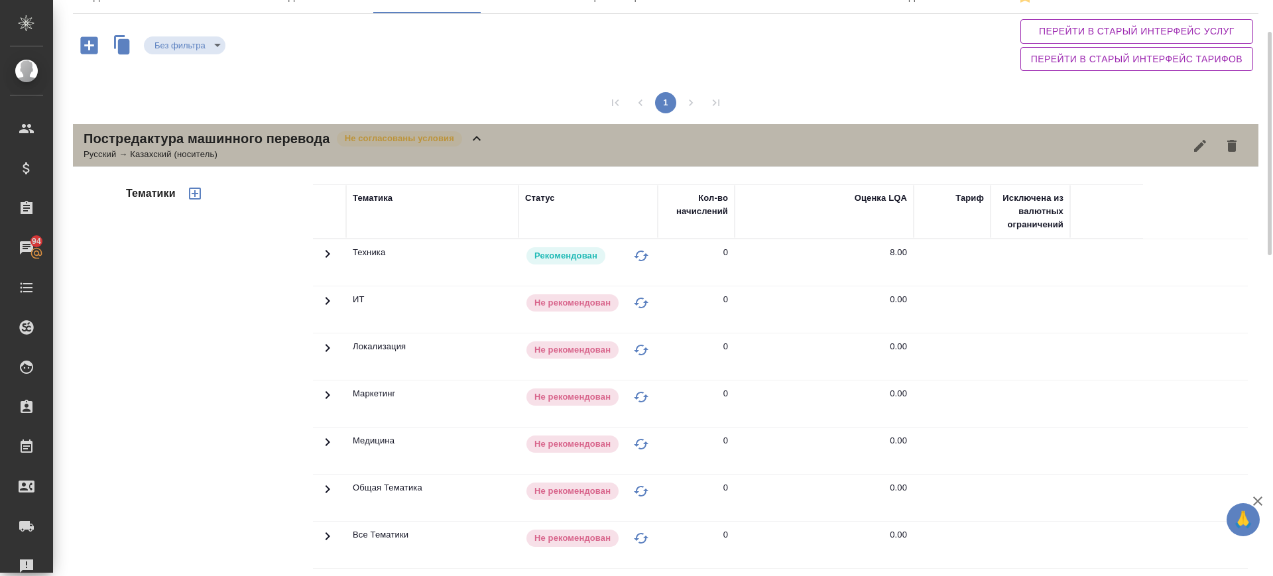
click at [487, 147] on div "Постредактура машинного перевода Не согласованы условия Русский → Казахский (но…" at bounding box center [666, 145] width 1186 height 43
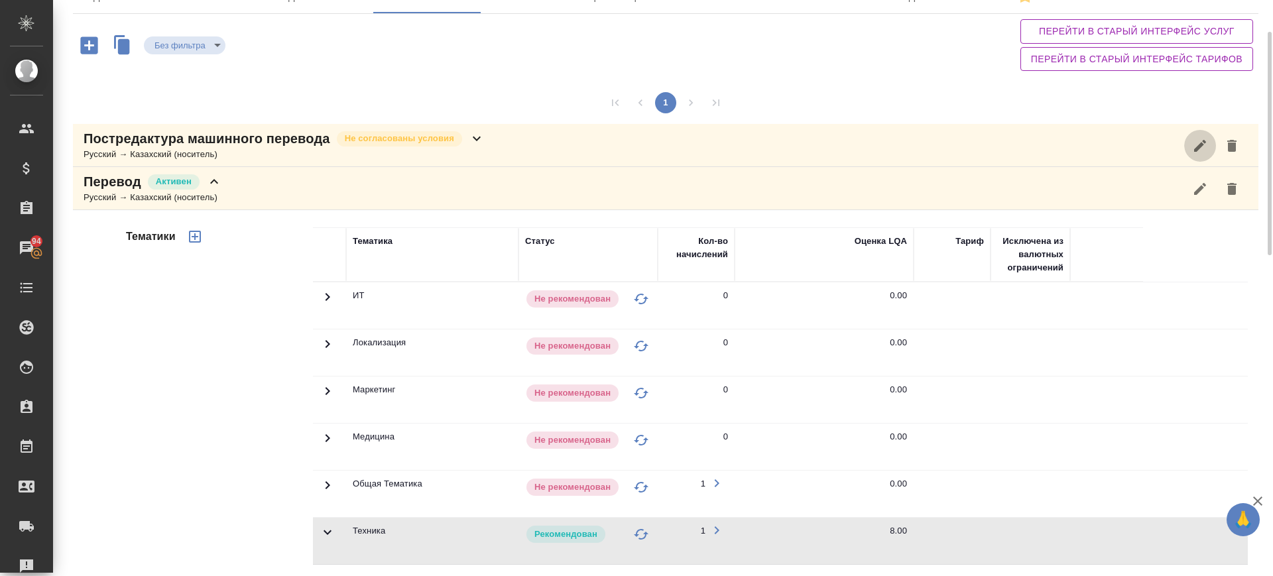
click at [1203, 149] on icon "button" at bounding box center [1200, 146] width 16 height 16
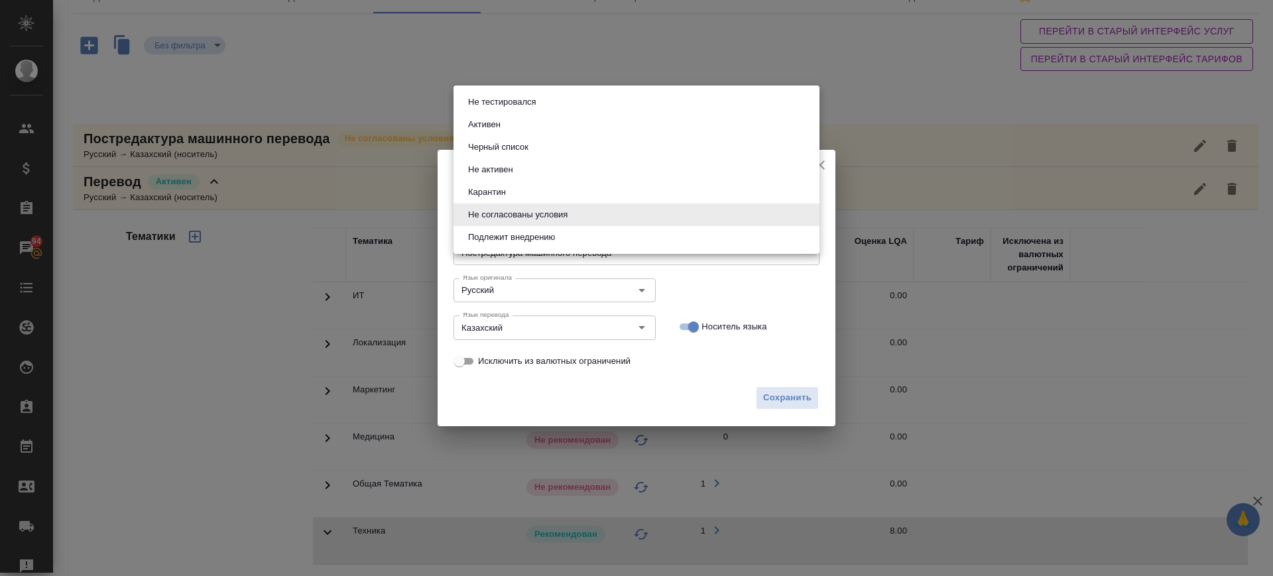
click at [588, 217] on body "🙏 .cls-1 fill:#fff; AWATERA Саглам Виктория v.saglam Клиенты Спецификации Заказ…" at bounding box center [636, 288] width 1273 height 576
click at [485, 124] on button "Активен" at bounding box center [484, 124] width 40 height 15
type input "active"
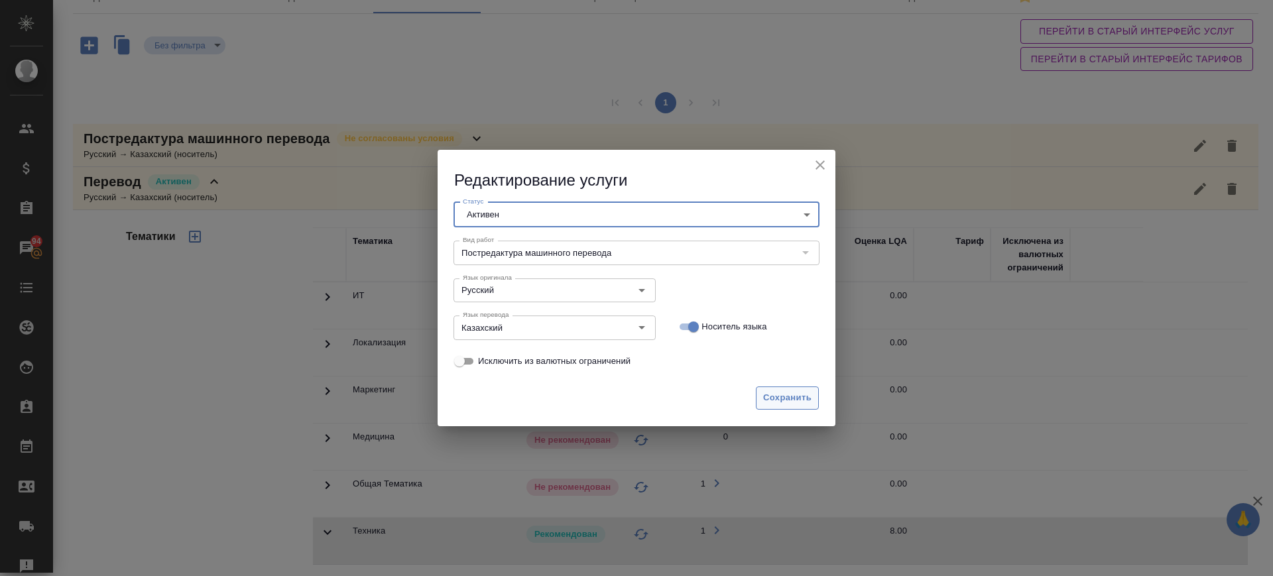
click at [794, 403] on span "Сохранить" at bounding box center [787, 398] width 48 height 15
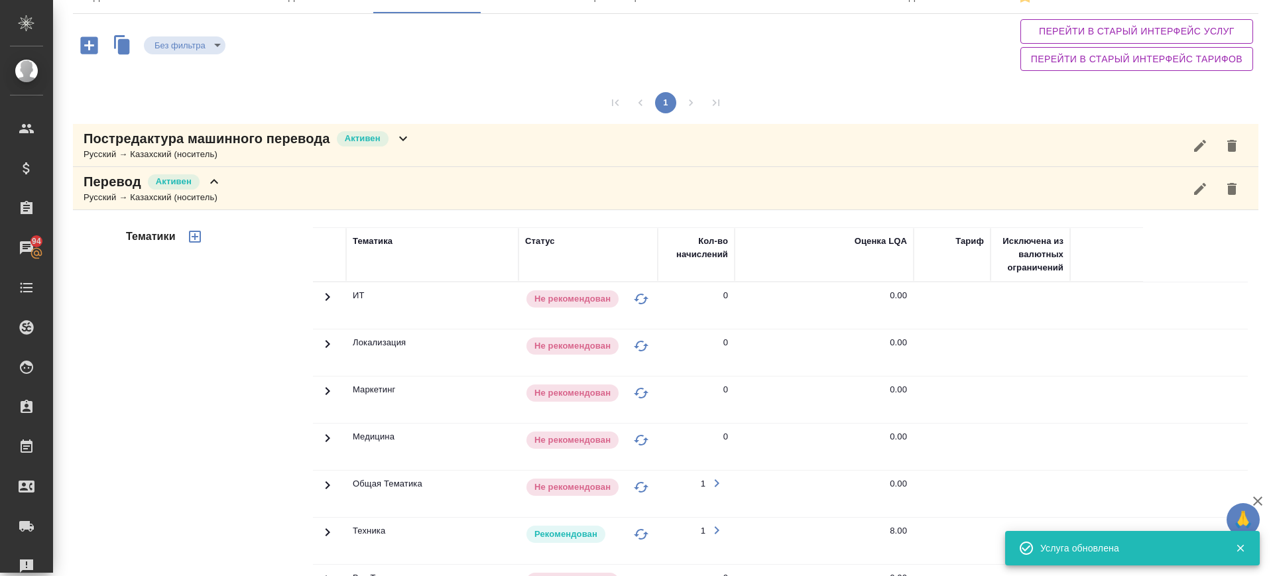
scroll to position [0, 0]
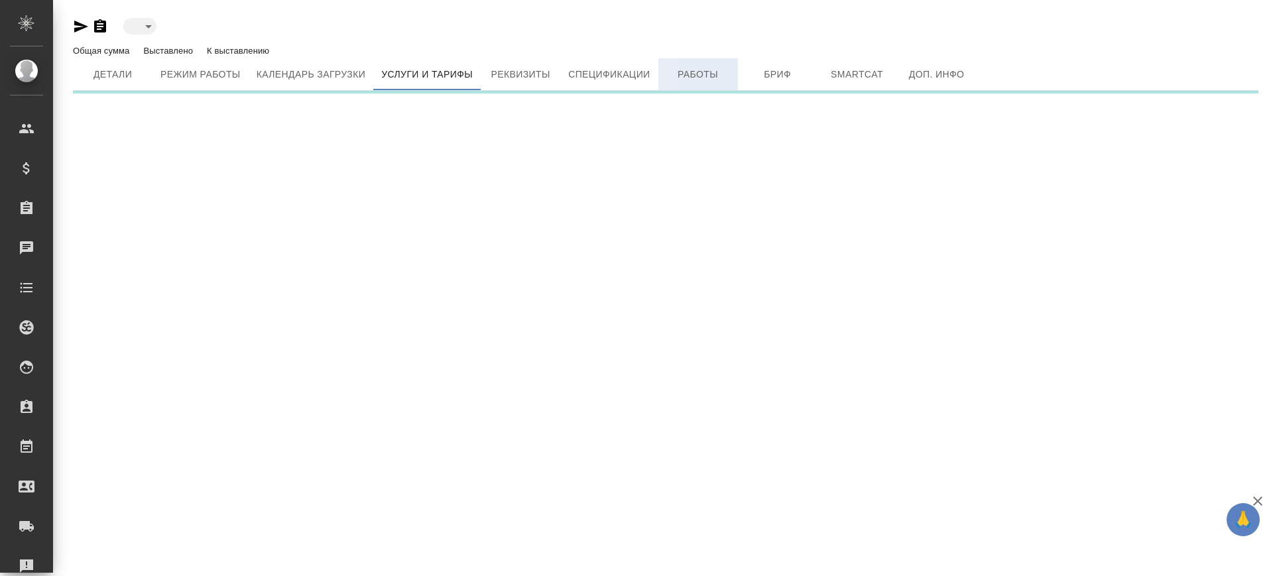
type input "active"
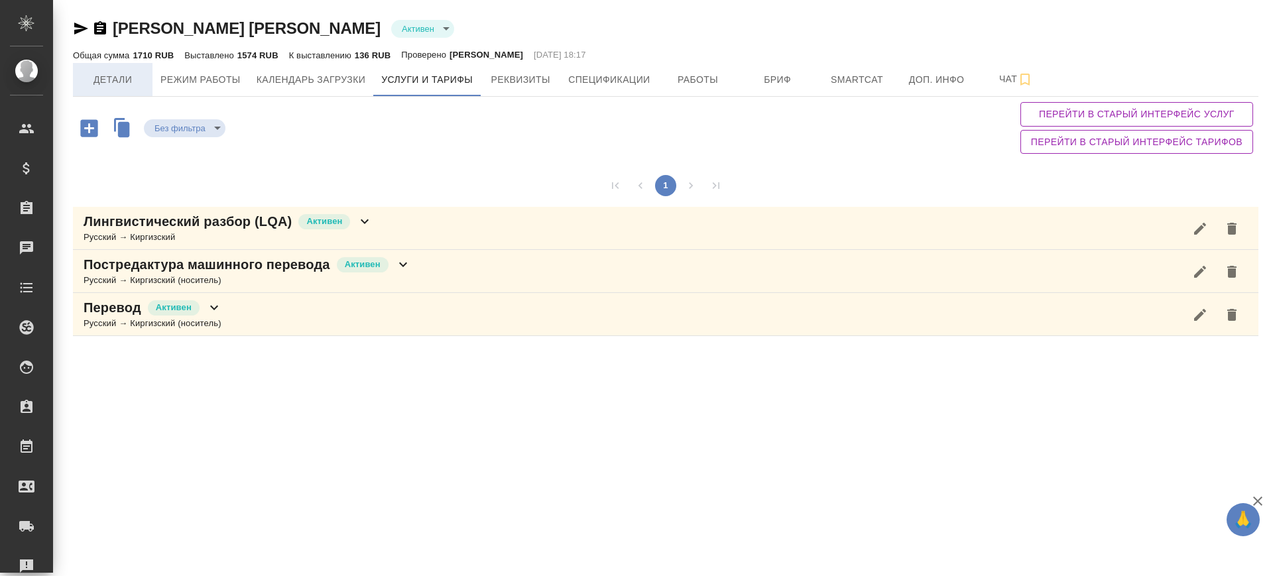
click at [101, 80] on span "Детали" at bounding box center [113, 80] width 64 height 17
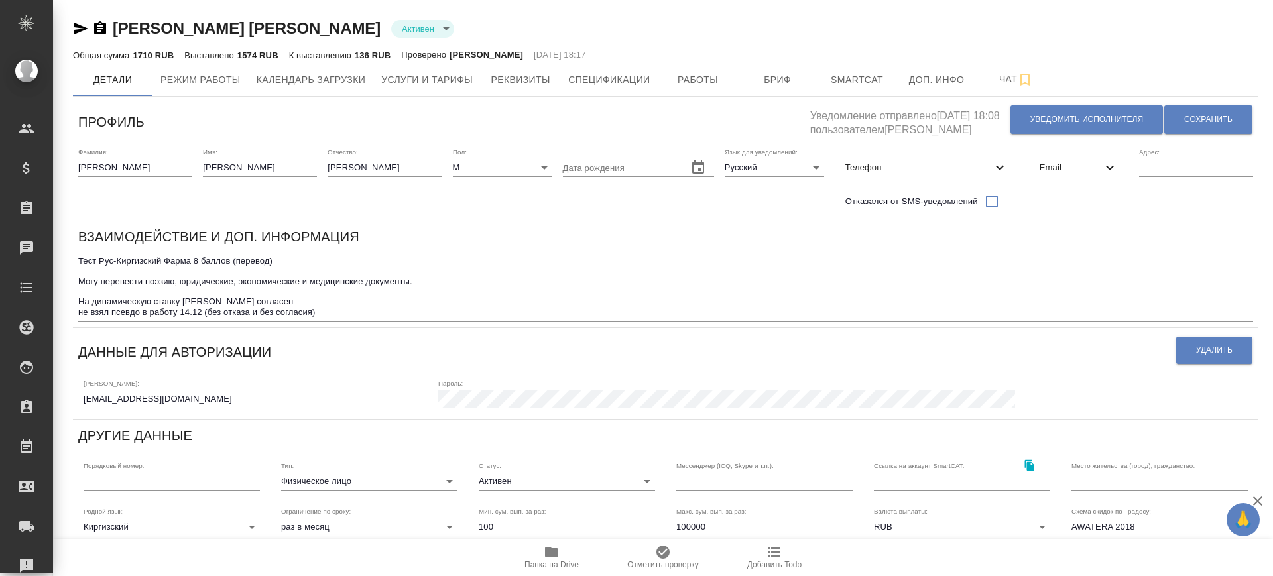
click at [905, 166] on span "Телефон" at bounding box center [918, 167] width 147 height 13
select select "KG"
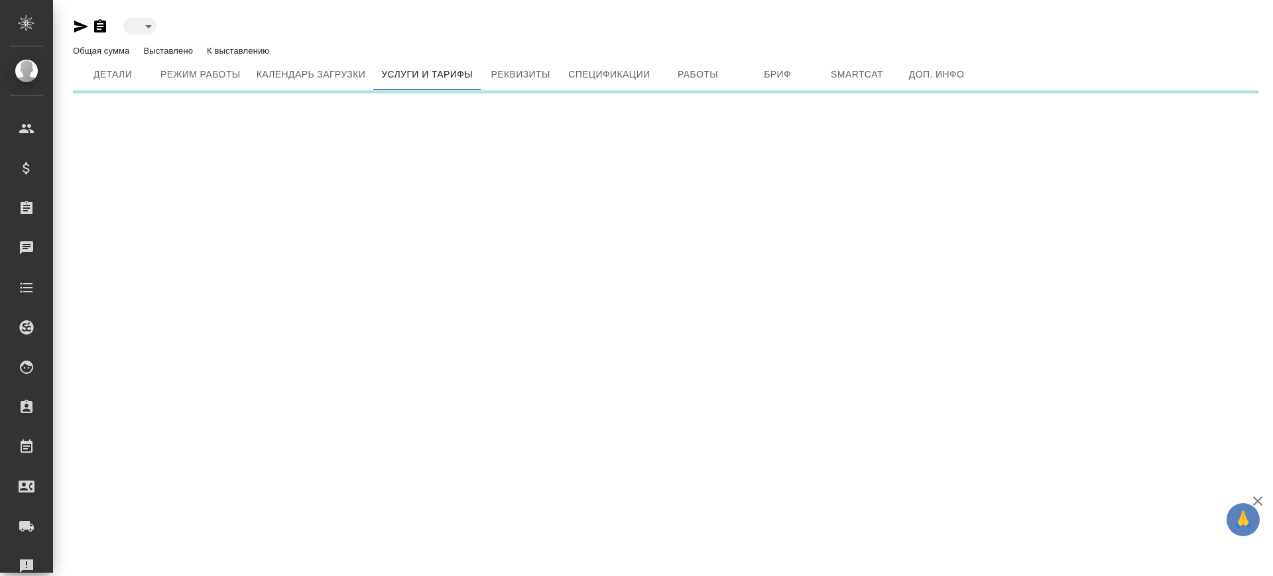
type input "active"
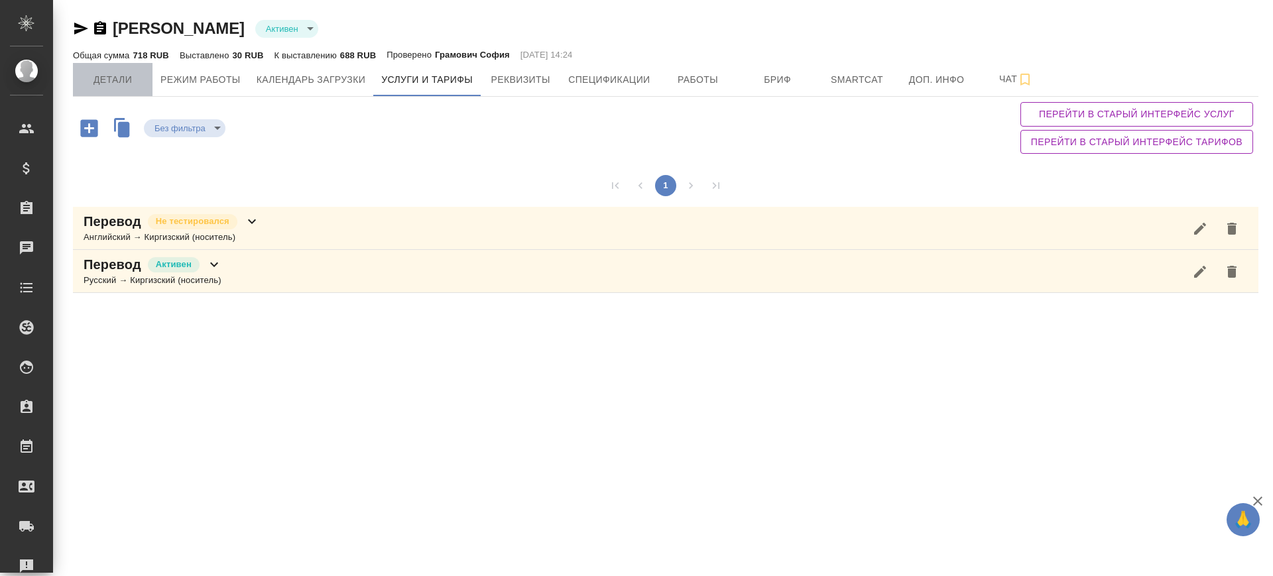
click at [112, 76] on span "Детали" at bounding box center [113, 80] width 64 height 17
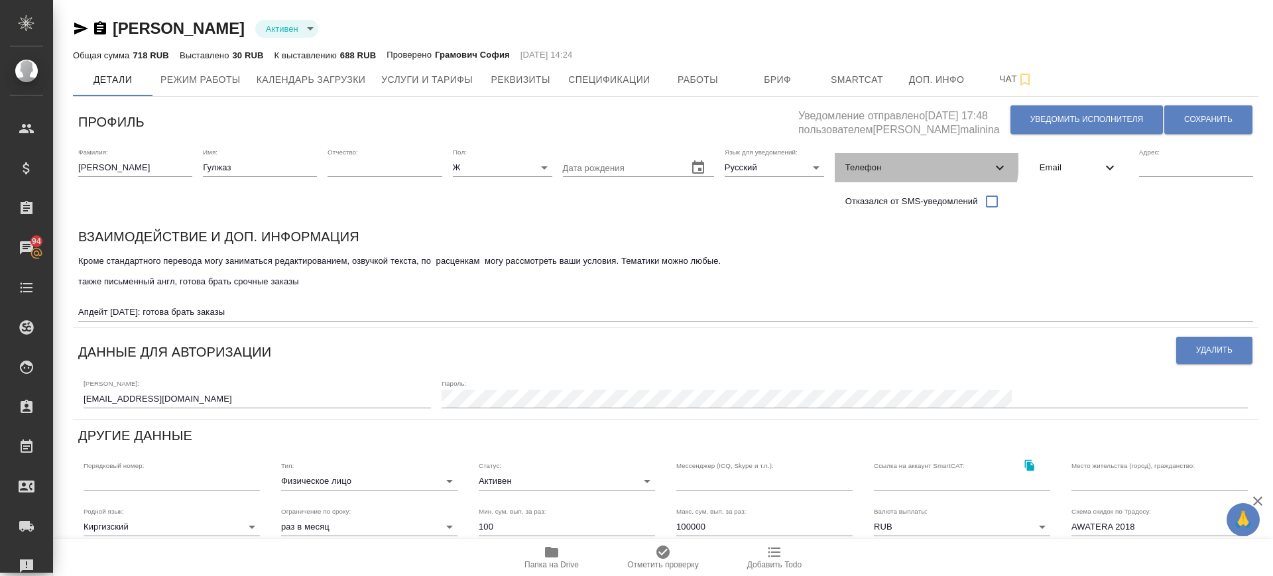
click at [902, 161] on span "Телефон" at bounding box center [918, 167] width 147 height 13
select select "RU"
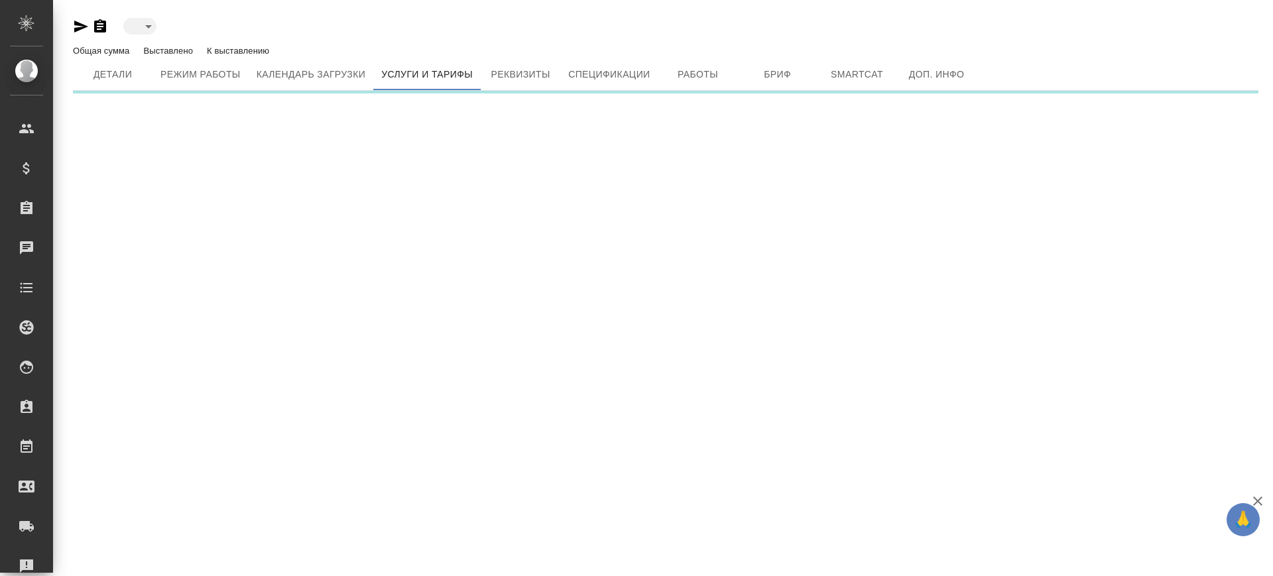
type input "active"
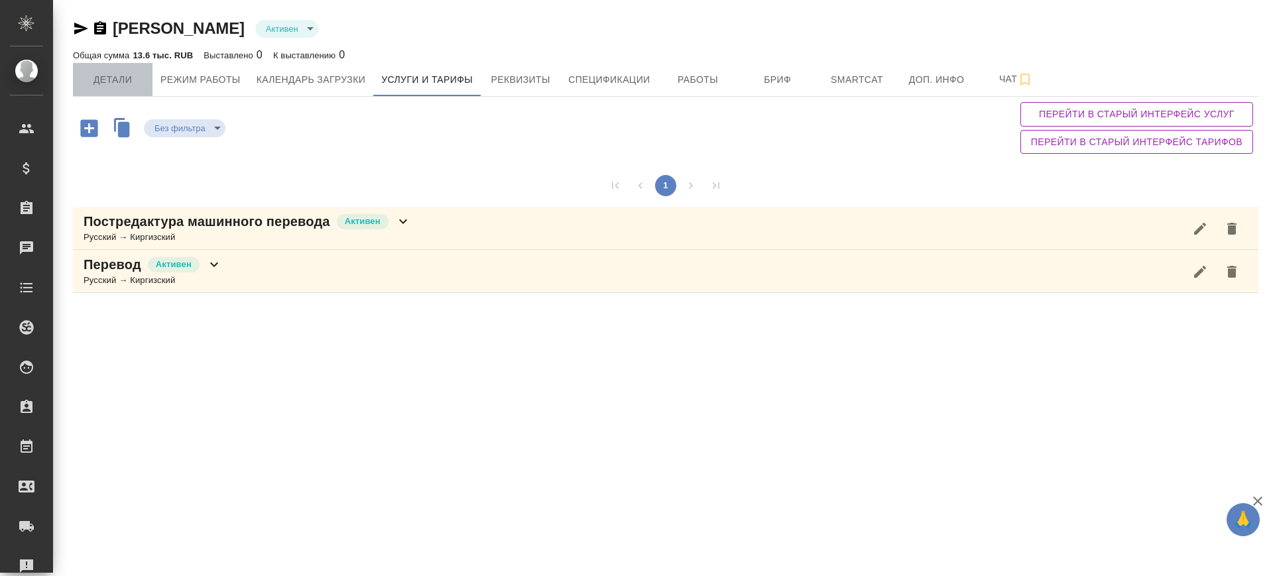
click at [111, 81] on span "Детали" at bounding box center [113, 80] width 64 height 17
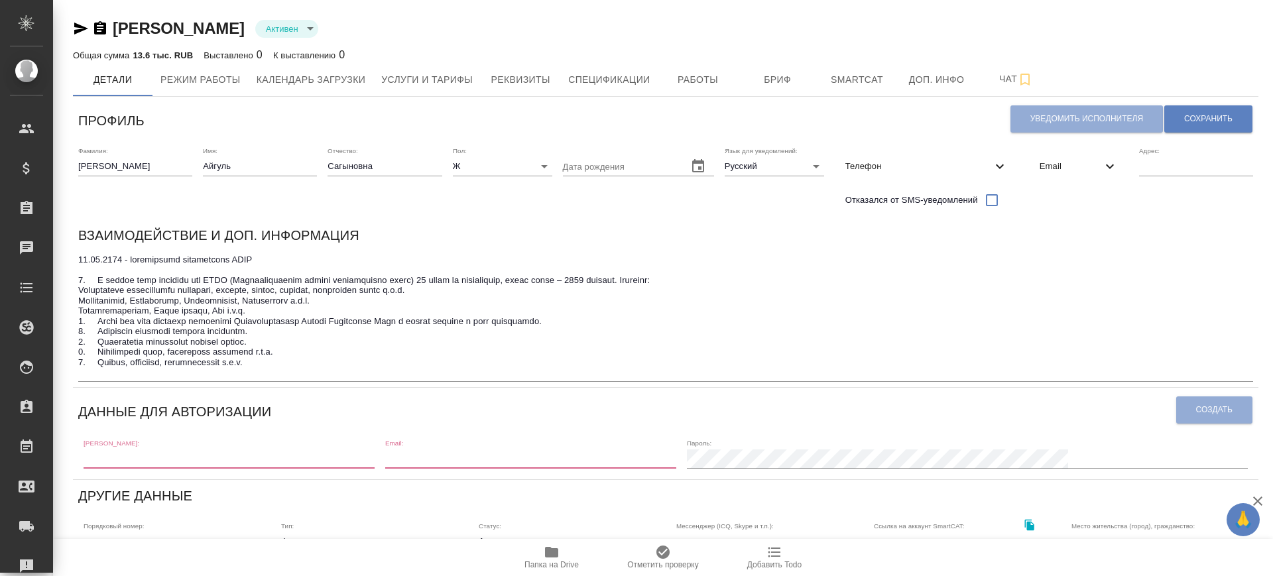
click at [911, 154] on div "Телефон" at bounding box center [927, 166] width 184 height 29
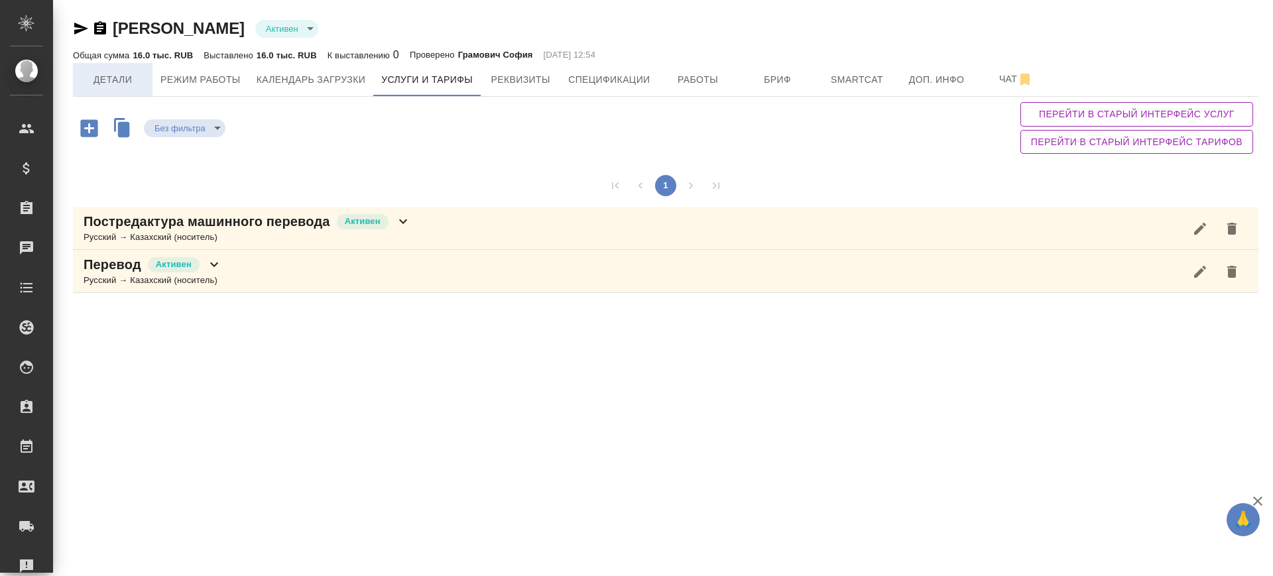
click at [130, 76] on span "Детали" at bounding box center [113, 80] width 64 height 17
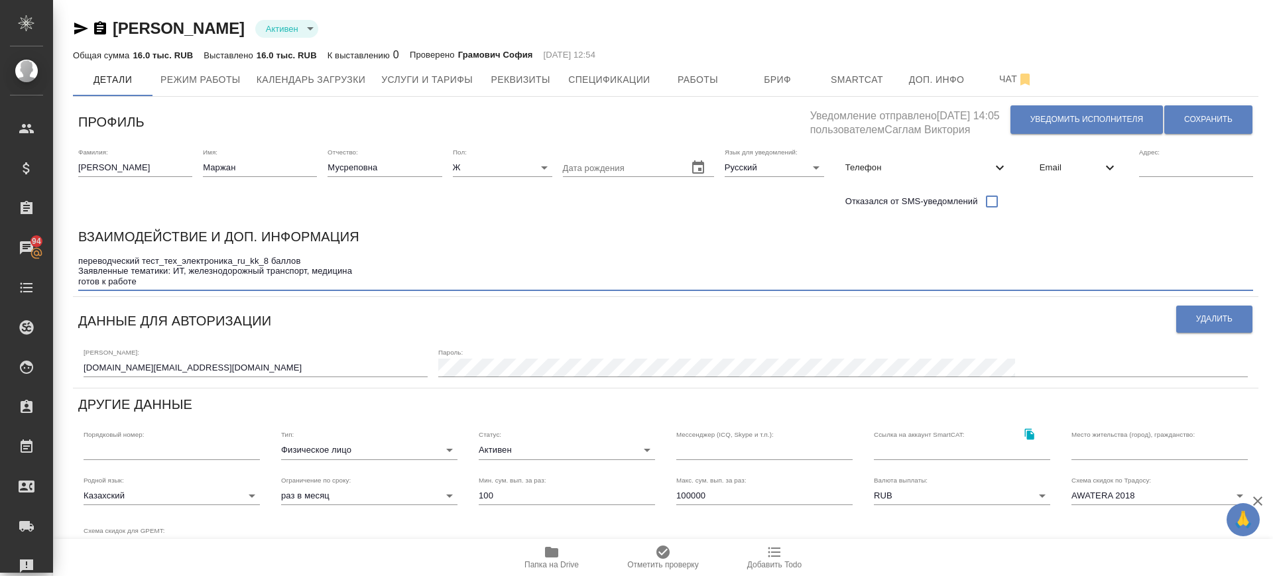
click at [298, 276] on textarea "переводческий тест_тех_электроника_ru_kk_8 баллов Заявленные тематики: ИТ, желе…" at bounding box center [665, 271] width 1175 height 31
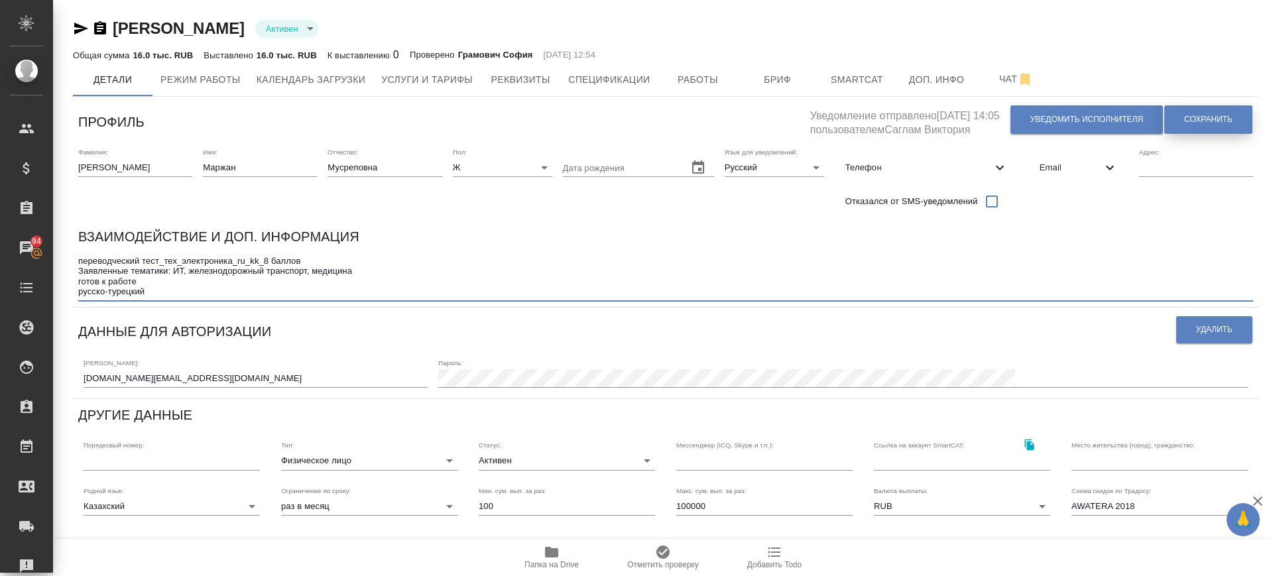
type textarea "переводческий тест_тех_электроника_ru_kk_8 баллов Заявленные тематики: ИТ, желе…"
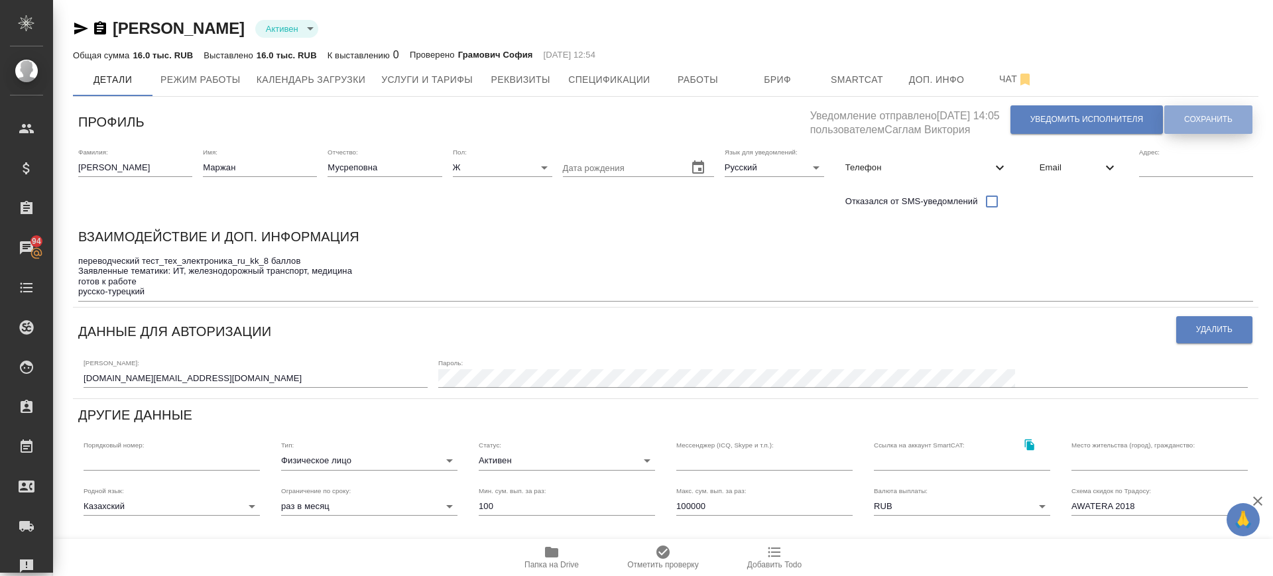
click at [1229, 119] on span "Сохранить" at bounding box center [1208, 119] width 48 height 11
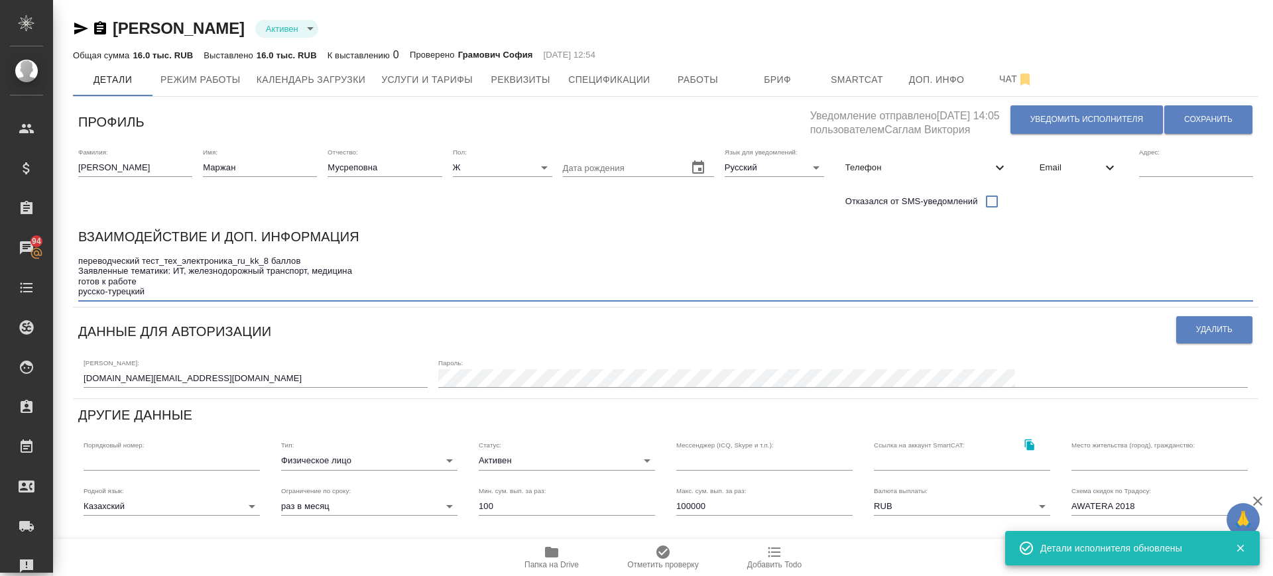
click at [157, 292] on textarea "переводческий тест_тех_электроника_ru_kk_8 баллов Заявленные тематики: ИТ, желе…" at bounding box center [665, 276] width 1175 height 41
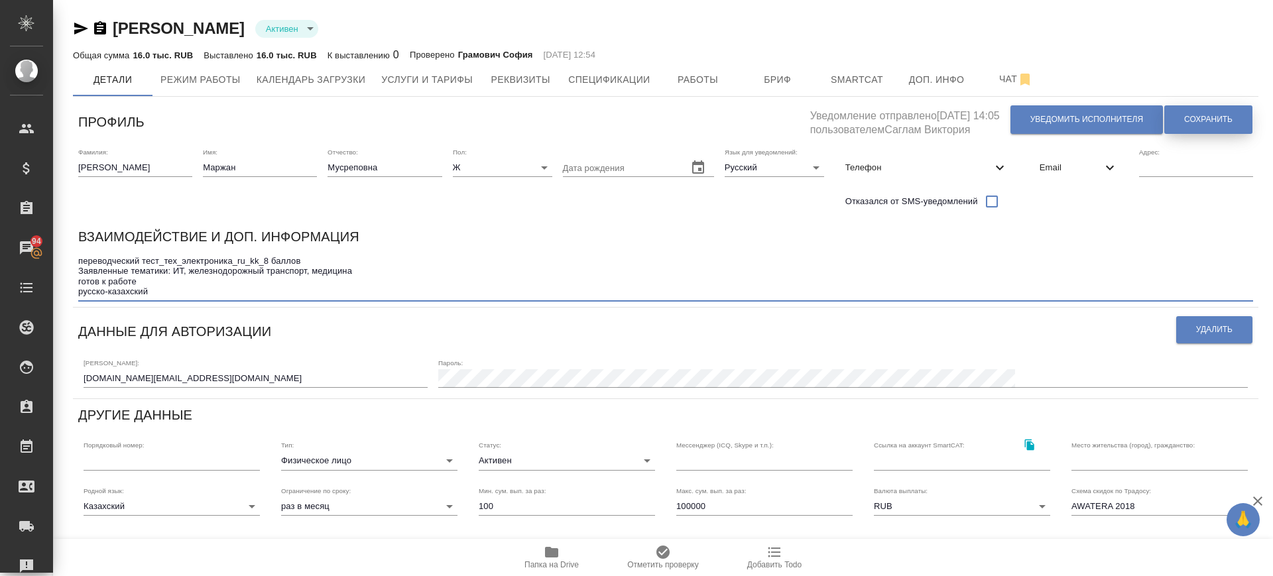
type textarea "переводческий тест_тех_электроника_ru_kk_8 баллов Заявленные тематики: ИТ, желе…"
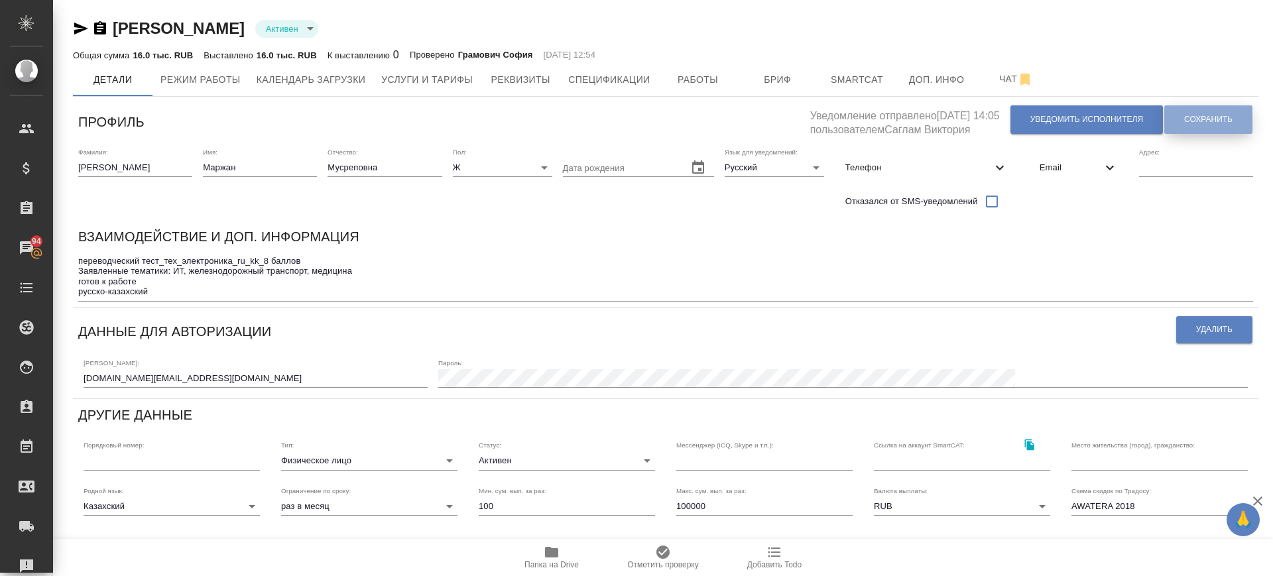
click at [1224, 124] on span "Сохранить" at bounding box center [1208, 119] width 48 height 11
click at [1201, 120] on span "Сохранить" at bounding box center [1208, 119] width 48 height 11
click at [1194, 119] on span "Сохранить" at bounding box center [1208, 119] width 48 height 11
